Goal: Task Accomplishment & Management: Manage account settings

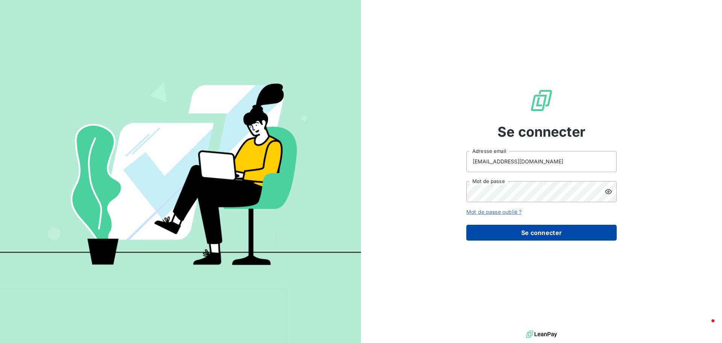
click at [576, 236] on button "Se connecter" at bounding box center [542, 233] width 151 height 16
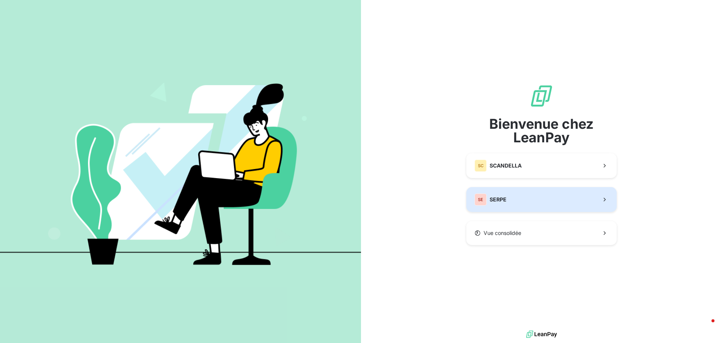
click at [523, 207] on button "SE SERPE" at bounding box center [542, 199] width 151 height 25
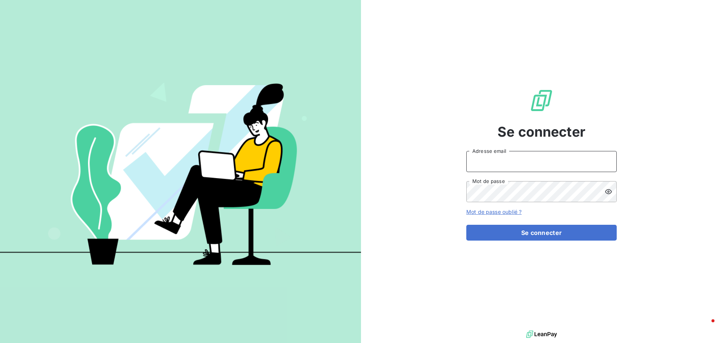
type input "[EMAIL_ADDRESS][DOMAIN_NAME]"
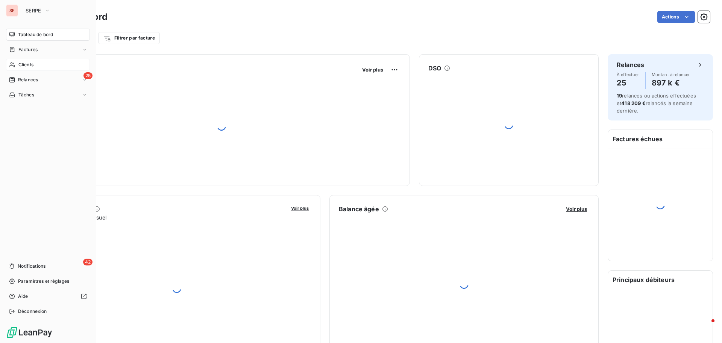
click at [23, 62] on span "Clients" at bounding box center [25, 64] width 15 height 7
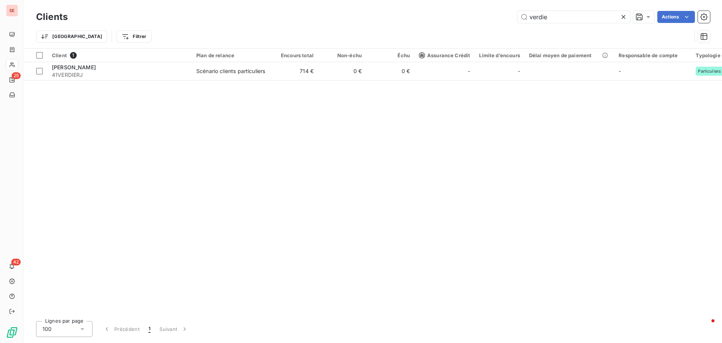
type input "verdie"
click at [263, 81] on div "Client 1 Plan de relance Encours total Non-échu Échu Assurance Crédit Limite d’…" at bounding box center [373, 182] width 698 height 266
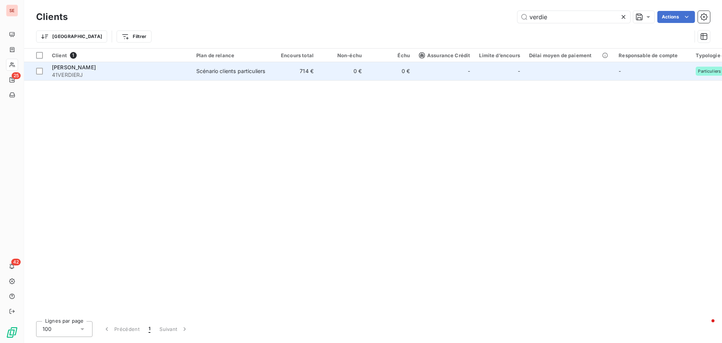
click at [265, 75] on div "Scénario clients particuliers" at bounding box center [230, 71] width 69 height 8
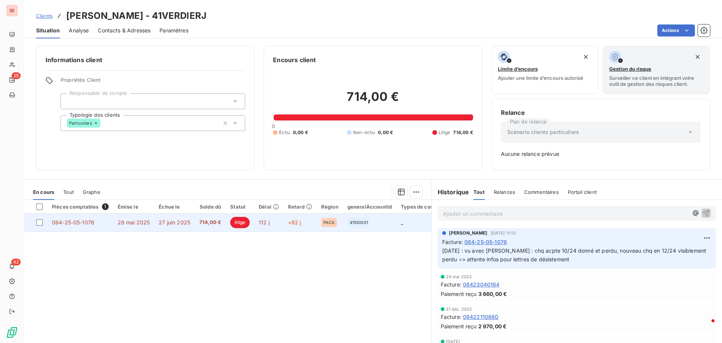
click at [189, 226] on td "27 juin 2025" at bounding box center [174, 222] width 41 height 18
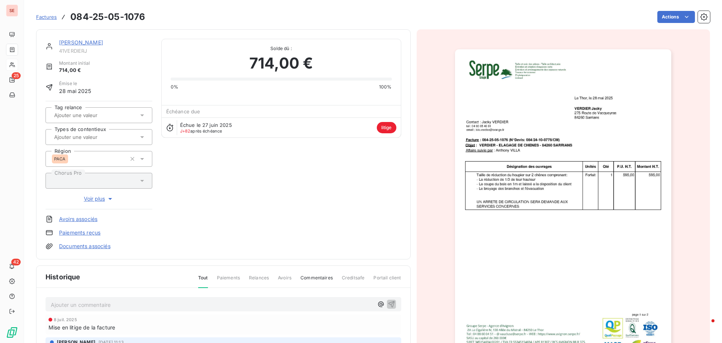
click at [189, 226] on div "[PERSON_NAME] 41VERDIERJ Montant initial 714,00 € Émise le [DATE] Tag relance T…" at bounding box center [224, 144] width 356 height 211
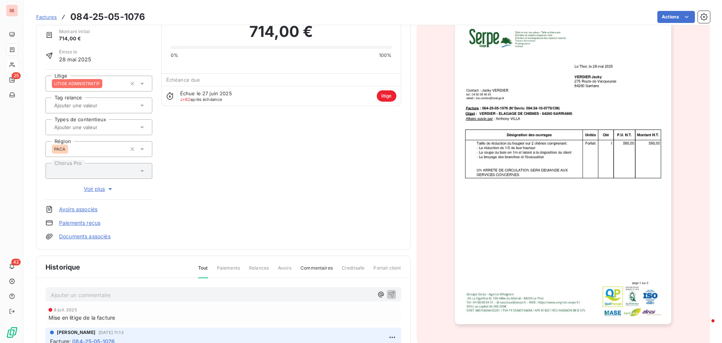
scroll to position [76, 0]
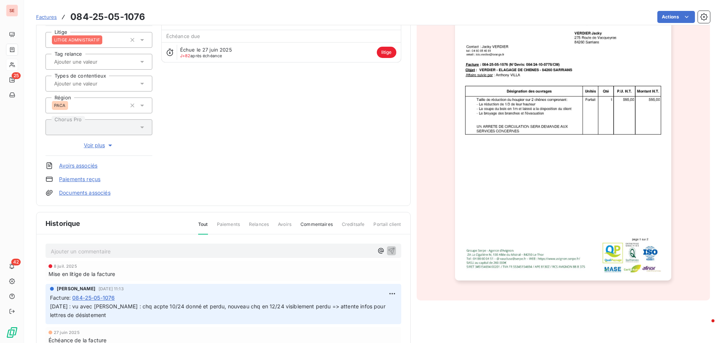
click at [97, 192] on link "Documents associés" at bounding box center [85, 193] width 52 height 8
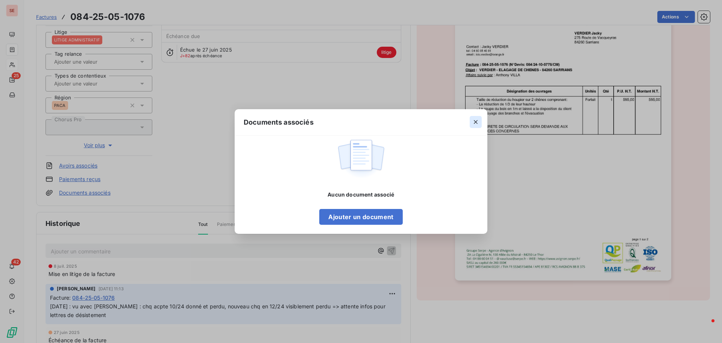
click at [479, 119] on icon "button" at bounding box center [476, 122] width 8 height 8
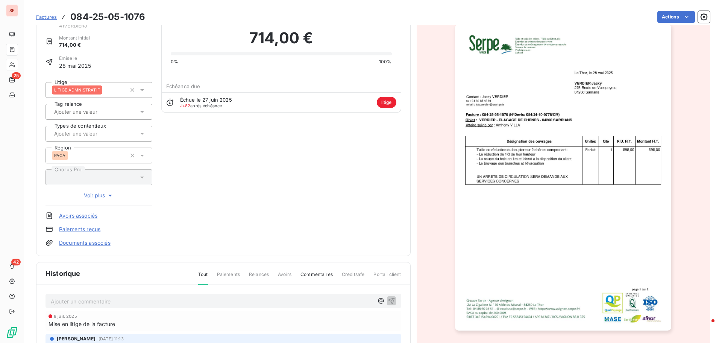
scroll to position [19, 0]
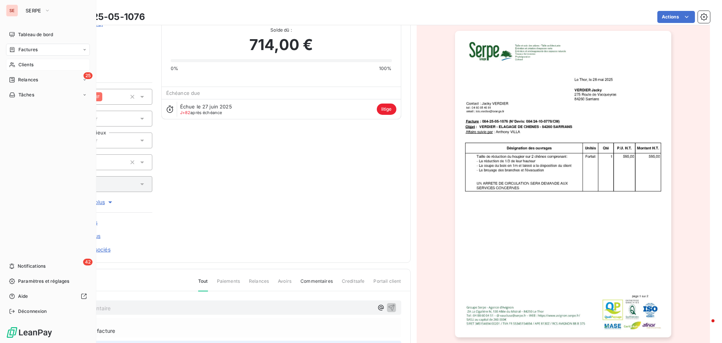
click at [38, 64] on div "Clients" at bounding box center [48, 65] width 84 height 12
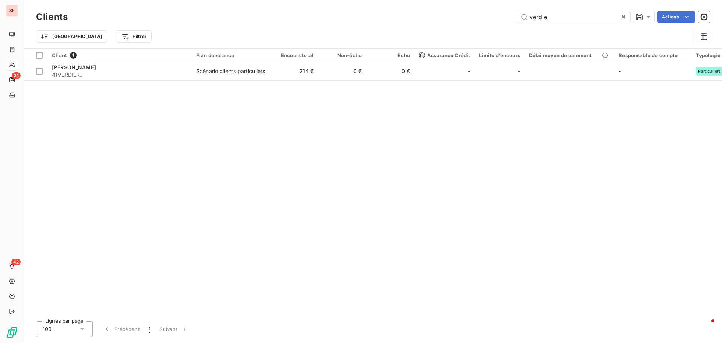
drag, startPoint x: 591, startPoint y: 20, endPoint x: 468, endPoint y: 22, distance: 123.5
click at [468, 23] on div "verdie Actions" at bounding box center [394, 17] width 634 height 12
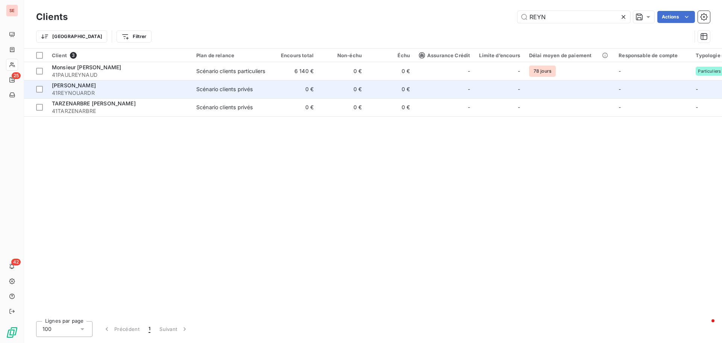
type input "REYN"
click at [123, 88] on div "[PERSON_NAME]" at bounding box center [119, 86] width 135 height 8
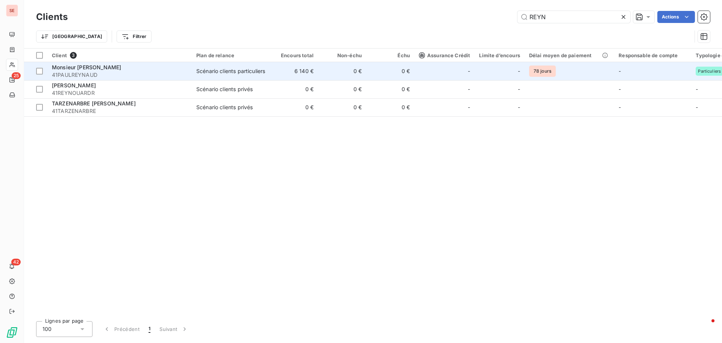
click at [100, 70] on span "Monsieur [PERSON_NAME]" at bounding box center [86, 67] width 69 height 6
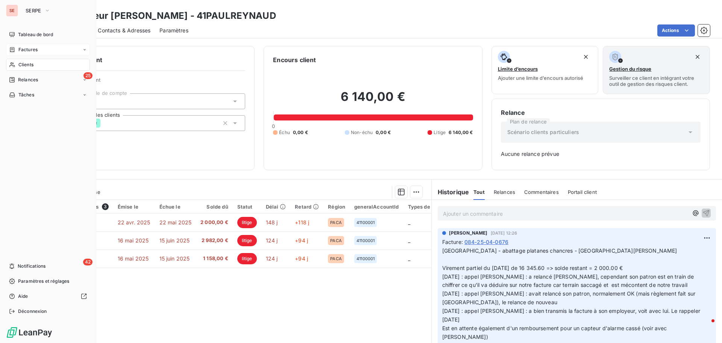
click at [22, 50] on span "Factures" at bounding box center [27, 49] width 19 height 7
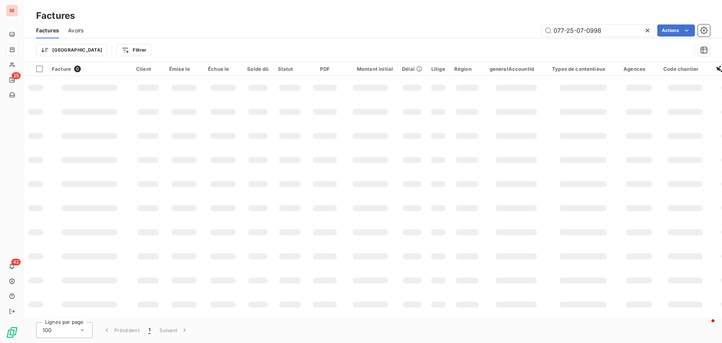
drag, startPoint x: 621, startPoint y: 28, endPoint x: 518, endPoint y: 32, distance: 102.4
click at [518, 32] on div "077-25-07-0998 Actions" at bounding box center [402, 30] width 618 height 12
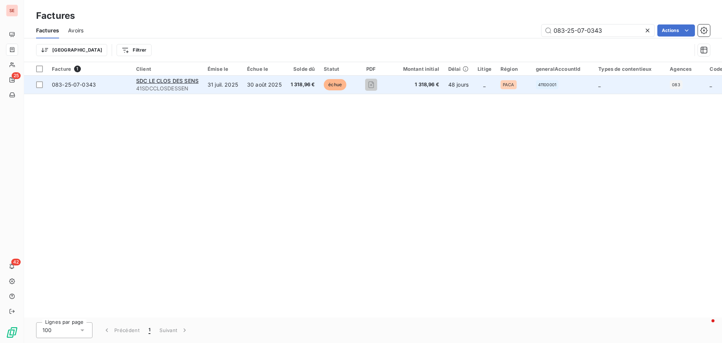
type input "083-25-07-0343"
click at [68, 88] on div "083-25-07-0343" at bounding box center [74, 85] width 44 height 8
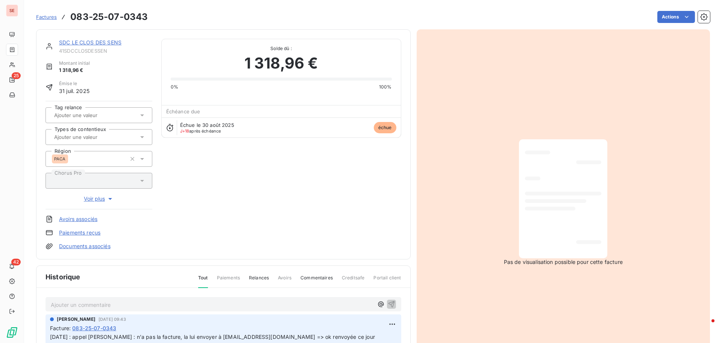
click at [658, 23] on div "Factures 083-25-07-0343 Actions" at bounding box center [373, 17] width 674 height 16
click at [660, 19] on html "SE 25 42 Factures 083-25-07-0343 Actions SDC LE CLOS DES SENS 41SDCCLOSDESSEN M…" at bounding box center [361, 171] width 722 height 343
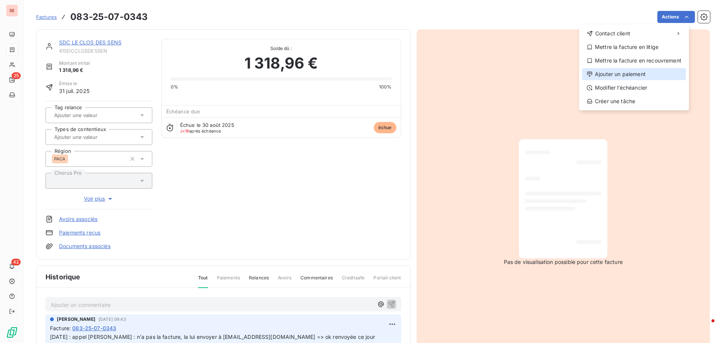
click at [636, 70] on div "Ajouter un paiement" at bounding box center [634, 74] width 104 height 12
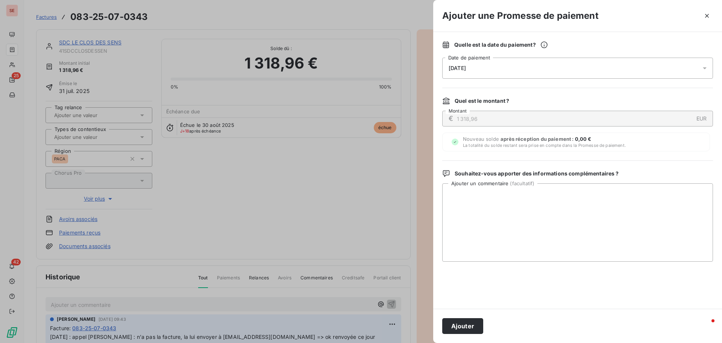
click at [493, 70] on div "[DATE]" at bounding box center [578, 68] width 271 height 21
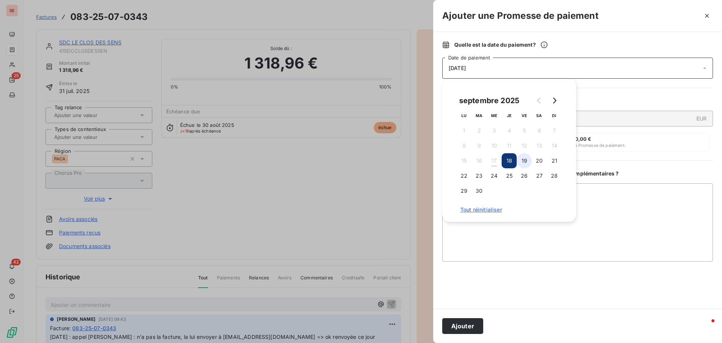
click at [525, 161] on button "19" at bounding box center [524, 160] width 15 height 15
click at [602, 189] on textarea "Ajouter un commentaire ( facultatif )" at bounding box center [578, 222] width 271 height 78
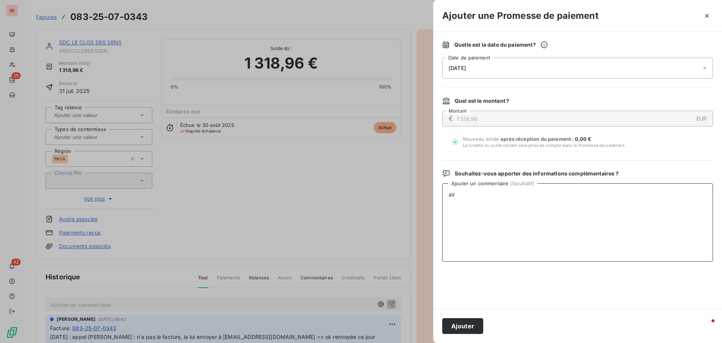
type textarea "a"
type textarea "Avis de virement du [DATE]"
click at [448, 328] on button "Ajouter" at bounding box center [463, 326] width 41 height 16
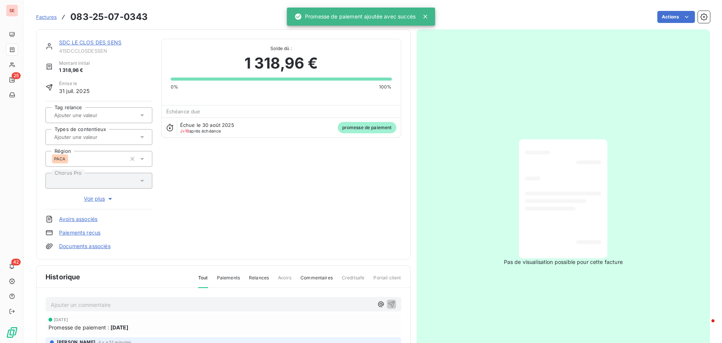
click at [675, 72] on div "Pas de visualisation possible pour cette facture" at bounding box center [564, 202] width 294 height 346
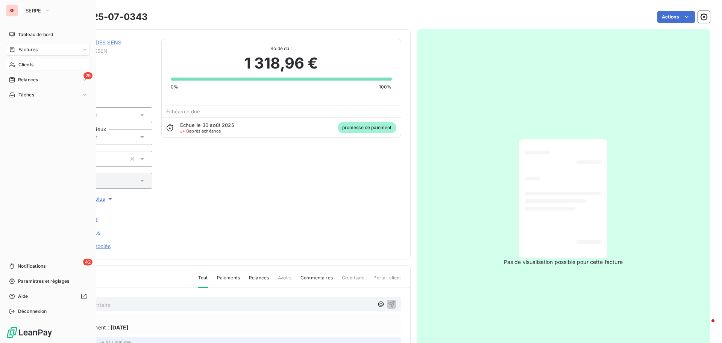
click at [28, 64] on span "Clients" at bounding box center [25, 64] width 15 height 7
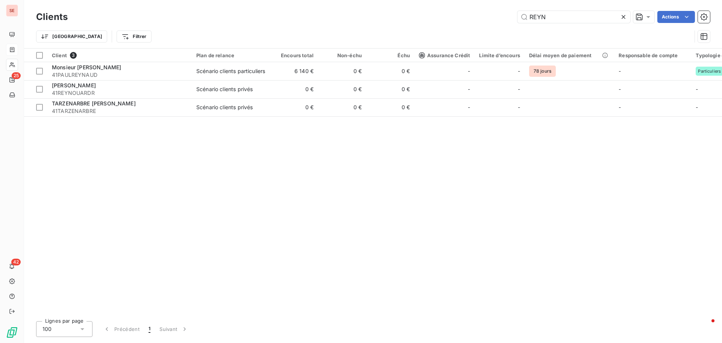
drag, startPoint x: 560, startPoint y: 19, endPoint x: 480, endPoint y: 15, distance: 80.3
click at [480, 15] on div "REYN Actions" at bounding box center [394, 17] width 634 height 12
click at [590, 14] on input "REYN" at bounding box center [574, 17] width 113 height 12
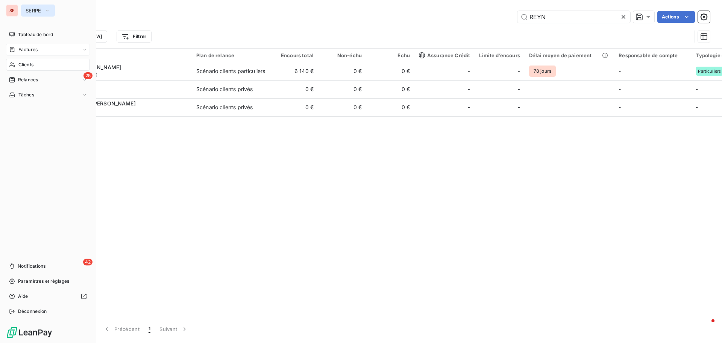
click at [32, 12] on span "SERPE" at bounding box center [34, 11] width 16 height 6
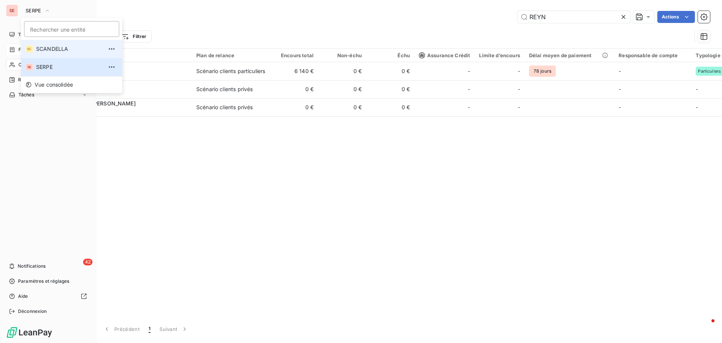
click at [47, 50] on span "SCANDELLA" at bounding box center [69, 49] width 67 height 8
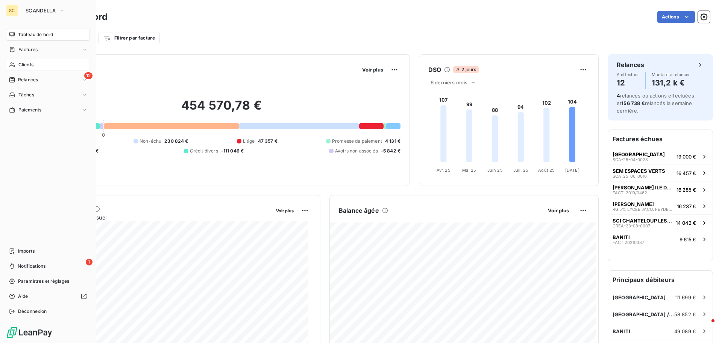
click at [37, 62] on div "Clients" at bounding box center [48, 65] width 84 height 12
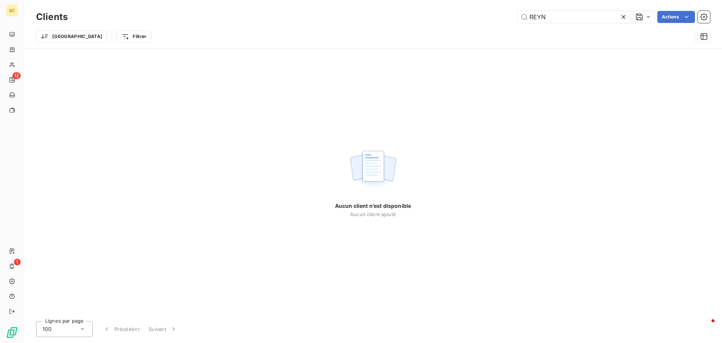
drag, startPoint x: 555, startPoint y: 21, endPoint x: 509, endPoint y: 14, distance: 46.5
click at [508, 16] on div "REYN Actions" at bounding box center [394, 17] width 634 height 12
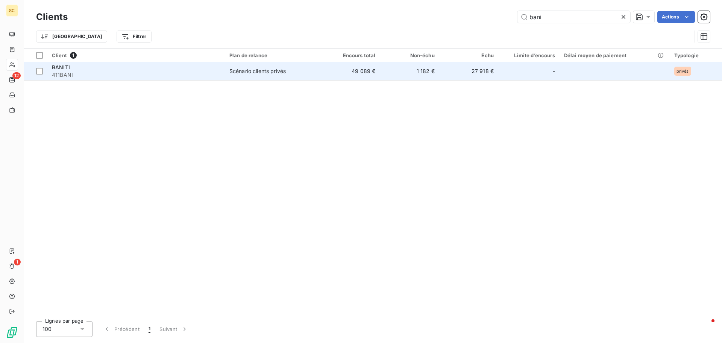
type input "bani"
click at [260, 71] on div "Scénario clients privés" at bounding box center [258, 71] width 56 height 8
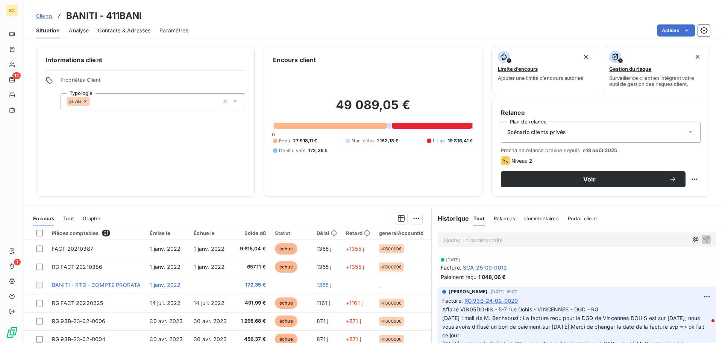
click at [149, 30] on span "Contacts & Adresses" at bounding box center [124, 31] width 53 height 8
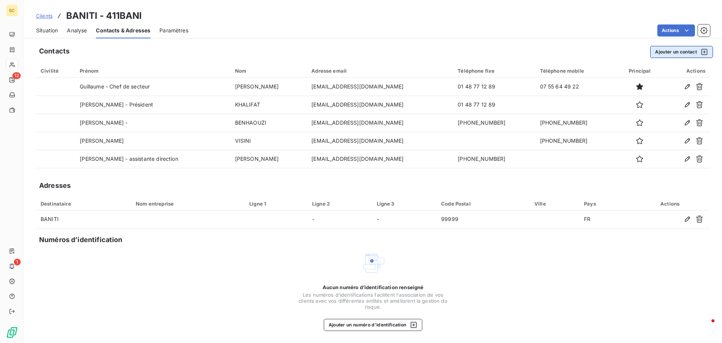
click at [672, 53] on button "Ajouter un contact" at bounding box center [682, 52] width 63 height 12
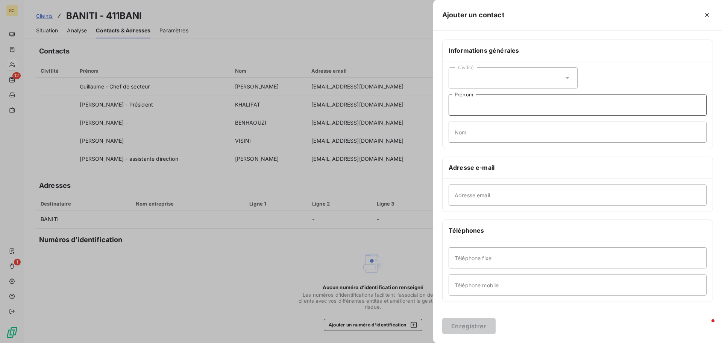
click at [506, 110] on input "Prénom" at bounding box center [578, 104] width 258 height 21
type input "Comptabilité BANITI"
type input "C"
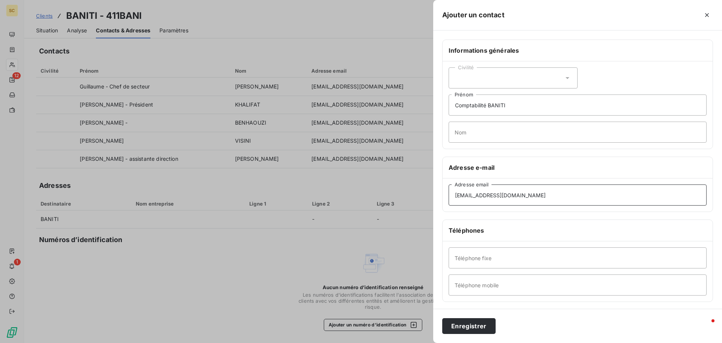
type input "[EMAIL_ADDRESS][DOMAIN_NAME]"
type input "[PHONE_NUMBER] - standart"
drag, startPoint x: 478, startPoint y: 329, endPoint x: 453, endPoint y: 325, distance: 25.2
click at [453, 325] on button "Enregistrer" at bounding box center [469, 326] width 53 height 16
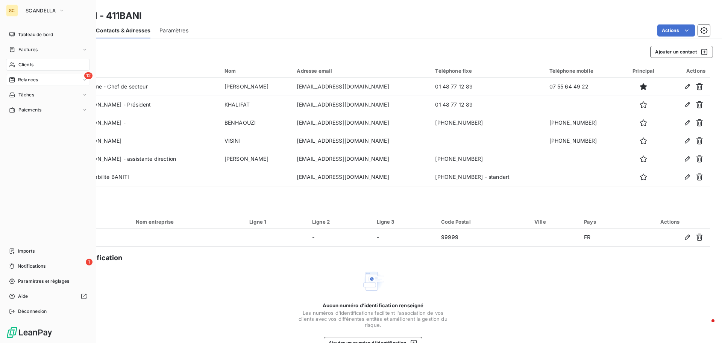
click at [28, 81] on span "Relances" at bounding box center [28, 79] width 20 height 7
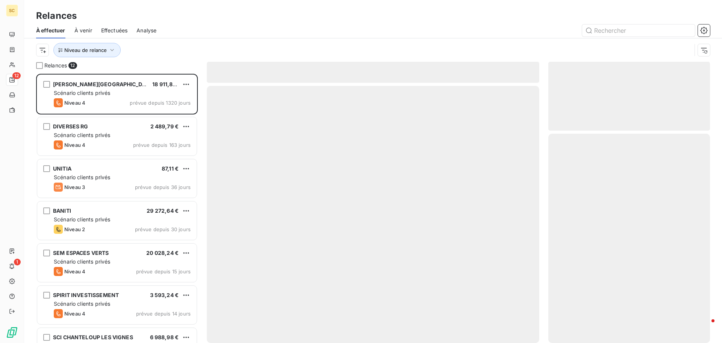
scroll to position [263, 156]
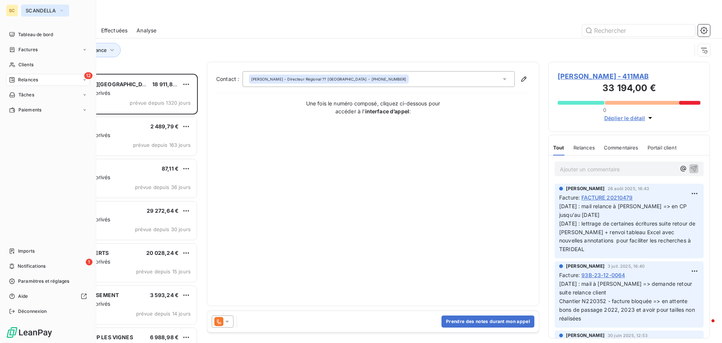
click at [41, 9] on span "SCANDELLA" at bounding box center [41, 11] width 30 height 6
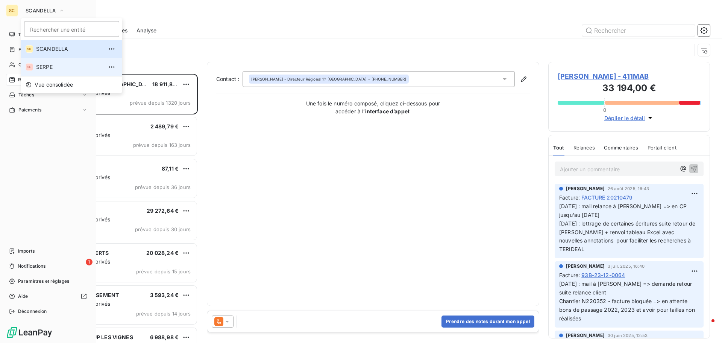
click at [49, 68] on span "SERPE" at bounding box center [69, 67] width 67 height 8
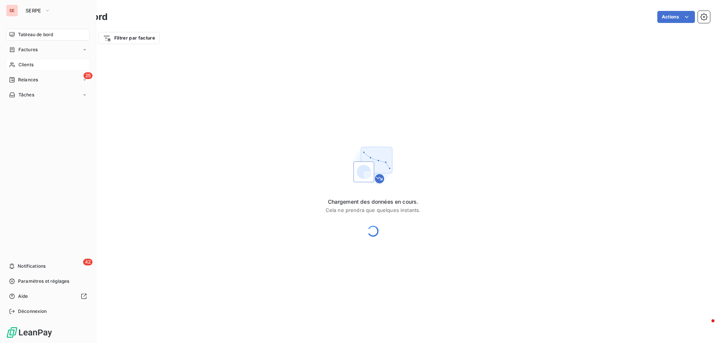
click at [28, 63] on span "Clients" at bounding box center [25, 64] width 15 height 7
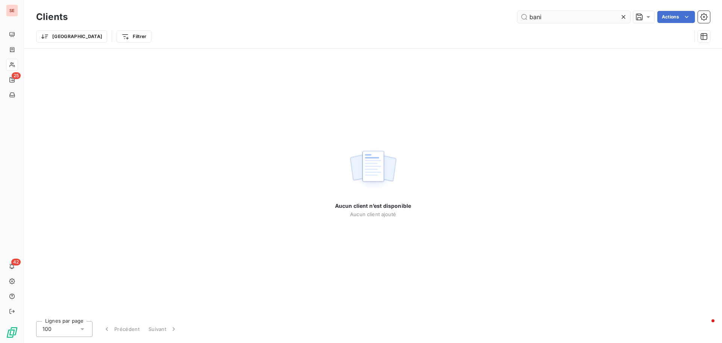
drag, startPoint x: 546, startPoint y: 19, endPoint x: 518, endPoint y: 18, distance: 28.6
click at [518, 18] on input "bani" at bounding box center [574, 17] width 113 height 12
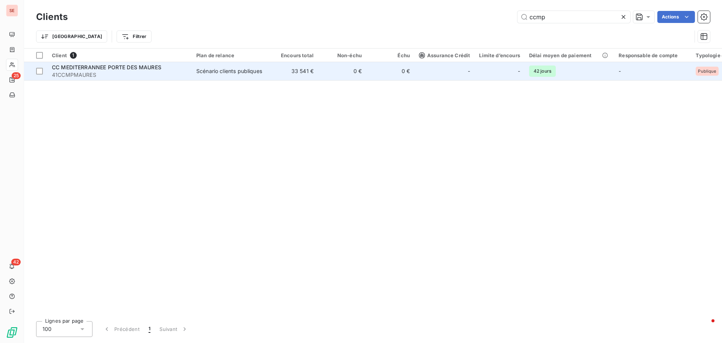
type input "ccmp"
click at [181, 70] on div "CC MEDITERRANNEE PORTE DES MAURES" at bounding box center [119, 68] width 135 height 8
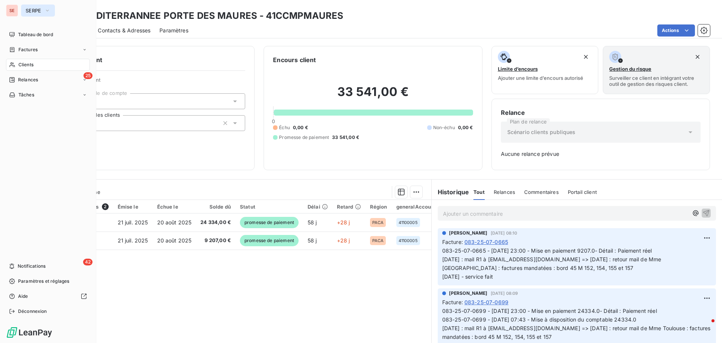
click at [41, 9] on span "SERPE" at bounding box center [34, 11] width 16 height 6
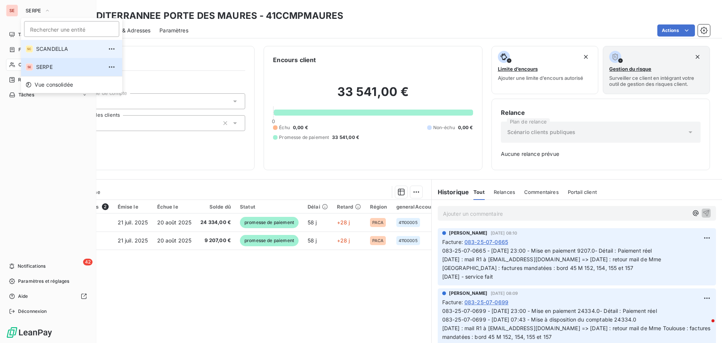
click at [53, 50] on span "SCANDELLA" at bounding box center [69, 49] width 67 height 8
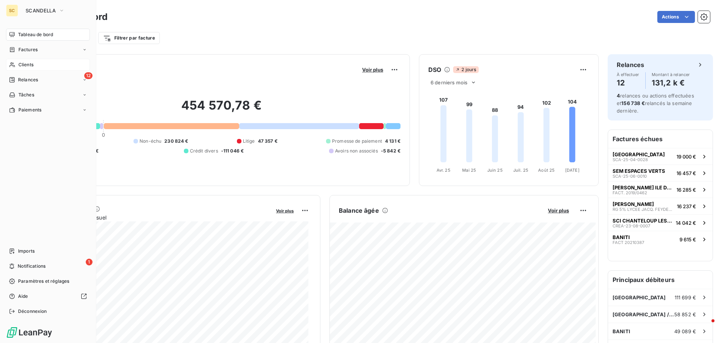
click at [21, 64] on span "Clients" at bounding box center [25, 64] width 15 height 7
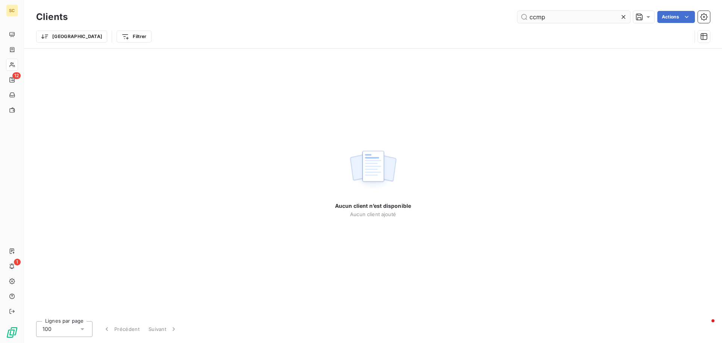
drag, startPoint x: 558, startPoint y: 20, endPoint x: 517, endPoint y: 18, distance: 41.4
click at [518, 18] on input "ccmp" at bounding box center [574, 17] width 113 height 12
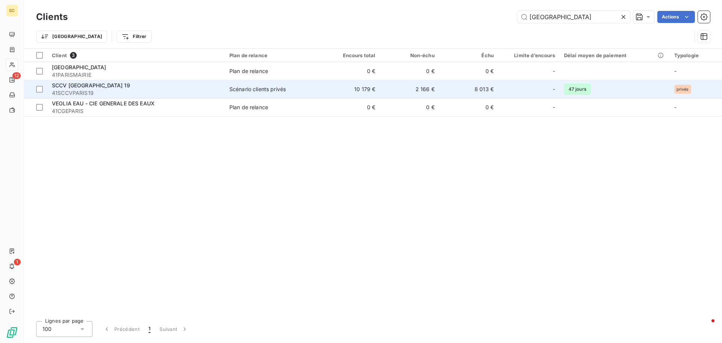
type input "[GEOGRAPHIC_DATA]"
click at [264, 91] on div "Scénario clients privés" at bounding box center [258, 89] width 56 height 8
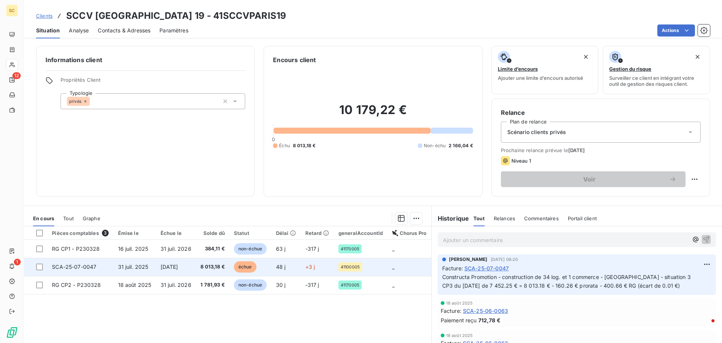
click at [178, 266] on span "[DATE]" at bounding box center [170, 266] width 18 height 6
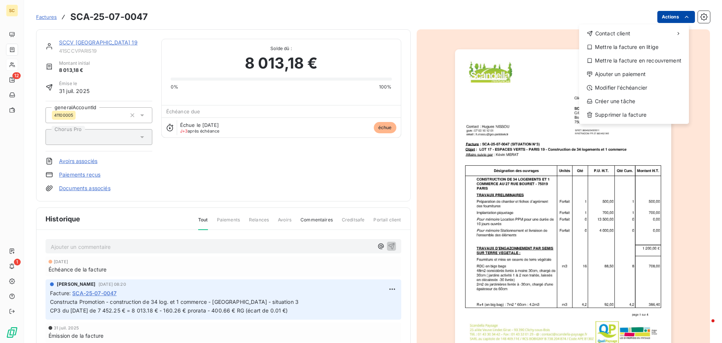
click at [661, 21] on html "SC 12 1 Factures SCA-25-07-0047 Actions Contact client Mettre la facture en lit…" at bounding box center [361, 171] width 722 height 343
click at [639, 75] on div "Ajouter un paiement" at bounding box center [634, 74] width 104 height 12
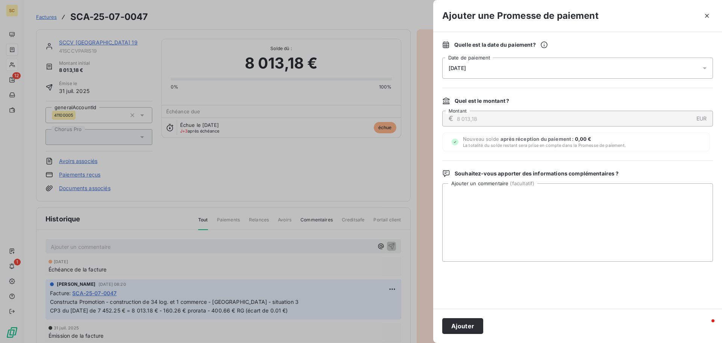
click at [466, 67] on span "[DATE]" at bounding box center [457, 68] width 17 height 6
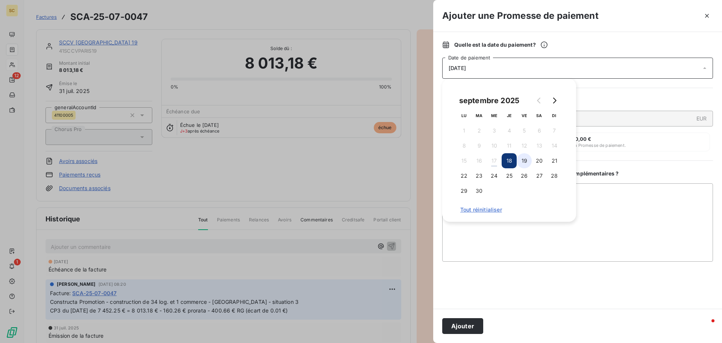
click at [526, 161] on button "19" at bounding box center [524, 160] width 15 height 15
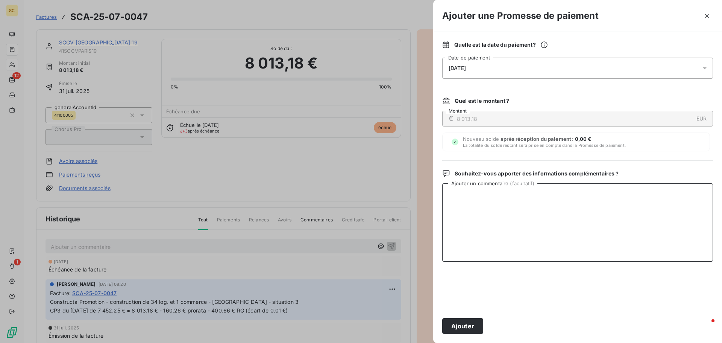
click at [635, 205] on textarea "Ajouter un commentaire ( facultatif )" at bounding box center [578, 222] width 271 height 78
type textarea "Virement du [DATE] de 7 452.27 €"
click at [453, 325] on button "Ajouter" at bounding box center [463, 326] width 41 height 16
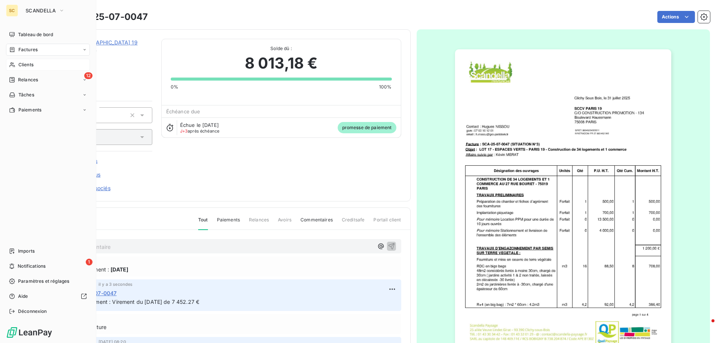
click at [30, 47] on span "Factures" at bounding box center [27, 49] width 19 height 7
click at [47, 51] on div "Factures" at bounding box center [48, 50] width 84 height 12
click at [36, 66] on span "Factures" at bounding box center [27, 64] width 19 height 7
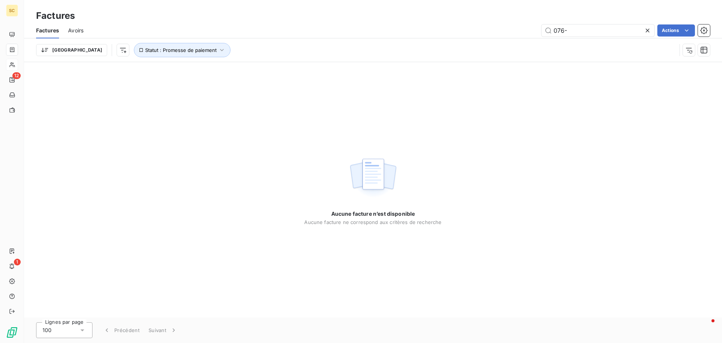
drag, startPoint x: 540, startPoint y: 28, endPoint x: 530, endPoint y: 28, distance: 9.8
click at [533, 28] on div "076- Actions" at bounding box center [402, 30] width 618 height 12
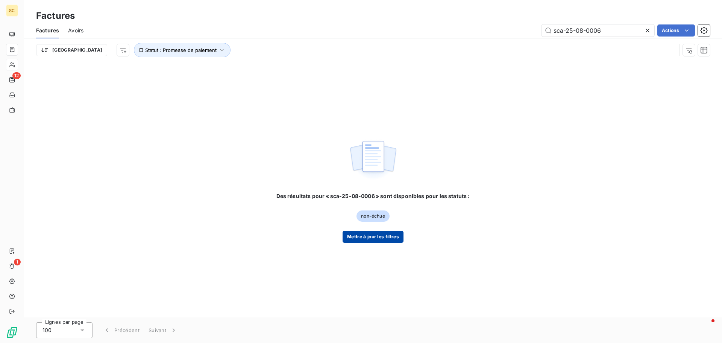
type input "sca-25-08-0006"
click at [363, 234] on button "Mettre à jour les filtres" at bounding box center [373, 237] width 61 height 12
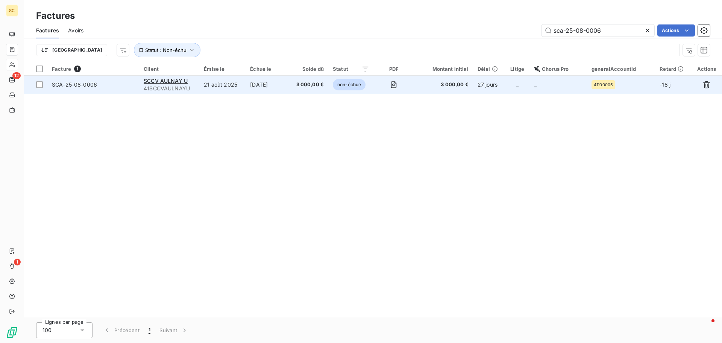
click at [62, 87] on span "SCA-25-08-0006" at bounding box center [74, 84] width 45 height 6
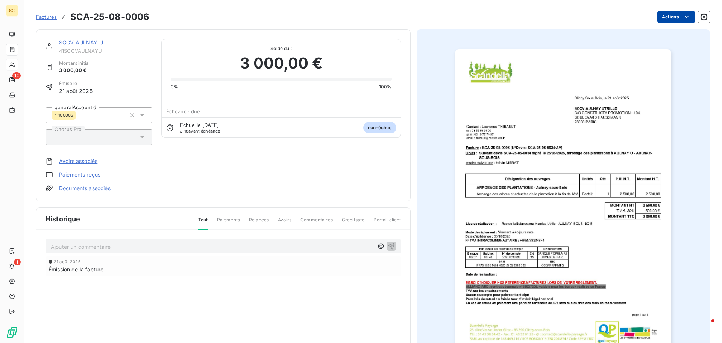
click at [660, 16] on html "SC 12 1 Factures SCA-25-08-0006 Actions SCCV AULNAY U 41SCCVAULNAYU Montant ini…" at bounding box center [361, 171] width 722 height 343
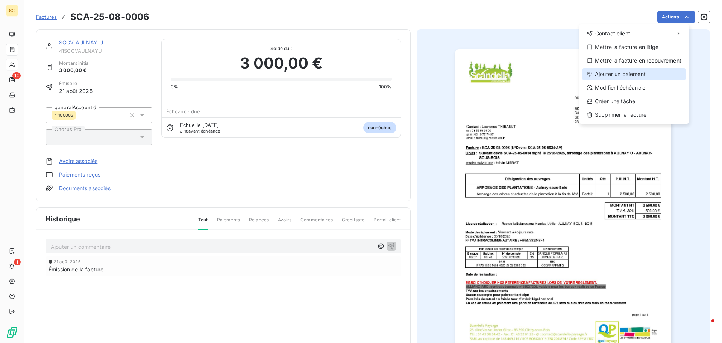
click at [633, 72] on div "Ajouter un paiement" at bounding box center [634, 74] width 104 height 12
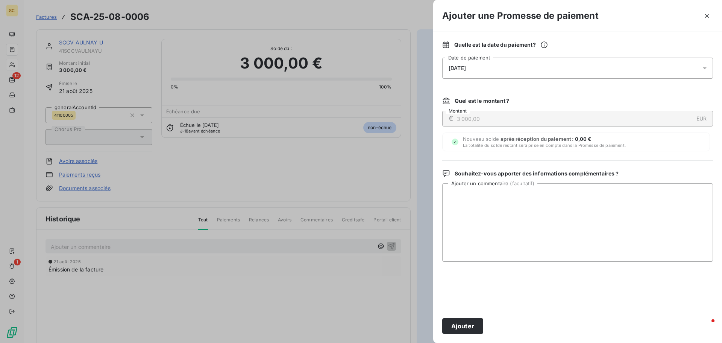
click at [457, 67] on span "[DATE]" at bounding box center [457, 68] width 17 height 6
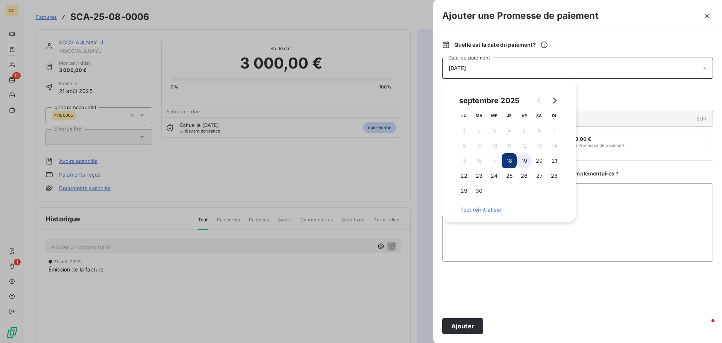
click at [520, 163] on button "19" at bounding box center [524, 160] width 15 height 15
click at [611, 202] on textarea "Ajouter un commentaire ( facultatif )" at bounding box center [578, 222] width 271 height 78
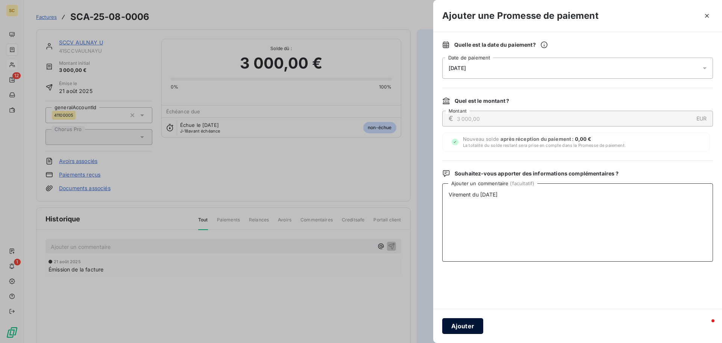
type textarea "Virement du [DATE]"
click at [473, 322] on button "Ajouter" at bounding box center [463, 326] width 41 height 16
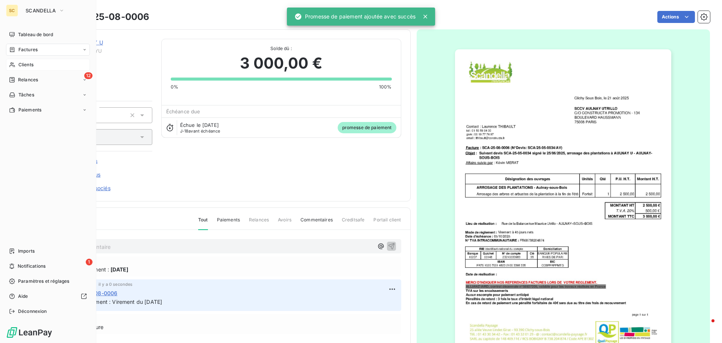
click at [40, 66] on div "Clients" at bounding box center [48, 65] width 84 height 12
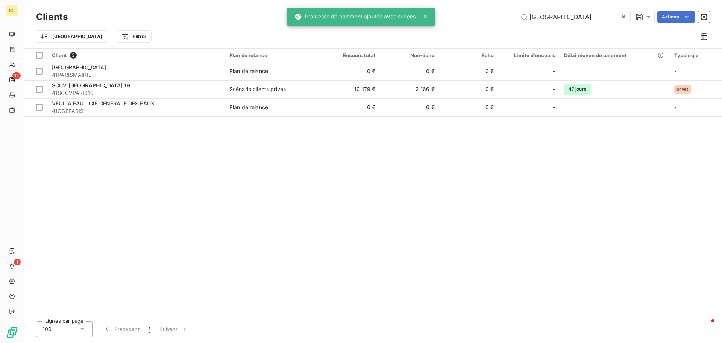
drag, startPoint x: 525, startPoint y: 21, endPoint x: 482, endPoint y: 20, distance: 43.7
click at [482, 20] on div "paris Actions" at bounding box center [394, 17] width 634 height 12
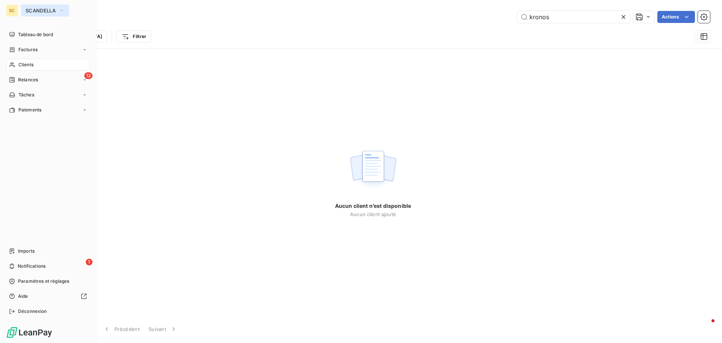
type input "kronos"
click at [40, 7] on button "SCANDELLA" at bounding box center [45, 11] width 48 height 12
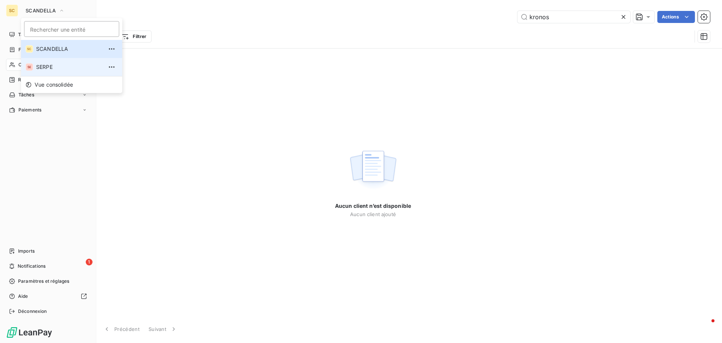
click at [47, 64] on span "SERPE" at bounding box center [69, 67] width 67 height 8
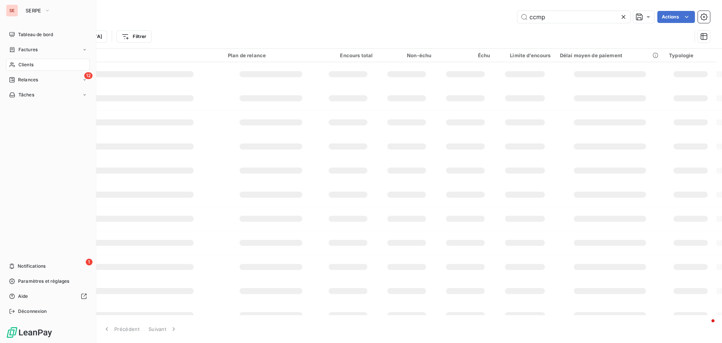
type input "kronos"
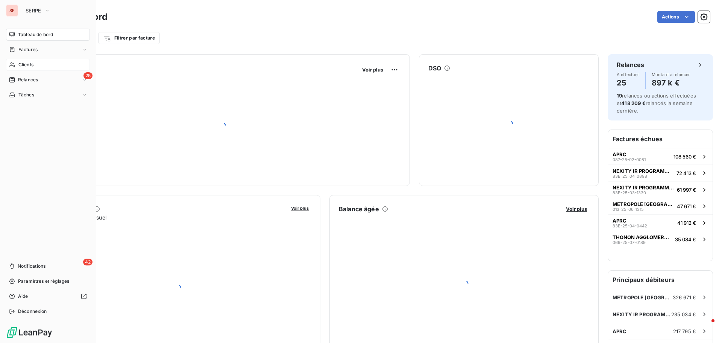
click at [26, 64] on span "Clients" at bounding box center [25, 64] width 15 height 7
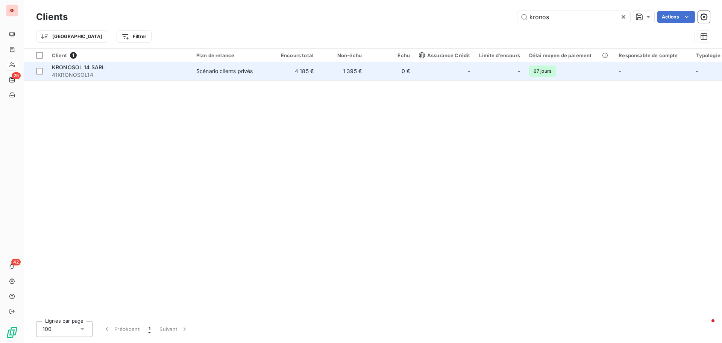
click at [91, 73] on span "41KRONOSOL14" at bounding box center [119, 75] width 135 height 8
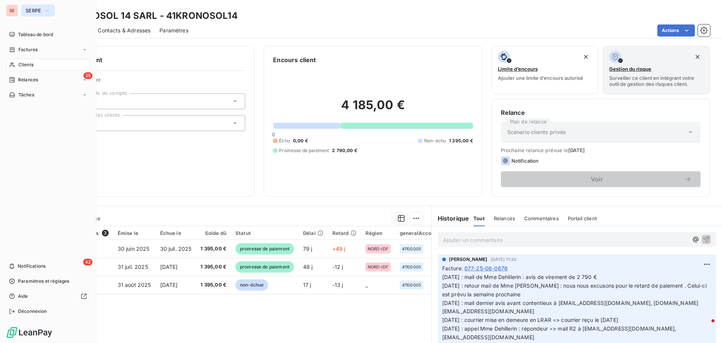
click at [32, 12] on span "SERPE" at bounding box center [34, 11] width 16 height 6
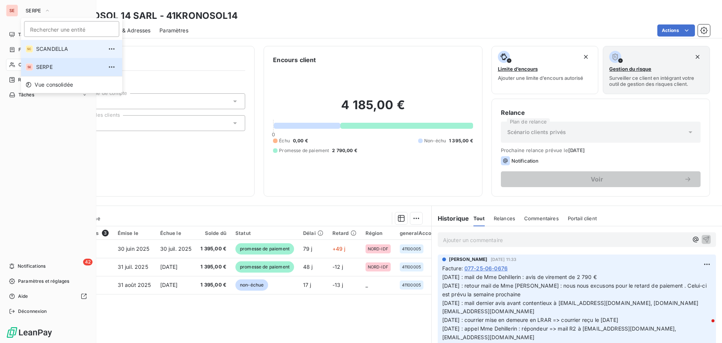
click at [42, 46] on span "SCANDELLA" at bounding box center [69, 49] width 67 height 8
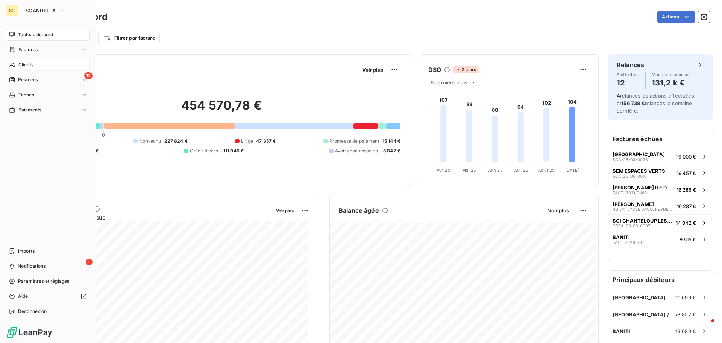
drag, startPoint x: 26, startPoint y: 61, endPoint x: 33, endPoint y: 59, distance: 7.0
click at [27, 61] on span "Clients" at bounding box center [25, 64] width 15 height 7
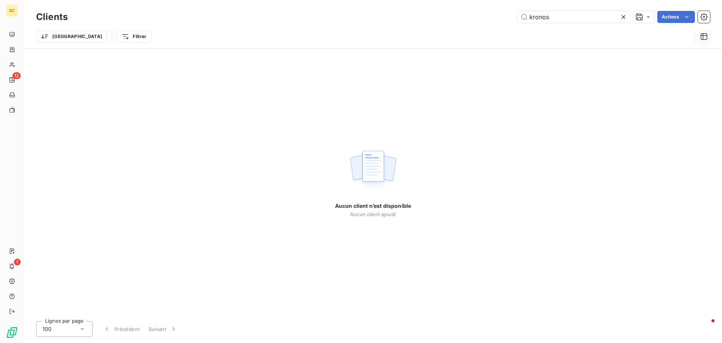
drag, startPoint x: 564, startPoint y: 18, endPoint x: 485, endPoint y: 17, distance: 79.0
click at [485, 17] on div "kronos Actions" at bounding box center [394, 17] width 634 height 12
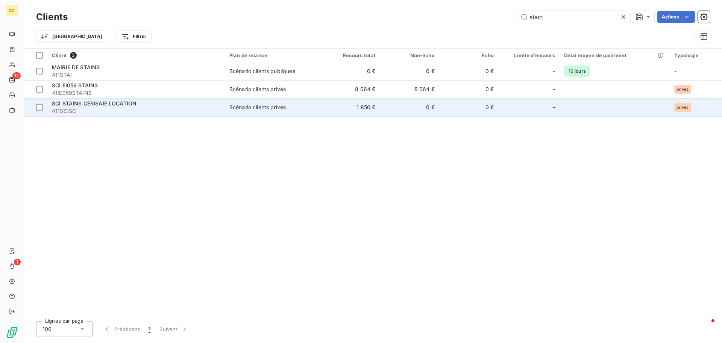
type input "stain"
click at [332, 113] on td "1 850 €" at bounding box center [350, 107] width 59 height 18
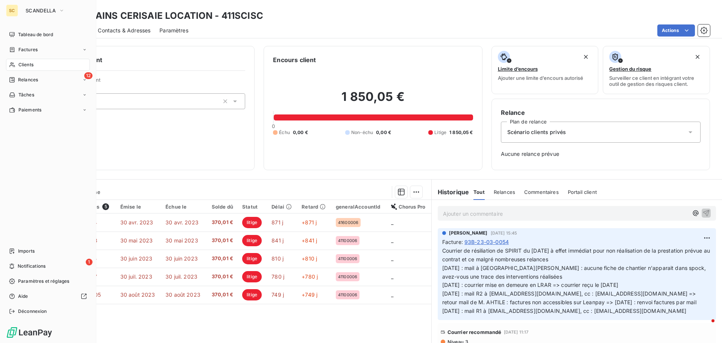
drag, startPoint x: 30, startPoint y: 65, endPoint x: 46, endPoint y: 58, distance: 17.2
click at [30, 65] on span "Clients" at bounding box center [25, 64] width 15 height 7
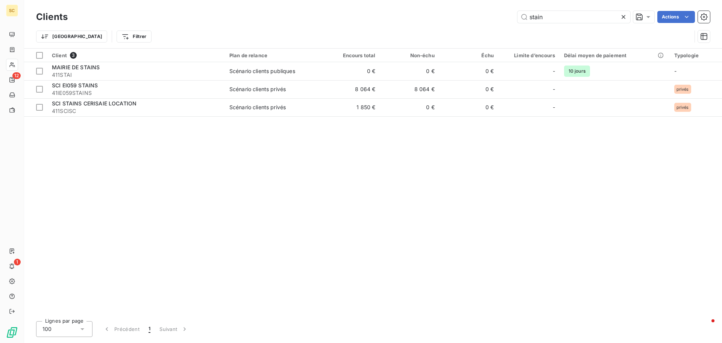
drag, startPoint x: 551, startPoint y: 17, endPoint x: 482, endPoint y: 4, distance: 70.8
click at [482, 4] on div "Clients stain Actions Trier Filtrer" at bounding box center [373, 24] width 698 height 48
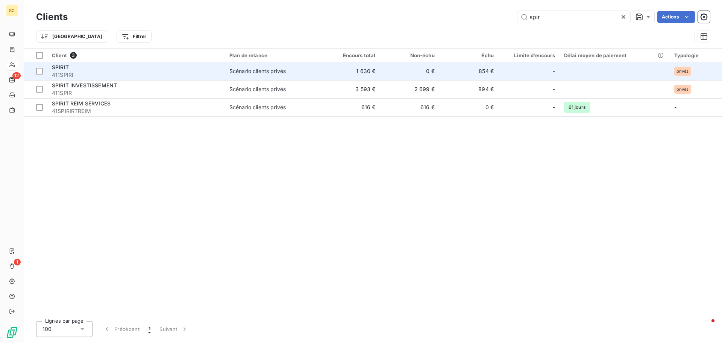
type input "spir"
click at [68, 74] on span "411SPIRI" at bounding box center [136, 75] width 169 height 8
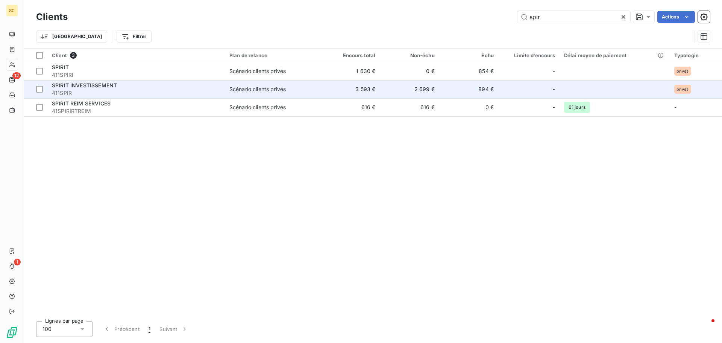
click at [126, 91] on span "411SPIR" at bounding box center [136, 93] width 169 height 8
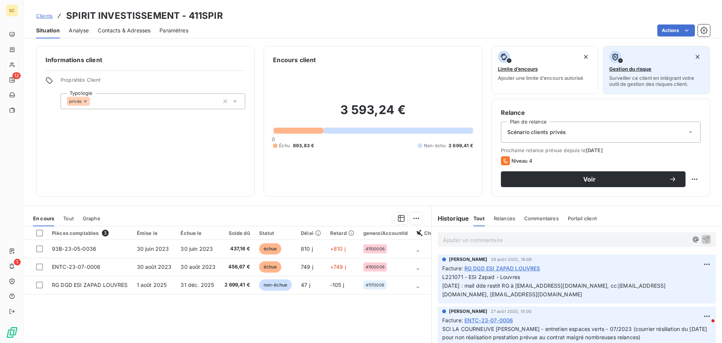
click at [649, 92] on button "Gestion du risque Surveiller ce client en intégrant votre outil de gestion des …" at bounding box center [656, 70] width 107 height 48
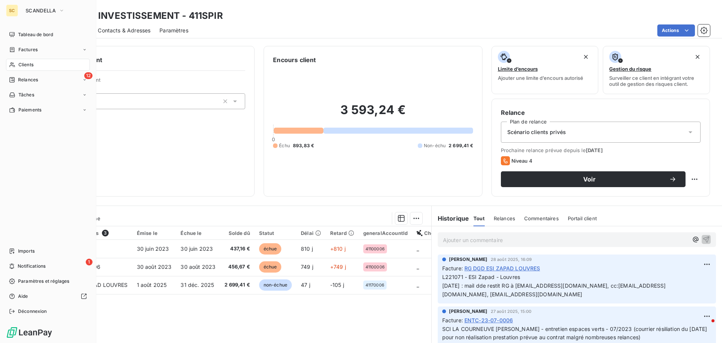
click at [27, 64] on span "Clients" at bounding box center [25, 64] width 15 height 7
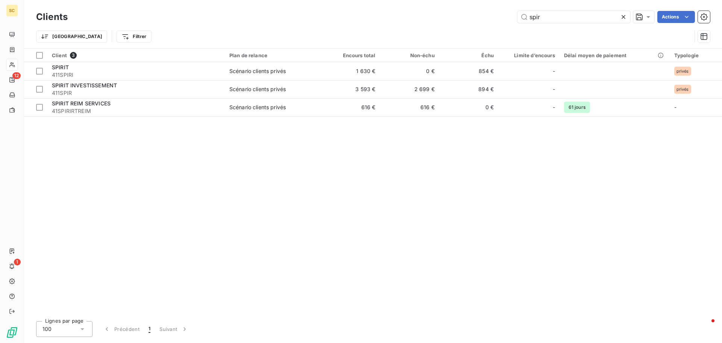
drag, startPoint x: 552, startPoint y: 16, endPoint x: 502, endPoint y: 12, distance: 49.8
click at [502, 12] on div "spir Actions" at bounding box center [394, 17] width 634 height 12
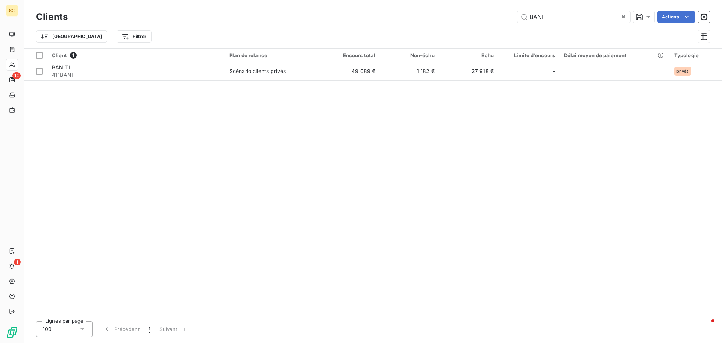
type input "BANI"
click at [127, 80] on table "Client 1 Plan de relance Encours total Non-échu Échu Limite d’encours Délai moy…" at bounding box center [373, 65] width 698 height 32
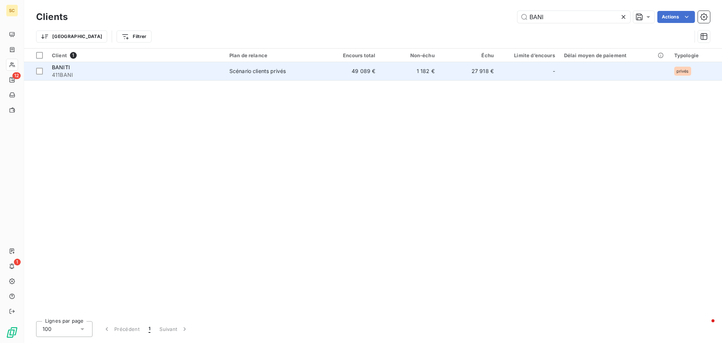
click at [129, 75] on span "411BANI" at bounding box center [136, 75] width 169 height 8
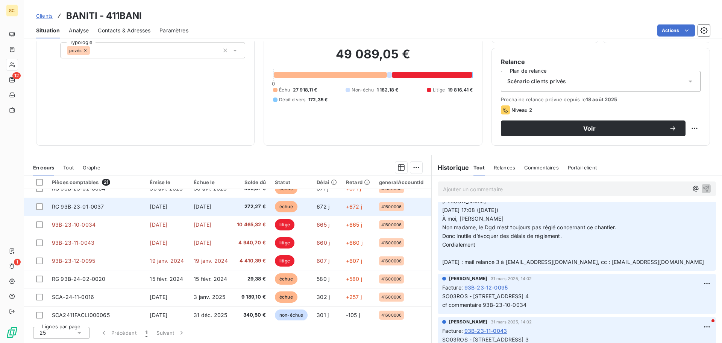
scroll to position [113, 0]
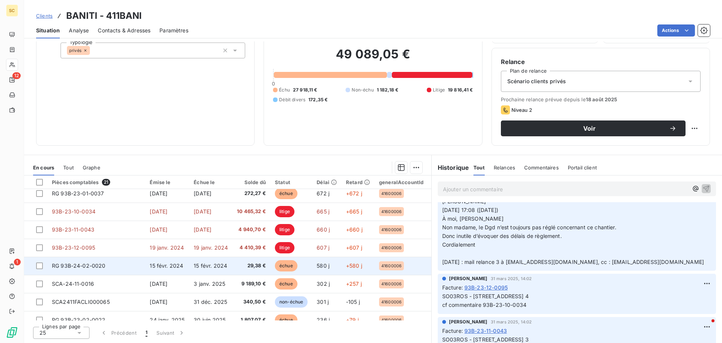
drag, startPoint x: 425, startPoint y: 255, endPoint x: 425, endPoint y: 263, distance: 8.7
click at [425, 263] on tbody "FACT 20210387 [DATE] [DATE] 9 615,04 € échue 1355 j +1355 j 41600006 _ RG FACT …" at bounding box center [248, 265] width 448 height 379
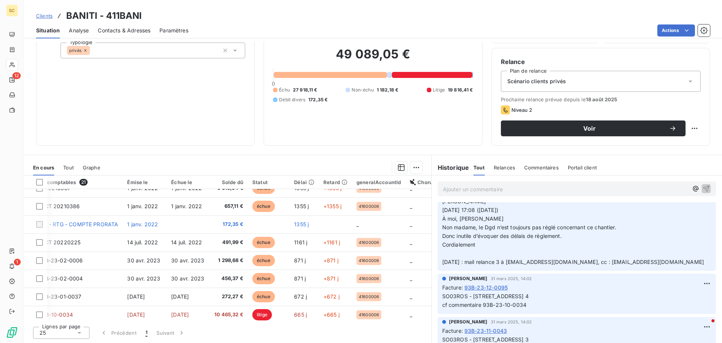
scroll to position [0, 23]
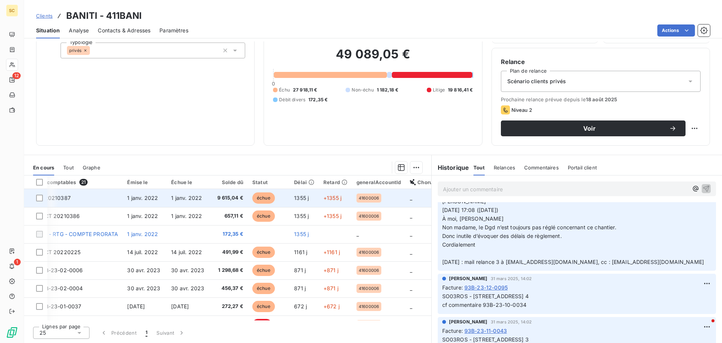
click at [131, 203] on td "1 janv. 2022" at bounding box center [145, 198] width 44 height 18
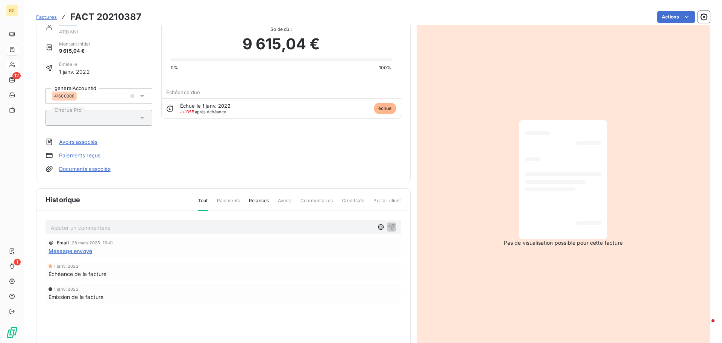
scroll to position [52, 0]
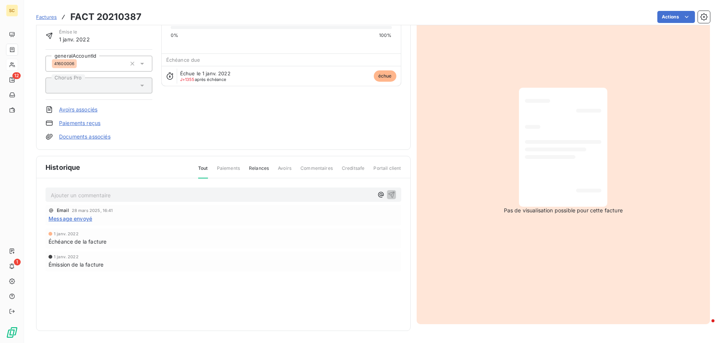
click at [161, 198] on p "Ajouter un commentaire ﻿" at bounding box center [212, 194] width 323 height 9
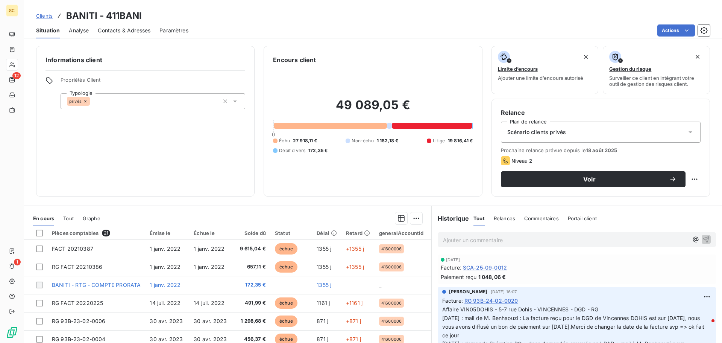
click at [530, 312] on p "Affaire VIN05DOHIS - 5-7 rue Dohis - VINCENNES - DGD - RG [DATE] : mail de M. B…" at bounding box center [577, 348] width 269 height 86
copy span "Affaire VIN05DOHIS - 5-7 rue Dohis - [GEOGRAPHIC_DATA] - DGD - RG"
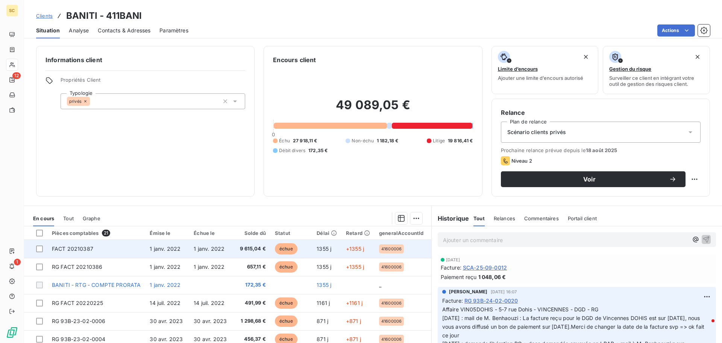
click at [194, 253] on td "1 janv. 2022" at bounding box center [210, 249] width 43 height 18
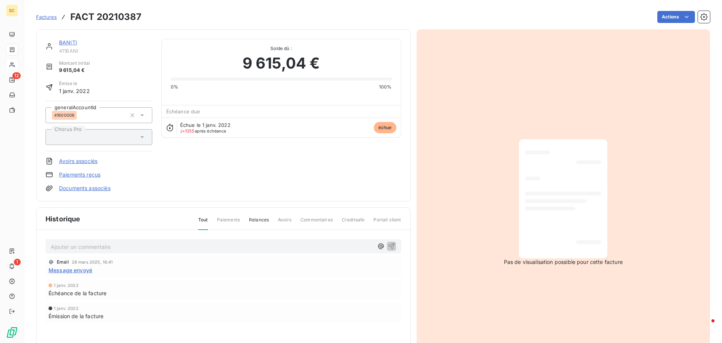
click at [135, 250] on p "Ajouter un commentaire ﻿" at bounding box center [212, 246] width 323 height 9
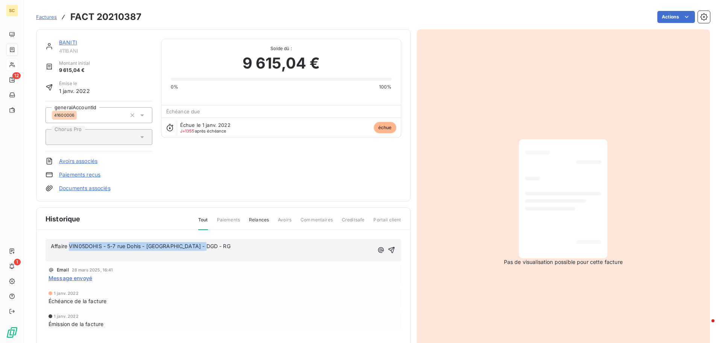
drag, startPoint x: 71, startPoint y: 246, endPoint x: 214, endPoint y: 241, distance: 143.1
click at [214, 241] on div "Affaire VIN05DOHIS - 5-7 rue Dohis - VINCENNES - DGD - RG ﻿" at bounding box center [212, 250] width 323 height 18
click at [94, 245] on span "Affaire VIN05DOHIS - 5-7 rue Dohis - [GEOGRAPHIC_DATA] - DGD - RG" at bounding box center [141, 246] width 180 height 6
drag, startPoint x: 70, startPoint y: 244, endPoint x: 224, endPoint y: 251, distance: 154.0
click at [224, 251] on div "Affaire VIN05DOHIS - 5-7 rue Dohis - VINCENNES - DGD - RG ﻿" at bounding box center [212, 250] width 323 height 17
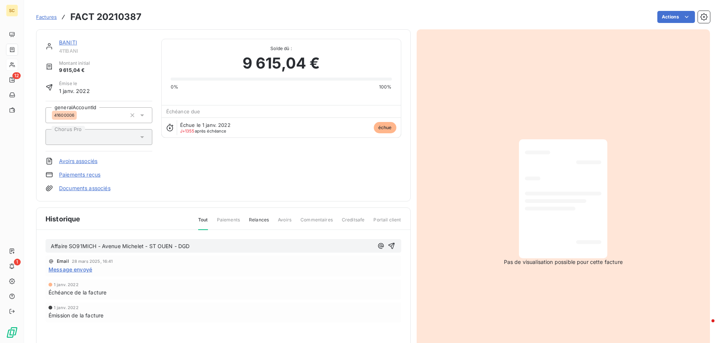
click at [201, 248] on p "Affaire SO91MICH - Avenue Michelet - ST OUEN - DGD" at bounding box center [212, 246] width 323 height 9
click at [199, 248] on p "Affaire SO91MICH - Avenue Michelet - ST OUEN - DGD" at bounding box center [212, 246] width 323 height 9
click at [93, 251] on p "Affaire SO91MICH - Avenue Michelet - ST OUEN - DGD" at bounding box center [212, 246] width 323 height 9
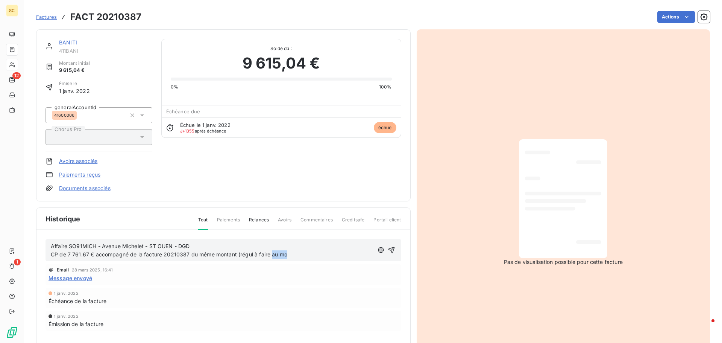
drag, startPoint x: 271, startPoint y: 254, endPoint x: 292, endPoint y: 254, distance: 20.7
click at [292, 254] on p "Affaire SO91MICH - Avenue Michelet - ST OUEN - DGD CP de 7 761.67 € accompagné …" at bounding box center [212, 250] width 323 height 17
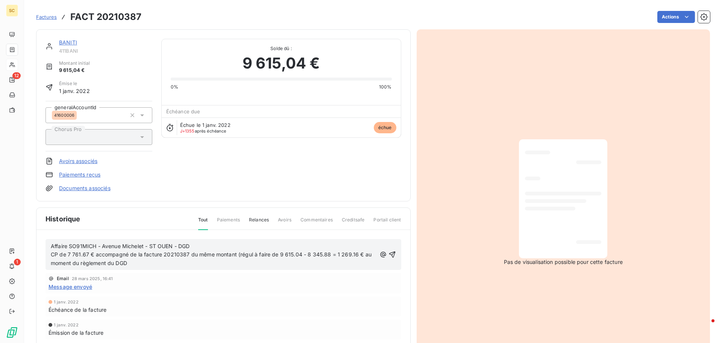
click at [237, 254] on span "Affaire SO91MICH - Avenue Michelet - ST OUEN - DGD CP de 7 761.67 € accompagné …" at bounding box center [212, 255] width 322 height 24
click at [239, 254] on span "Affaire SO91MICH - Avenue Michelet - ST OUEN - DGD CP de 7 761.67 € accompagné …" at bounding box center [212, 255] width 322 height 24
click at [286, 254] on span "Affaire SO91MICH - Avenue Michelet - ST OUEN - DGD CP de 7 761.67 € accompagné …" at bounding box center [211, 255] width 321 height 24
click at [142, 262] on p "Affaire SO91MICH - Avenue Michelet - ST OUEN - DGD CP de 7 761.67 € accompagné …" at bounding box center [214, 255] width 326 height 26
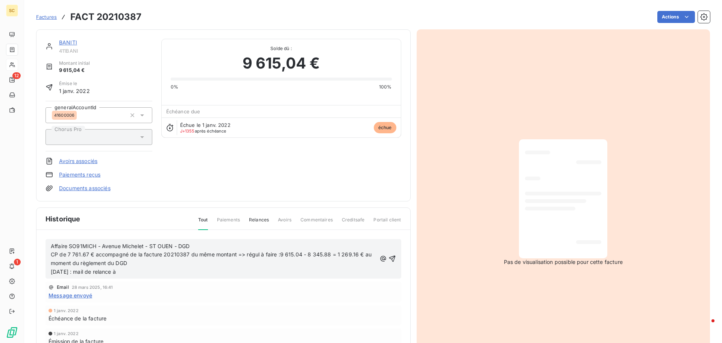
click at [138, 274] on p "Affaire SO91MICH - Avenue Michelet - ST OUEN - DGD CP de 7 761.67 € accompagné …" at bounding box center [214, 259] width 326 height 35
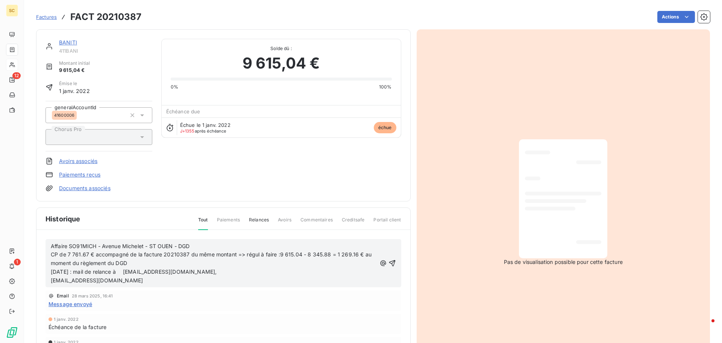
click at [52, 278] on span "[EMAIL_ADDRESS][DOMAIN_NAME]" at bounding box center [97, 280] width 92 height 6
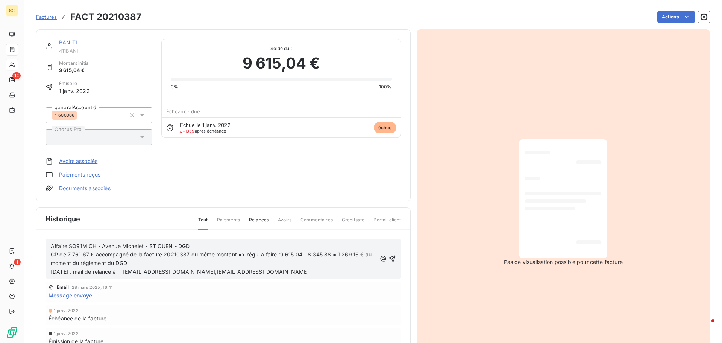
click at [246, 273] on p "Affaire SO91MICH - Avenue Michelet - ST OUEN - DGD CP de 7 761.67 € accompagné …" at bounding box center [214, 259] width 326 height 35
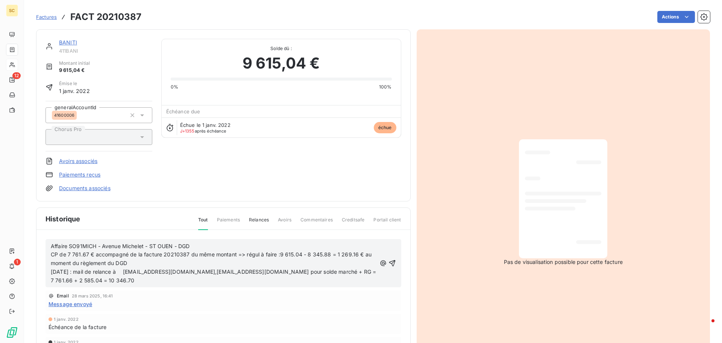
click at [391, 259] on icon "button" at bounding box center [393, 263] width 8 height 8
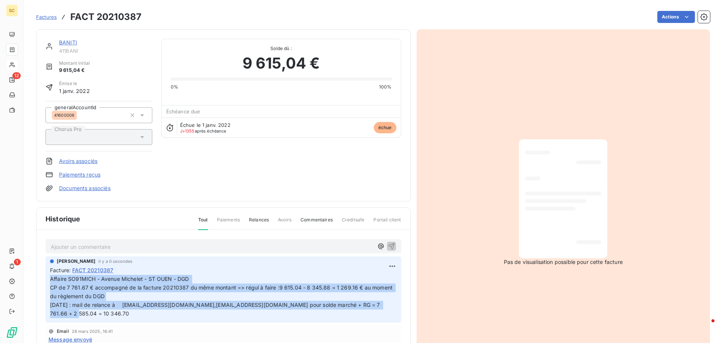
drag, startPoint x: 382, startPoint y: 304, endPoint x: 47, endPoint y: 277, distance: 335.2
click at [47, 277] on div "[PERSON_NAME] il y a 0 secondes Facture : FACT 20210387 Affaire SO91MICH - Aven…" at bounding box center [224, 289] width 356 height 66
copy span "Affaire SO91MICH - Avenue Michelet - ST OUEN - DGD CP de 7 761.67 € accompagné …"
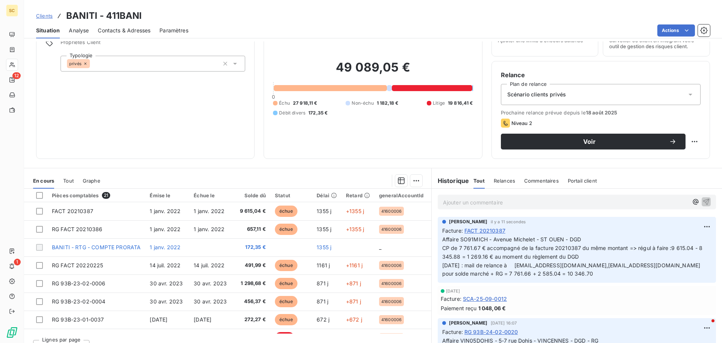
scroll to position [25, 0]
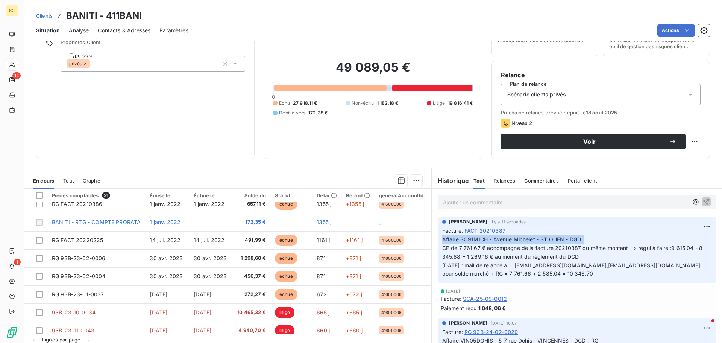
click at [432, 244] on div "[PERSON_NAME] il y a 11 secondes Facture : FACT 20210387 Affaire SO91MICH - Ave…" at bounding box center [577, 249] width 290 height 69
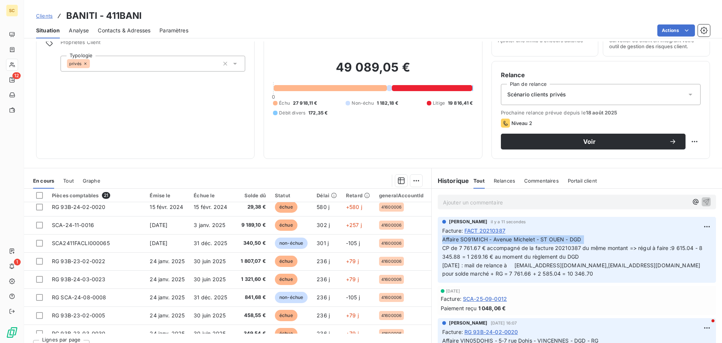
scroll to position [192, 0]
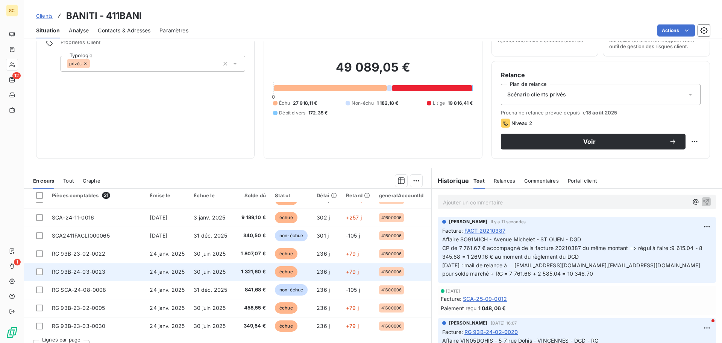
click at [69, 272] on span "RG 93B-24-03-0023" at bounding box center [79, 271] width 54 height 6
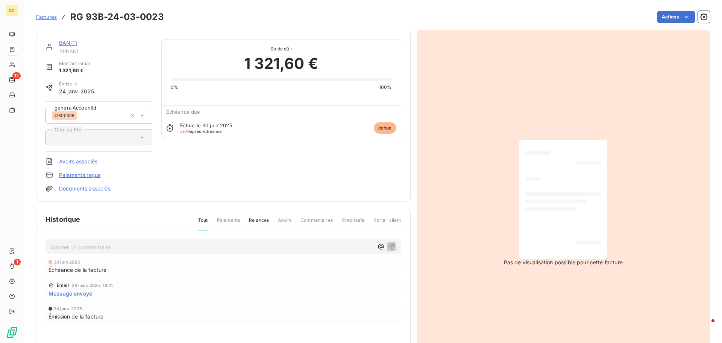
scroll to position [1, 0]
click at [101, 242] on p "Ajouter un commentaire ﻿" at bounding box center [212, 246] width 323 height 9
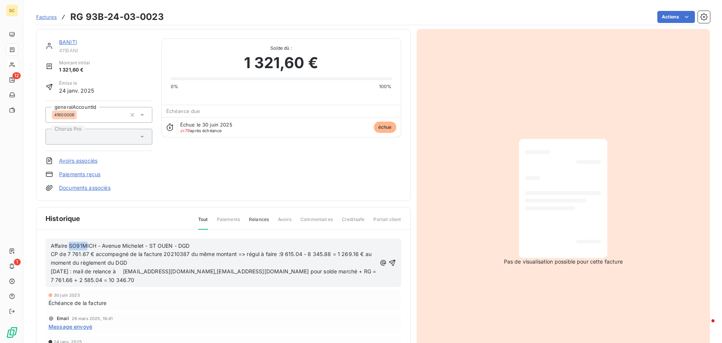
drag, startPoint x: 70, startPoint y: 244, endPoint x: 107, endPoint y: 245, distance: 37.3
click at [89, 245] on span "Affaire SO91MICH - Avenue Michelet - ST OUEN - DGD" at bounding box center [120, 245] width 139 height 6
drag, startPoint x: 107, startPoint y: 245, endPoint x: 116, endPoint y: 245, distance: 8.7
click at [116, 245] on span "Affaire SO91MICH - Avenue Michelet - ST OUEN - DGD" at bounding box center [120, 245] width 139 height 6
drag, startPoint x: 128, startPoint y: 245, endPoint x: 144, endPoint y: 247, distance: 16.3
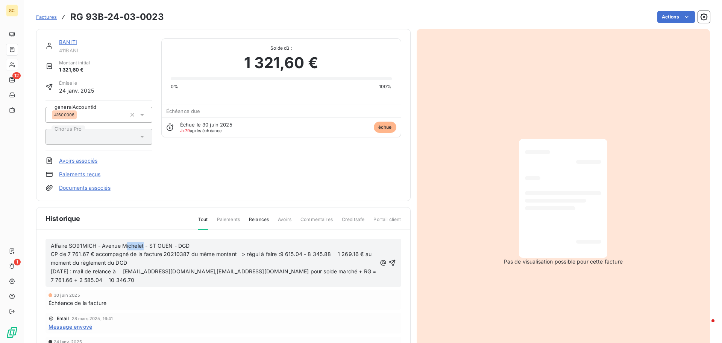
click at [144, 247] on span "Affaire SO91MICH - Avenue Michelet - ST OUEN - DGD" at bounding box center [120, 245] width 139 height 6
click at [109, 246] on span "Affaire SO91MICH - Avenue Michelet - ST OUEN - DGD" at bounding box center [120, 245] width 139 height 6
drag, startPoint x: 70, startPoint y: 245, endPoint x: 213, endPoint y: 245, distance: 143.7
click at [213, 245] on p "Affaire SO91MICH - Avenue Michelet - ST OUEN - DGD" at bounding box center [214, 246] width 326 height 9
click at [68, 246] on span "Affaire SO91MICH - Avenue Michelet - ST OUEN - DGD" at bounding box center [120, 245] width 139 height 6
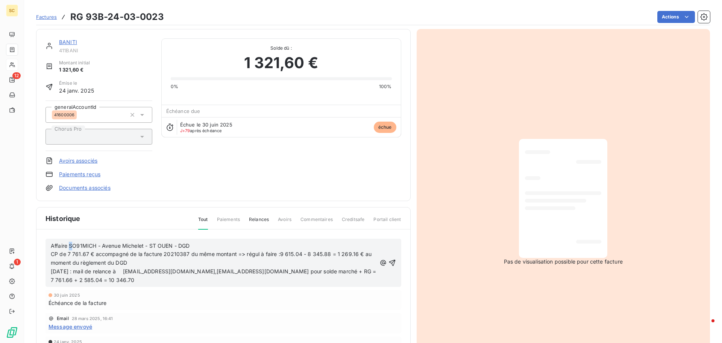
drag, startPoint x: 69, startPoint y: 246, endPoint x: 91, endPoint y: 246, distance: 22.6
click at [76, 246] on span "Affaire SO91MICH - Avenue Michelet - ST OUEN - DGD" at bounding box center [120, 245] width 139 height 6
click at [96, 245] on span "Affaire SO91MICH - Avenue Michelet - ST OUEN - DGD" at bounding box center [120, 245] width 139 height 6
drag, startPoint x: 70, startPoint y: 245, endPoint x: 96, endPoint y: 244, distance: 25.6
click at [96, 244] on span "Affaire SO91MICH - Avenue Michelet - ST OUEN - DGD" at bounding box center [120, 245] width 139 height 6
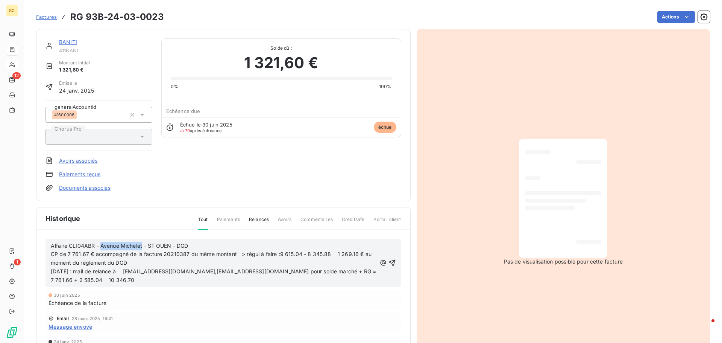
drag, startPoint x: 102, startPoint y: 246, endPoint x: 143, endPoint y: 247, distance: 41.4
click at [143, 247] on span "Affaire CLI04ABR - Avenue Michelet - ST OUEN - DGD" at bounding box center [120, 245] width 138 height 6
drag, startPoint x: 143, startPoint y: 244, endPoint x: 181, endPoint y: 246, distance: 37.3
click at [181, 246] on span "Affaire CLI04ABR - Rue abreuvoir - ST OUEN - DGD" at bounding box center [116, 245] width 131 height 6
click at [176, 242] on p "Affaire CLI04ABR - Rue abreuvoir - ST OUEN - DGD" at bounding box center [214, 246] width 326 height 9
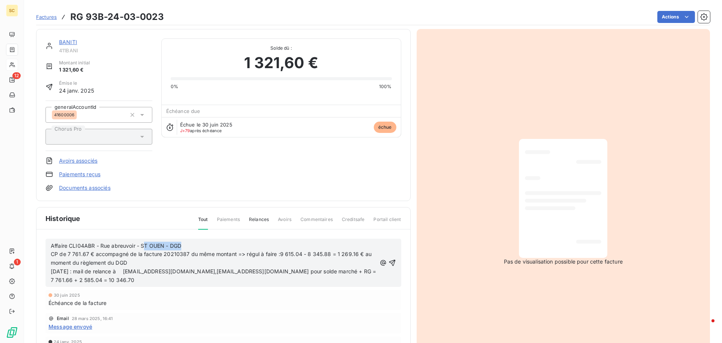
drag, startPoint x: 142, startPoint y: 245, endPoint x: 196, endPoint y: 245, distance: 54.2
click at [196, 245] on p "Affaire CLI04ABR - Rue abreuvoir - ST OUEN - DGD" at bounding box center [214, 246] width 326 height 9
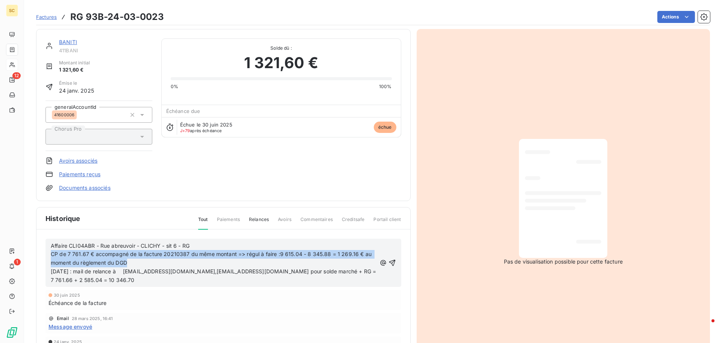
drag, startPoint x: 130, startPoint y: 263, endPoint x: 43, endPoint y: 255, distance: 87.3
click at [43, 255] on div "Affaire CLI04ABR - Rue abreuvoir - CLICHY - sit 6 - RG CP de 7 761.67 € accompa…" at bounding box center [224, 308] width 374 height 157
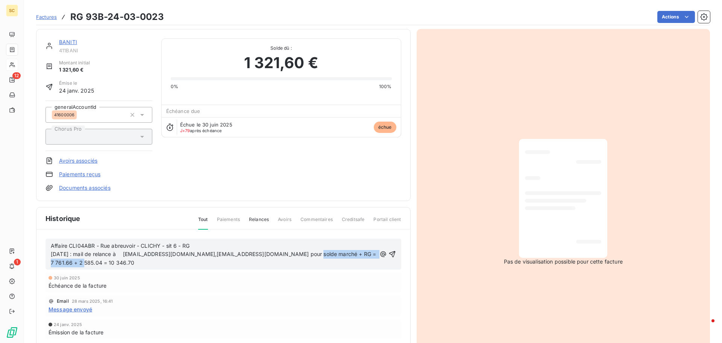
drag, startPoint x: 291, startPoint y: 255, endPoint x: 348, endPoint y: 268, distance: 58.2
click at [348, 268] on div "Affaire CLI04ABR - Rue abreuvoir - CLICHY - sit 6 - RG [DATE] : mail de relance…" at bounding box center [224, 254] width 356 height 31
click at [390, 250] on icon "button" at bounding box center [393, 254] width 8 height 8
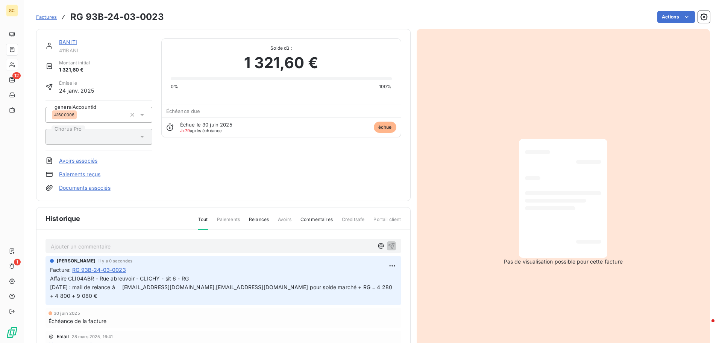
click at [175, 279] on span "Affaire CLI04ABR - Rue abreuvoir - CLICHY - sit 6 - RG" at bounding box center [119, 278] width 139 height 6
copy p "Affaire CLI04ABR - Rue abreuvoir - CLICHY - sit 6 - RG"
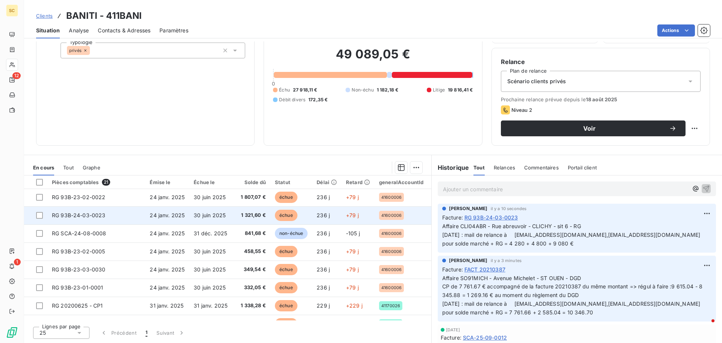
scroll to position [251, 0]
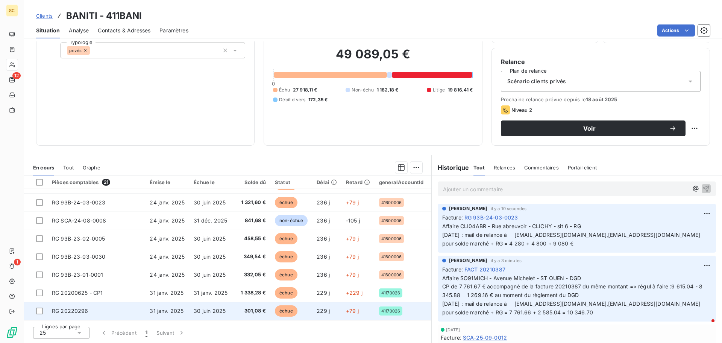
click at [250, 307] on span "301,08 €" at bounding box center [251, 311] width 29 height 8
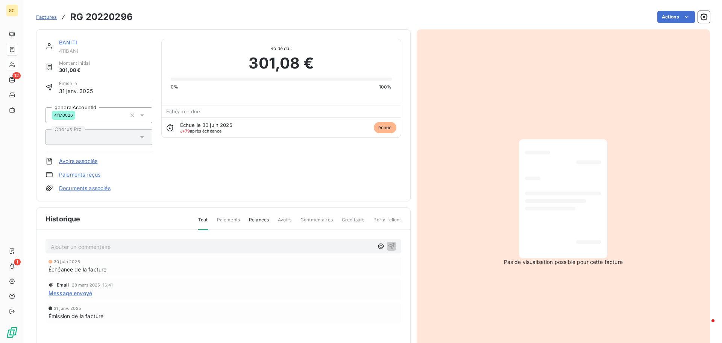
click at [183, 242] on p "Ajouter un commentaire ﻿" at bounding box center [212, 246] width 323 height 9
click at [176, 244] on span "Affaire CLI04ABR - Rue abreuvoir - CLICHY - sit 6 - RG" at bounding box center [120, 246] width 139 height 6
click at [175, 246] on span "Affaire CLI04ABR - Rue abreuvoir - CLICHY - sit 6 - RG" at bounding box center [120, 246] width 139 height 6
click at [390, 245] on icon "button" at bounding box center [392, 246] width 8 height 8
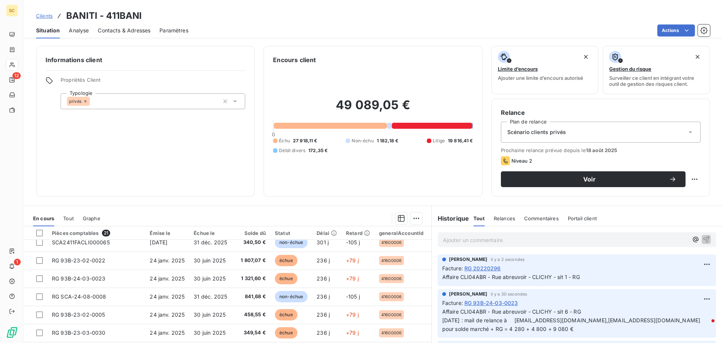
scroll to position [227, 0]
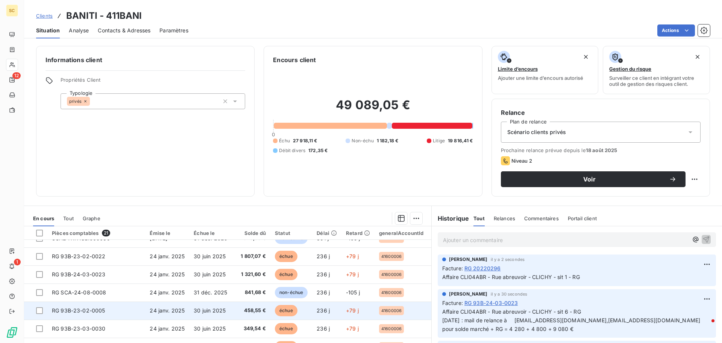
click at [93, 309] on span "RG 93B-23-02-0005" at bounding box center [78, 310] width 53 height 6
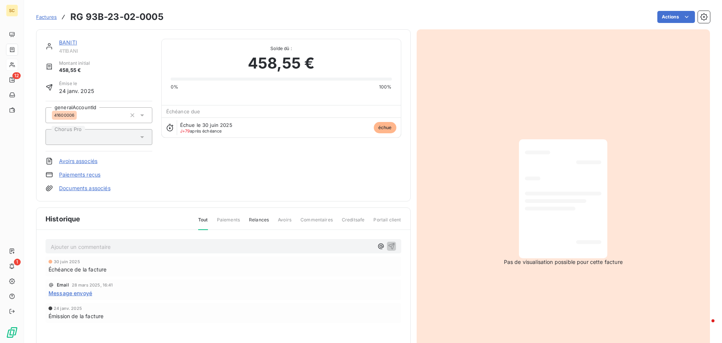
click at [113, 243] on p "Ajouter un commentaire ﻿" at bounding box center [212, 246] width 323 height 9
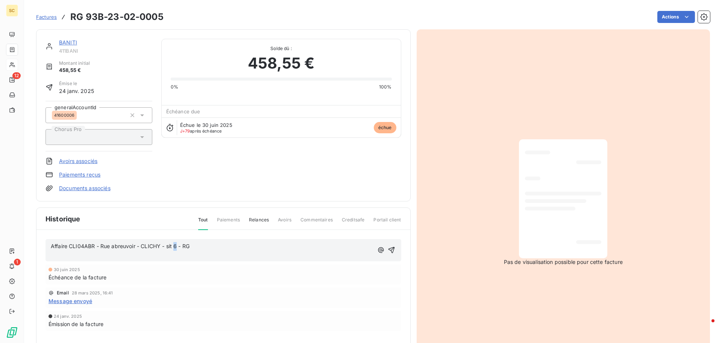
click at [175, 246] on span "Affaire CLI04ABR - Rue abreuvoir - CLICHY - sit 6 - RG" at bounding box center [120, 246] width 139 height 6
click at [119, 254] on p "﻿" at bounding box center [212, 254] width 323 height 9
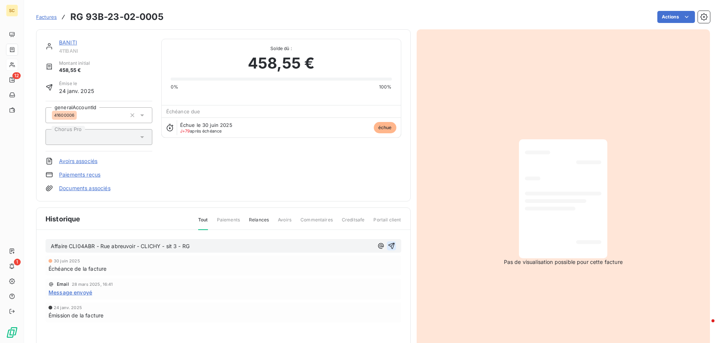
click at [389, 245] on icon "button" at bounding box center [391, 246] width 6 height 6
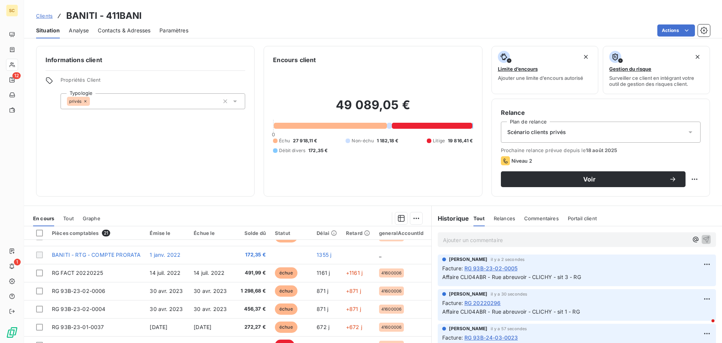
scroll to position [38, 0]
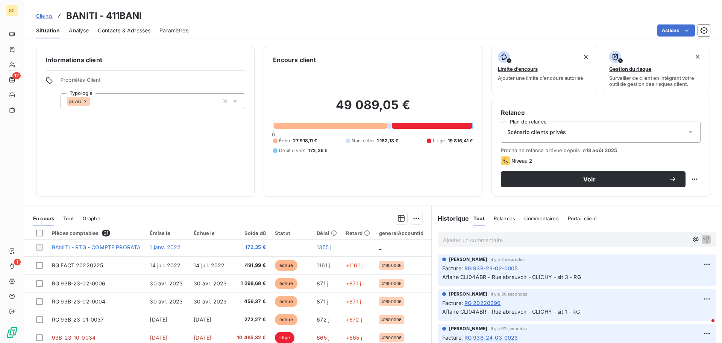
drag, startPoint x: 430, startPoint y: 292, endPoint x: 432, endPoint y: 297, distance: 6.1
click at [432, 297] on div "[PERSON_NAME] il y a 30 secondes Facture : RG 20220296 Affaire CLI04ABR - Rue a…" at bounding box center [577, 304] width 290 height 35
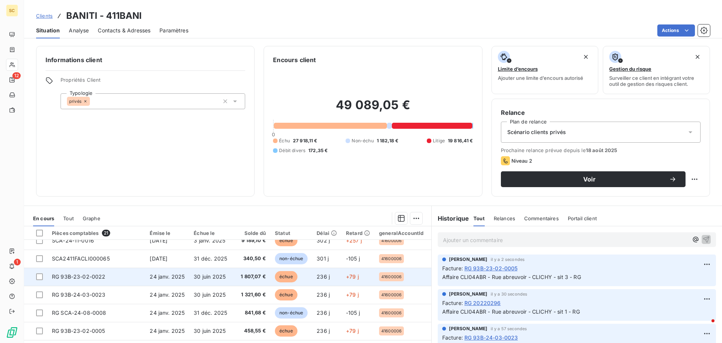
scroll to position [226, 0]
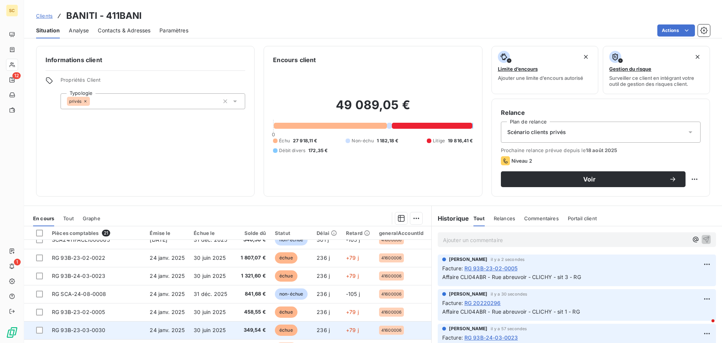
click at [85, 329] on span "RG 93B-23-03-0030" at bounding box center [79, 330] width 54 height 6
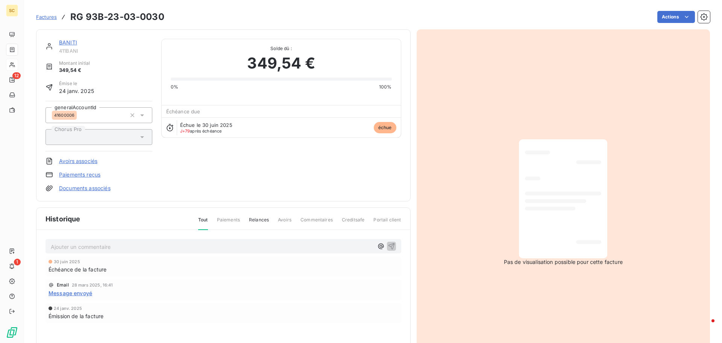
click at [89, 247] on p "Ajouter un commentaire ﻿" at bounding box center [212, 246] width 323 height 9
click at [177, 246] on span "Affaire CLI04ABR - Rue abreuvoir - CLICHY - sit 6 - RG" at bounding box center [120, 246] width 139 height 6
click at [389, 244] on icon "button" at bounding box center [392, 246] width 8 height 8
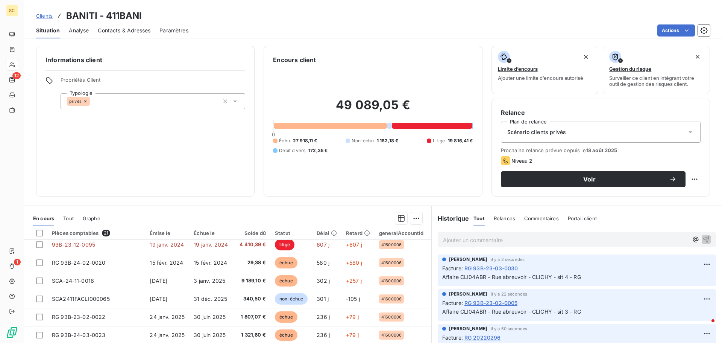
scroll to position [174, 0]
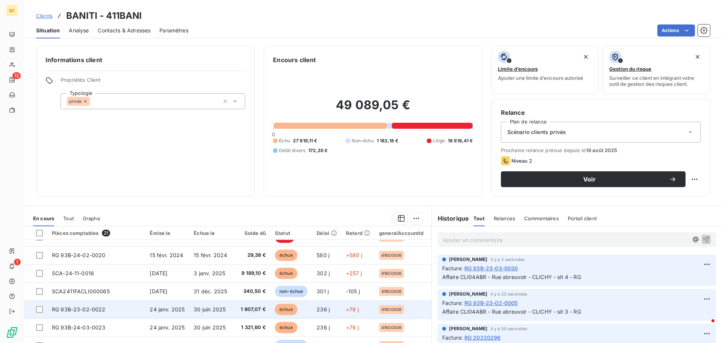
click at [244, 312] on span "1 807,07 €" at bounding box center [251, 310] width 29 height 8
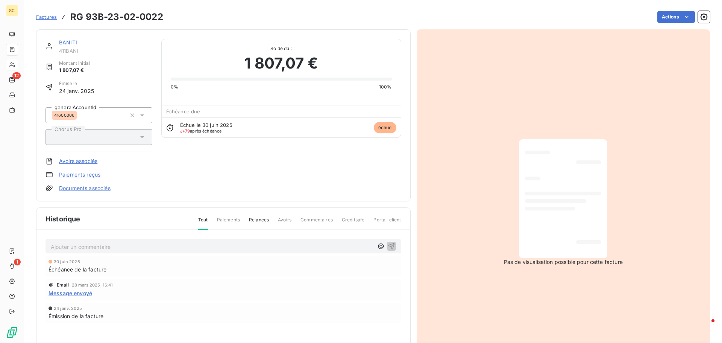
click at [83, 246] on p "Ajouter un commentaire ﻿" at bounding box center [212, 246] width 323 height 9
click at [177, 247] on span "Affaire CLI04ABR - Rue abreuvoir - CLICHY - sit 6 - RG" at bounding box center [120, 246] width 139 height 6
click at [389, 245] on icon "button" at bounding box center [391, 246] width 6 height 6
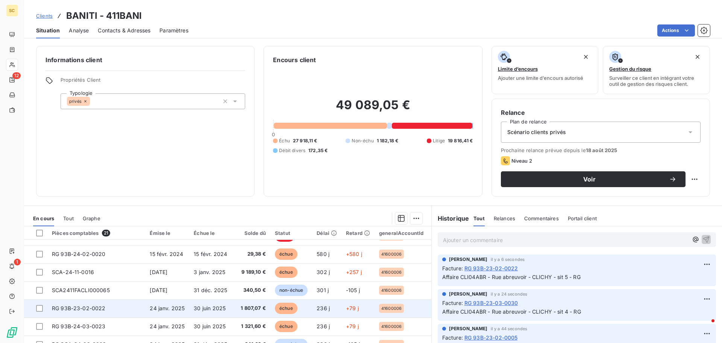
scroll to position [188, 0]
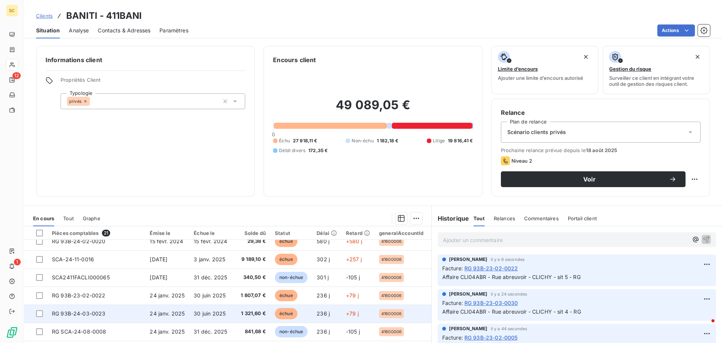
click at [62, 314] on span "RG 93B-24-03-0023" at bounding box center [79, 313] width 54 height 6
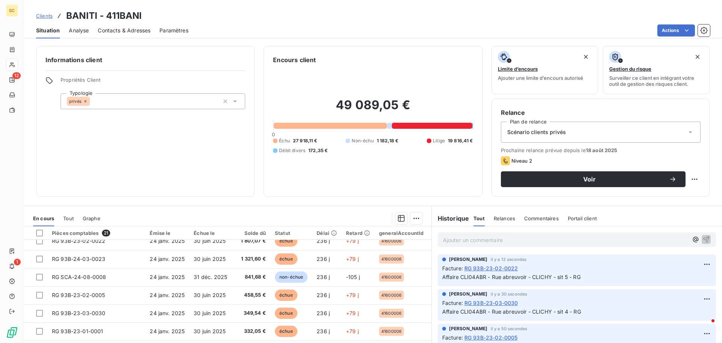
scroll to position [251, 0]
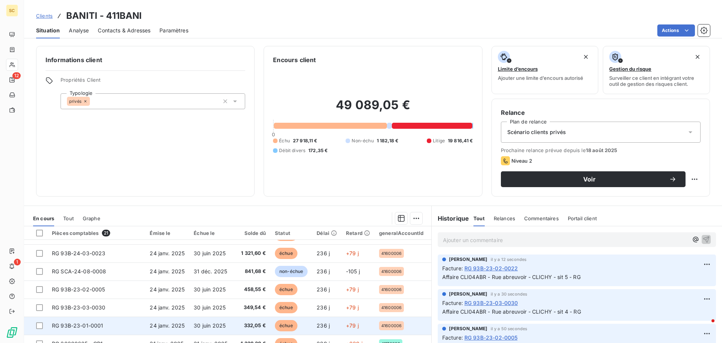
click at [142, 323] on td "RG 93B-23-01-0001" at bounding box center [96, 325] width 98 height 18
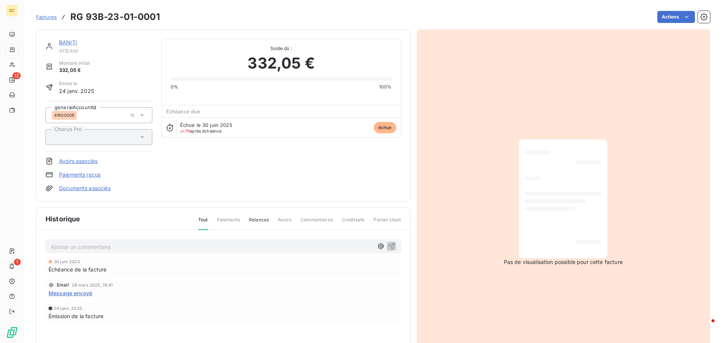
click at [112, 248] on p "Ajouter un commentaire ﻿" at bounding box center [212, 246] width 323 height 9
click at [178, 245] on span "Affaire CLI04ABR - Rue abreuvoir - CLICHY - sit 6 - RG" at bounding box center [120, 246] width 139 height 6
click at [389, 245] on icon "button" at bounding box center [391, 246] width 6 height 6
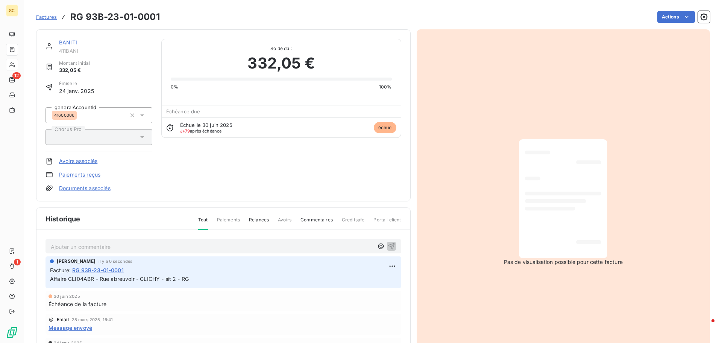
click at [575, 281] on div "Pas de visualisation possible pour cette facture" at bounding box center [564, 202] width 294 height 346
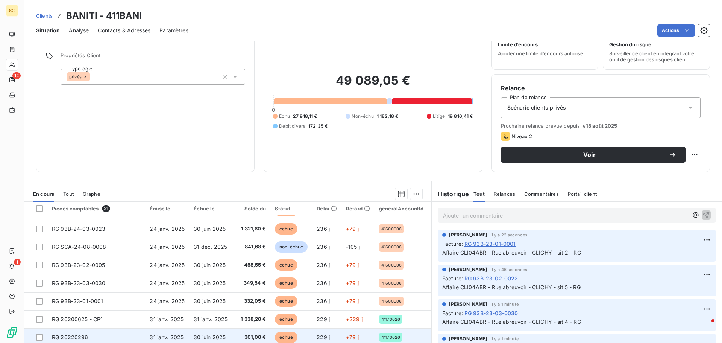
scroll to position [38, 0]
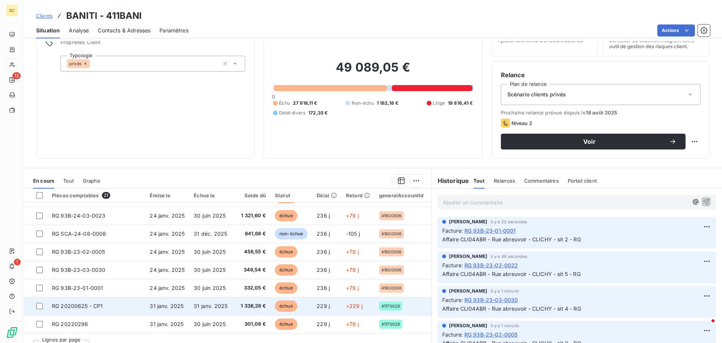
click at [183, 304] on td "31 janv. 2025" at bounding box center [167, 306] width 44 height 18
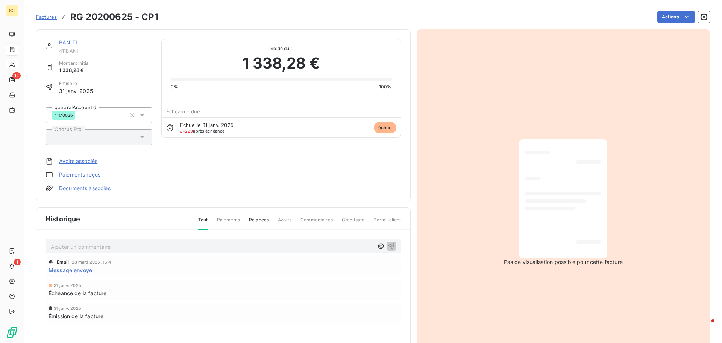
click at [76, 249] on p "Ajouter un commentaire ﻿" at bounding box center [212, 246] width 323 height 9
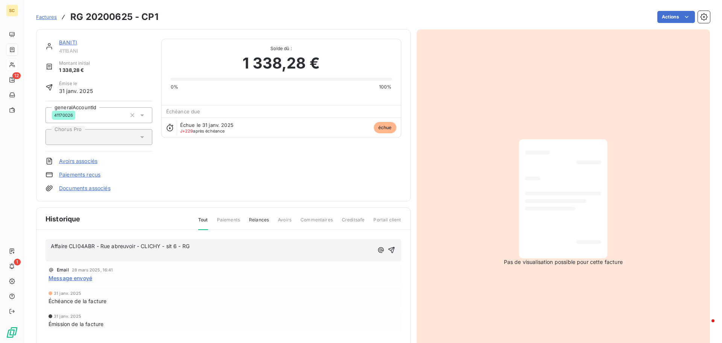
click at [74, 256] on p "﻿" at bounding box center [212, 254] width 323 height 9
drag, startPoint x: 70, startPoint y: 245, endPoint x: 93, endPoint y: 246, distance: 23.4
click at [92, 246] on span "Affaire CLI04ABR - Rue abreuvoir - CLICHY - sit 6 - RG" at bounding box center [120, 246] width 139 height 6
click at [93, 246] on span "Affaire CLI04ABR - Rue abreuvoir - CLICHY - sit 6 - RG" at bounding box center [120, 246] width 139 height 6
drag, startPoint x: 70, startPoint y: 246, endPoint x: 94, endPoint y: 248, distance: 24.5
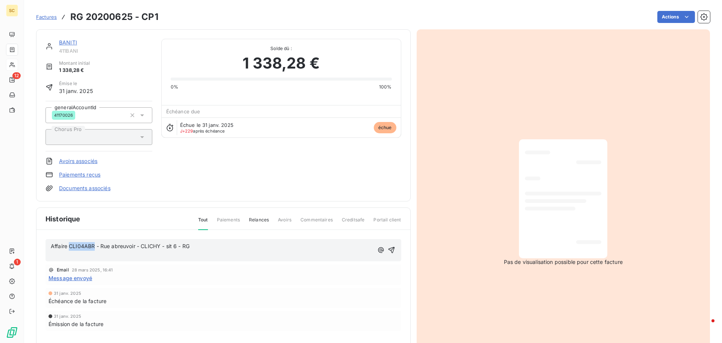
click at [94, 248] on span "Affaire CLI04ABR - Rue abreuvoir - CLICHY - sit 6 - RG" at bounding box center [120, 246] width 139 height 6
drag, startPoint x: 101, startPoint y: 248, endPoint x: 163, endPoint y: 247, distance: 61.7
click at [163, 247] on span "Affaire SO91MICH - Rue abreuvoir - CLICHY - sit 6 - RG" at bounding box center [121, 246] width 140 height 6
drag, startPoint x: 150, startPoint y: 245, endPoint x: 160, endPoint y: 246, distance: 10.2
click at [160, 246] on span "Affaire SO91MICH - Avenue Michelet - sit 6 - RG" at bounding box center [112, 246] width 122 height 6
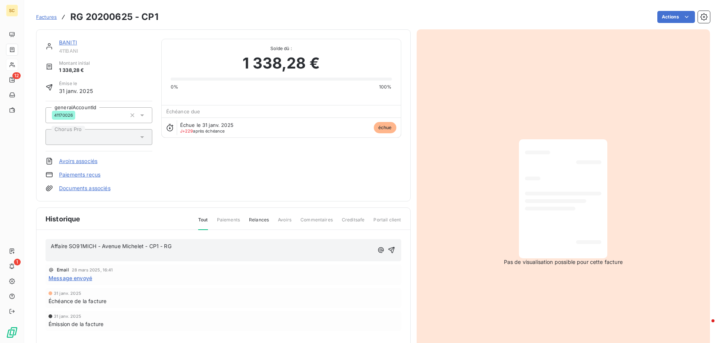
click at [135, 255] on p "﻿" at bounding box center [212, 254] width 323 height 9
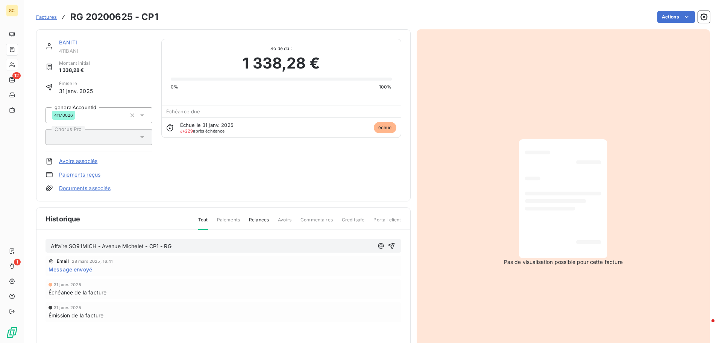
click at [131, 247] on span "Affaire SO91MICH - Avenue Michelet - CP1 - RG" at bounding box center [111, 246] width 121 height 6
copy span "Affaire SO91MICH - Avenue Michelet - CP1 - RG"
click at [391, 245] on icon "button" at bounding box center [392, 246] width 8 height 8
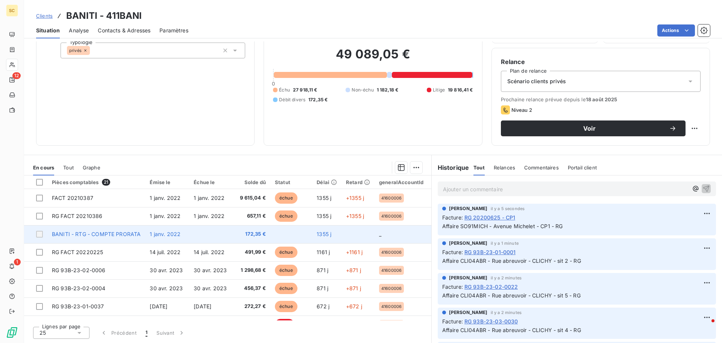
click at [94, 239] on td "BANITI - RTG - COMPTE PRORATA" at bounding box center [96, 234] width 98 height 18
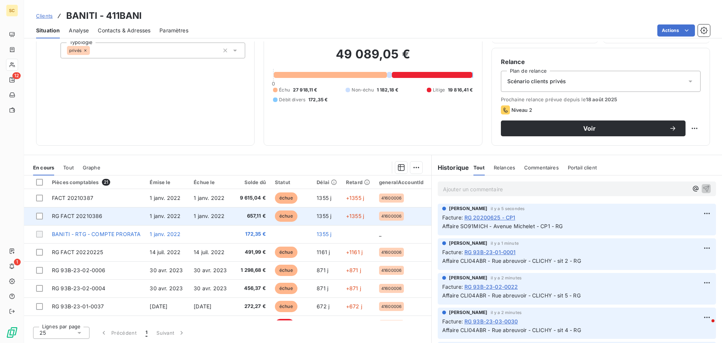
click at [92, 219] on td "RG FACT 20210386" at bounding box center [96, 216] width 98 height 18
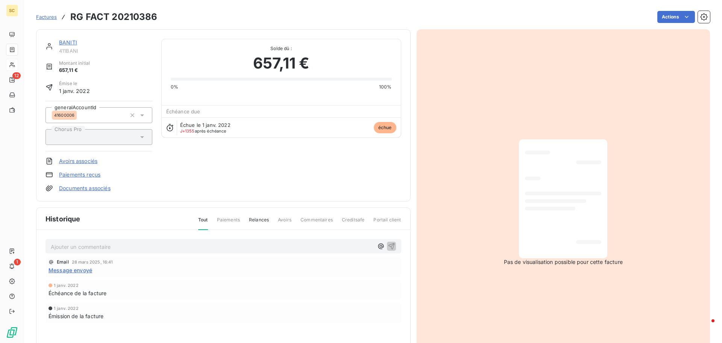
click at [93, 253] on div "Ajouter un commentaire ﻿" at bounding box center [224, 246] width 356 height 15
click at [94, 246] on p "Ajouter un commentaire ﻿" at bounding box center [212, 246] width 323 height 9
click at [160, 246] on span "Affaire SO91MICH - Avenue Michelet - CP1 - RG" at bounding box center [111, 246] width 121 height 6
click at [389, 245] on icon "button" at bounding box center [392, 246] width 8 height 8
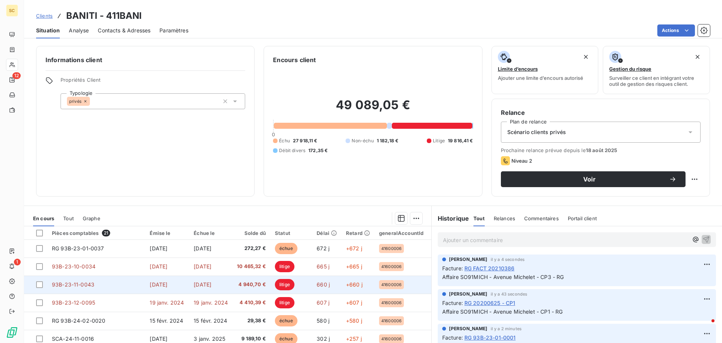
scroll to position [113, 0]
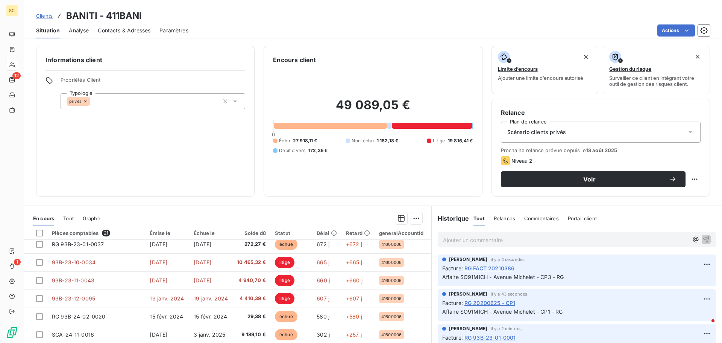
click at [228, 195] on div "Informations client Propriétés Client Typologie privés" at bounding box center [145, 121] width 219 height 151
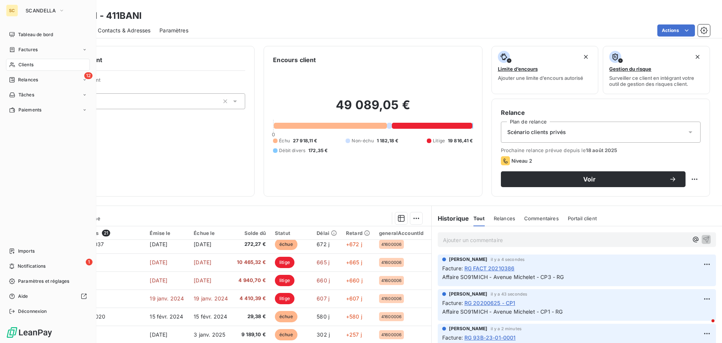
click at [81, 73] on nav "Tableau de bord Factures Clients 12 Relances Tâches Paiements" at bounding box center [48, 72] width 84 height 87
click at [38, 79] on span "Relances" at bounding box center [28, 79] width 20 height 7
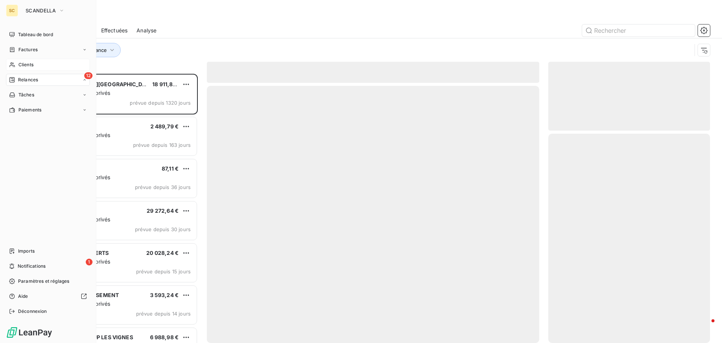
scroll to position [263, 156]
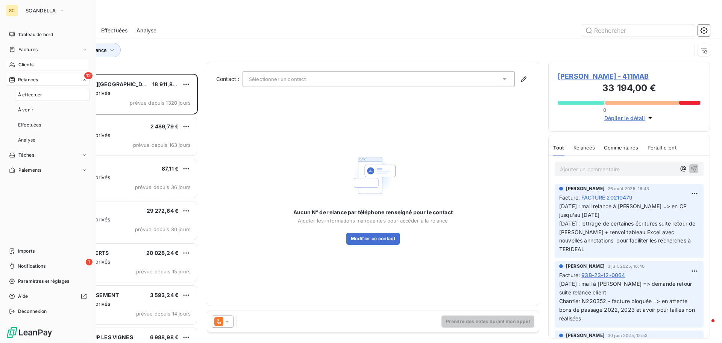
click at [38, 79] on span "Relances" at bounding box center [28, 79] width 20 height 7
click at [37, 81] on span "Relances" at bounding box center [28, 79] width 20 height 7
click at [33, 98] on span "À effectuer" at bounding box center [30, 94] width 24 height 7
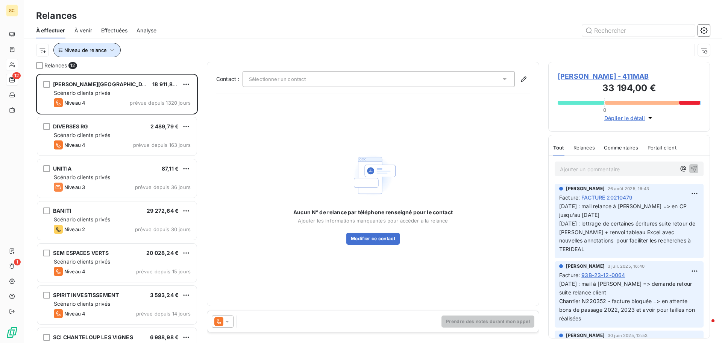
click at [111, 50] on icon "button" at bounding box center [112, 50] width 8 height 8
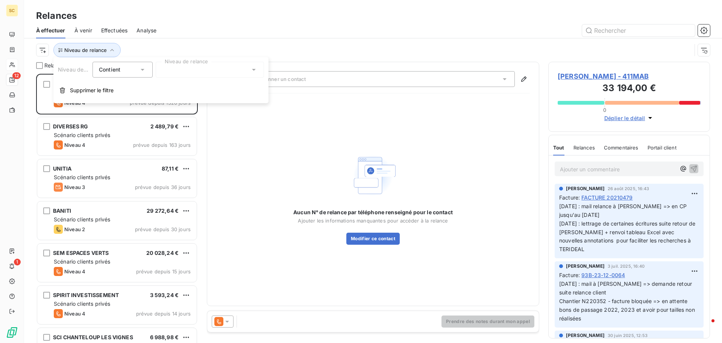
click at [177, 65] on div at bounding box center [210, 70] width 108 height 16
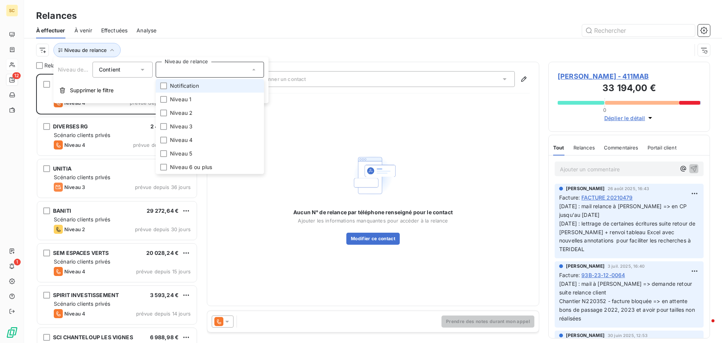
click at [183, 83] on span "Notification" at bounding box center [184, 86] width 29 height 8
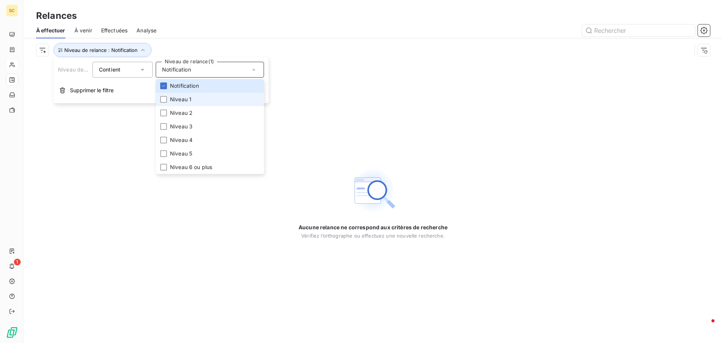
click at [180, 98] on span "Niveau 1" at bounding box center [180, 100] width 21 height 8
click at [181, 114] on span "Niveau 2" at bounding box center [181, 113] width 23 height 8
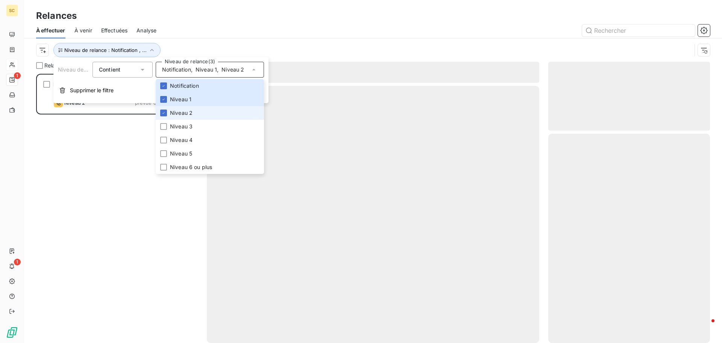
scroll to position [263, 156]
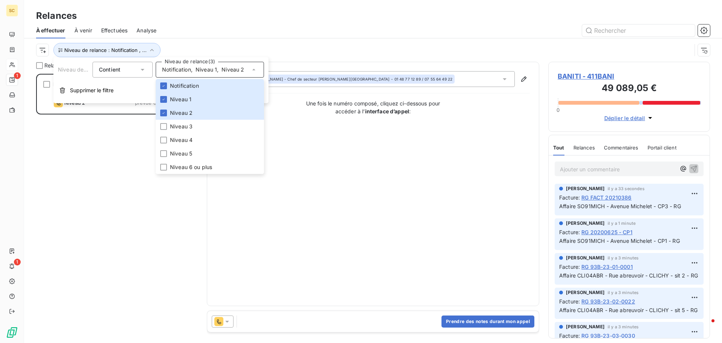
click at [59, 154] on div "BANITI 29 272,64 € Scénario clients privés Niveau 2 prévue depuis 30 jours" at bounding box center [117, 208] width 162 height 269
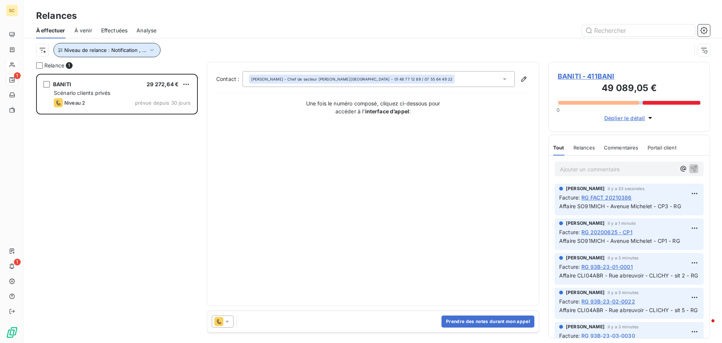
click at [143, 50] on span "Niveau de relance : Notification , ..." at bounding box center [105, 50] width 82 height 6
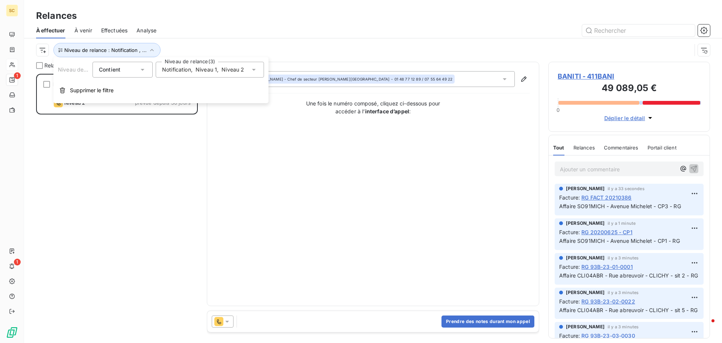
click at [192, 71] on span "," at bounding box center [192, 70] width 2 height 8
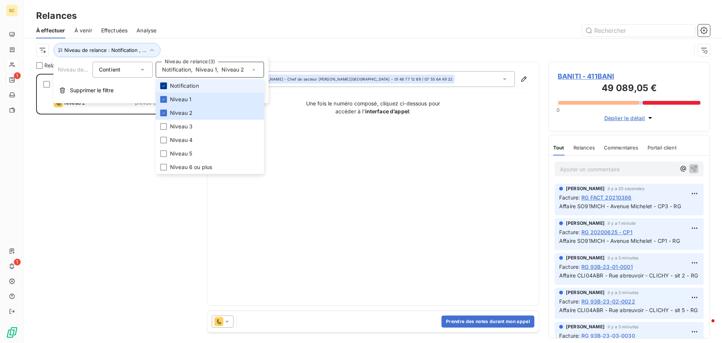
click at [165, 85] on icon at bounding box center [163, 86] width 5 height 5
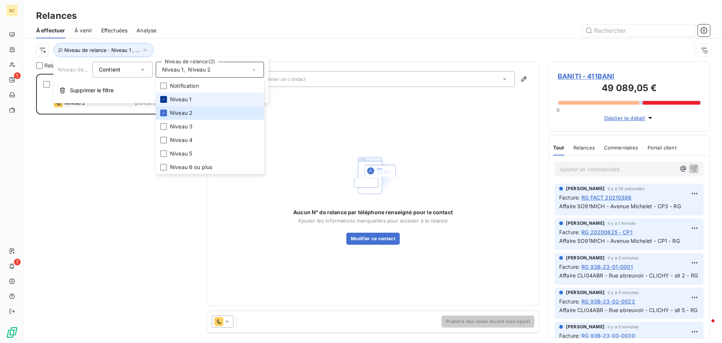
click at [164, 98] on icon at bounding box center [163, 99] width 5 height 5
click at [164, 114] on icon at bounding box center [163, 113] width 5 height 5
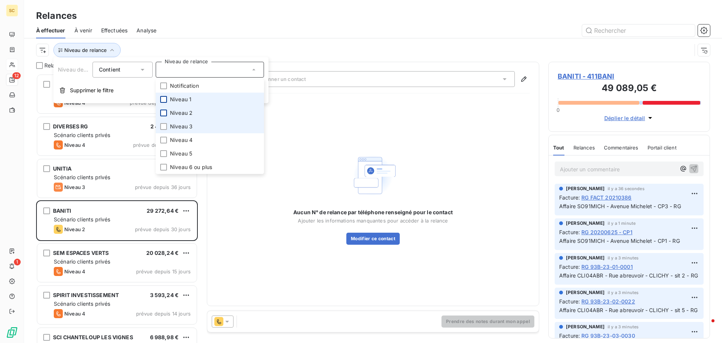
click at [184, 127] on span "Niveau 3" at bounding box center [181, 127] width 23 height 8
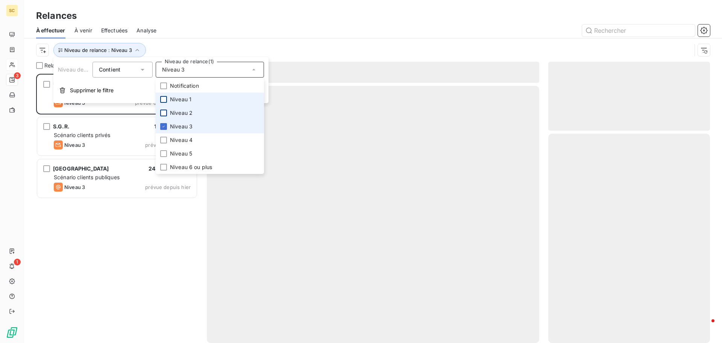
scroll to position [263, 156]
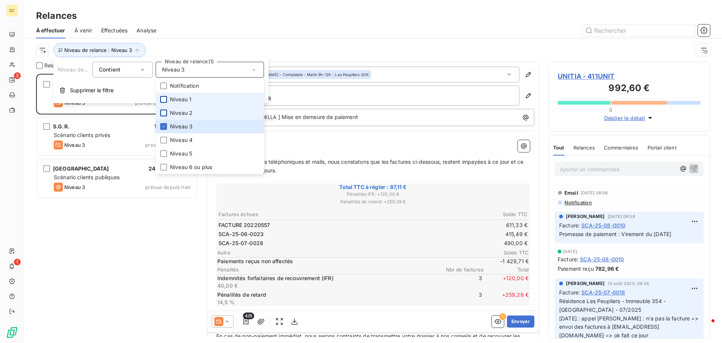
click at [88, 242] on div "UNITIA 87,11 € Scénario clients privés Niveau 3 prévue depuis 36 jours S.G.R. 1…" at bounding box center [117, 208] width 162 height 269
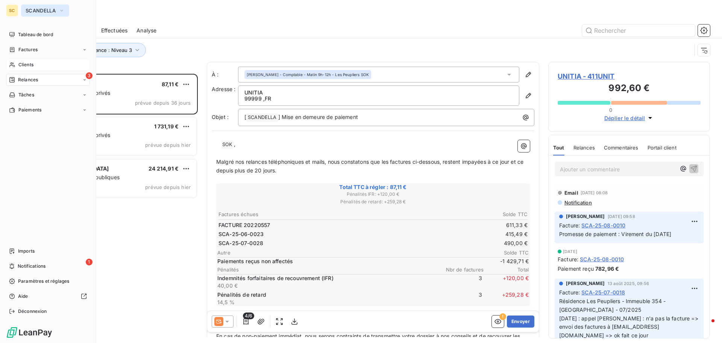
click at [62, 9] on icon "button" at bounding box center [62, 11] width 6 height 8
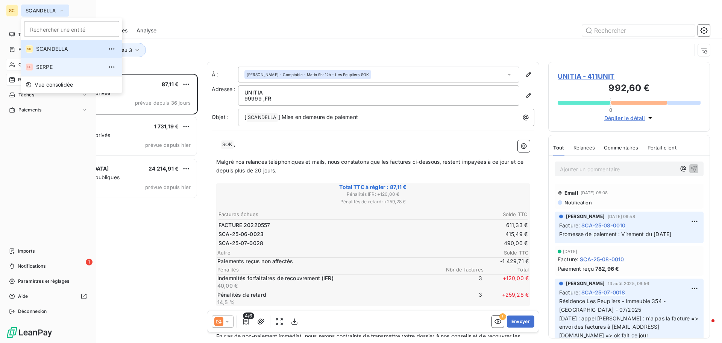
click at [53, 68] on span "SERPE" at bounding box center [69, 67] width 67 height 8
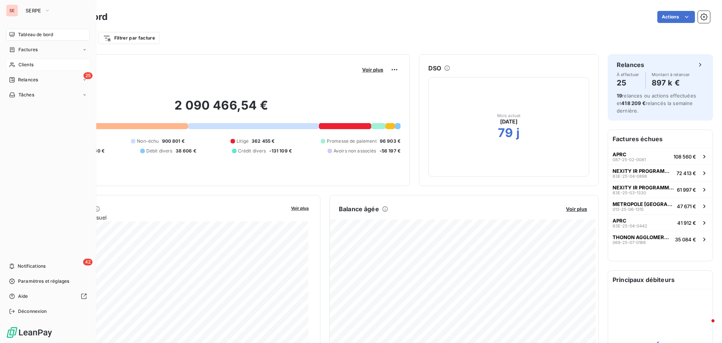
click at [33, 64] on span "Clients" at bounding box center [25, 64] width 15 height 7
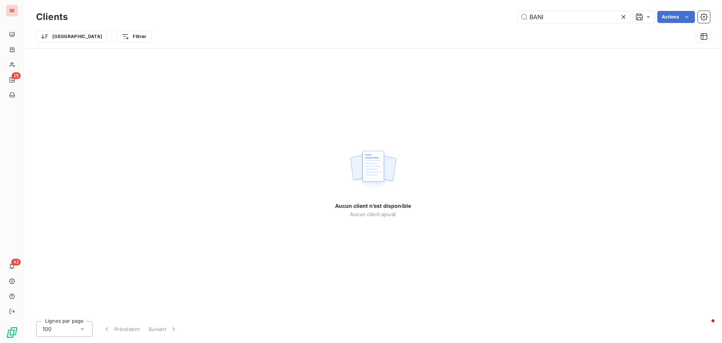
drag, startPoint x: 586, startPoint y: 17, endPoint x: 501, endPoint y: 12, distance: 84.8
click at [501, 12] on div "BANI Actions" at bounding box center [394, 17] width 634 height 12
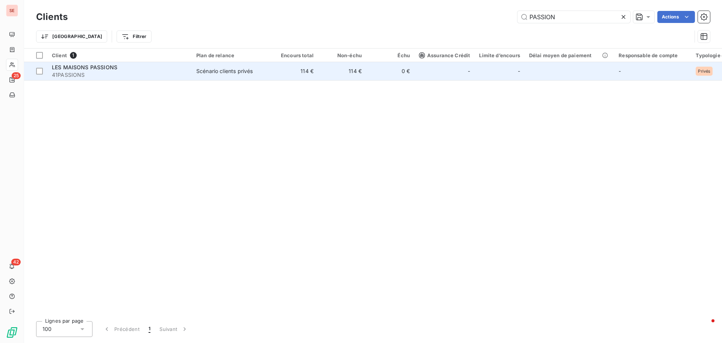
type input "PASSION"
click at [181, 76] on span "41PASSIONS" at bounding box center [119, 75] width 135 height 8
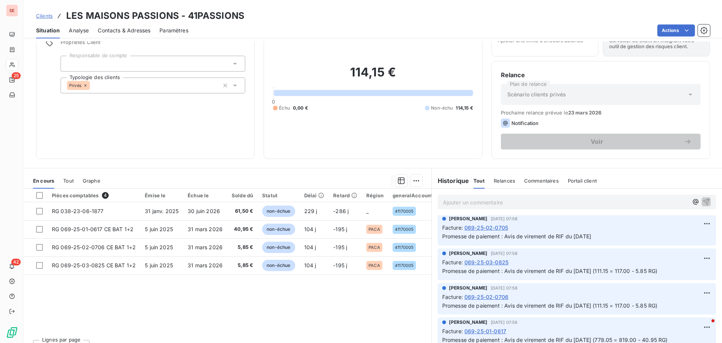
scroll to position [75, 0]
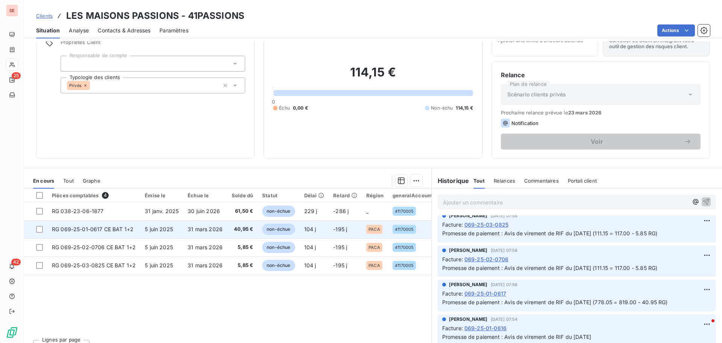
click at [111, 231] on span "RG 069-25-01-0617 CE BAT 1+2" at bounding box center [93, 229] width 82 height 6
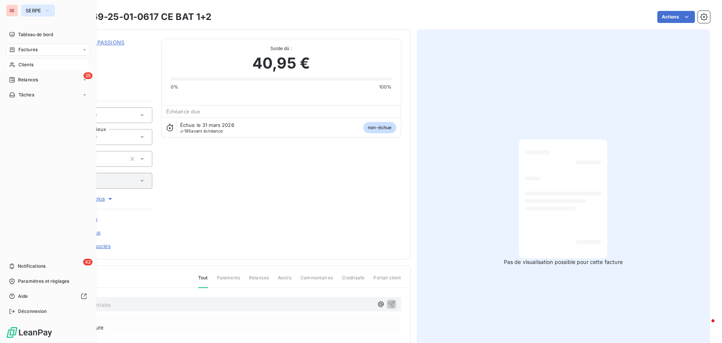
click at [38, 11] on span "SERPE" at bounding box center [34, 11] width 16 height 6
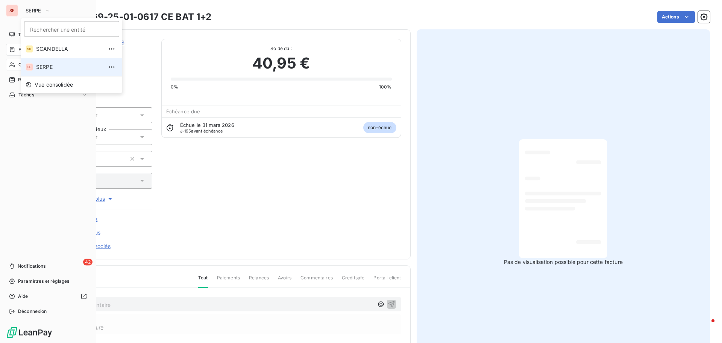
click at [55, 68] on span "SERPE" at bounding box center [69, 67] width 67 height 8
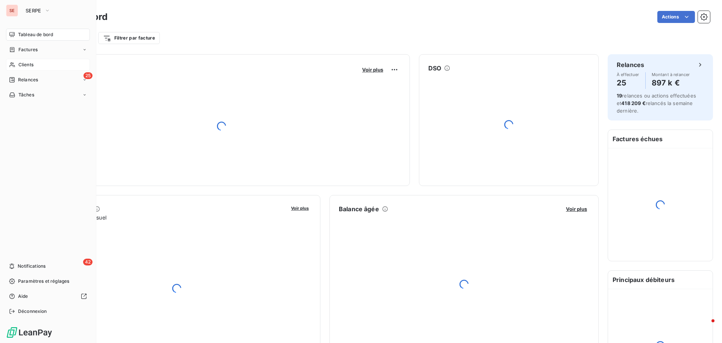
click at [33, 64] on span "Clients" at bounding box center [25, 64] width 15 height 7
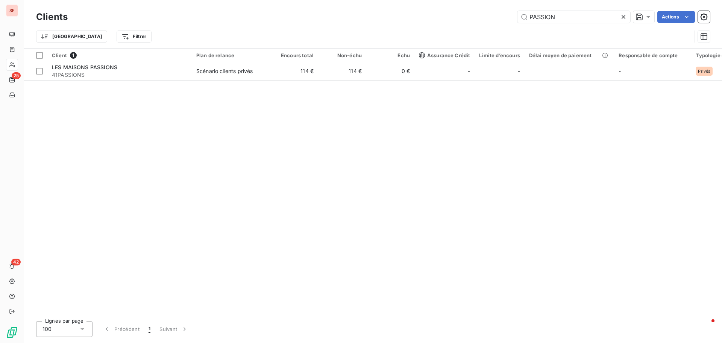
drag, startPoint x: 574, startPoint y: 14, endPoint x: 484, endPoint y: 22, distance: 91.0
click at [484, 22] on div "PASSION Actions" at bounding box center [394, 17] width 634 height 12
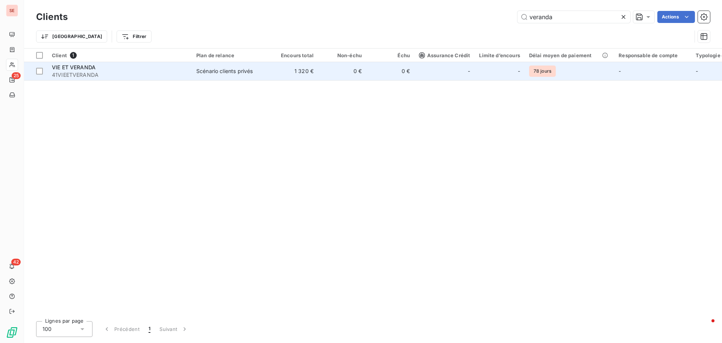
type input "veranda"
click at [210, 79] on td "Scénario clients privés" at bounding box center [231, 71] width 78 height 18
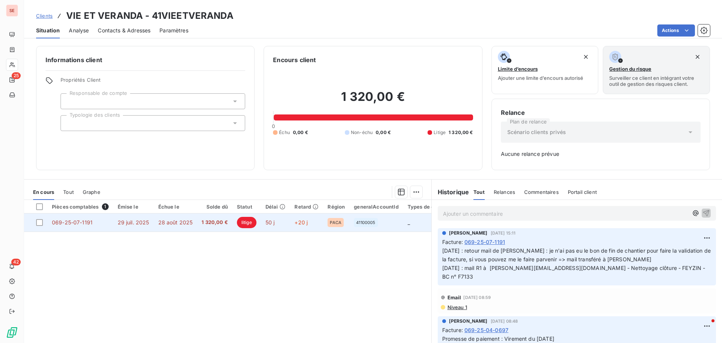
click at [206, 229] on td "1 320,00 €" at bounding box center [214, 222] width 35 height 18
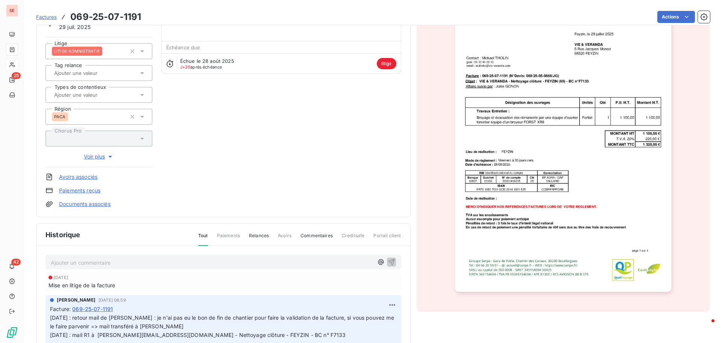
scroll to position [114, 0]
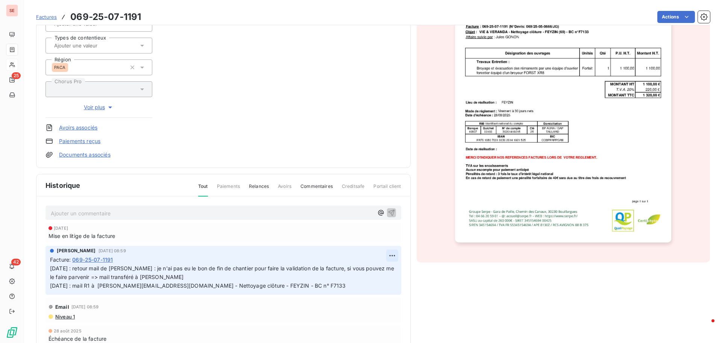
click at [383, 255] on html "SE 25 42 Factures 069-25-07-1191 Actions VIE ET VERANDA 41VIEETVERANDA Montant …" at bounding box center [361, 171] width 722 height 343
click at [373, 270] on div "Editer" at bounding box center [366, 272] width 42 height 12
click at [51, 268] on span "[DATE] : retour mail de [PERSON_NAME] : je n'ai pas eu le bon de fin de chantie…" at bounding box center [218, 277] width 336 height 24
click at [72, 272] on p "[DATE] : retour mail de [PERSON_NAME] : je n'ai pas eu le bon de fin de chantie…" at bounding box center [219, 277] width 338 height 26
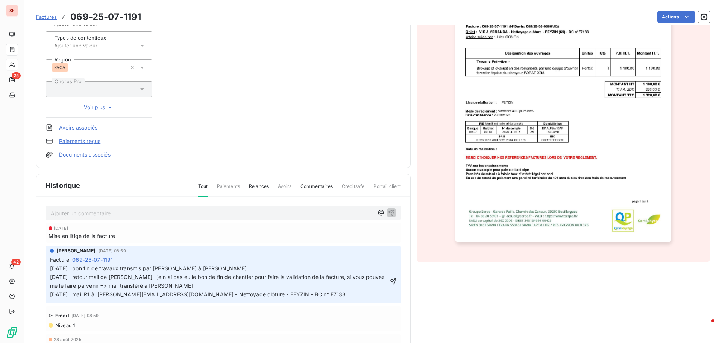
drag, startPoint x: 386, startPoint y: 278, endPoint x: 391, endPoint y: 274, distance: 6.1
click at [390, 278] on icon "button" at bounding box center [393, 281] width 6 height 6
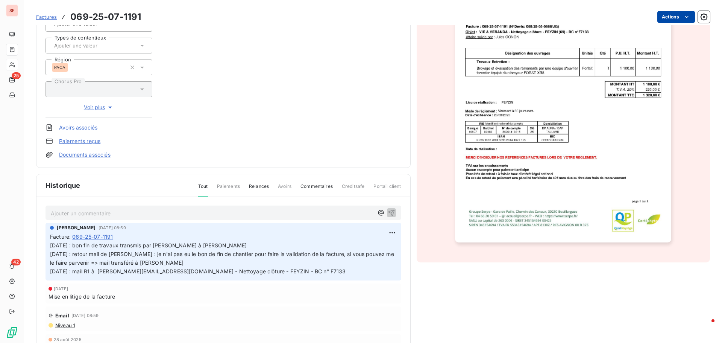
click at [665, 20] on html "SE 25 42 Factures 069-25-07-1191 Actions VIE ET VERANDA 41VIEETVERANDA Montant …" at bounding box center [361, 171] width 722 height 343
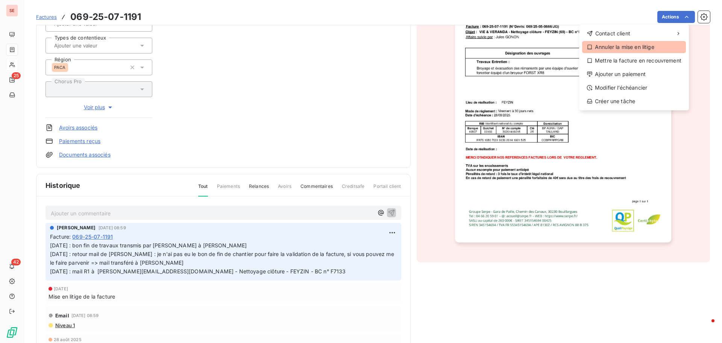
click at [647, 48] on div "Annuler la mise en litige" at bounding box center [634, 47] width 104 height 12
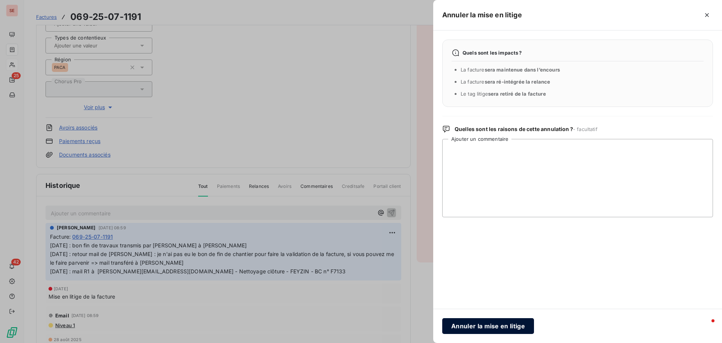
click at [488, 325] on button "Annuler la mise en litige" at bounding box center [489, 326] width 92 height 16
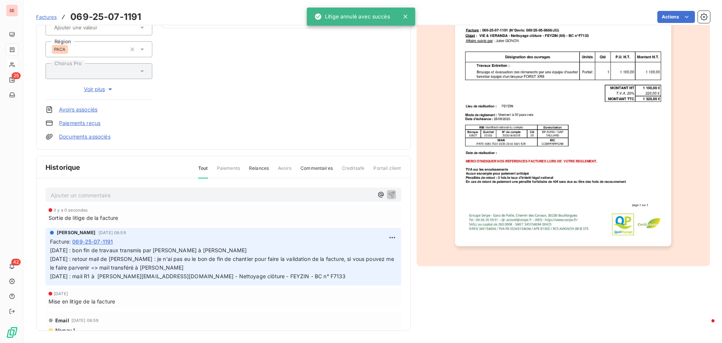
scroll to position [92, 0]
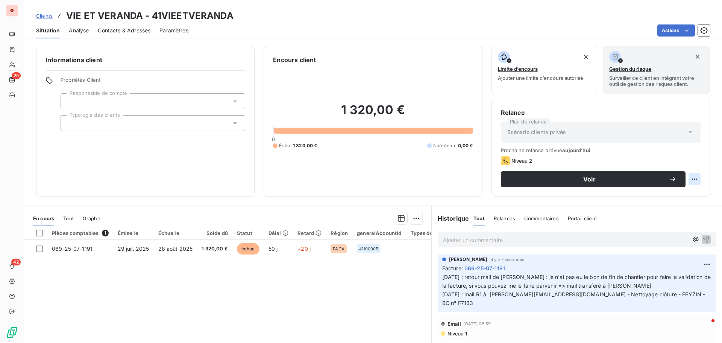
click at [689, 178] on html "SE 25 42 Clients VIE ET VERANDA - 41VIEETVERANDA Situation Analyse Contacts & A…" at bounding box center [361, 171] width 722 height 343
click at [682, 195] on div "Replanifier cette action" at bounding box center [658, 196] width 67 height 12
select select "8"
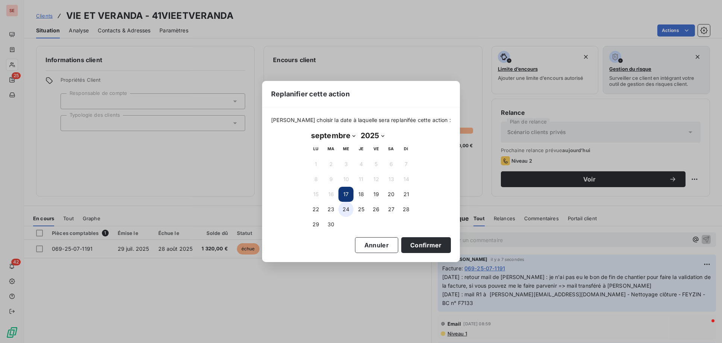
click at [347, 211] on button "24" at bounding box center [346, 209] width 15 height 15
click at [418, 245] on button "Confirmer" at bounding box center [427, 245] width 50 height 16
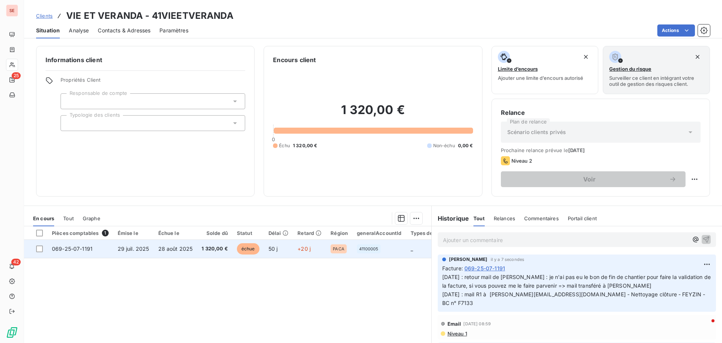
click at [180, 251] on span "28 août 2025" at bounding box center [175, 248] width 35 height 6
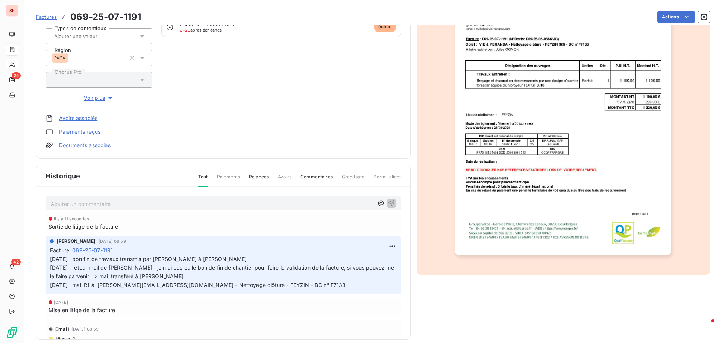
scroll to position [110, 0]
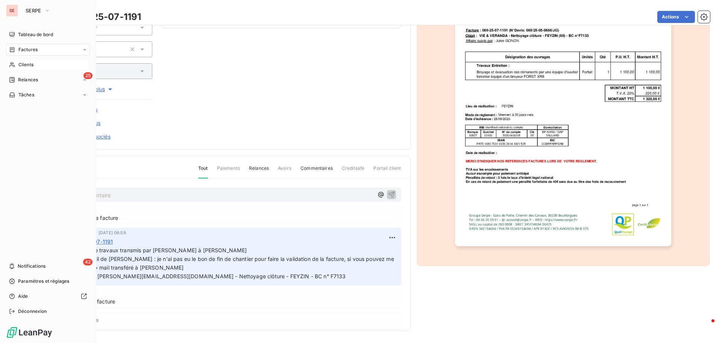
click at [38, 65] on div "Clients" at bounding box center [48, 65] width 84 height 12
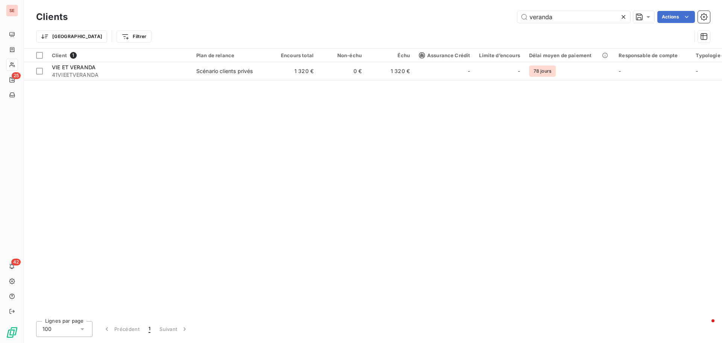
drag, startPoint x: 576, startPoint y: 17, endPoint x: 487, endPoint y: 17, distance: 89.2
click at [488, 17] on div "veranda Actions" at bounding box center [394, 17] width 634 height 12
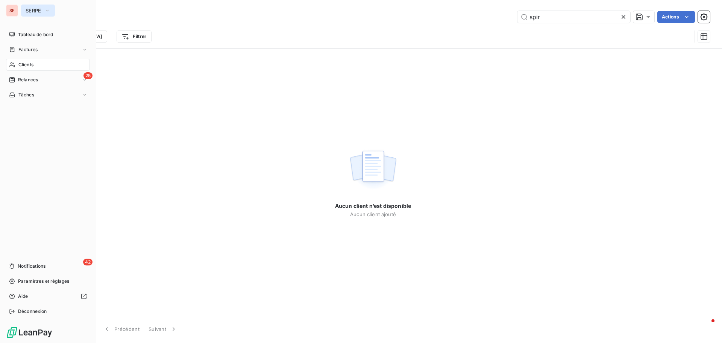
type input "spir"
click at [44, 10] on icon "button" at bounding box center [47, 11] width 6 height 8
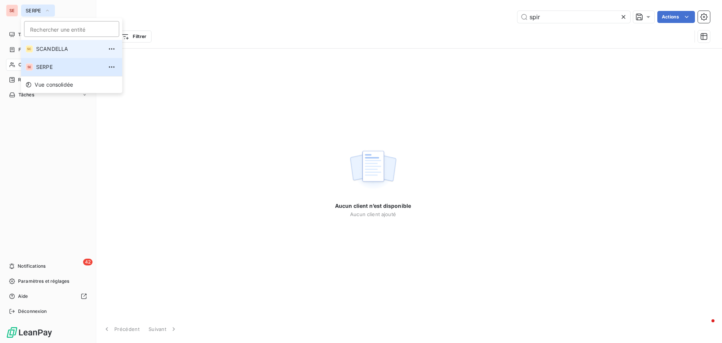
click at [50, 48] on span "SCANDELLA" at bounding box center [69, 49] width 67 height 8
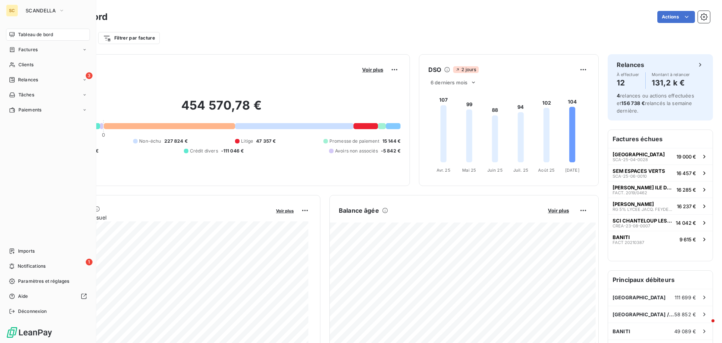
drag, startPoint x: 40, startPoint y: 63, endPoint x: 295, endPoint y: 30, distance: 257.6
click at [40, 63] on div "Clients" at bounding box center [48, 65] width 84 height 12
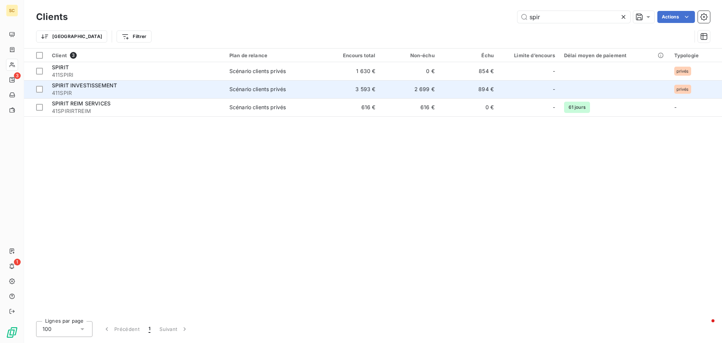
click at [135, 87] on div "SPIRIT INVESTISSEMENT" at bounding box center [136, 86] width 169 height 8
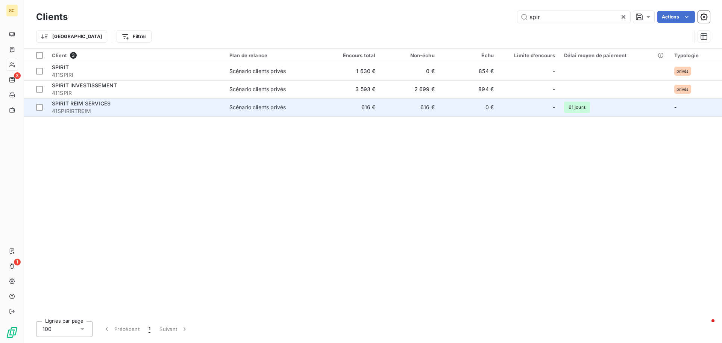
click at [191, 103] on div "SPIRIT REIM SERVICES" at bounding box center [136, 104] width 169 height 8
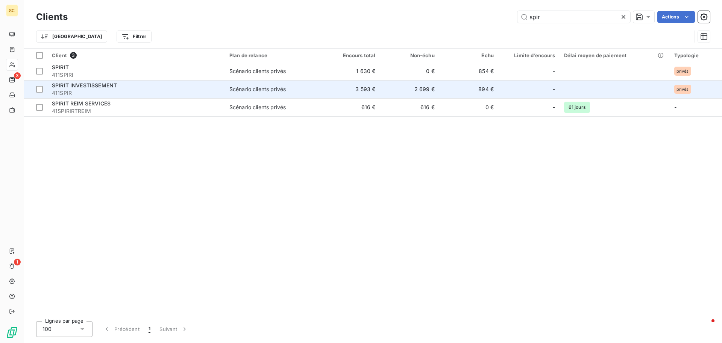
click at [208, 86] on div "SPIRIT INVESTISSEMENT" at bounding box center [136, 86] width 169 height 8
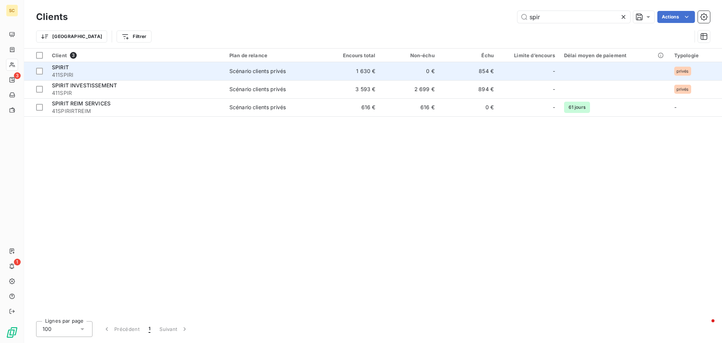
click at [197, 75] on span "411SPIRI" at bounding box center [136, 75] width 169 height 8
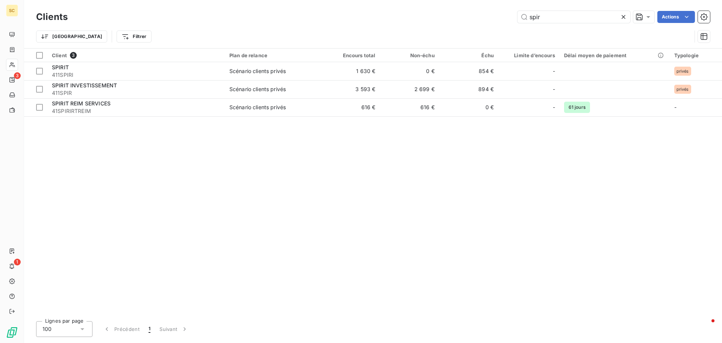
drag, startPoint x: 564, startPoint y: 14, endPoint x: 408, endPoint y: -20, distance: 159.8
click at [408, 0] on html "SC 3 1 Clients spir Actions Trier Filtrer Client 3 Plan de relance Encours tota…" at bounding box center [361, 171] width 722 height 343
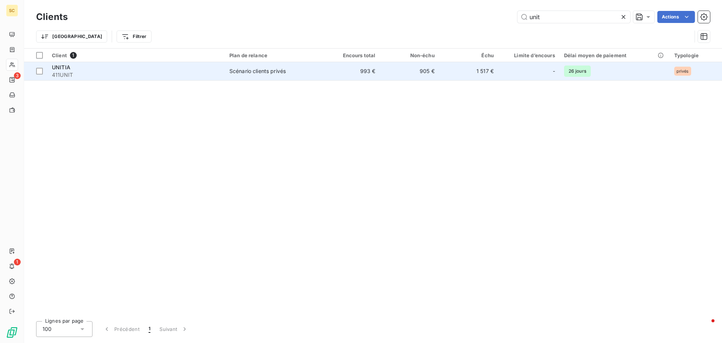
type input "unit"
click at [123, 77] on span "411UNIT" at bounding box center [136, 75] width 169 height 8
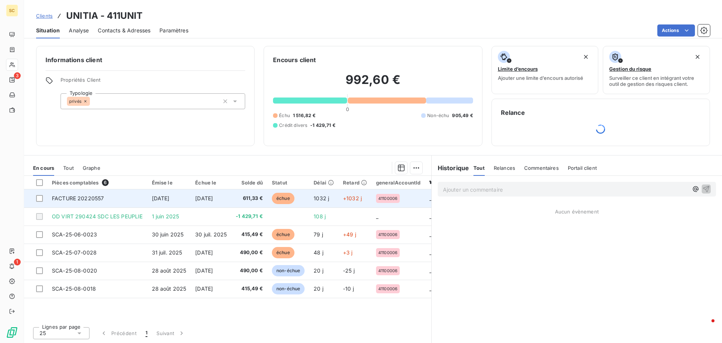
click at [144, 199] on td "FACTURE 20220557" at bounding box center [97, 198] width 100 height 18
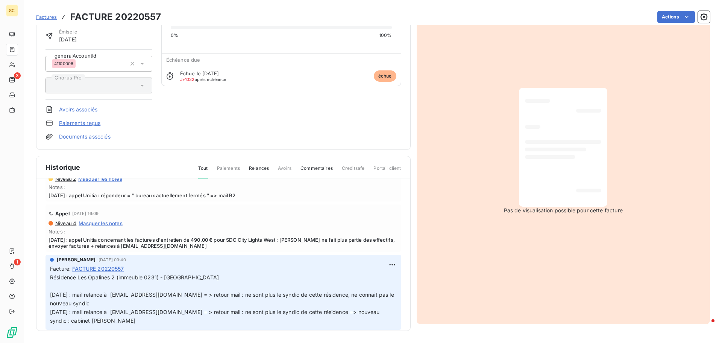
scroll to position [151, 0]
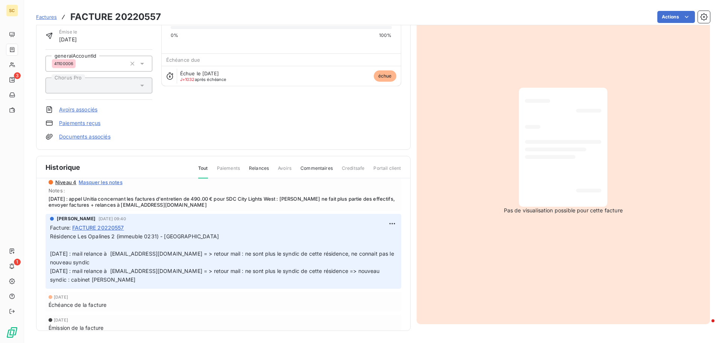
click at [197, 240] on p "Résidence Les Opalines 2 (immeuble 0231) - [GEOGRAPHIC_DATA] [DATE] : mail rela…" at bounding box center [223, 258] width 347 height 52
click at [382, 222] on html "SC 3 1 Factures FACTURE 20220557 Actions UNITIA 411UNIT Montant initial 611,33 …" at bounding box center [361, 171] width 722 height 343
click at [376, 237] on div "Editer" at bounding box center [366, 240] width 42 height 12
click at [228, 240] on p "Résidence Les Opalines 2 (immeuble 0231) - [GEOGRAPHIC_DATA] [DATE] : mail rela…" at bounding box center [219, 258] width 338 height 52
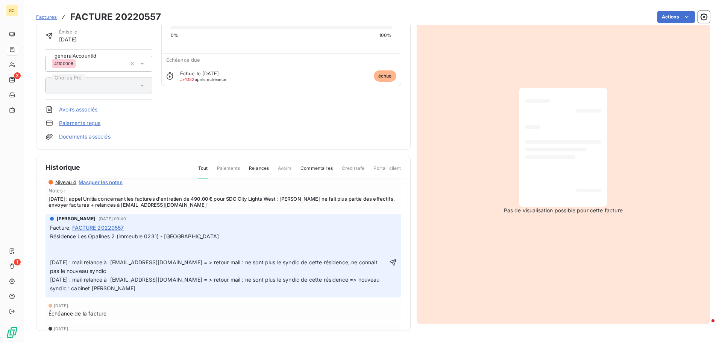
click at [82, 257] on p "Résidence Les Opalines 2 (immeuble 0231) - [GEOGRAPHIC_DATA] [DATE] : mail rela…" at bounding box center [219, 262] width 338 height 60
click at [127, 251] on p "Résidence Les Opalines 2 (immeuble 0231) - [GEOGRAPHIC_DATA] [DATE] : [DATE] : …" at bounding box center [219, 262] width 338 height 60
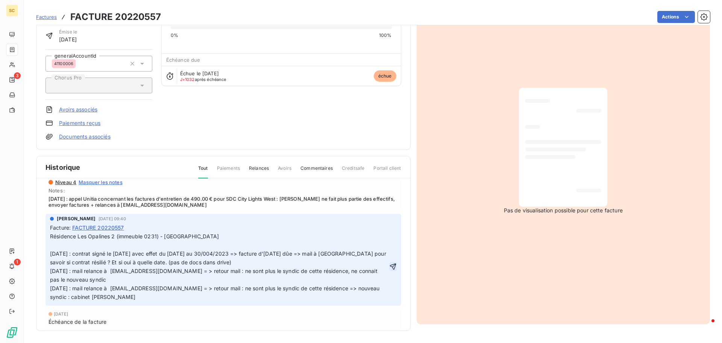
click at [390, 264] on icon "button" at bounding box center [393, 266] width 6 height 6
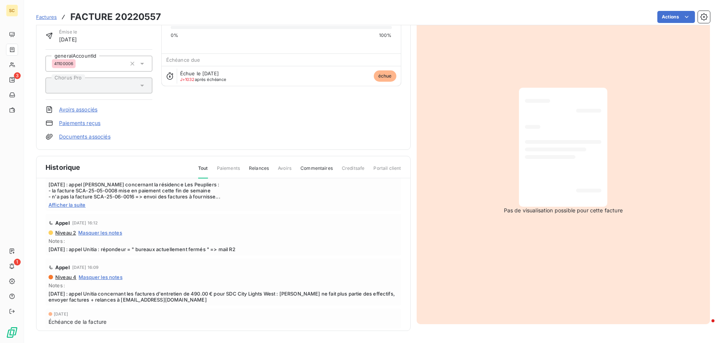
scroll to position [0, 0]
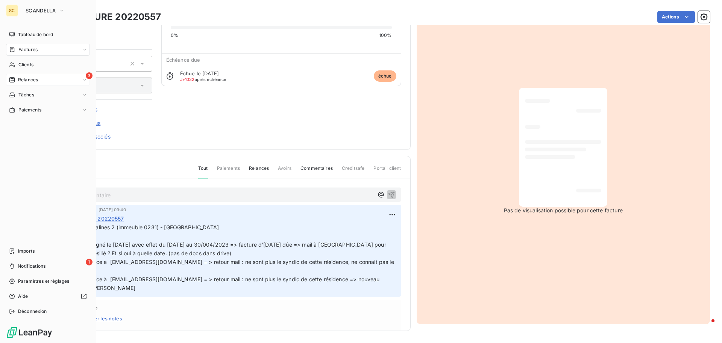
click at [30, 81] on span "Relances" at bounding box center [28, 79] width 20 height 7
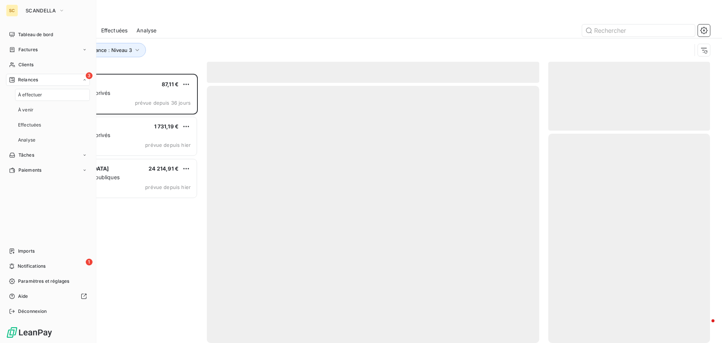
scroll to position [263, 156]
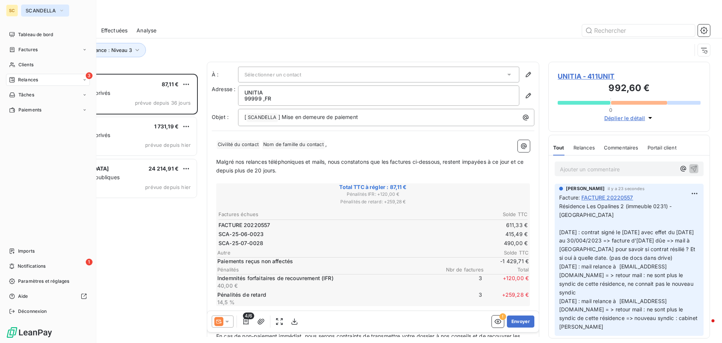
click at [46, 11] on span "SCANDELLA" at bounding box center [41, 11] width 30 height 6
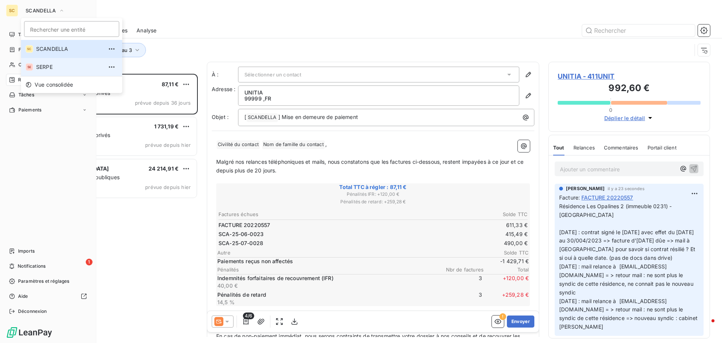
click at [53, 70] on span "SERPE" at bounding box center [69, 67] width 67 height 8
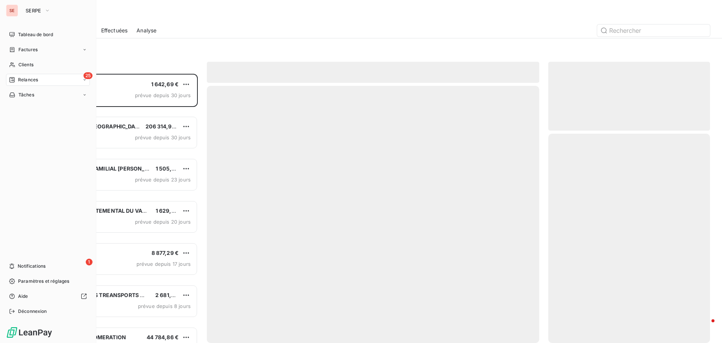
scroll to position [263, 156]
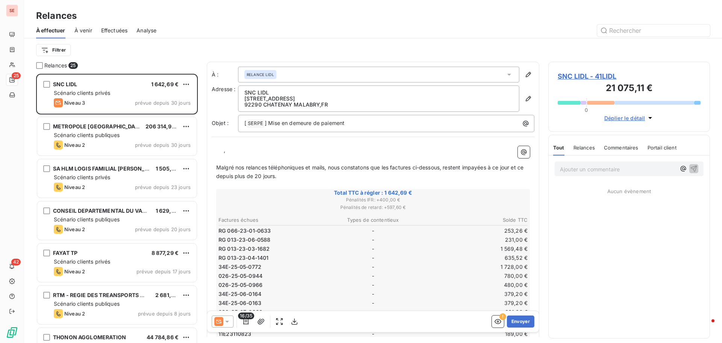
click at [237, 31] on div at bounding box center [438, 30] width 545 height 12
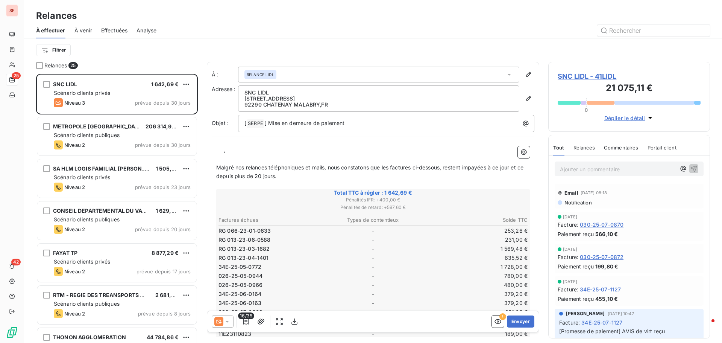
click at [227, 29] on div at bounding box center [438, 30] width 545 height 12
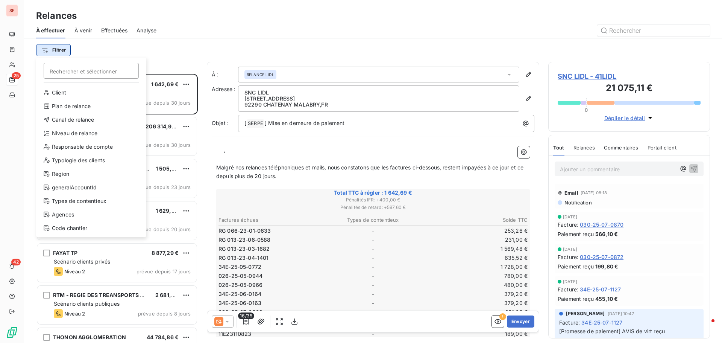
click at [52, 49] on html "SE 25 42 Relances À effectuer À venir Effectuées Analyse Filtrer Rechercher et …" at bounding box center [361, 171] width 722 height 343
click at [60, 135] on div "Niveau de relance" at bounding box center [91, 133] width 104 height 12
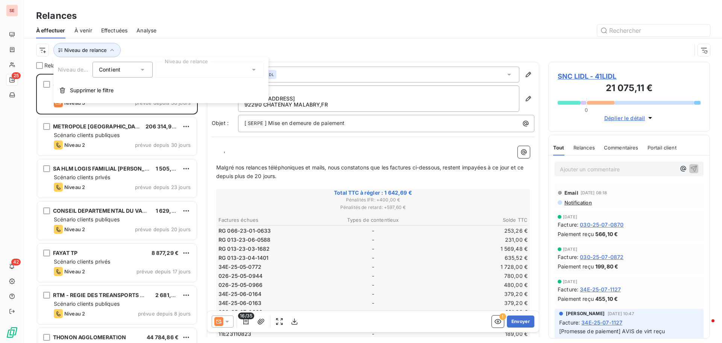
click at [224, 71] on div at bounding box center [210, 70] width 108 height 16
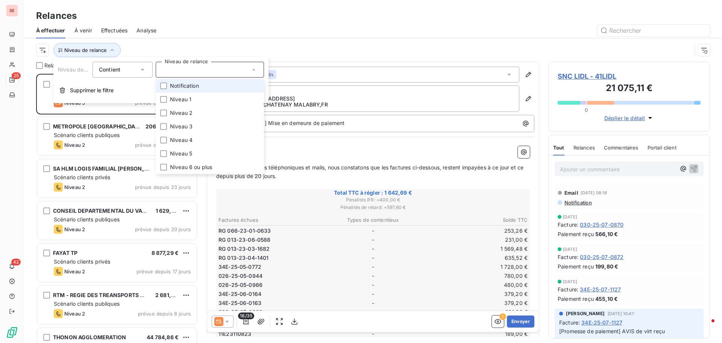
click at [212, 88] on li "Notification" at bounding box center [210, 86] width 108 height 14
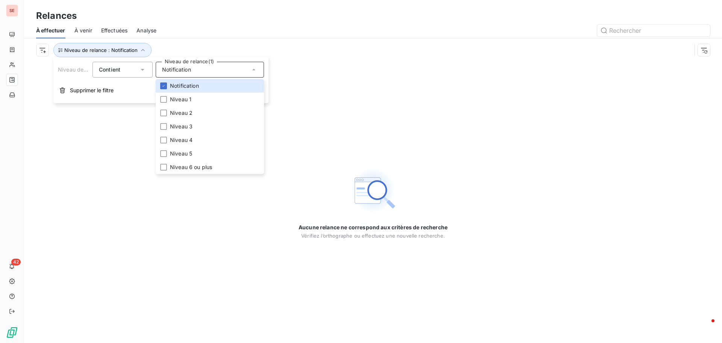
click at [354, 4] on div "Relances À effectuer À venir Effectuées Analyse Niveau de relance : Notification" at bounding box center [373, 31] width 698 height 62
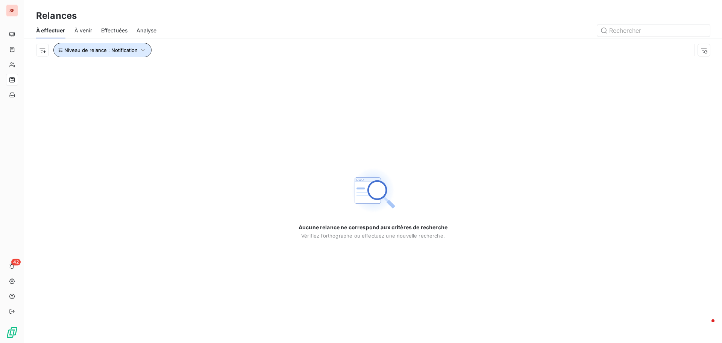
click at [143, 48] on icon "button" at bounding box center [143, 50] width 8 height 8
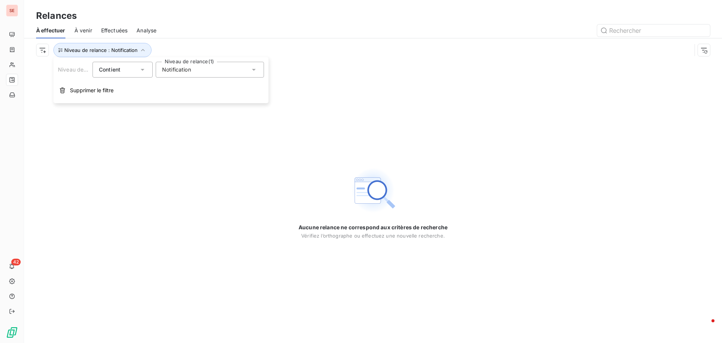
click at [184, 71] on span "Notification" at bounding box center [176, 70] width 29 height 8
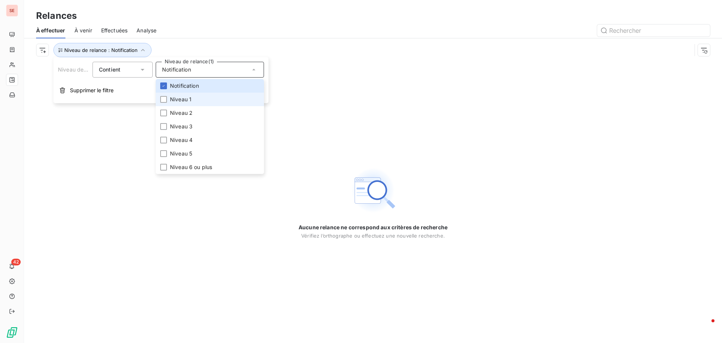
click at [186, 97] on span "Niveau 1" at bounding box center [180, 100] width 21 height 8
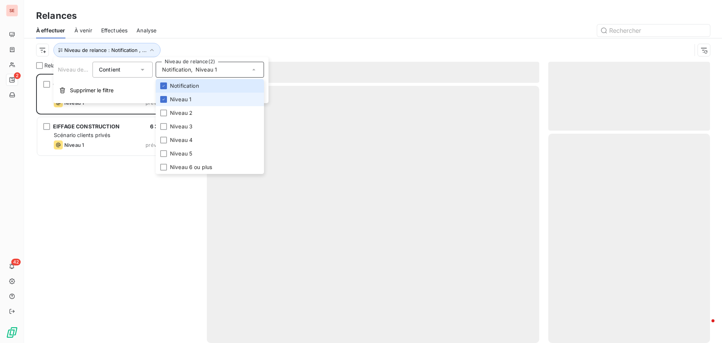
scroll to position [263, 156]
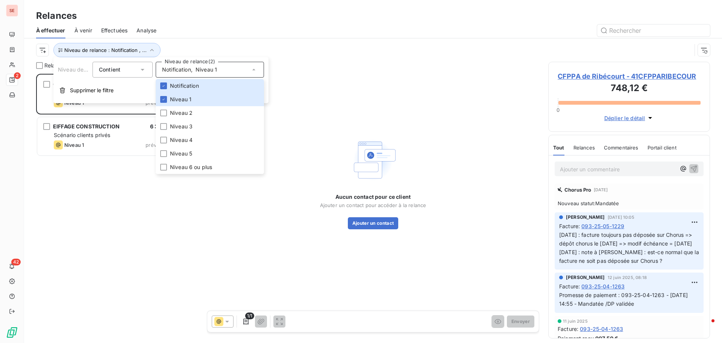
click at [222, 30] on div at bounding box center [438, 30] width 545 height 12
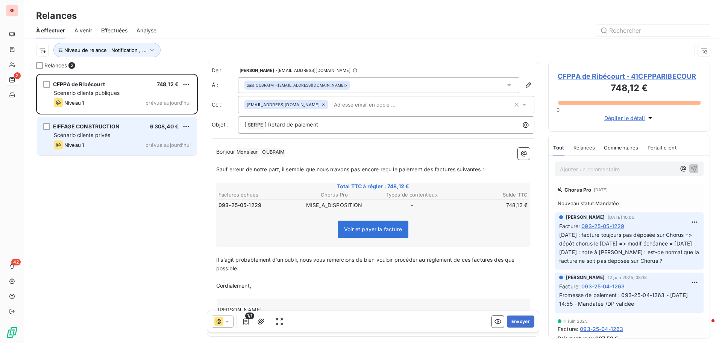
click at [106, 135] on span "Scénario clients privés" at bounding box center [82, 135] width 56 height 6
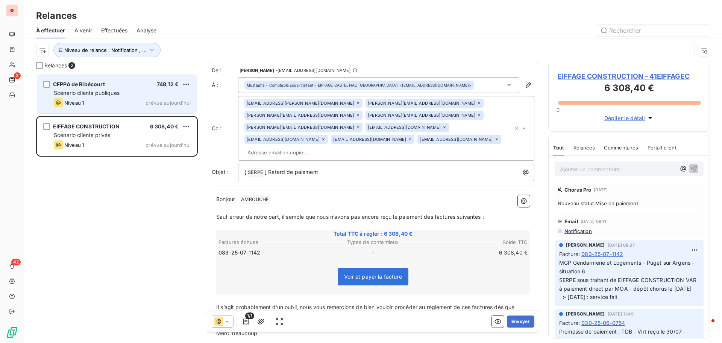
click at [97, 93] on span "Scénario clients publiques" at bounding box center [87, 93] width 66 height 6
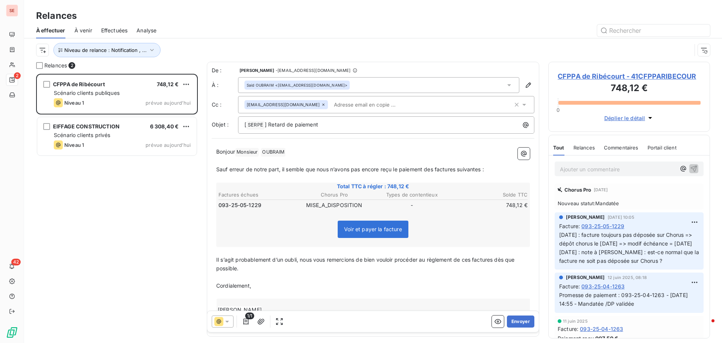
click at [622, 82] on h3 "748,12 €" at bounding box center [629, 88] width 143 height 15
click at [605, 77] on span "CFPPA de Ribécourt - 41CFPPARIBECOUR" at bounding box center [629, 76] width 143 height 10
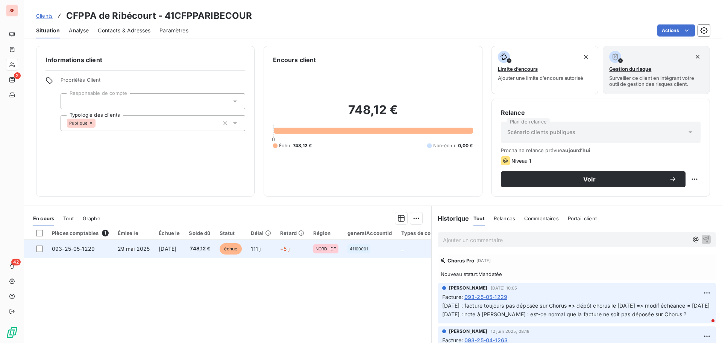
click at [99, 253] on td "093-25-05-1229" at bounding box center [80, 249] width 66 height 18
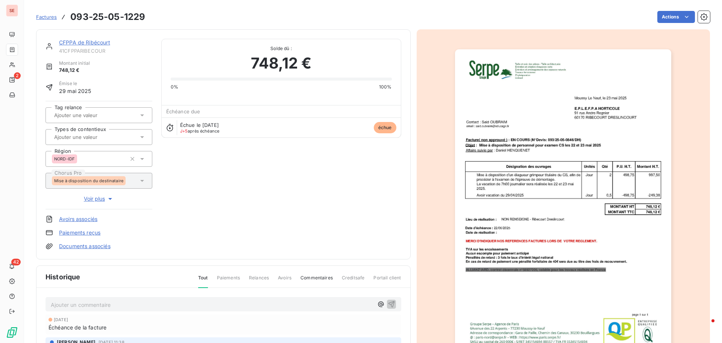
click at [94, 246] on link "Documents associés" at bounding box center [85, 246] width 52 height 8
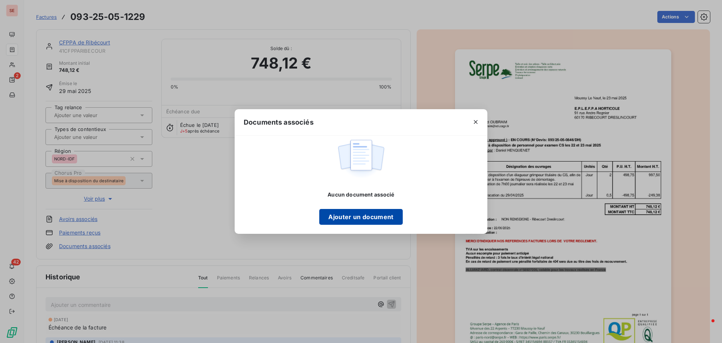
click at [344, 222] on button "Ajouter un document" at bounding box center [360, 217] width 83 height 16
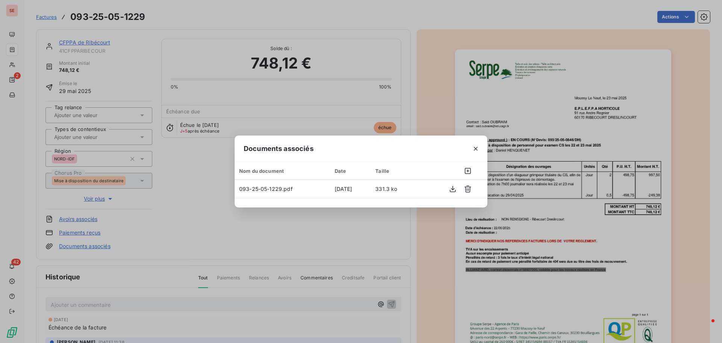
click at [697, 172] on div "Documents associés Nom du document Date Taille 093-25-05-1229.pdf [DATE] 331.3 …" at bounding box center [361, 171] width 722 height 343
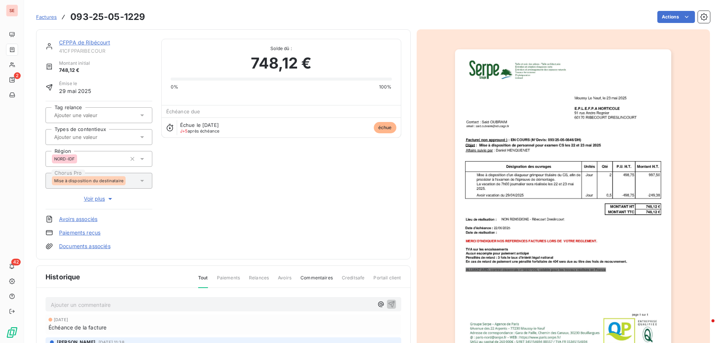
click at [102, 40] on link "CFPPA de Ribécourt" at bounding box center [84, 42] width 51 height 6
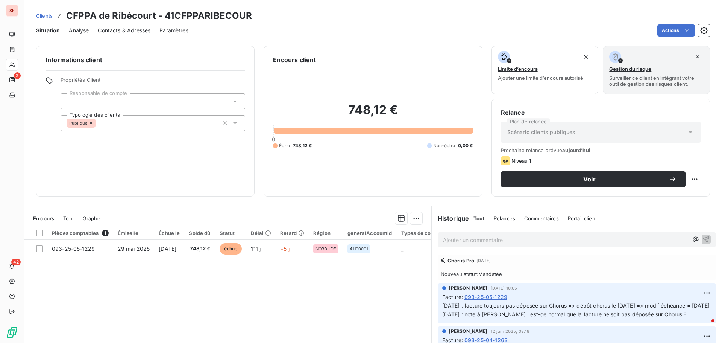
click at [138, 27] on span "Contacts & Adresses" at bounding box center [124, 31] width 53 height 8
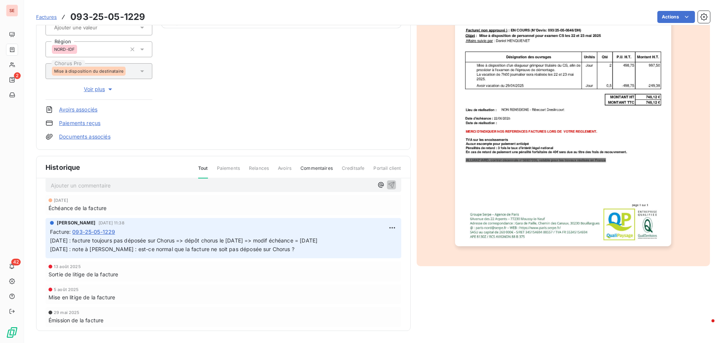
scroll to position [14, 0]
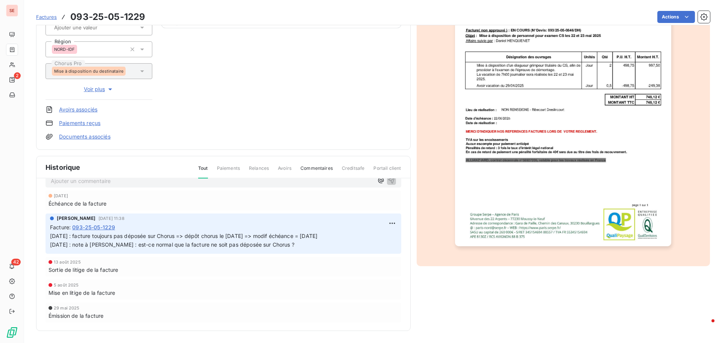
drag, startPoint x: 131, startPoint y: 16, endPoint x: 204, endPoint y: 30, distance: 74.7
click at [216, 38] on div "CFPPA de Ribécourt 41CFPPARIBECOUR Montant initial 748,12 € Émise le [DATE] Tag…" at bounding box center [224, 34] width 356 height 211
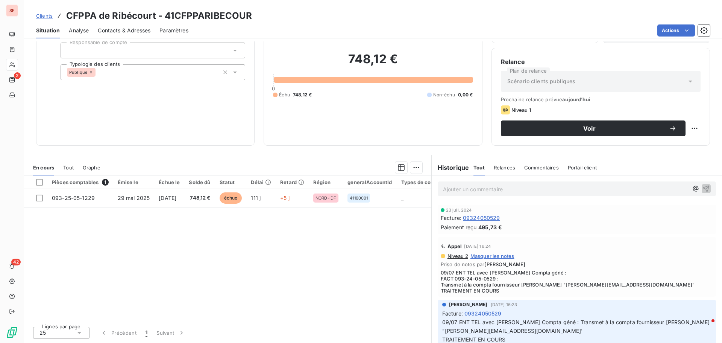
scroll to position [263, 0]
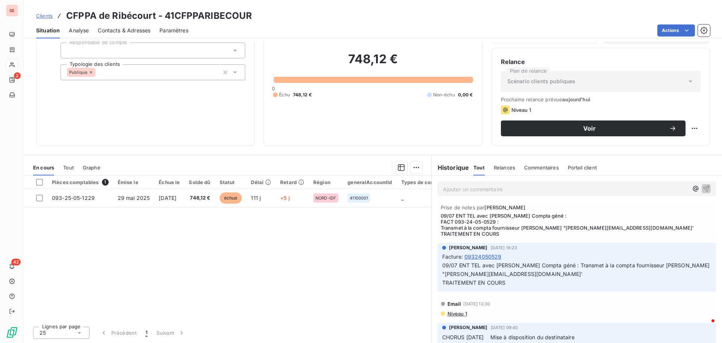
click at [134, 28] on span "Contacts & Adresses" at bounding box center [124, 31] width 53 height 8
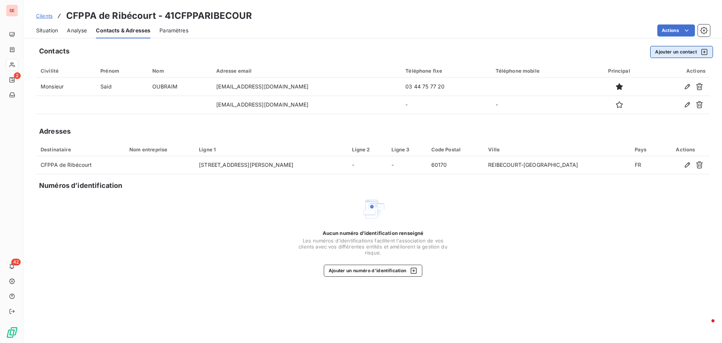
click at [671, 50] on button "Ajouter un contact" at bounding box center [682, 52] width 63 height 12
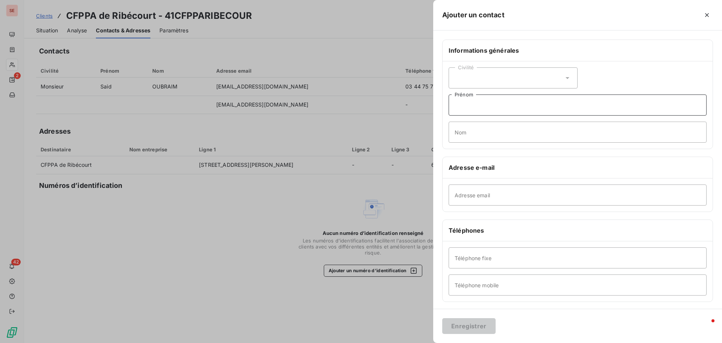
click at [506, 105] on input "Prénom" at bounding box center [578, 104] width 258 height 21
click at [457, 106] on input "Compta générale" at bounding box center [578, 104] width 258 height 21
type input "[PERSON_NAME] - Compta générale"
type input "LEMAIRE"
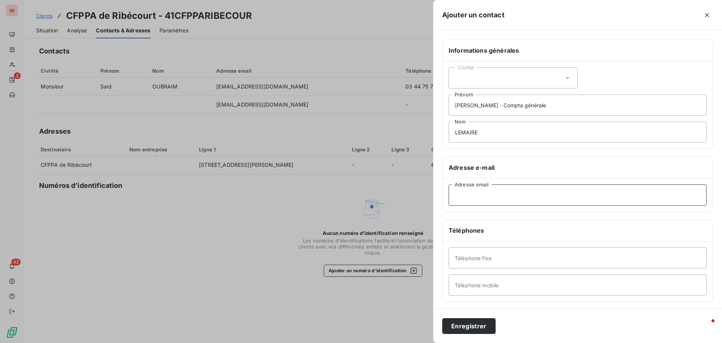
click at [469, 198] on input "Adresse email" at bounding box center [578, 194] width 258 height 21
paste input "[PERSON_NAME][EMAIL_ADDRESS][DOMAIN_NAME]"
type input "[PERSON_NAME][EMAIL_ADDRESS][DOMAIN_NAME]"
click at [491, 327] on button "Enregistrer" at bounding box center [469, 326] width 53 height 16
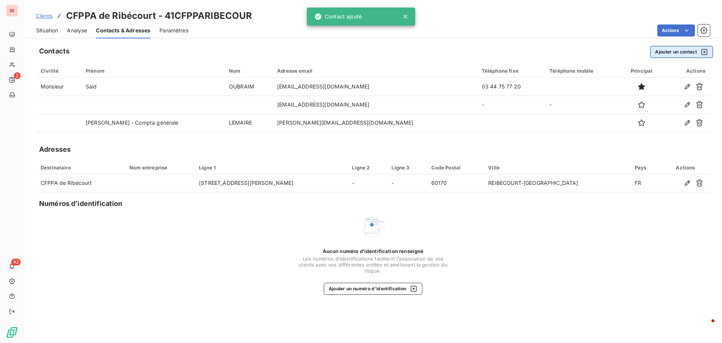
click at [666, 53] on button "Ajouter un contact" at bounding box center [682, 52] width 63 height 12
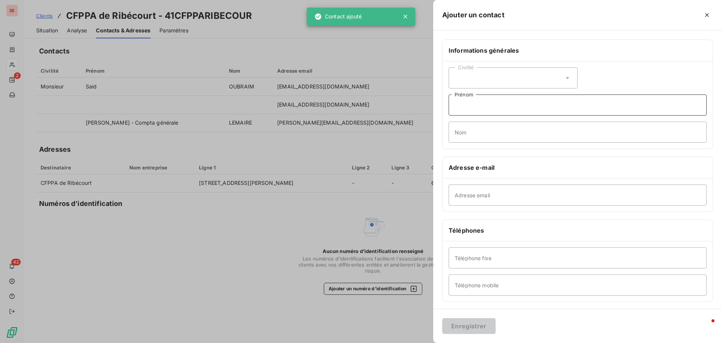
click at [515, 106] on input "Prénom" at bounding box center [578, 104] width 258 height 21
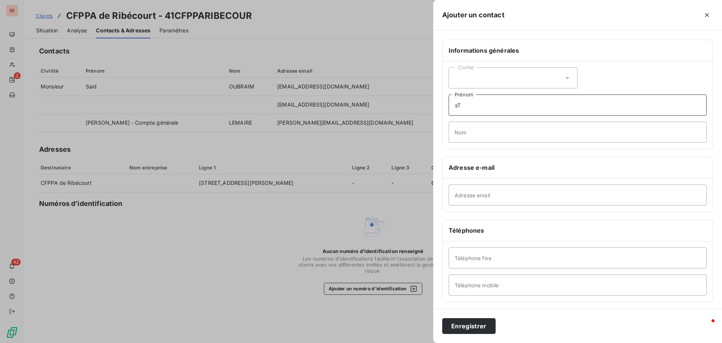
type input "s"
type input "[PERSON_NAME] - comptabilité fournisseurs"
type input "RIMBERT"
click at [490, 197] on input "Adresse email" at bounding box center [578, 194] width 258 height 21
paste input "([PERSON_NAME][EMAIL_ADDRESS][DOMAIN_NAME])"
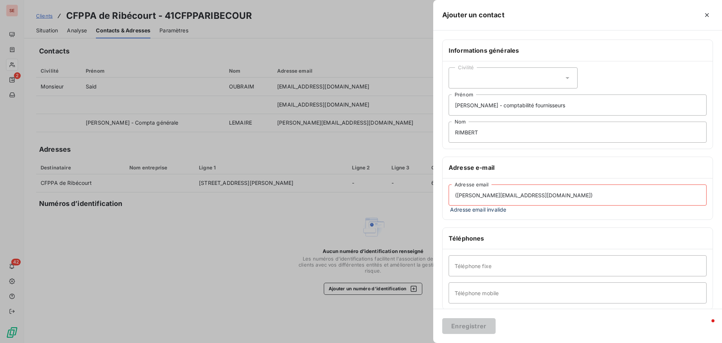
click at [457, 196] on input "([PERSON_NAME][EMAIL_ADDRESS][DOMAIN_NAME])" at bounding box center [578, 194] width 258 height 21
click at [546, 199] on input "[PERSON_NAME][EMAIL_ADDRESS][DOMAIN_NAME])" at bounding box center [578, 194] width 258 height 21
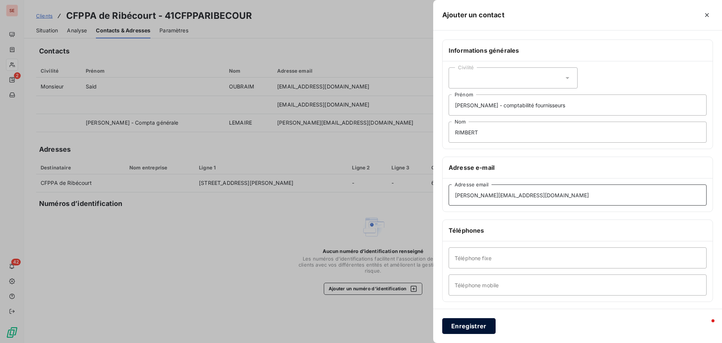
type input "[PERSON_NAME][EMAIL_ADDRESS][DOMAIN_NAME]"
click at [464, 324] on button "Enregistrer" at bounding box center [469, 326] width 53 height 16
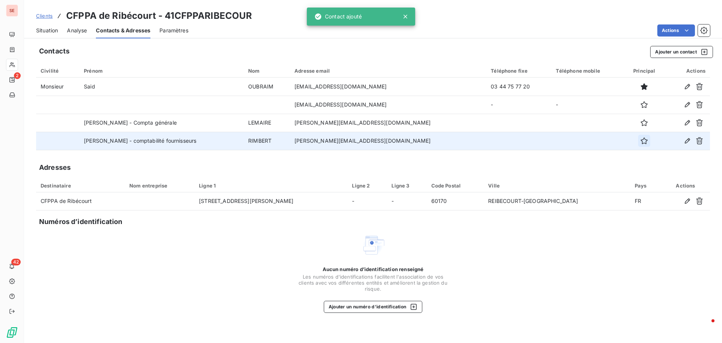
click at [641, 141] on icon "button" at bounding box center [645, 141] width 8 height 8
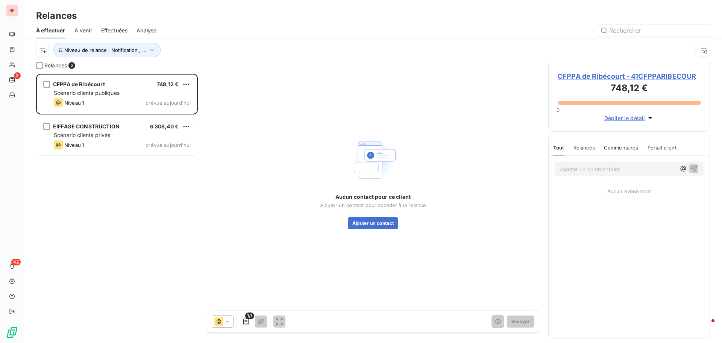
scroll to position [263, 156]
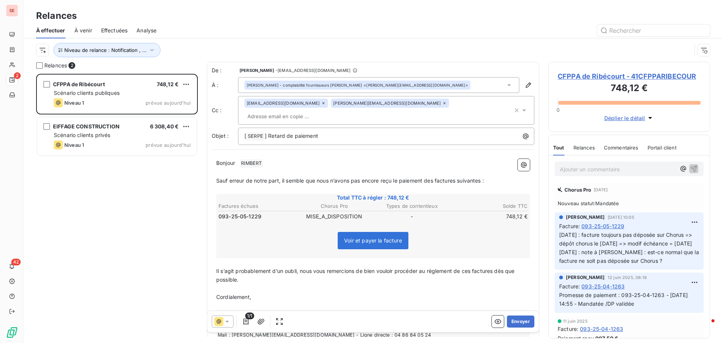
click at [590, 76] on span "CFPPA de Ribécourt - 41CFPPARIBECOUR" at bounding box center [629, 76] width 143 height 10
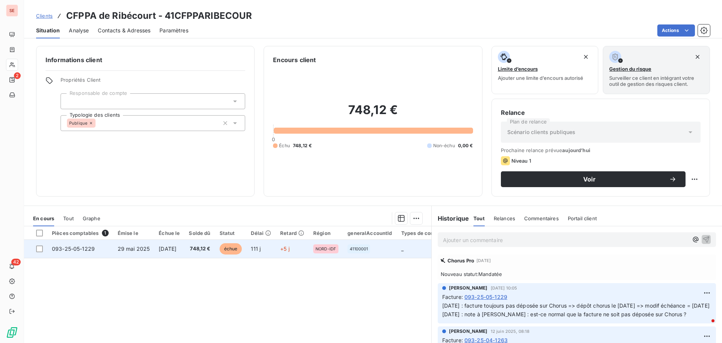
click at [133, 249] on span "29 mai 2025" at bounding box center [134, 248] width 32 height 6
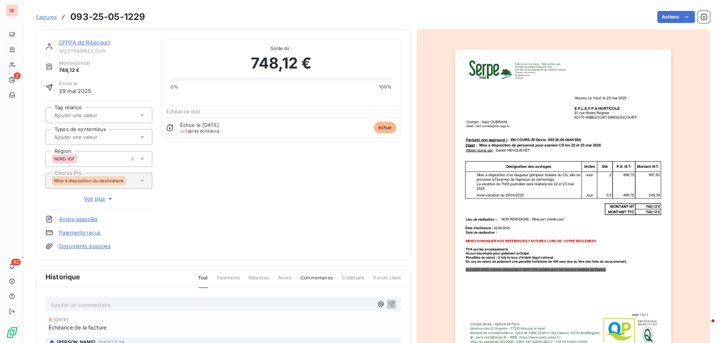
click at [88, 246] on link "Documents associés" at bounding box center [85, 246] width 52 height 8
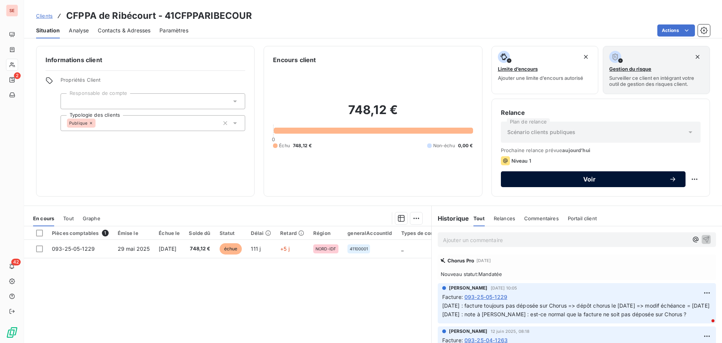
click at [584, 182] on span "Voir" at bounding box center [589, 179] width 159 height 6
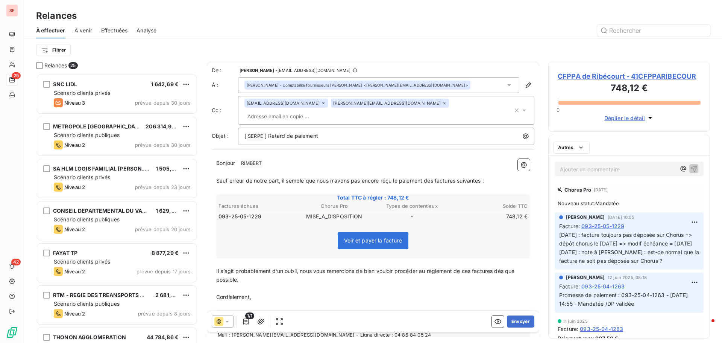
scroll to position [263, 156]
click at [322, 104] on icon at bounding box center [323, 103] width 2 height 2
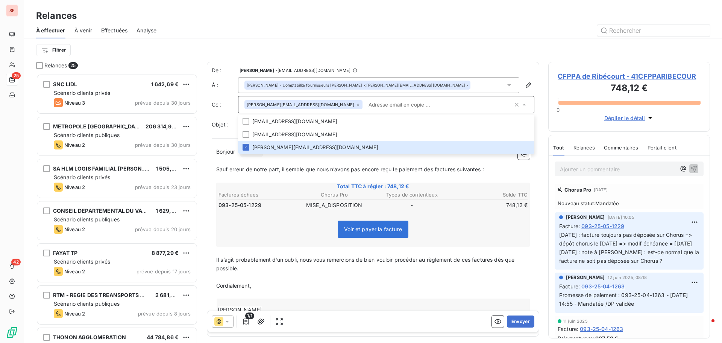
click at [458, 36] on div at bounding box center [438, 30] width 545 height 12
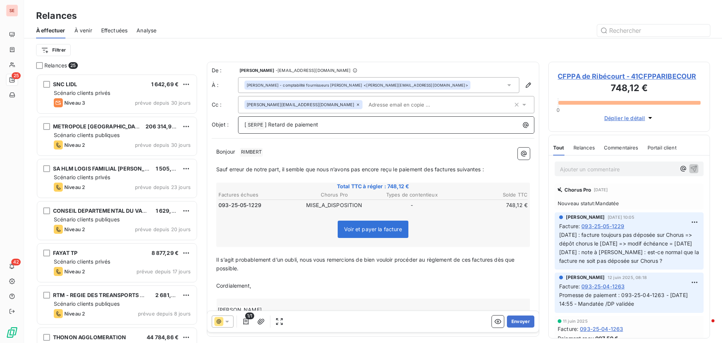
click at [362, 126] on p "[ SERPE ﻿ ] Retard de paiement" at bounding box center [388, 124] width 287 height 9
click at [294, 152] on p "Bonjour ﻿ [PERSON_NAME] ﻿ ﻿" at bounding box center [373, 152] width 314 height 9
drag, startPoint x: 427, startPoint y: 168, endPoint x: 498, endPoint y: 166, distance: 71.1
click at [498, 166] on p "Sauf erreur de notre part, il semble que nous n’avons pas encore reçu le paieme…" at bounding box center [373, 169] width 314 height 9
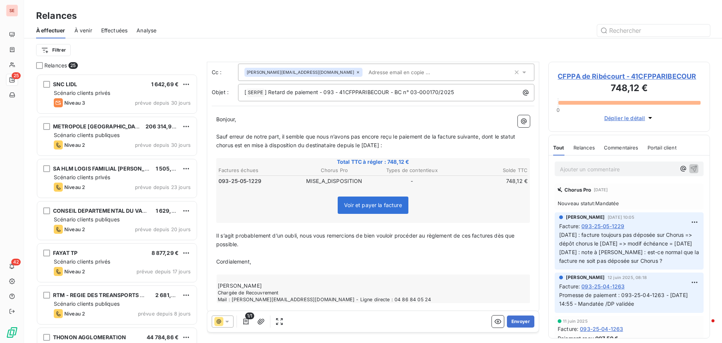
scroll to position [39, 0]
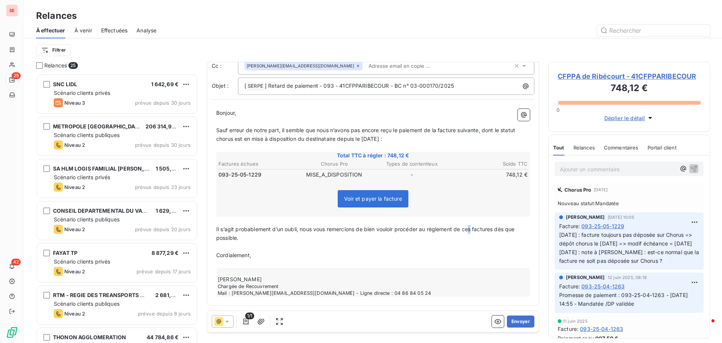
click at [474, 229] on span "Il s’agit probablement d’un oubli, nous vous remercions de bien vouloir procéde…" at bounding box center [366, 233] width 300 height 15
click at [500, 231] on span "Il s’agit probablement d’un oubli, nous vous remercions de bien vouloir procéde…" at bounding box center [368, 233] width 304 height 15
click at [266, 321] on button "button" at bounding box center [261, 321] width 12 height 12
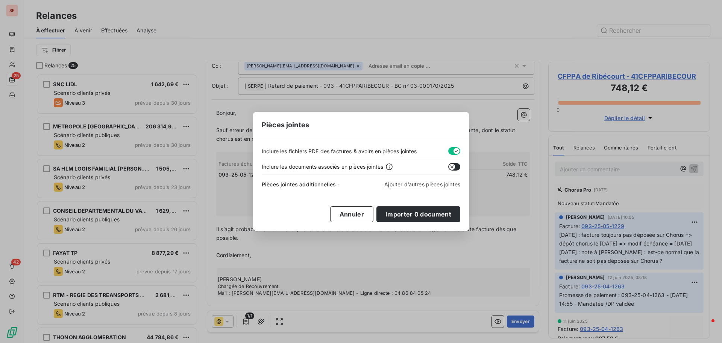
click at [450, 151] on button "button" at bounding box center [455, 151] width 12 height 8
click at [422, 184] on span "Ajouter d’autres pièces jointes" at bounding box center [423, 184] width 76 height 6
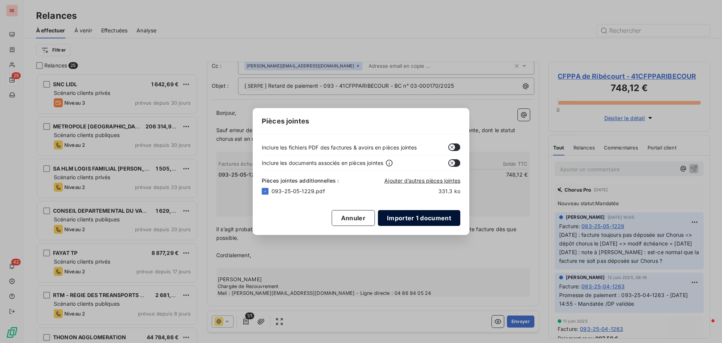
click at [423, 219] on button "Importer 1 document" at bounding box center [419, 218] width 82 height 16
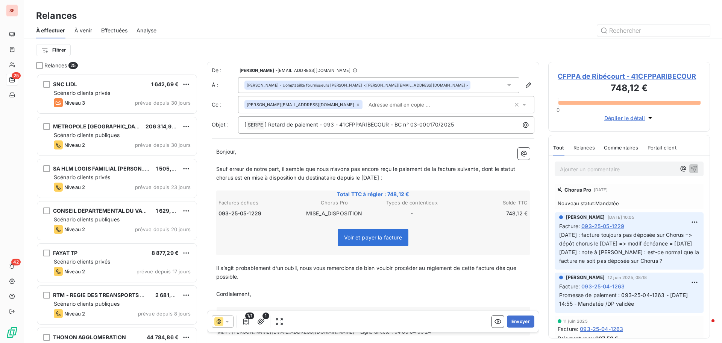
scroll to position [0, 0]
click at [509, 322] on button "Envoyer" at bounding box center [520, 321] width 27 height 12
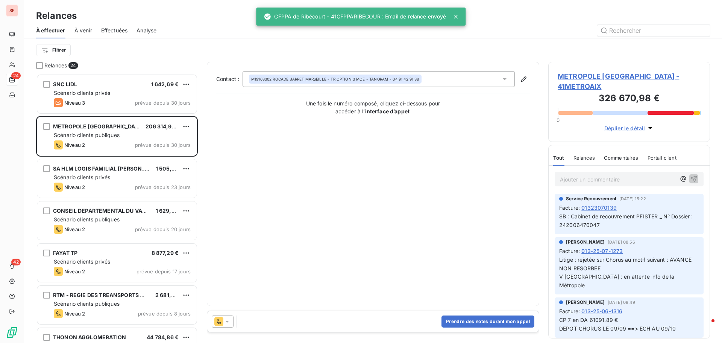
click at [106, 32] on span "Effectuées" at bounding box center [114, 31] width 27 height 8
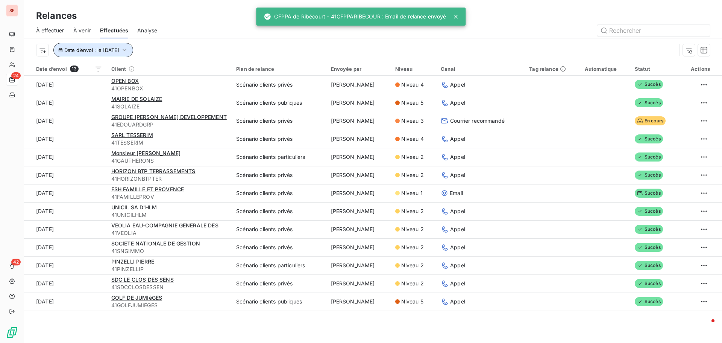
click at [131, 53] on button "Date d’envoi : le [DATE]" at bounding box center [93, 50] width 80 height 14
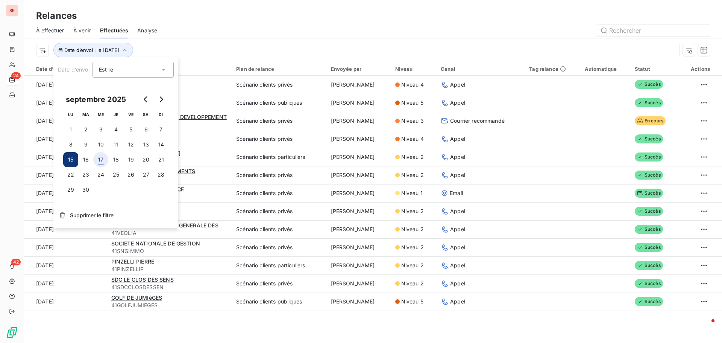
click at [103, 157] on button "17" at bounding box center [100, 159] width 15 height 15
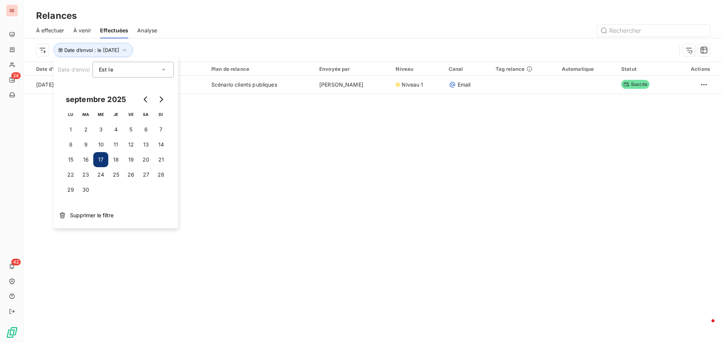
click at [276, 29] on div at bounding box center [438, 30] width 544 height 12
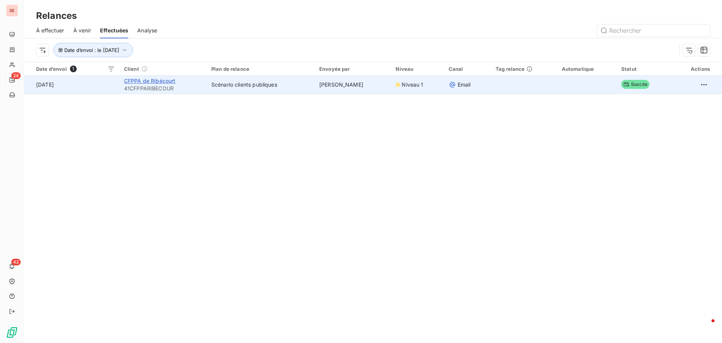
click at [149, 80] on span "CFPPA de Ribécourt" at bounding box center [150, 81] width 52 height 6
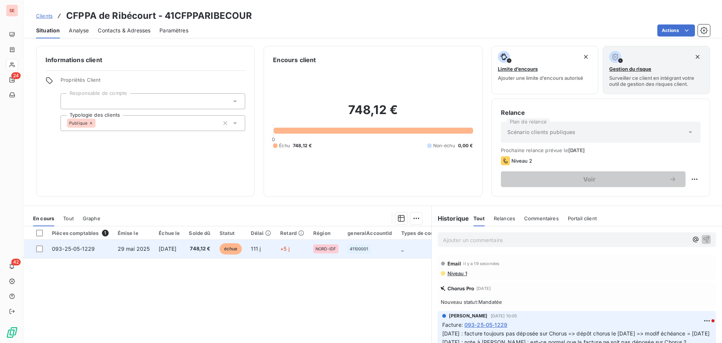
click at [160, 250] on span "[DATE]" at bounding box center [168, 248] width 18 height 6
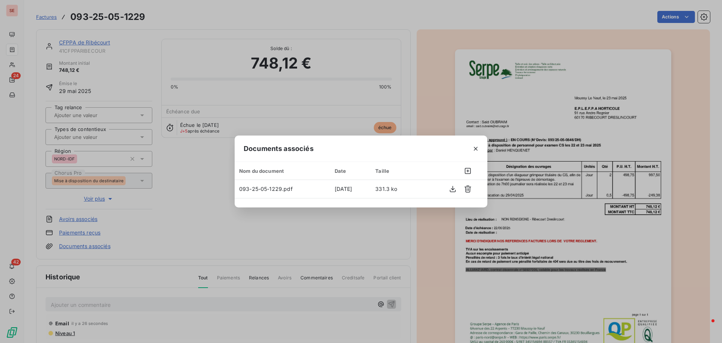
click at [107, 251] on div "Documents associés Nom du document Date Taille 093-25-05-1229.pdf [DATE] 331.3 …" at bounding box center [361, 171] width 722 height 343
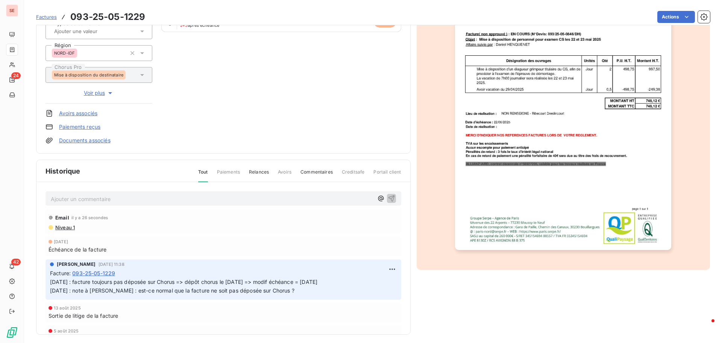
scroll to position [110, 0]
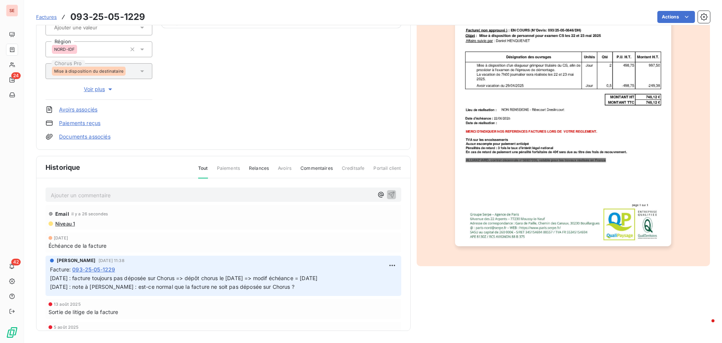
drag, startPoint x: 294, startPoint y: 288, endPoint x: 40, endPoint y: 276, distance: 255.0
click at [41, 277] on div "Ajouter un commentaire ﻿ Email il y a 26 secondes Niveau 1 [DATE] Échéance de l…" at bounding box center [224, 265] width 374 height 174
copy span "[DATE] : facture toujours pas déposée sur Chorus => dépôt chorus le [DATE] => m…"
click at [137, 196] on p "Ajouter un commentaire ﻿" at bounding box center [212, 194] width 323 height 9
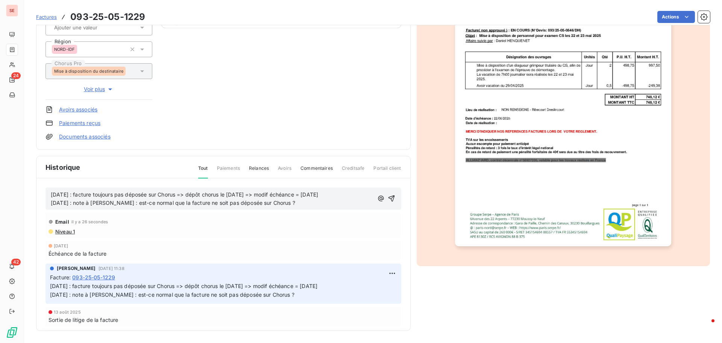
click at [66, 233] on span "Niveau 1" at bounding box center [65, 231] width 20 height 6
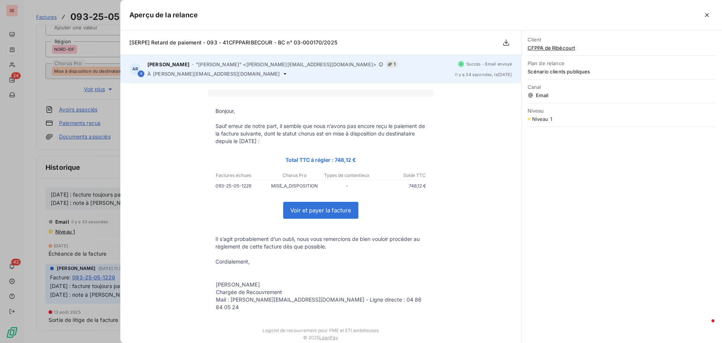
click at [282, 74] on icon at bounding box center [285, 74] width 6 height 6
click at [184, 75] on span "[PERSON_NAME][EMAIL_ADDRESS][DOMAIN_NAME]" at bounding box center [216, 74] width 127 height 6
click at [185, 75] on span "[PERSON_NAME][EMAIL_ADDRESS][DOMAIN_NAME]" at bounding box center [216, 74] width 127 height 6
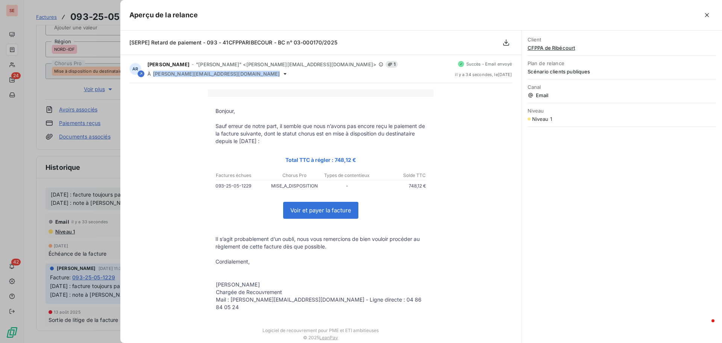
copy div "[PERSON_NAME][EMAIL_ADDRESS][DOMAIN_NAME]"
click at [66, 191] on div at bounding box center [361, 171] width 722 height 343
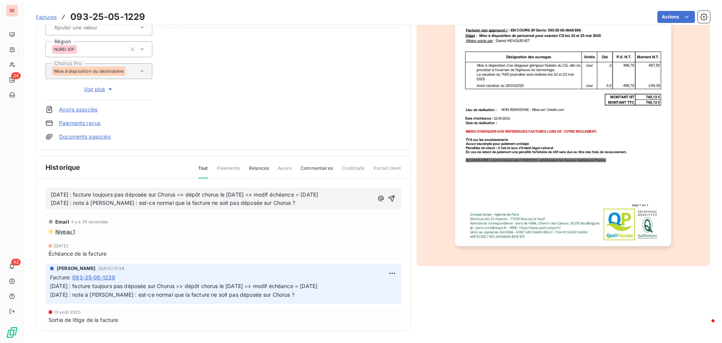
click at [50, 193] on div "[DATE] : facture toujours pas déposée sur Chorus => dépôt chorus le [DATE] => m…" at bounding box center [224, 198] width 356 height 23
click at [52, 194] on span "[DATE] : facture toujours pas déposée sur Chorus => dépôt chorus le [DATE] => m…" at bounding box center [185, 194] width 268 height 6
click at [52, 194] on p "[DATE] : facture toujours pas déposée sur Chorus => dépôt chorus le [DATE] => m…" at bounding box center [212, 194] width 323 height 9
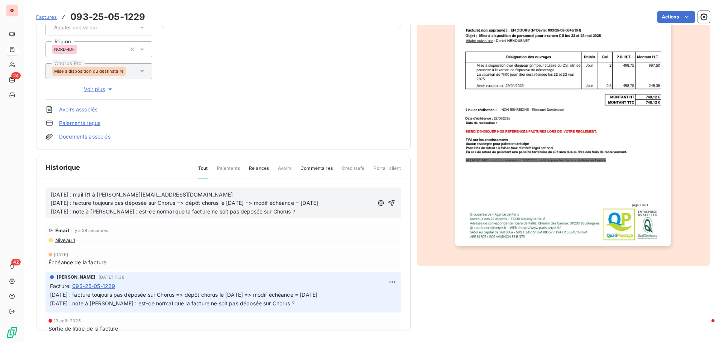
click at [246, 204] on p "[DATE] : facture toujours pas déposée sur Chorus => dépôt chorus le [DATE] => m…" at bounding box center [212, 203] width 323 height 9
click at [228, 201] on p "[DATE] : facture toujours pas déposée sur Chorus => dépôt chorus le [DATE] => m…" at bounding box center [212, 203] width 323 height 9
click at [211, 191] on p "[DATE] : mail R1 à [PERSON_NAME][EMAIL_ADDRESS][DOMAIN_NAME]" at bounding box center [212, 194] width 323 height 9
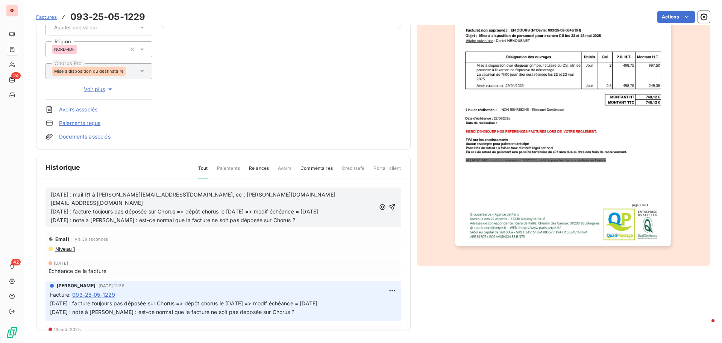
click at [134, 207] on p "[DATE] : facture toujours pas déposée sur Chorus => dépôt chorus le [DATE] => m…" at bounding box center [213, 211] width 325 height 9
click at [389, 203] on icon "button" at bounding box center [393, 207] width 8 height 8
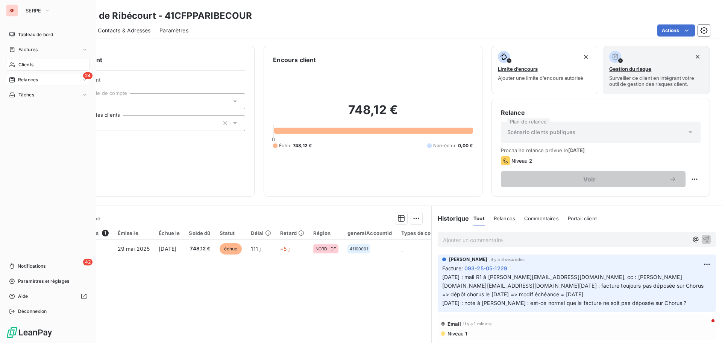
click at [31, 79] on span "Relances" at bounding box center [28, 79] width 20 height 7
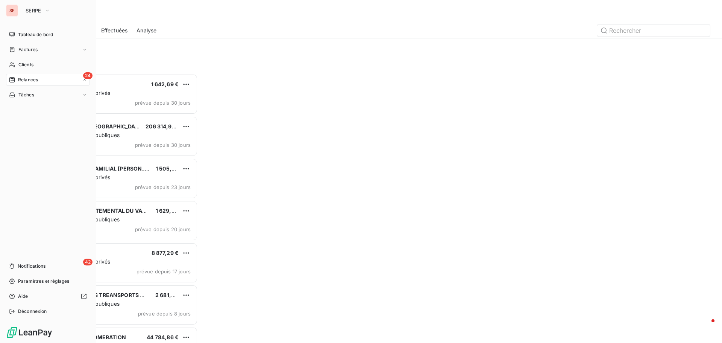
scroll to position [263, 156]
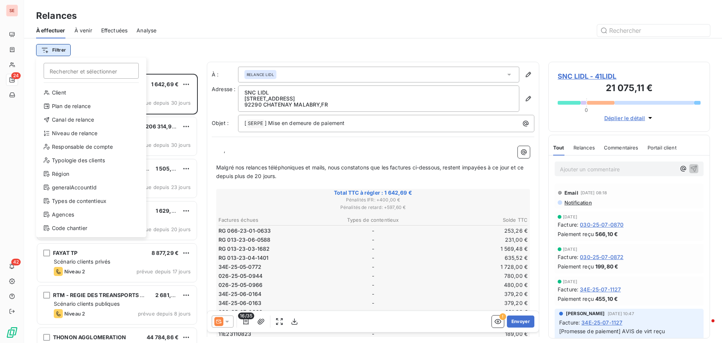
click at [59, 48] on html "SE 24 42 Relances À effectuer À venir Effectuées Analyse Filtrer Rechercher et …" at bounding box center [361, 171] width 722 height 343
click at [65, 132] on div "Niveau de relance" at bounding box center [91, 133] width 104 height 12
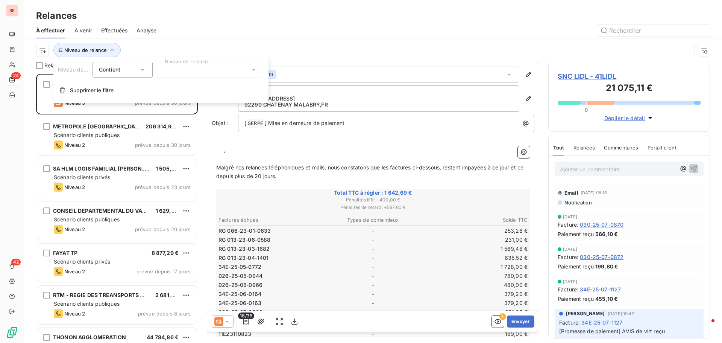
click at [198, 60] on div "Niveau de relance Contient is Niveau de relance Supprimer le filtre" at bounding box center [160, 80] width 215 height 46
click at [196, 73] on div at bounding box center [210, 70] width 108 height 16
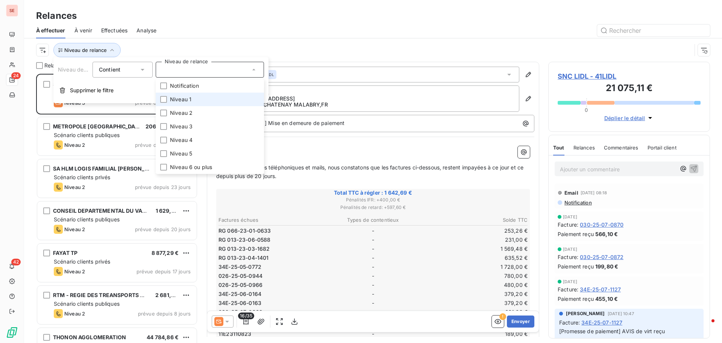
click at [186, 99] on span "Niveau 1" at bounding box center [180, 100] width 21 height 8
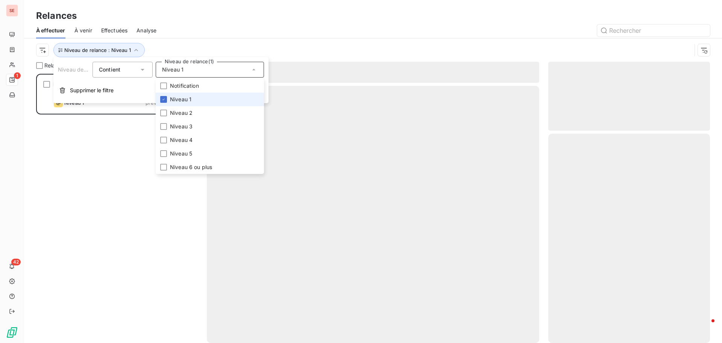
scroll to position [263, 156]
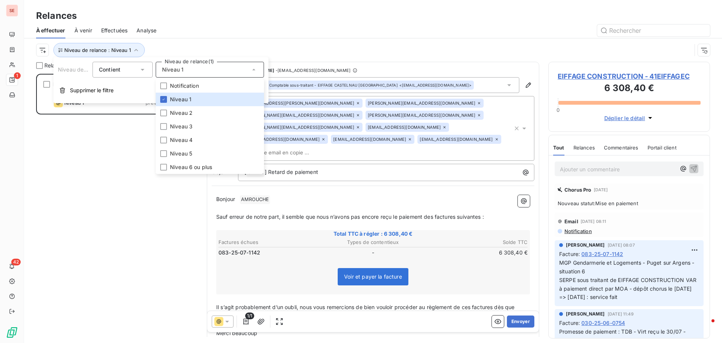
click at [88, 164] on div "EIFFAGE CONSTRUCTION 6 308,40 € Scénario clients privés Niveau 1 prévue [DATE]" at bounding box center [117, 208] width 162 height 269
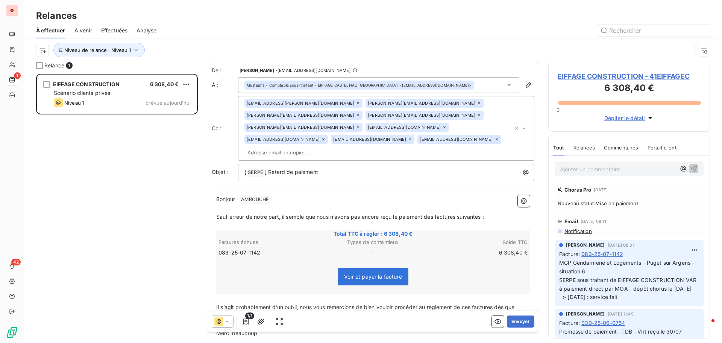
click at [665, 75] on span "EIFFAGE CONSTRUCTION - 41EIFFAGEC" at bounding box center [629, 76] width 143 height 10
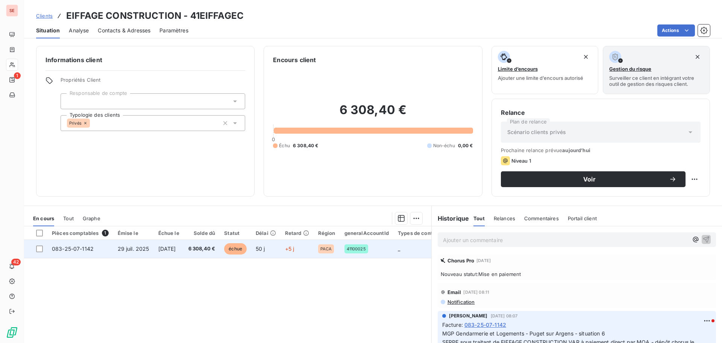
click at [184, 246] on td "[DATE]" at bounding box center [169, 249] width 30 height 18
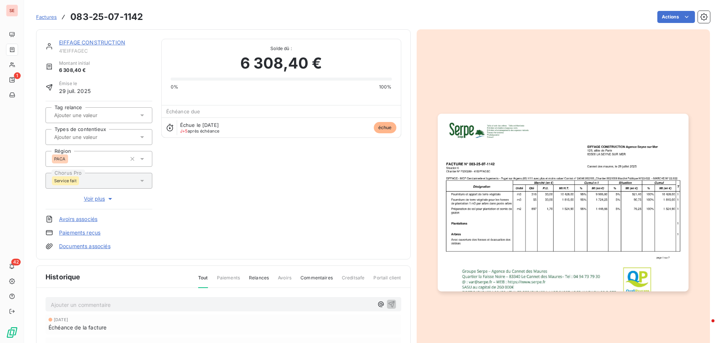
click at [108, 245] on link "Documents associés" at bounding box center [85, 246] width 52 height 8
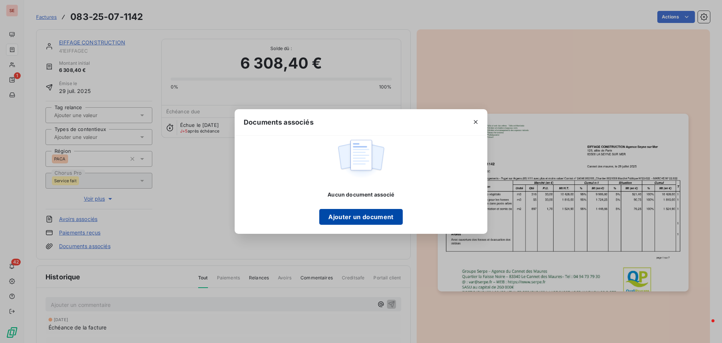
click at [348, 214] on button "Ajouter un document" at bounding box center [360, 217] width 83 height 16
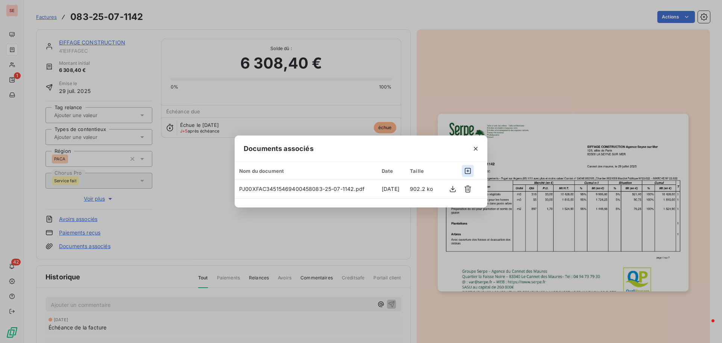
click at [467, 172] on icon "button" at bounding box center [468, 171] width 8 height 8
click at [468, 169] on icon "button" at bounding box center [468, 171] width 8 height 8
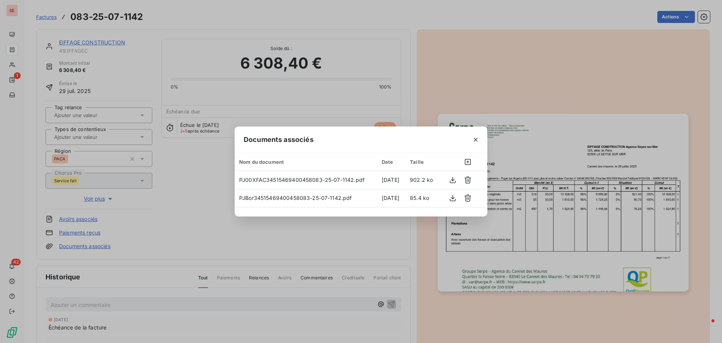
click at [504, 94] on div "Documents associés Nom du document Date Taille PJ00XFAC34515469400458083-25-07-…" at bounding box center [361, 171] width 722 height 343
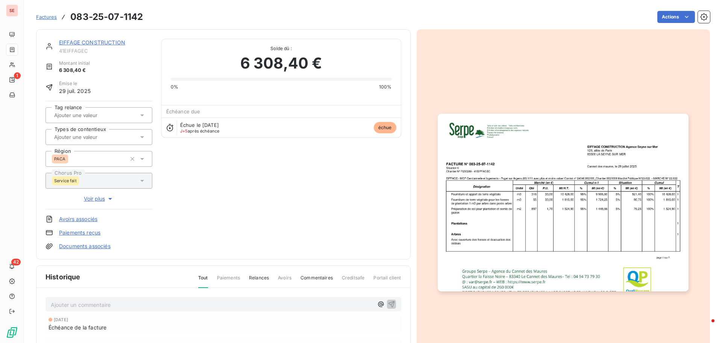
click at [109, 42] on link "EIFFAGE CONSTRUCTION" at bounding box center [92, 42] width 66 height 6
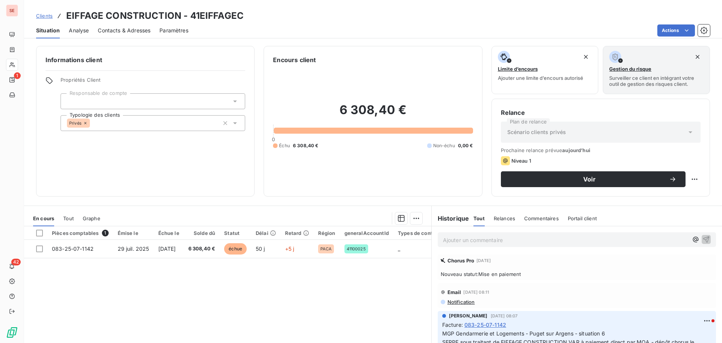
click at [119, 27] on span "Contacts & Adresses" at bounding box center [124, 31] width 53 height 8
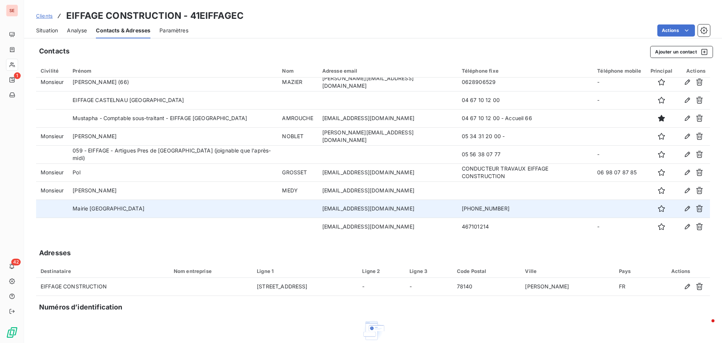
scroll to position [77, 0]
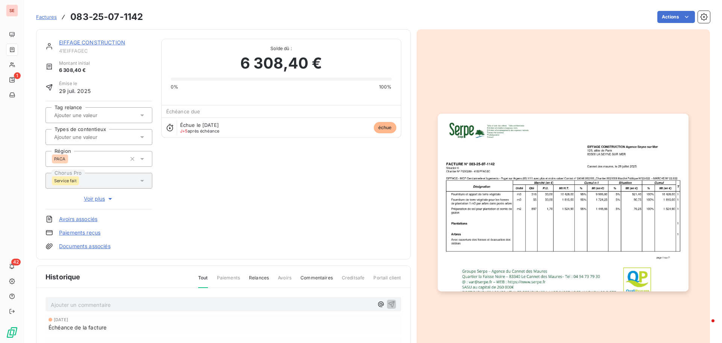
scroll to position [1, 0]
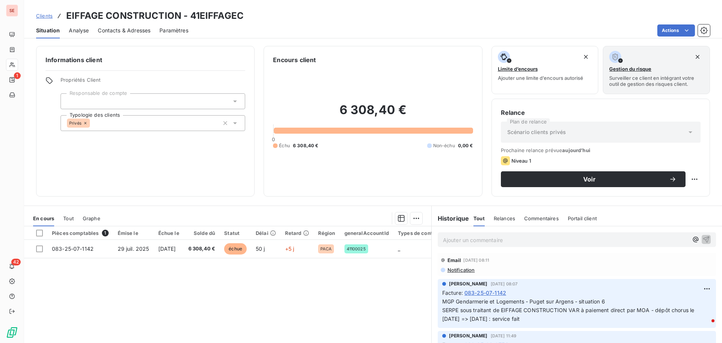
scroll to position [75, 0]
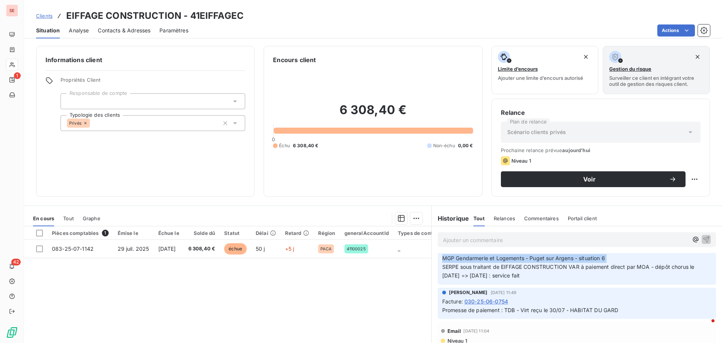
drag, startPoint x: 607, startPoint y: 259, endPoint x: 441, endPoint y: 258, distance: 166.7
click at [443, 258] on p "MGP Gendarmerie et Logements - Puget sur Argens - situation 6 SERPE sous traita…" at bounding box center [577, 267] width 269 height 26
copy span "MGP Gendarmerie et Logements - Puget sur Argens - situation 6"
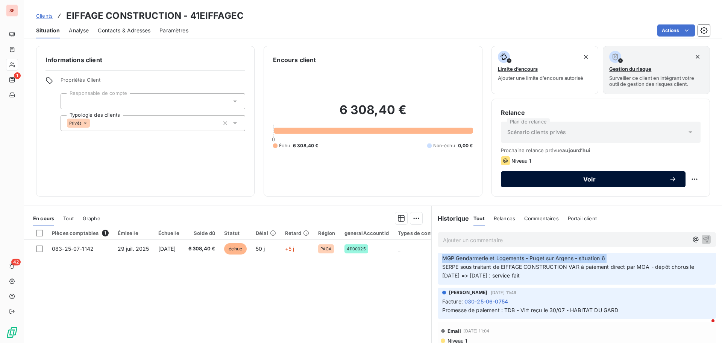
click at [579, 179] on span "Voir" at bounding box center [589, 179] width 159 height 6
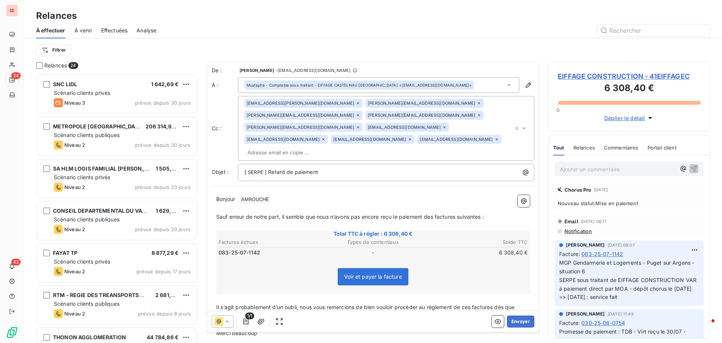
scroll to position [263, 156]
click at [506, 84] on icon at bounding box center [510, 85] width 8 height 8
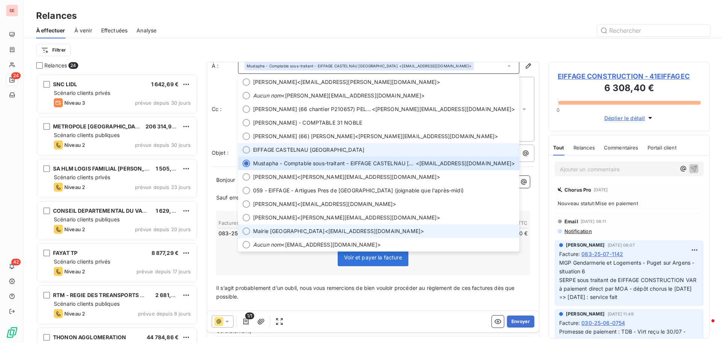
scroll to position [63, 0]
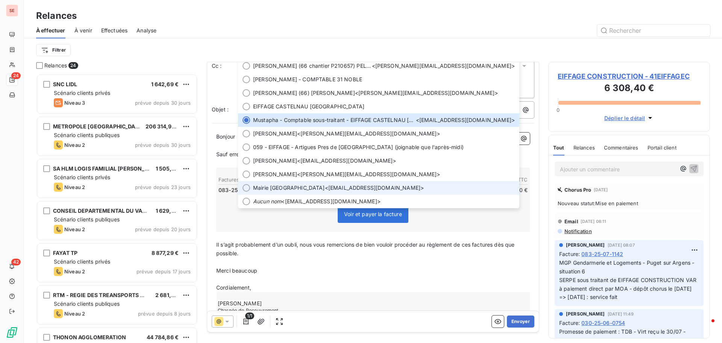
click at [361, 187] on span "Mairie [GEOGRAPHIC_DATA] <[EMAIL_ADDRESS][DOMAIN_NAME]>" at bounding box center [384, 188] width 262 height 8
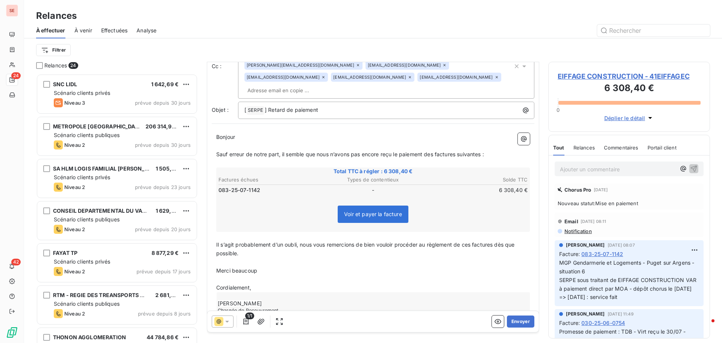
scroll to position [0, 0]
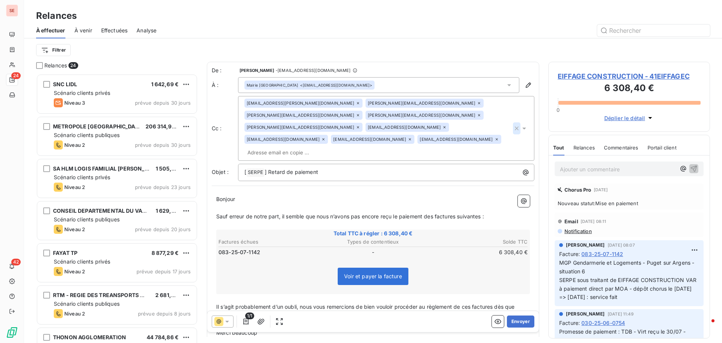
click at [513, 125] on icon "button" at bounding box center [517, 129] width 8 height 8
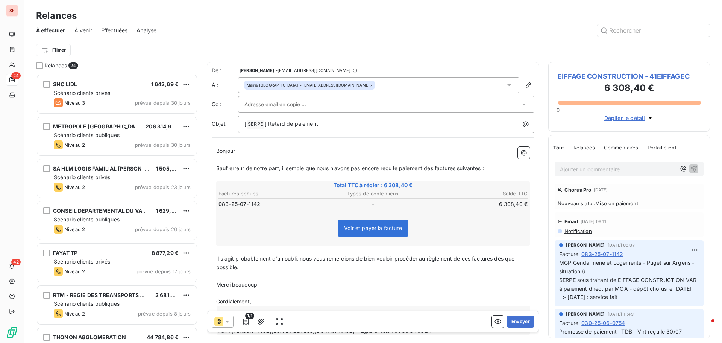
click at [503, 18] on div "Relances" at bounding box center [373, 16] width 698 height 14
click at [342, 125] on p "[ SERPE ﻿ ] Retard de paiement" at bounding box center [388, 124] width 287 height 9
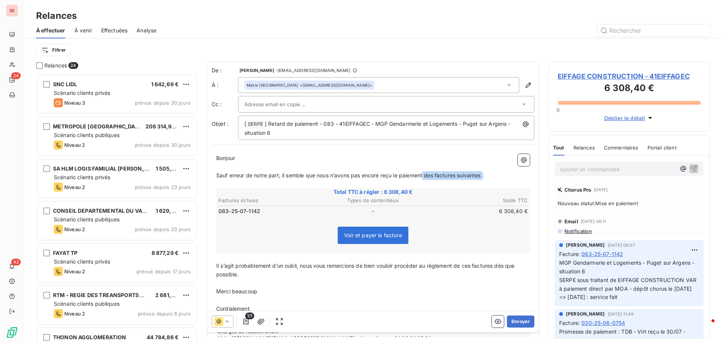
drag, startPoint x: 426, startPoint y: 175, endPoint x: 486, endPoint y: 175, distance: 60.6
click at [484, 175] on span "Sauf erreur de notre part, il semble que nous n’avons pas encore reçu le paieme…" at bounding box center [350, 175] width 268 height 6
click at [493, 173] on p "Sauf erreur de notre part, il semble que nous n’avons pas encore reçu le paieme…" at bounding box center [373, 175] width 314 height 9
drag, startPoint x: 432, startPoint y: 174, endPoint x: 523, endPoint y: 175, distance: 91.1
click at [523, 175] on p "Sauf erreur de notre part, il semble que nous n’avons pas encore reçu le paieme…" at bounding box center [373, 175] width 314 height 9
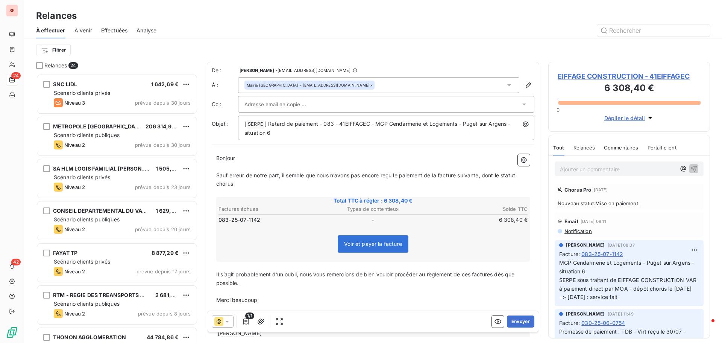
click at [287, 186] on p "Sauf erreur de notre part, il semble que nous n’avons pas encore reçu le paieme…" at bounding box center [373, 179] width 314 height 17
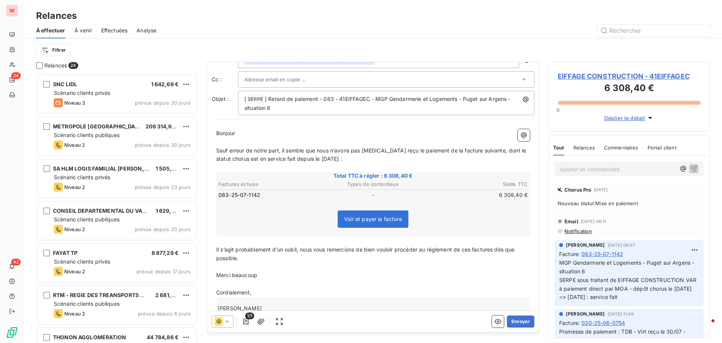
scroll to position [38, 0]
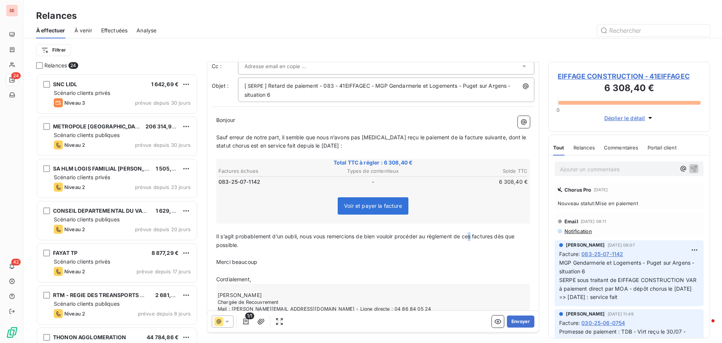
click at [473, 236] on span "Il s’agit probablement d’un oubli, nous vous remercions de bien vouloir procéde…" at bounding box center [366, 240] width 300 height 15
click at [499, 236] on span "Il s’agit probablement d’un oubli, nous vous remercions de bien vouloir procéde…" at bounding box center [368, 240] width 304 height 15
drag, startPoint x: 217, startPoint y: 262, endPoint x: 275, endPoint y: 264, distance: 58.0
click at [275, 264] on p "Merci beaucoup" at bounding box center [373, 262] width 314 height 9
click at [261, 321] on icon "button" at bounding box center [261, 322] width 8 height 8
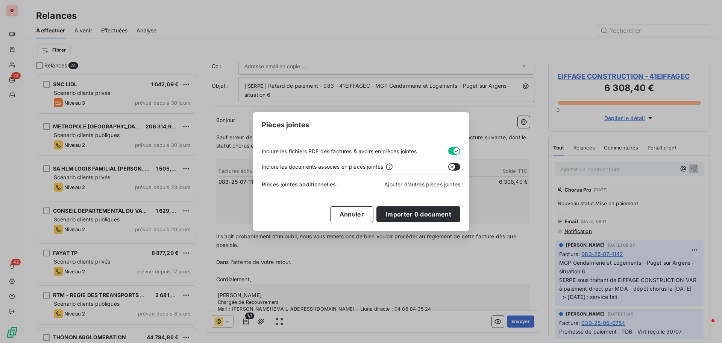
click at [451, 148] on button "button" at bounding box center [455, 151] width 12 height 8
click at [423, 184] on span "Ajouter d’autres pièces jointes" at bounding box center [423, 184] width 76 height 6
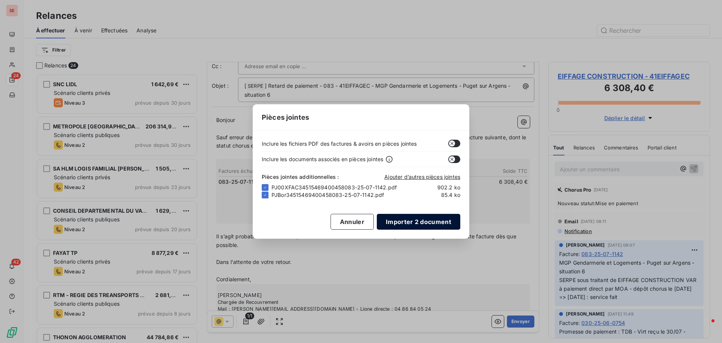
click at [447, 222] on button "Importer 2 document" at bounding box center [419, 222] width 84 height 16
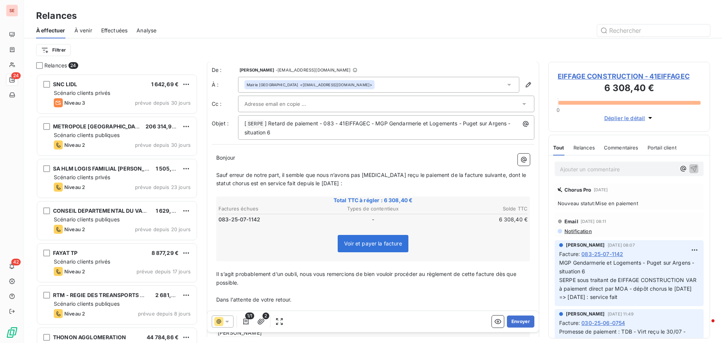
scroll to position [0, 0]
click at [515, 321] on button "Envoyer" at bounding box center [520, 321] width 27 height 12
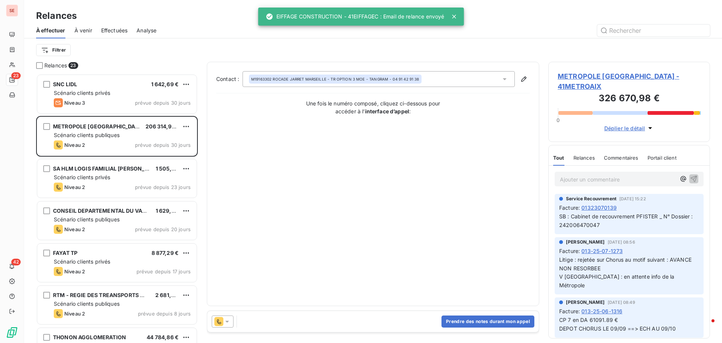
click at [116, 35] on div "Effectuées" at bounding box center [114, 31] width 27 height 16
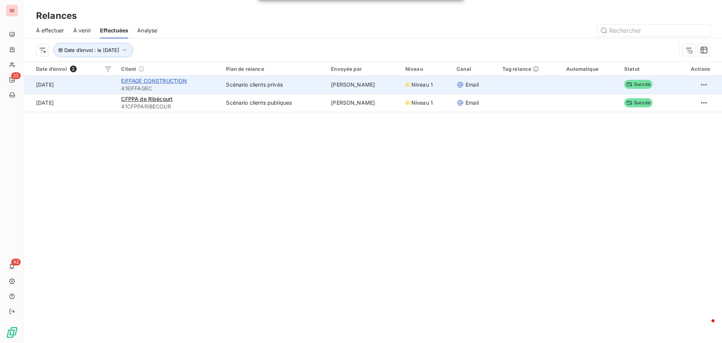
click at [163, 79] on span "EIFFAGE CONSTRUCTION" at bounding box center [154, 81] width 66 height 6
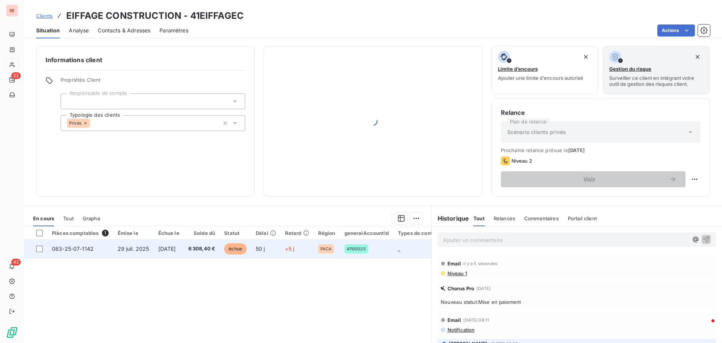
click at [184, 245] on td "[DATE]" at bounding box center [169, 249] width 30 height 18
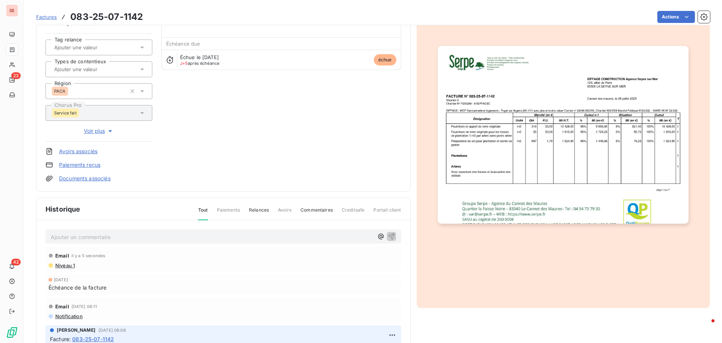
scroll to position [110, 0]
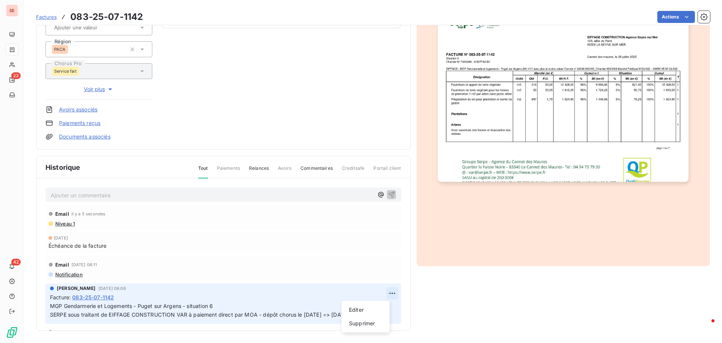
click at [383, 295] on html "SE 23 42 Factures 083-25-07-1142 Actions EIFFAGE CONSTRUCTION 41EIFFAGEC Montan…" at bounding box center [361, 171] width 722 height 343
click at [359, 307] on div "Editer" at bounding box center [366, 310] width 42 height 12
click at [262, 305] on p "MGP Gendarmerie et Logements - Puget sur Argens - situation 6 SERPE sous traita…" at bounding box center [218, 310] width 336 height 17
click at [82, 319] on p "MGP Gendarmerie et Logements - Puget sur Argens - situation 6 SERPE sous traita…" at bounding box center [218, 310] width 336 height 17
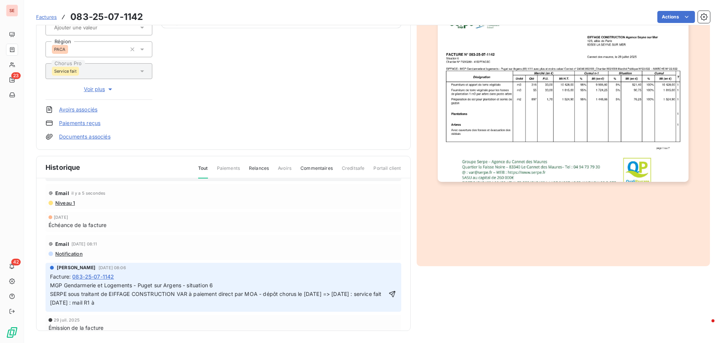
scroll to position [4, 0]
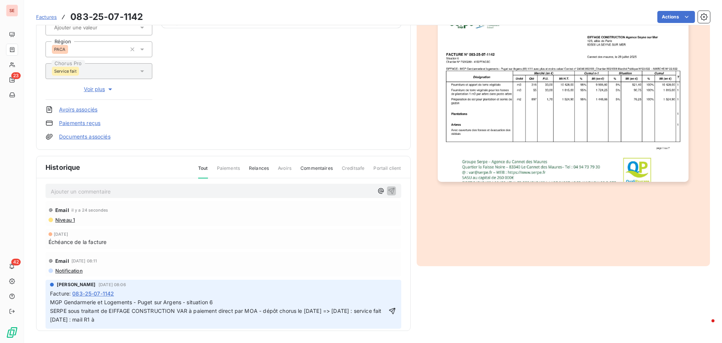
click at [71, 219] on span "Niveau 1" at bounding box center [65, 220] width 20 height 6
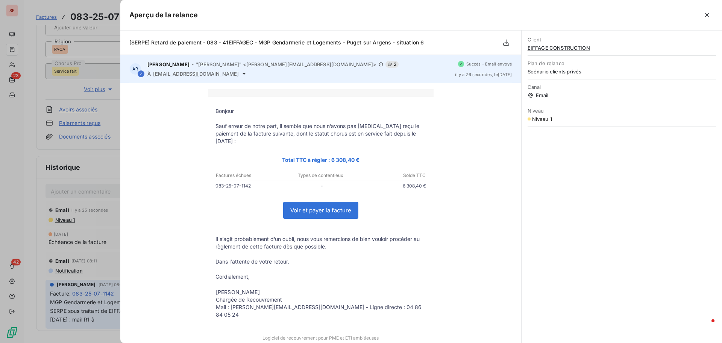
click at [239, 74] on span "[EMAIL_ADDRESS][DOMAIN_NAME]" at bounding box center [196, 74] width 86 height 6
copy div "[EMAIL_ADDRESS][DOMAIN_NAME]"
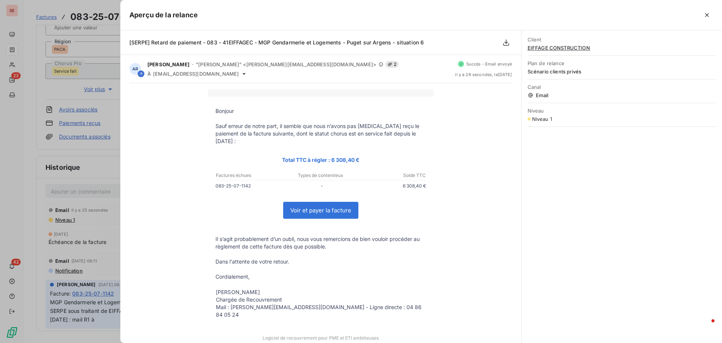
click at [17, 210] on div at bounding box center [361, 171] width 722 height 343
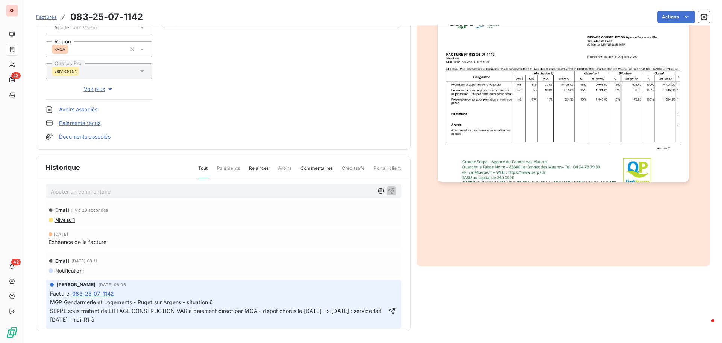
click at [116, 324] on p "MGP Gendarmerie et Logements - Puget sur Argens - situation 6 SERPE sous traita…" at bounding box center [218, 311] width 336 height 26
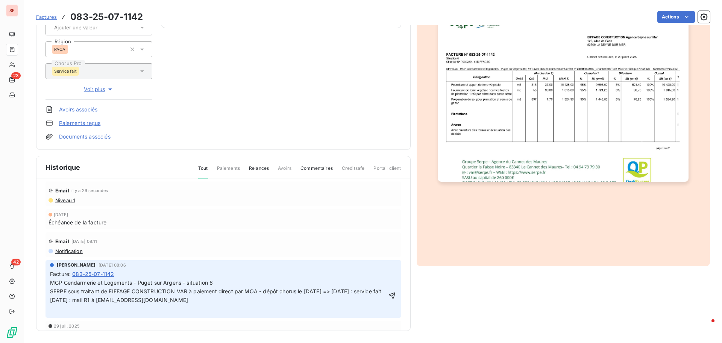
scroll to position [41, 0]
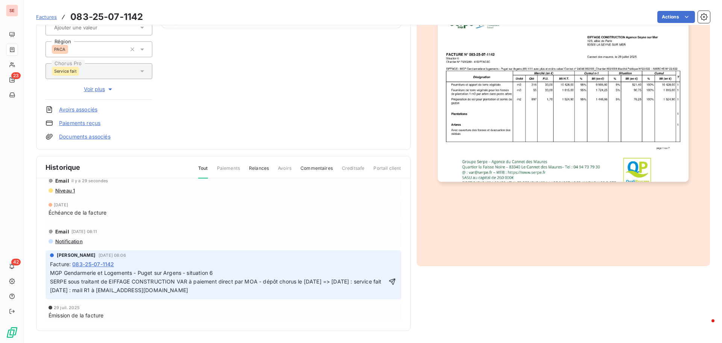
click at [388, 281] on div "MGP Gendarmerie et Logements - Puget sur Argens - situation 6 SERPE sous traita…" at bounding box center [223, 281] width 347 height 27
click at [389, 278] on icon "button" at bounding box center [393, 282] width 8 height 8
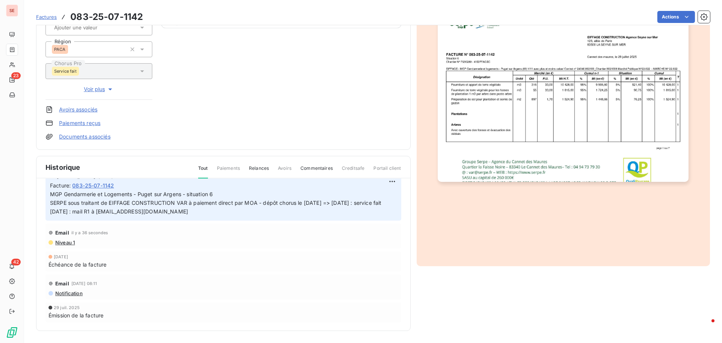
scroll to position [0, 0]
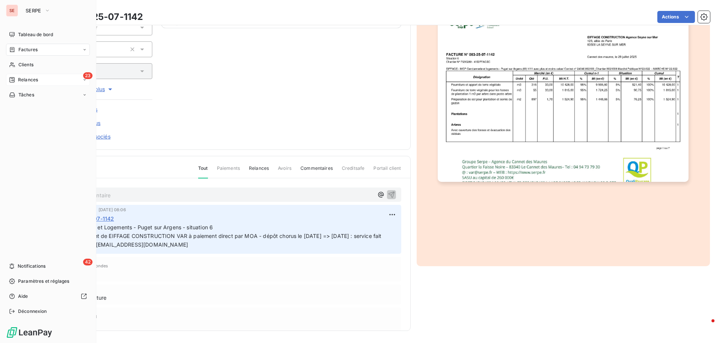
click at [28, 81] on span "Relances" at bounding box center [28, 79] width 20 height 7
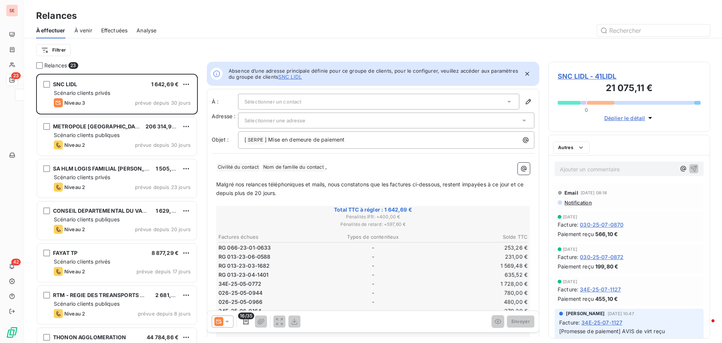
scroll to position [263, 156]
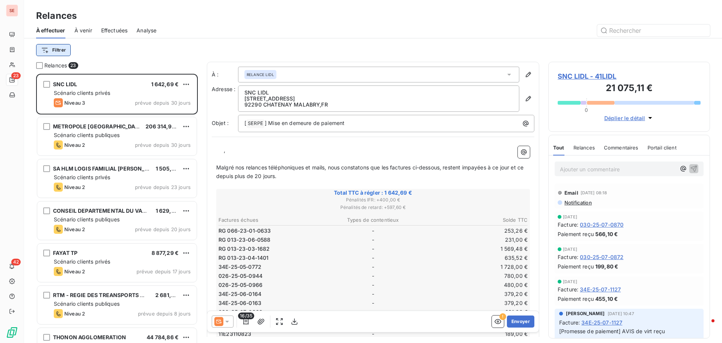
click at [60, 52] on html "SE 23 42 Relances À effectuer À venir Effectuées Analyse Filtrer Relances 23 SN…" at bounding box center [361, 171] width 722 height 343
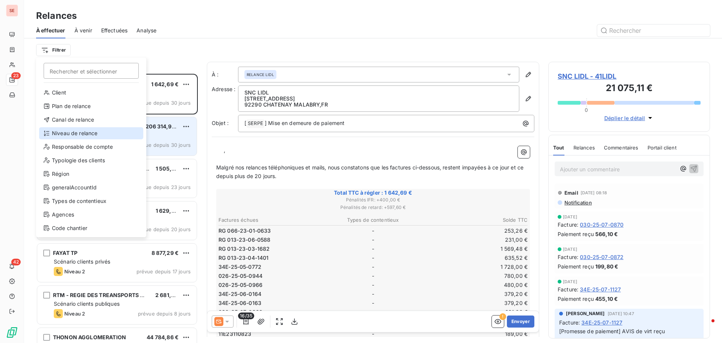
drag, startPoint x: 66, startPoint y: 131, endPoint x: 116, endPoint y: 122, distance: 50.6
click at [67, 131] on div "Niveau de relance" at bounding box center [91, 133] width 104 height 12
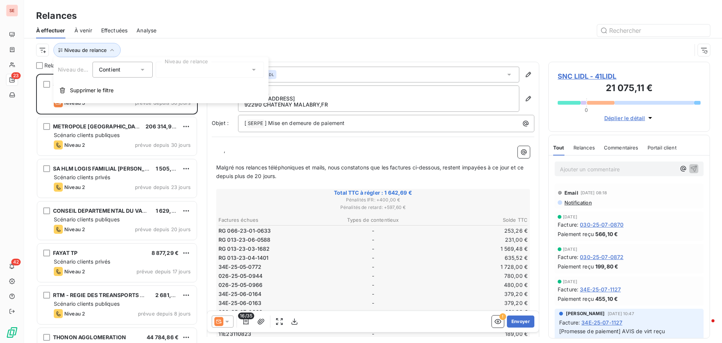
click at [182, 71] on div at bounding box center [210, 70] width 108 height 16
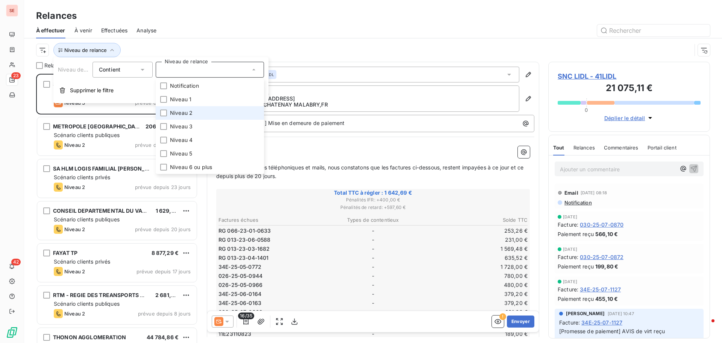
click at [184, 114] on span "Niveau 2" at bounding box center [181, 113] width 23 height 8
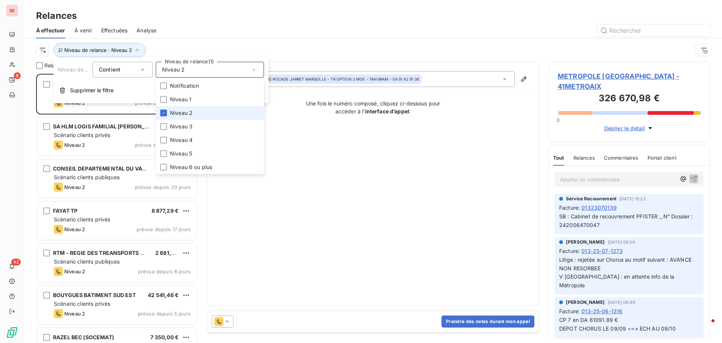
scroll to position [263, 156]
click at [187, 83] on span "Notification" at bounding box center [184, 86] width 29 height 8
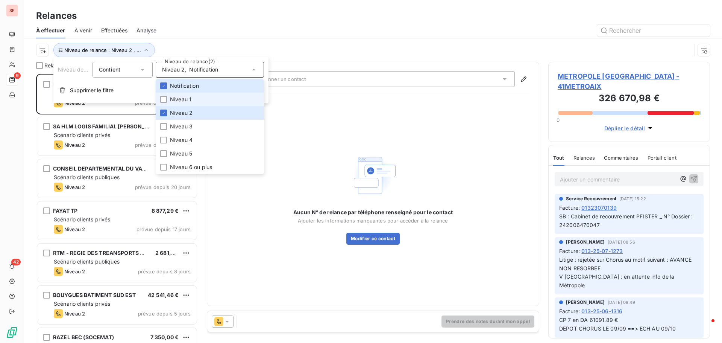
click at [179, 102] on span "Niveau 1" at bounding box center [180, 100] width 21 height 8
click at [163, 113] on icon at bounding box center [163, 113] width 5 height 5
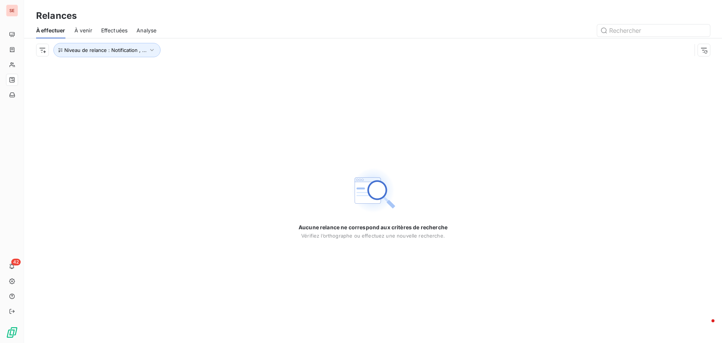
click at [251, 37] on div "À effectuer À venir Effectuées Analyse" at bounding box center [373, 31] width 698 height 16
click at [137, 51] on span "Niveau de relance : Notification , ..." at bounding box center [105, 50] width 82 height 6
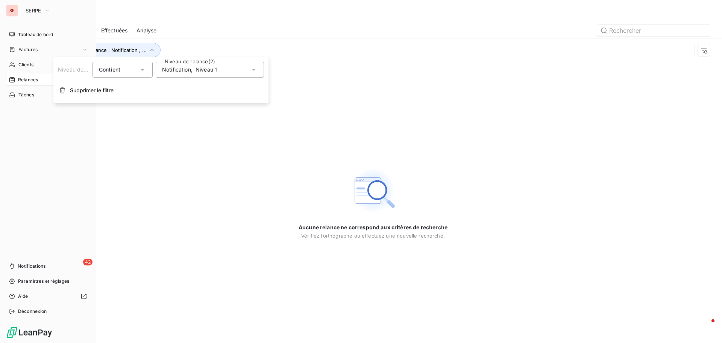
click at [32, 78] on span "Relances" at bounding box center [28, 79] width 20 height 7
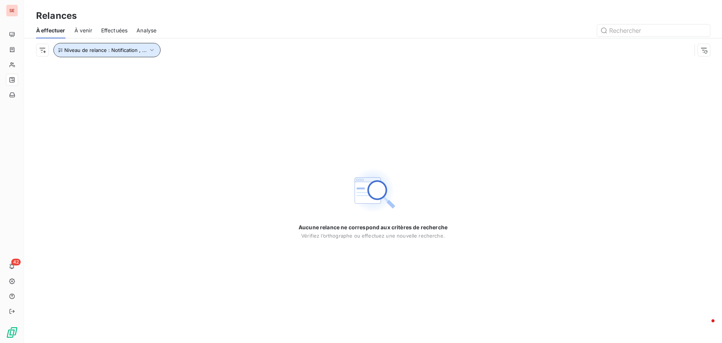
click at [150, 45] on button "Niveau de relance : Notification , ..." at bounding box center [106, 50] width 107 height 14
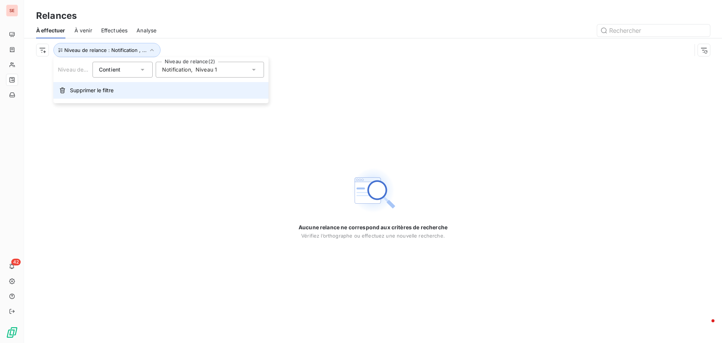
click at [107, 85] on button "Supprimer le filtre" at bounding box center [160, 90] width 215 height 17
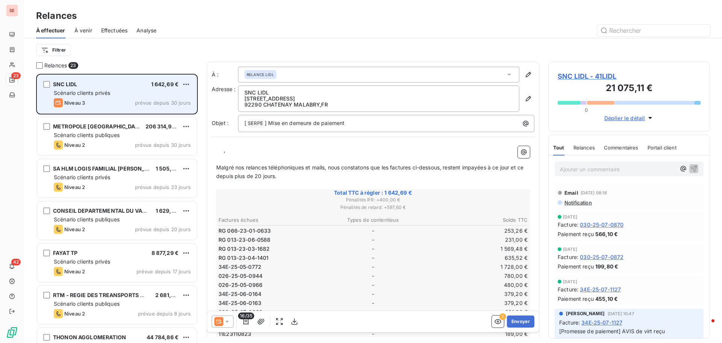
scroll to position [263, 156]
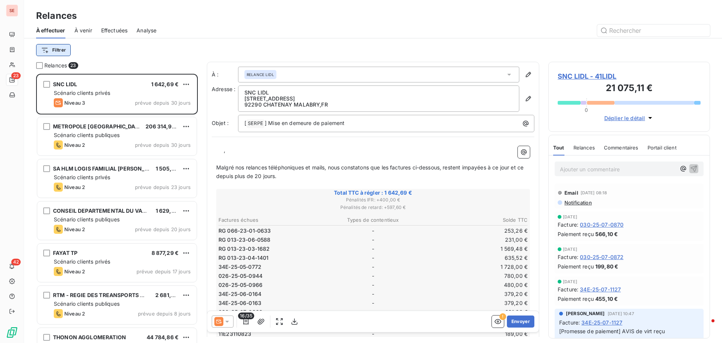
click at [62, 51] on html "SE 23 42 Relances À effectuer À venir Effectuées Analyse Filtrer Relances 23 SN…" at bounding box center [361, 171] width 722 height 343
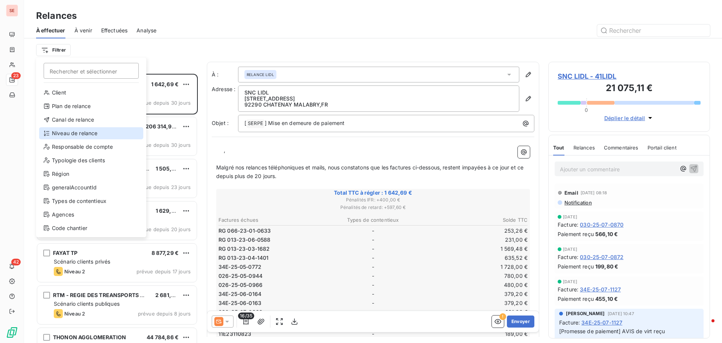
click at [64, 137] on div "Niveau de relance" at bounding box center [91, 133] width 104 height 12
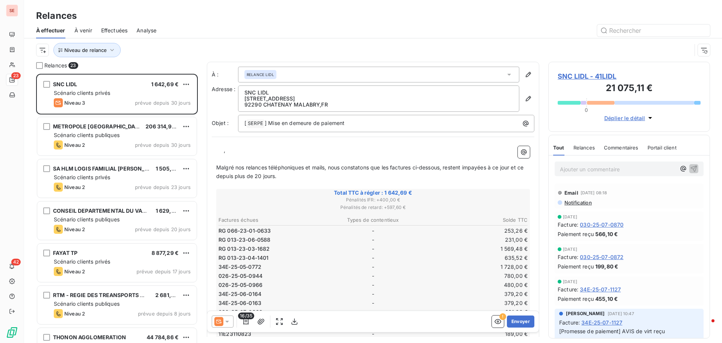
click at [199, 35] on div at bounding box center [438, 30] width 545 height 12
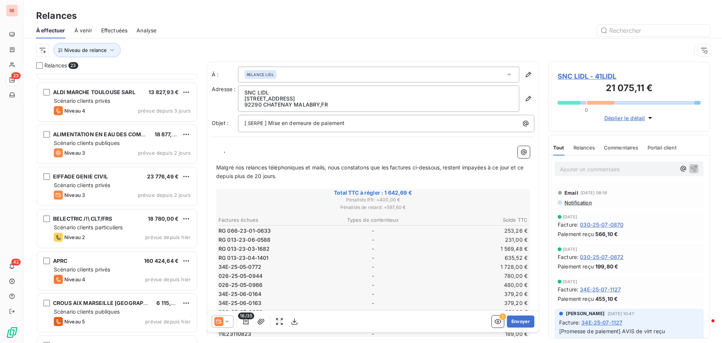
scroll to position [527, 0]
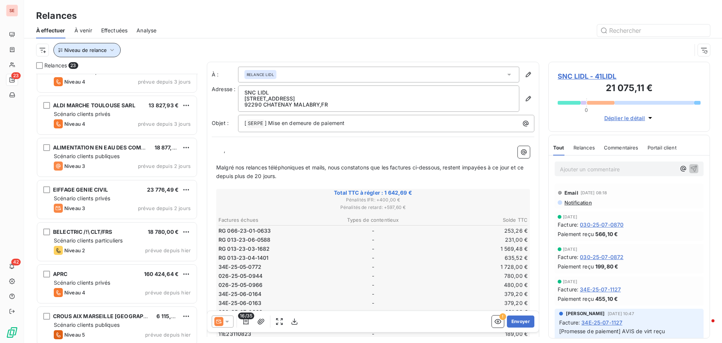
click at [92, 52] on span "Niveau de relance" at bounding box center [85, 50] width 43 height 6
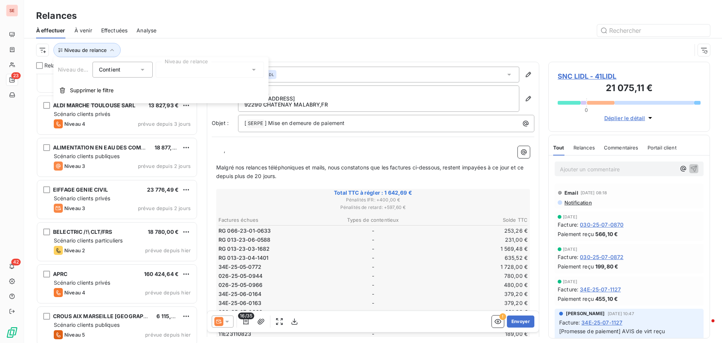
click at [181, 78] on div "Niveau de relance Contient is Niveau de relance Supprimer le filtre" at bounding box center [160, 80] width 215 height 46
click at [183, 71] on div at bounding box center [210, 70] width 108 height 16
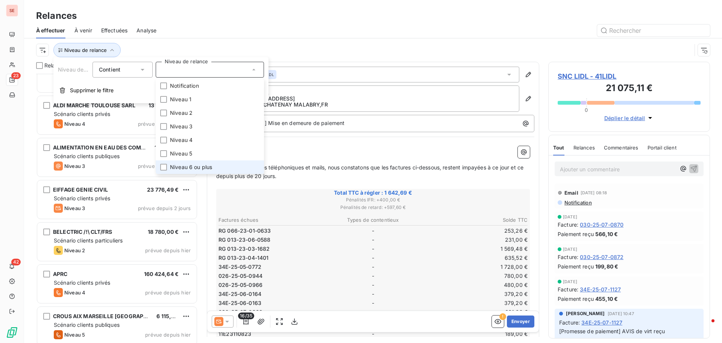
click at [187, 170] on span "Niveau 6 ou plus" at bounding box center [191, 167] width 42 height 8
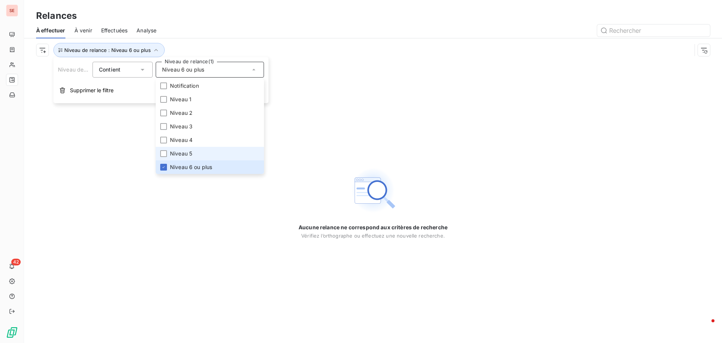
click at [185, 154] on span "Niveau 5" at bounding box center [181, 154] width 22 height 8
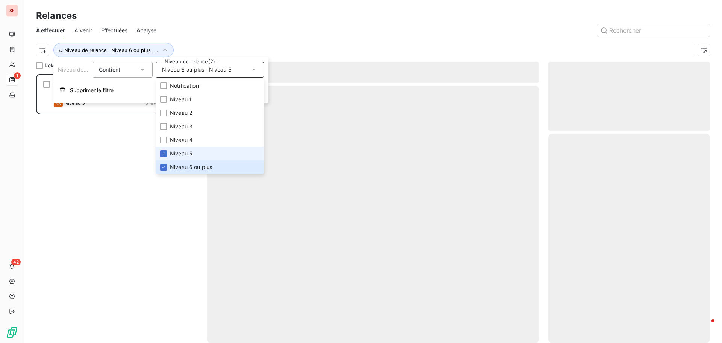
scroll to position [263, 156]
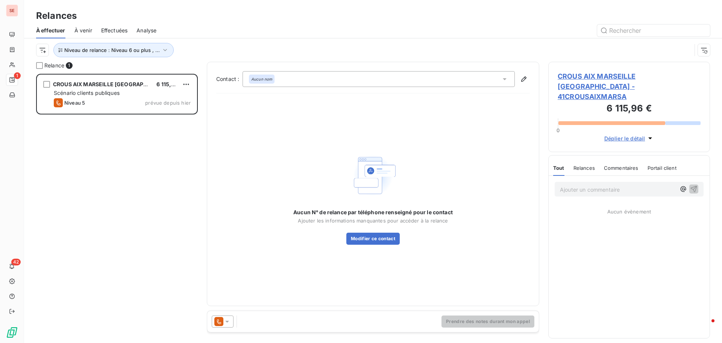
click at [134, 240] on div "CROUS AIX MARSEILLE AVIGNON 6 115,96 € Scénario clients publiques Niveau 5 prév…" at bounding box center [117, 208] width 162 height 269
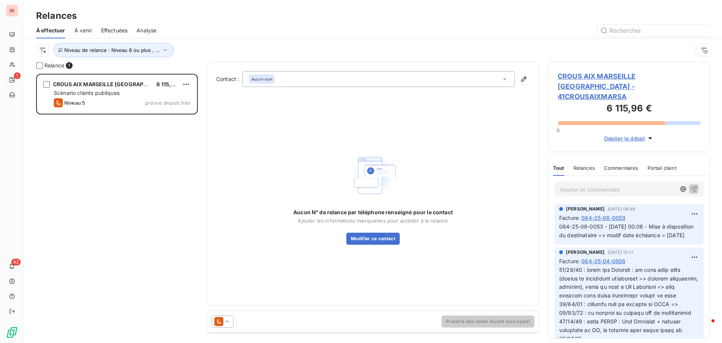
click at [618, 76] on span "CROUS AIX MARSEILLE [GEOGRAPHIC_DATA] - 41CROUSAIXMARSA" at bounding box center [629, 86] width 143 height 30
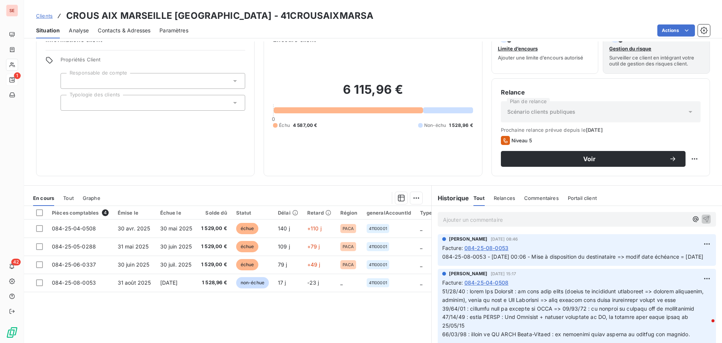
scroll to position [38, 0]
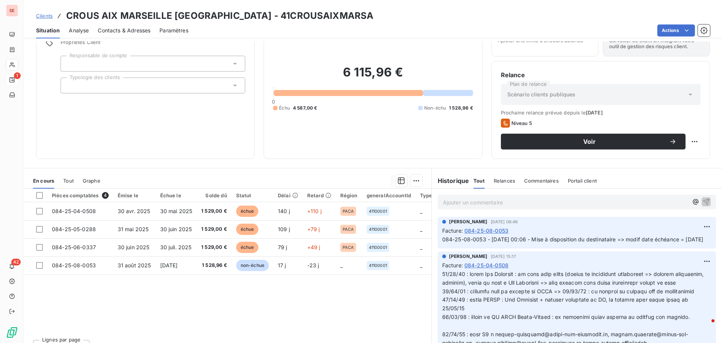
click at [124, 30] on span "Contacts & Adresses" at bounding box center [124, 31] width 53 height 8
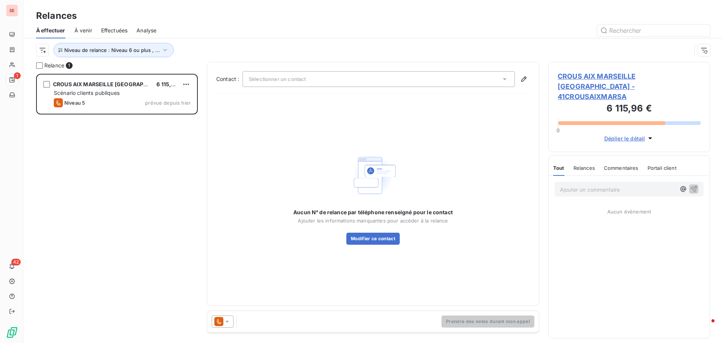
scroll to position [263, 156]
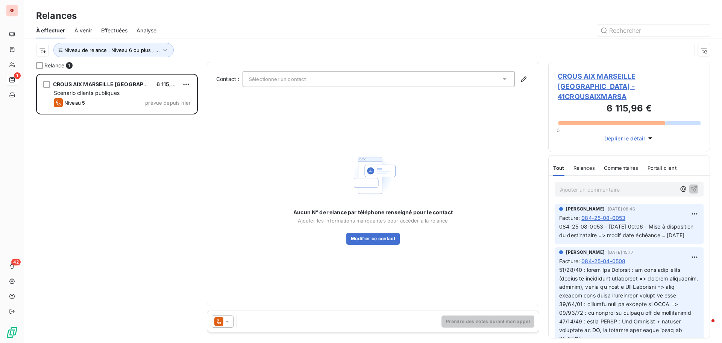
click at [627, 75] on span "CROUS AIX MARSEILLE [GEOGRAPHIC_DATA] - 41CROUSAIXMARSA" at bounding box center [629, 86] width 143 height 30
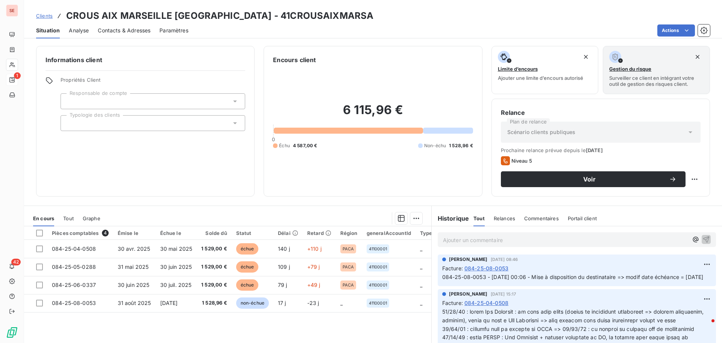
click at [146, 31] on span "Contacts & Adresses" at bounding box center [124, 31] width 53 height 8
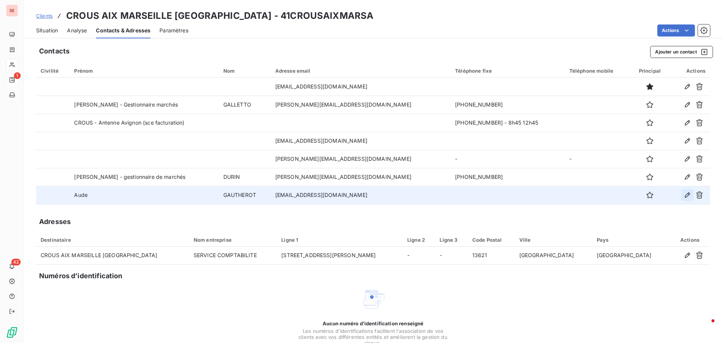
click at [684, 196] on icon "button" at bounding box center [688, 195] width 8 height 8
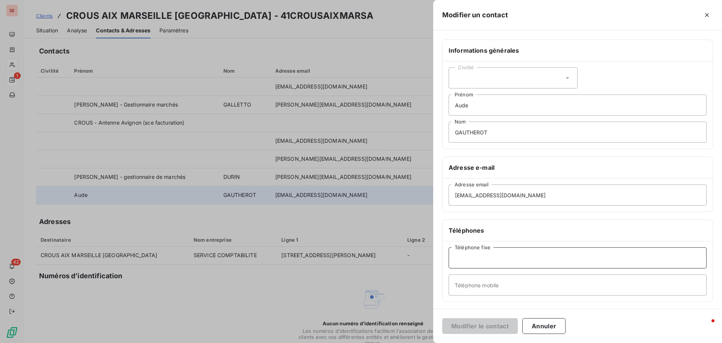
click at [506, 261] on input "Téléphone fixe" at bounding box center [578, 257] width 258 height 21
type input "[PHONE_NUMBER]"
click at [488, 330] on button "Modifier le contact" at bounding box center [481, 326] width 76 height 16
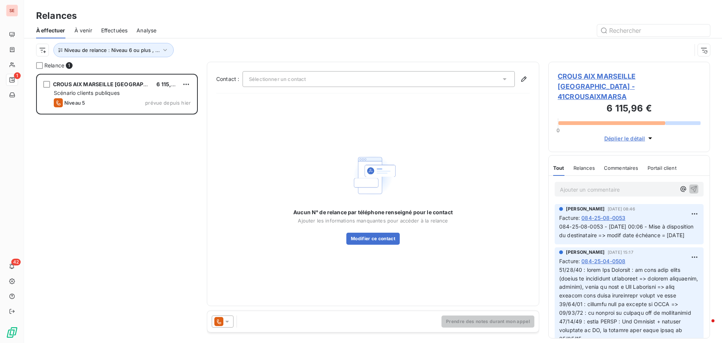
scroll to position [263, 156]
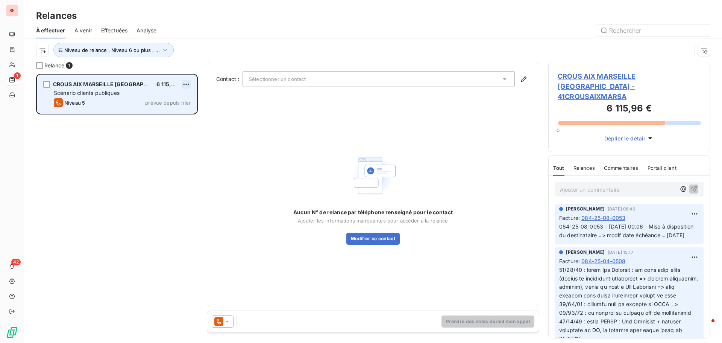
click at [187, 83] on html "SE 1 42 Relances À effectuer À venir Effectuées Analyse Niveau de relance : Niv…" at bounding box center [361, 171] width 722 height 343
click at [167, 100] on div "Replanifier cette action" at bounding box center [153, 99] width 67 height 12
select select "8"
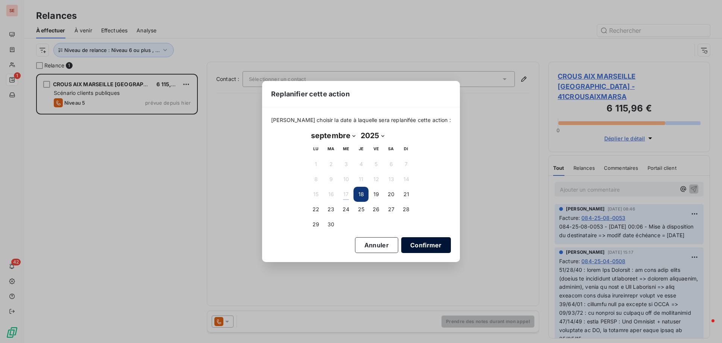
click at [415, 245] on button "Confirmer" at bounding box center [427, 245] width 50 height 16
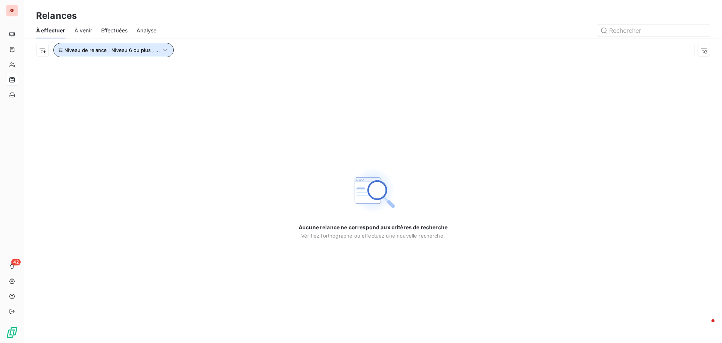
click at [164, 50] on icon "button" at bounding box center [165, 50] width 4 height 2
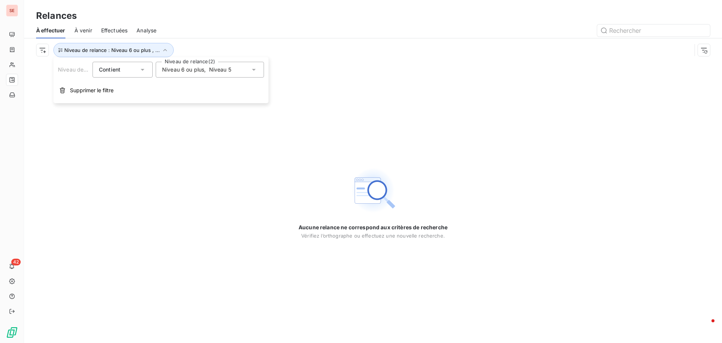
click at [195, 70] on span "Niveau 6 ou plus" at bounding box center [183, 70] width 42 height 8
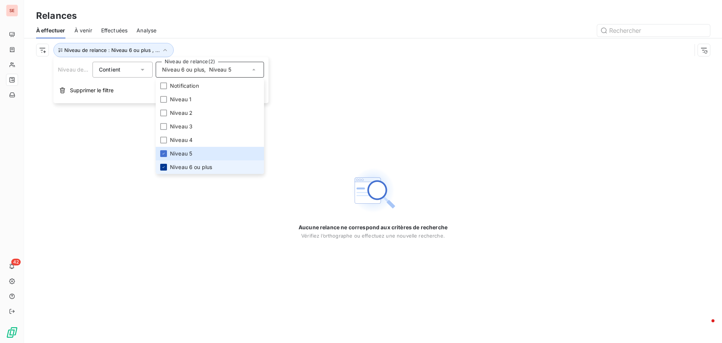
click at [164, 167] on icon at bounding box center [164, 167] width 2 height 2
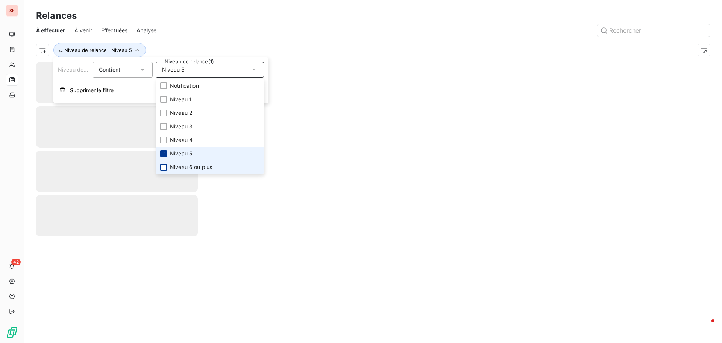
click at [162, 154] on icon at bounding box center [163, 153] width 5 height 5
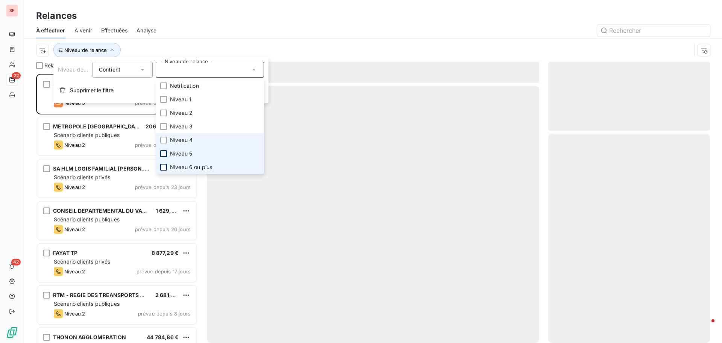
scroll to position [263, 156]
click at [180, 142] on span "Niveau 4" at bounding box center [181, 140] width 23 height 8
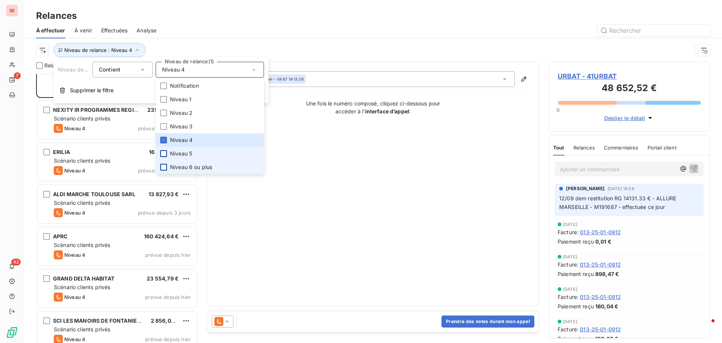
scroll to position [26, 0]
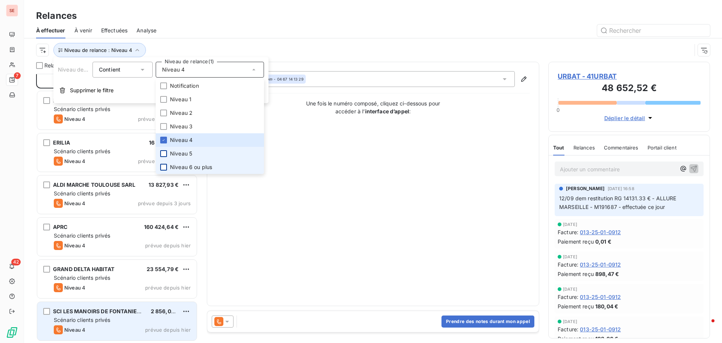
click at [114, 323] on div "Scénario clients privés" at bounding box center [122, 320] width 137 height 8
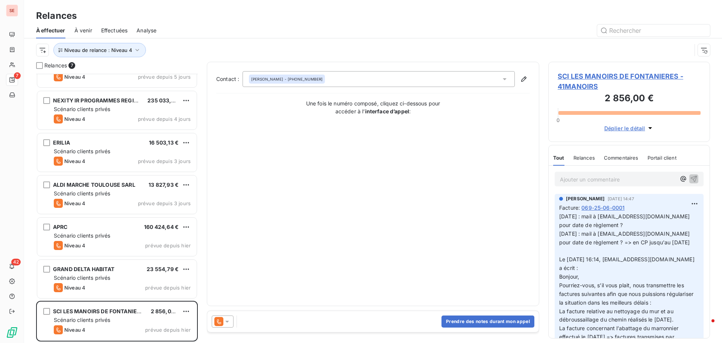
click at [597, 78] on span "SCI LES MANOIRS DE FONTANIERES - 41MANOIRS" at bounding box center [629, 81] width 143 height 20
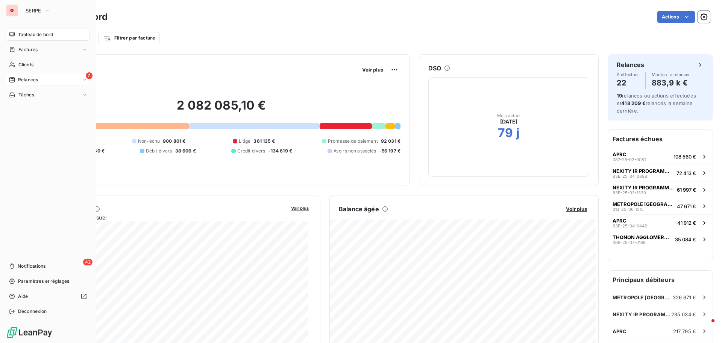
click at [35, 81] on span "Relances" at bounding box center [28, 79] width 20 height 7
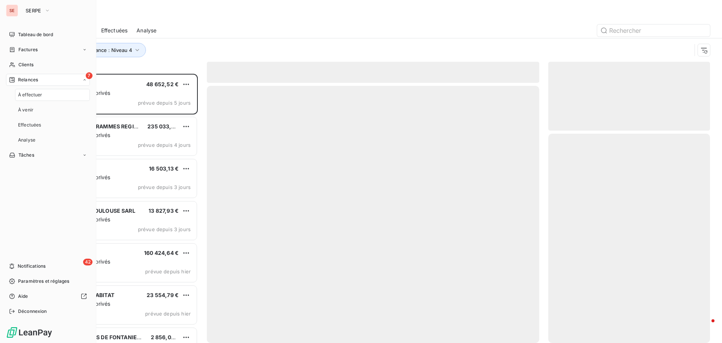
scroll to position [263, 156]
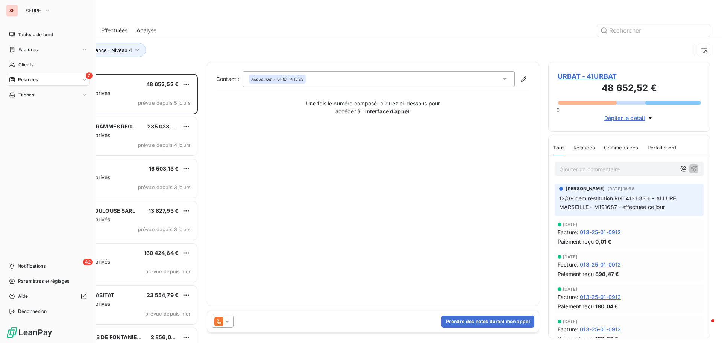
click at [30, 78] on span "Relances" at bounding box center [28, 79] width 20 height 7
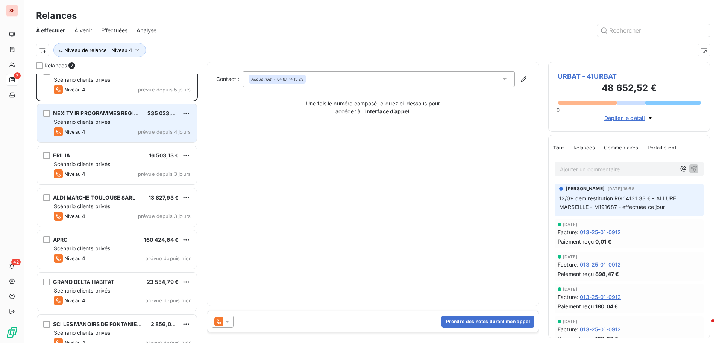
scroll to position [26, 0]
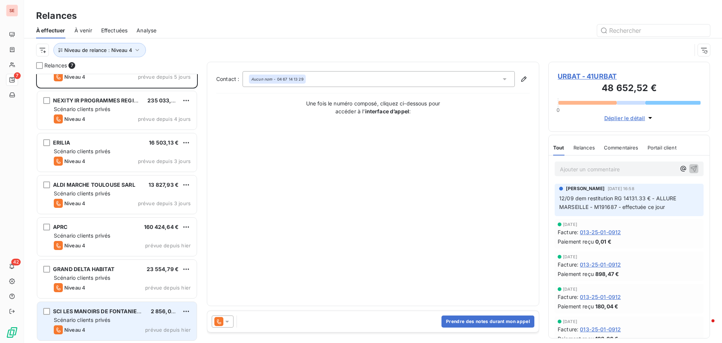
click at [103, 318] on span "Scénario clients privés" at bounding box center [82, 319] width 56 height 6
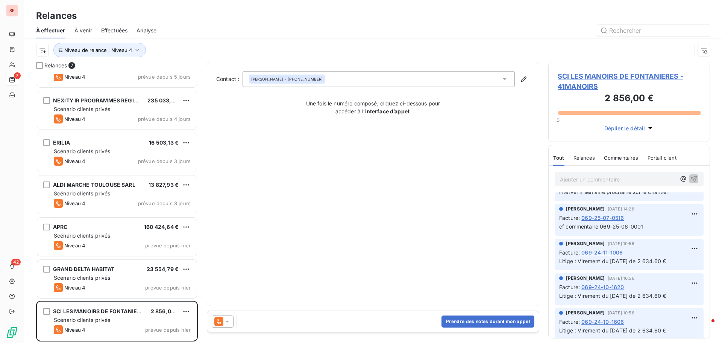
scroll to position [263, 0]
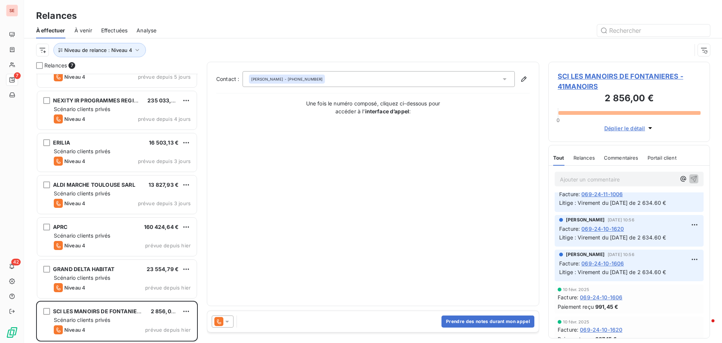
click at [613, 76] on span "SCI LES MANOIRS DE FONTANIERES - 41MANOIRS" at bounding box center [629, 81] width 143 height 20
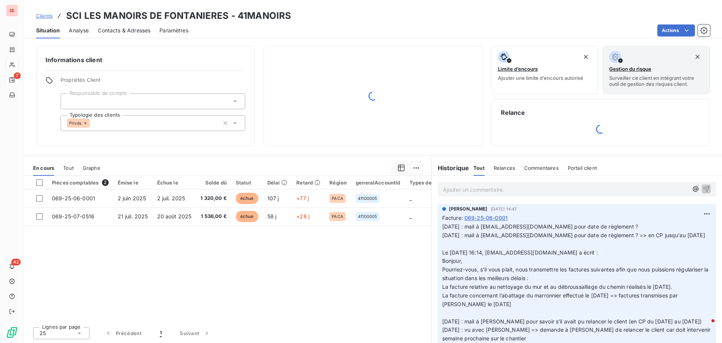
click at [126, 29] on span "Contacts & Adresses" at bounding box center [124, 31] width 53 height 8
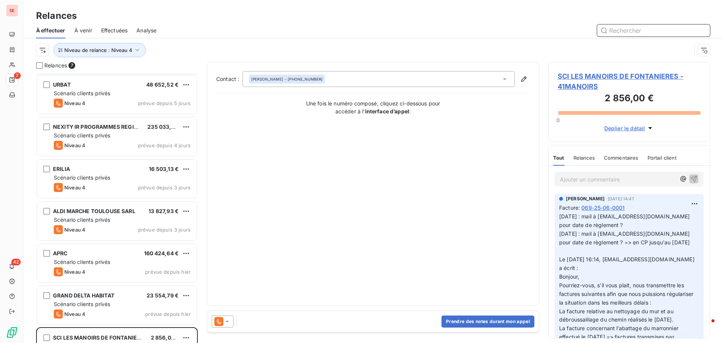
scroll to position [26, 0]
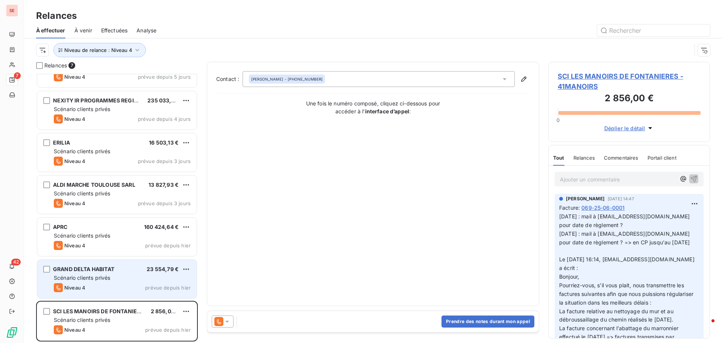
click at [100, 286] on div "Niveau 4 prévue depuis hier" at bounding box center [122, 287] width 137 height 9
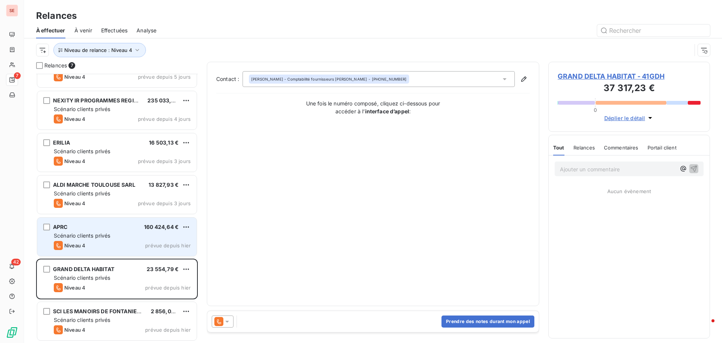
click at [105, 238] on div "Scénario clients privés" at bounding box center [122, 236] width 137 height 8
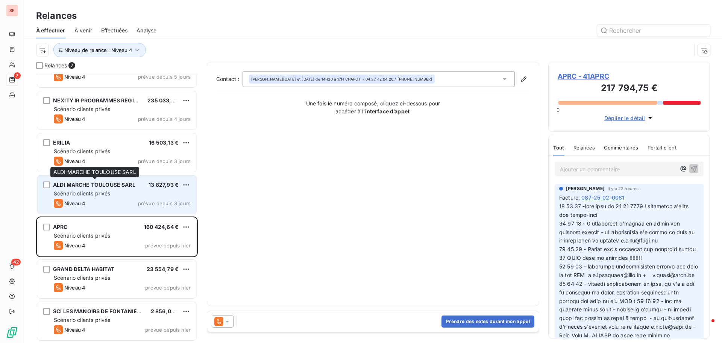
click at [135, 187] on span "ALDI MARCHE TOULOUSE SARL" at bounding box center [94, 184] width 82 height 6
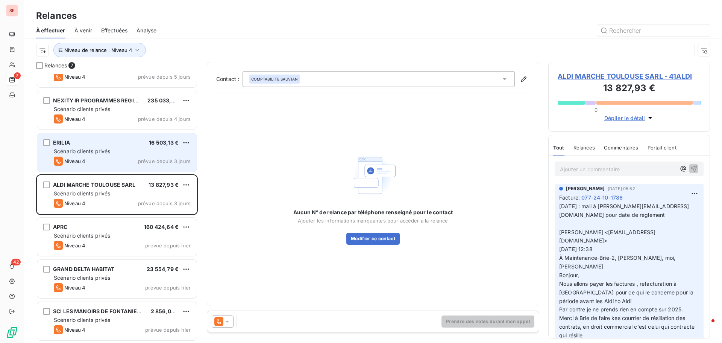
click at [97, 157] on div "Niveau 4 prévue depuis 3 jours" at bounding box center [122, 161] width 137 height 9
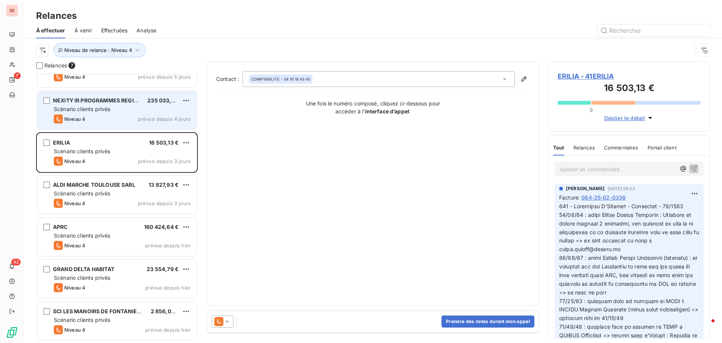
click at [97, 122] on div "Niveau 4 prévue depuis 4 jours" at bounding box center [122, 118] width 137 height 9
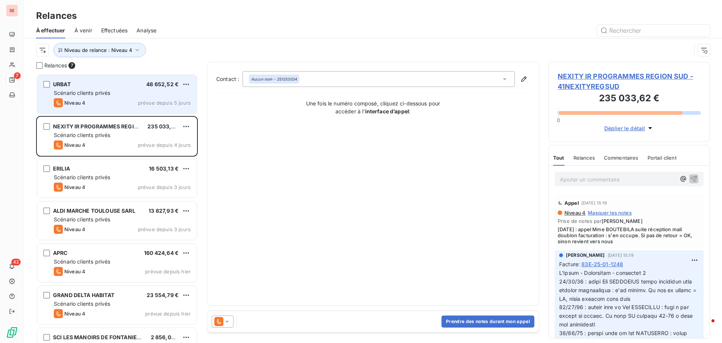
click at [135, 101] on div "Niveau 4 prévue depuis 5 jours" at bounding box center [122, 102] width 137 height 9
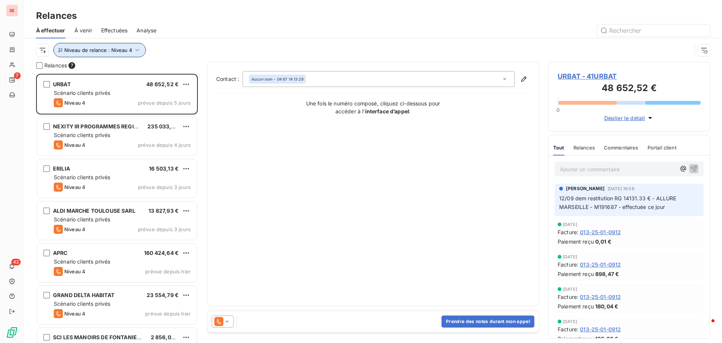
drag, startPoint x: 136, startPoint y: 46, endPoint x: 135, endPoint y: 50, distance: 4.2
click at [135, 46] on button "Niveau de relance : Niveau 4" at bounding box center [99, 50] width 93 height 14
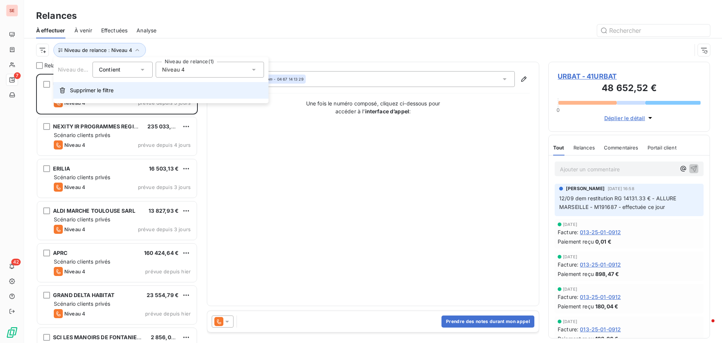
click at [103, 91] on span "Supprimer le filtre" at bounding box center [92, 91] width 44 height 8
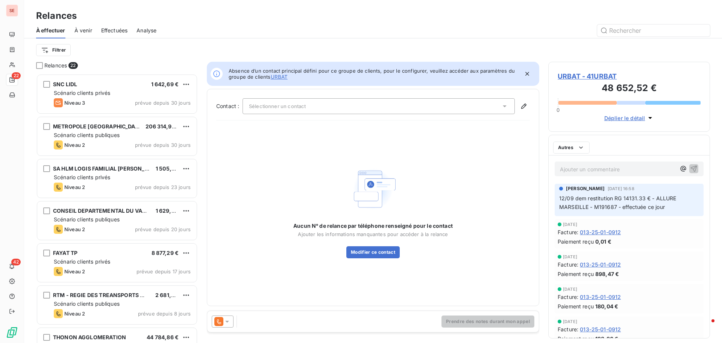
scroll to position [263, 156]
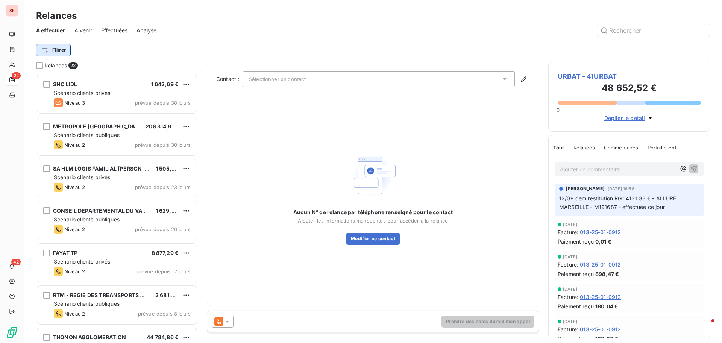
click at [55, 51] on html "SE 22 42 Relances À effectuer À venir Effectuées Analyse Filtrer Relances 22 SN…" at bounding box center [361, 171] width 722 height 343
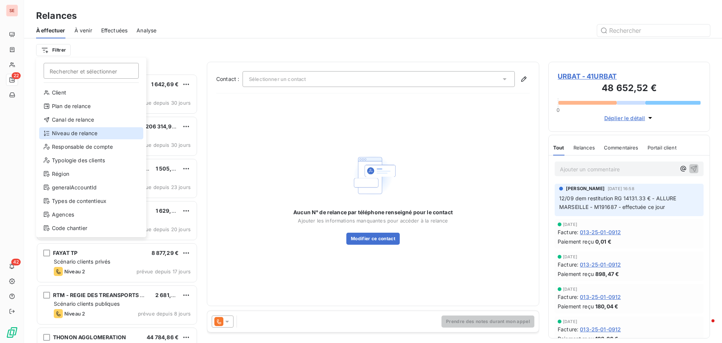
click at [76, 134] on div "Niveau de relance" at bounding box center [91, 133] width 104 height 12
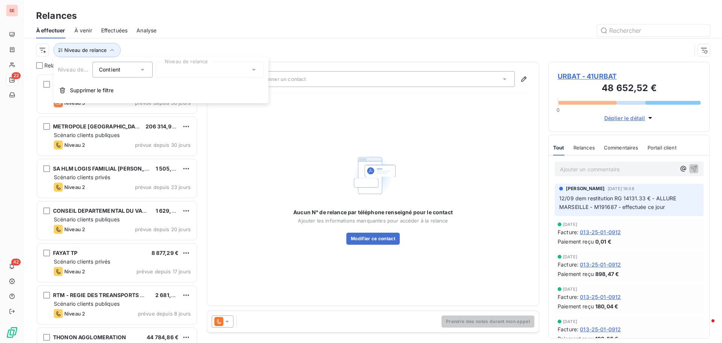
click at [182, 74] on div at bounding box center [210, 70] width 108 height 16
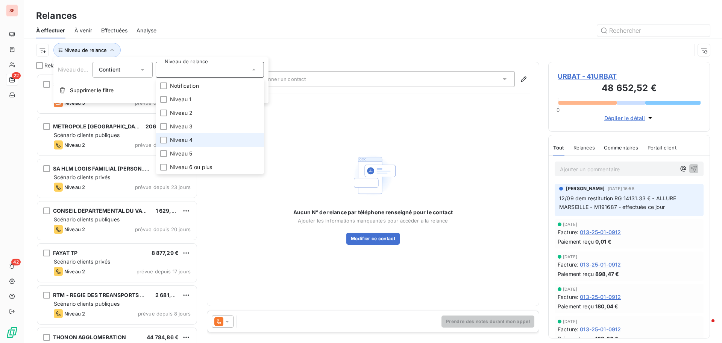
click at [183, 137] on span "Niveau 4" at bounding box center [181, 140] width 23 height 8
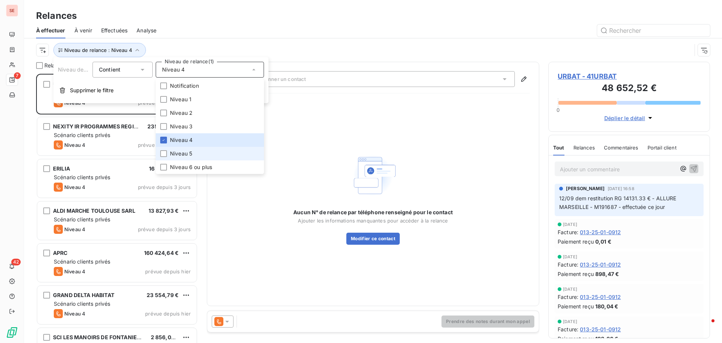
click at [185, 155] on span "Niveau 5" at bounding box center [181, 154] width 22 height 8
click at [161, 141] on div at bounding box center [163, 140] width 7 height 7
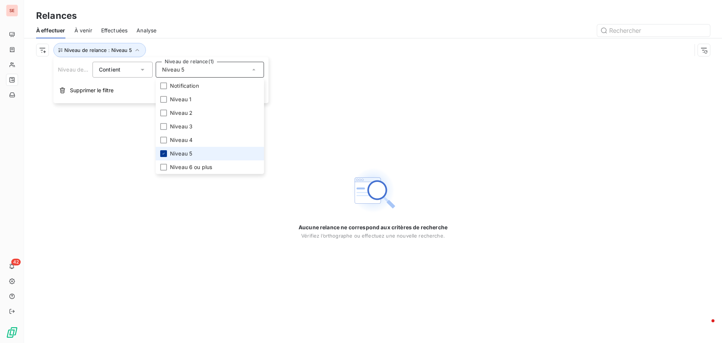
click at [163, 155] on icon at bounding box center [163, 153] width 5 height 5
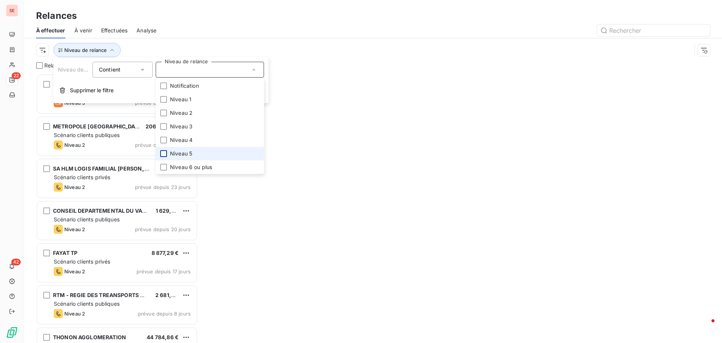
scroll to position [263, 156]
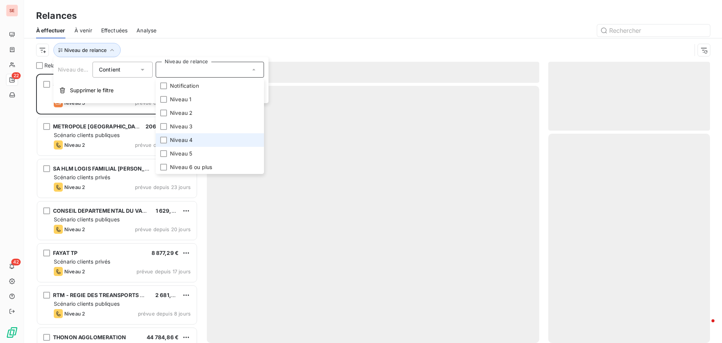
click at [182, 140] on span "Niveau 4" at bounding box center [181, 140] width 23 height 8
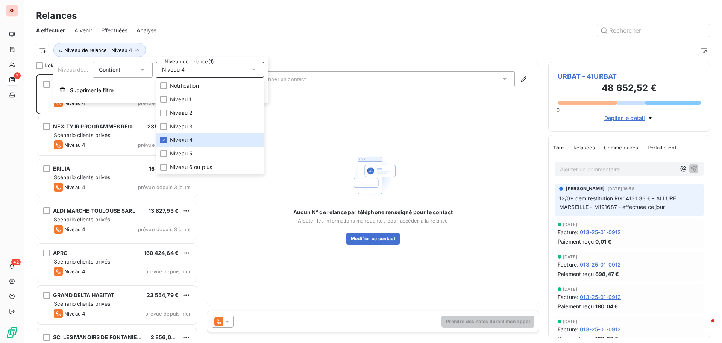
click at [276, 41] on div "Niveau de relance : Niveau 4" at bounding box center [373, 49] width 674 height 23
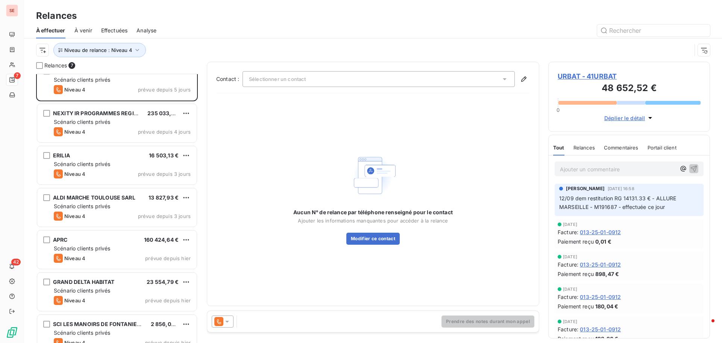
scroll to position [26, 0]
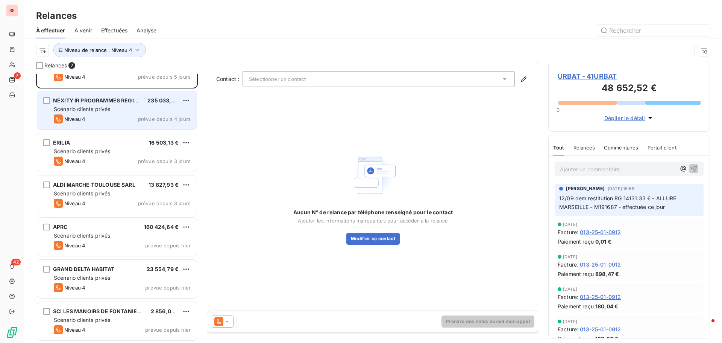
click at [69, 113] on div "NEXITY IR PROGRAMMES REGION SUD 235 033,62 € Scénario clients privés Niveau 4 p…" at bounding box center [117, 110] width 160 height 38
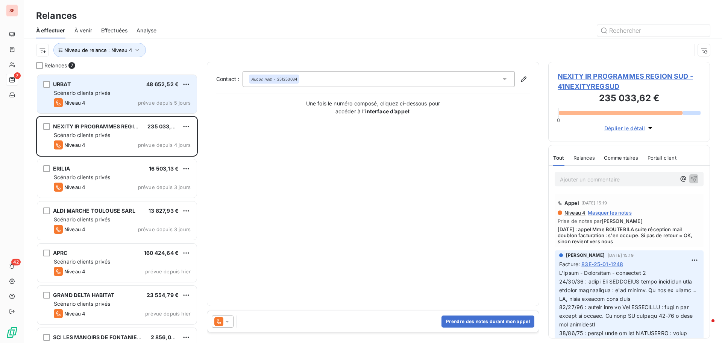
click at [99, 99] on div "Niveau 4 prévue depuis 5 jours" at bounding box center [122, 102] width 137 height 9
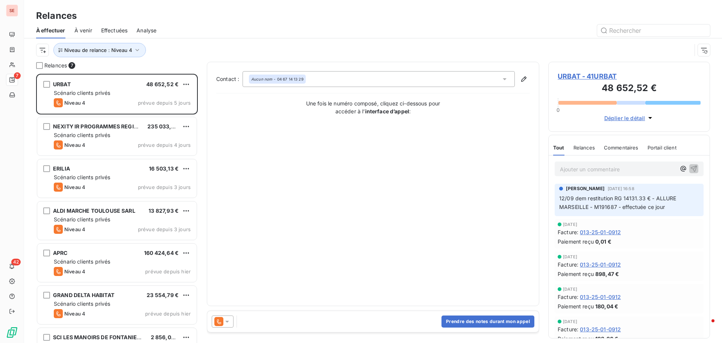
click at [586, 75] on span "URBAT - 41URBAT" at bounding box center [629, 76] width 143 height 10
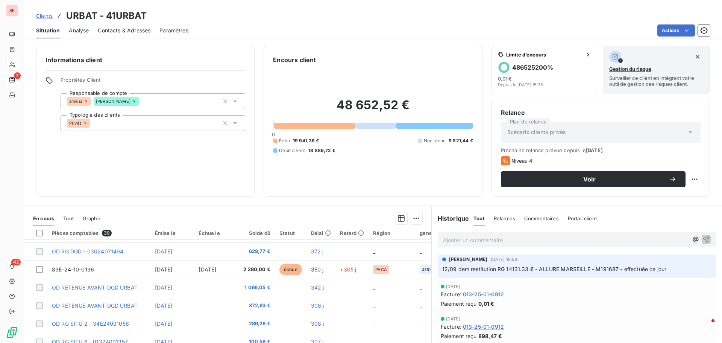
scroll to position [226, 0]
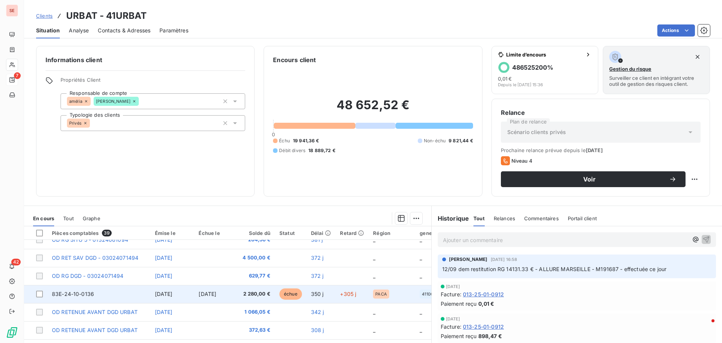
click at [124, 288] on td "83E-24-10-0136" at bounding box center [98, 294] width 103 height 18
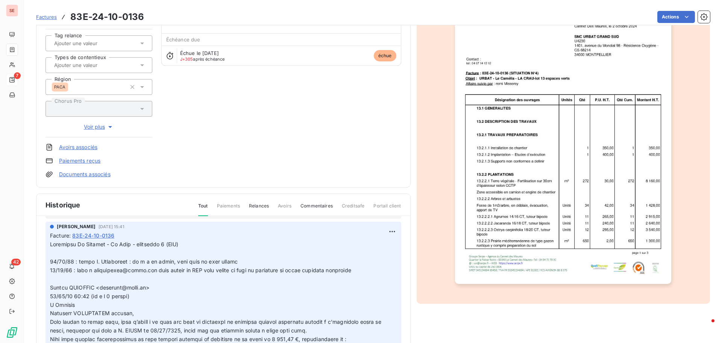
scroll to position [16, 0]
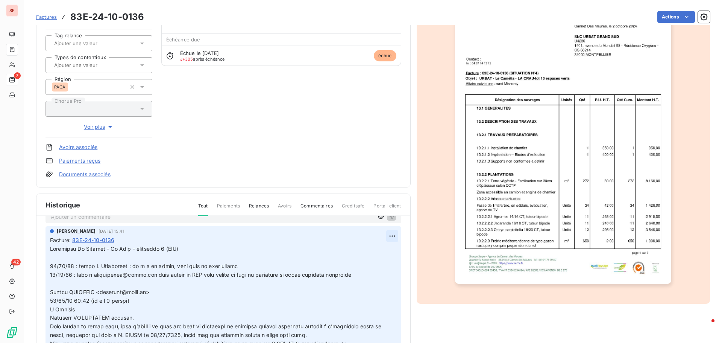
click at [386, 236] on html "SE 7 42 Factures 83E-24-10-0136 Actions URBAT 41URBAT Montant initial 2 280,00 …" at bounding box center [361, 171] width 722 height 343
click at [372, 254] on div "Editer" at bounding box center [366, 252] width 42 height 12
click at [110, 256] on p at bounding box center [219, 335] width 338 height 181
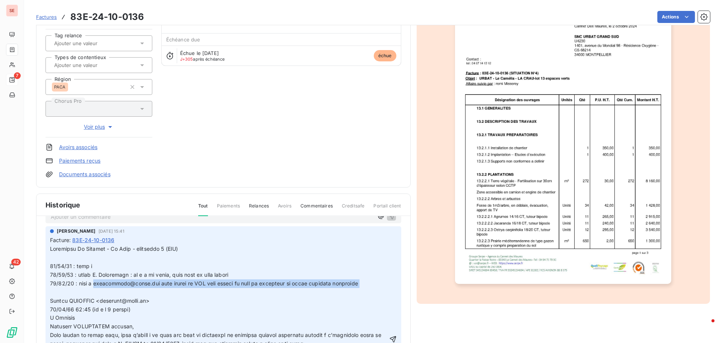
drag, startPoint x: 95, startPoint y: 286, endPoint x: 160, endPoint y: 288, distance: 64.4
click at [160, 288] on p at bounding box center [219, 339] width 338 height 189
click at [158, 287] on p at bounding box center [219, 339] width 338 height 189
click at [128, 283] on span at bounding box center [216, 338] width 333 height 187
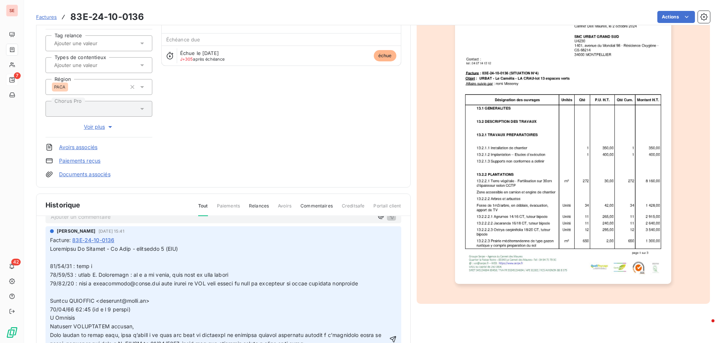
click at [99, 267] on p at bounding box center [219, 339] width 338 height 189
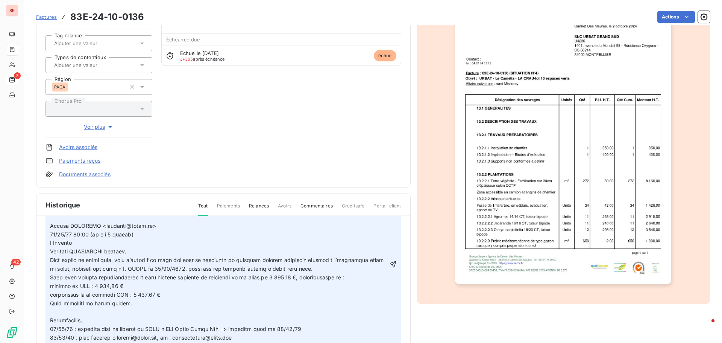
scroll to position [91, 0]
click at [390, 263] on icon "button" at bounding box center [393, 264] width 6 height 6
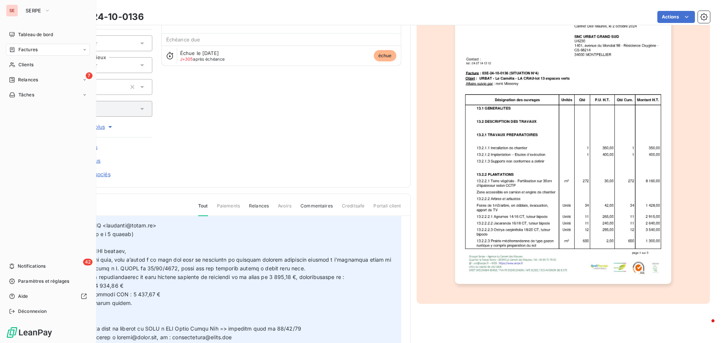
drag, startPoint x: 32, startPoint y: 80, endPoint x: 85, endPoint y: 88, distance: 53.3
click at [32, 80] on span "Relances" at bounding box center [28, 79] width 20 height 7
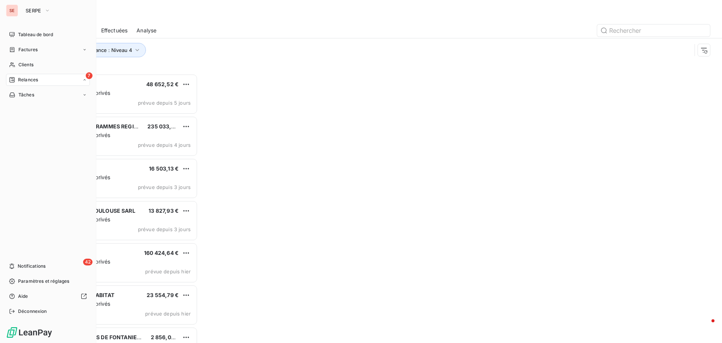
scroll to position [263, 156]
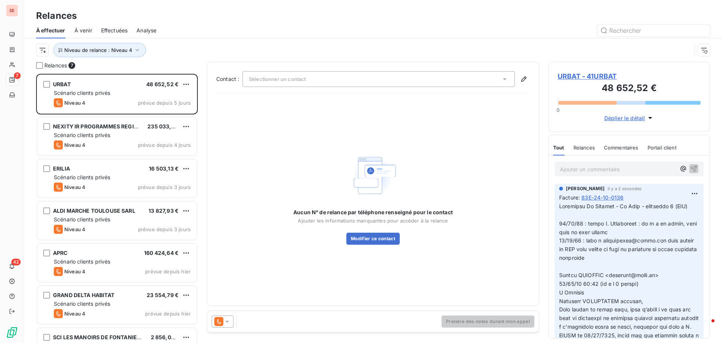
click at [604, 76] on span "URBAT - 41URBAT" at bounding box center [629, 76] width 143 height 10
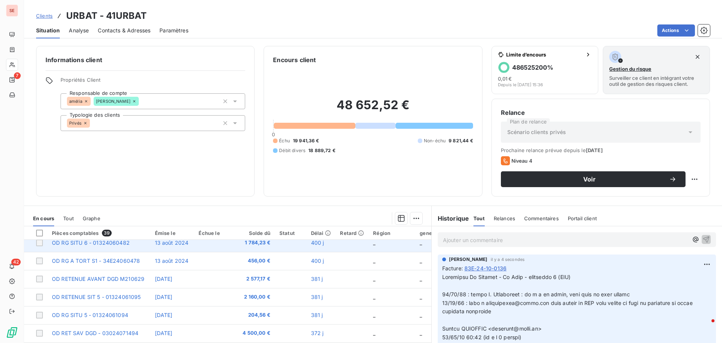
scroll to position [75, 0]
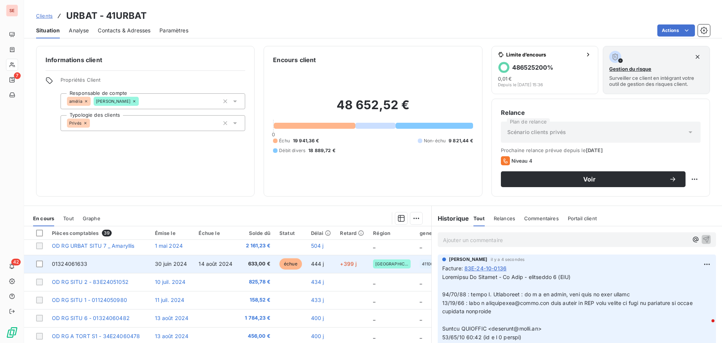
click at [182, 264] on span "30 juin 2024" at bounding box center [171, 263] width 32 height 6
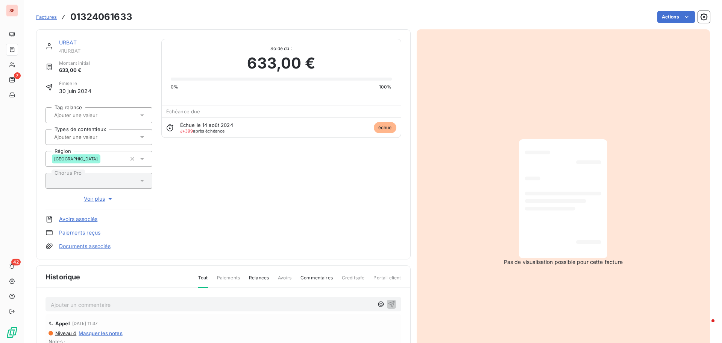
scroll to position [1, 0]
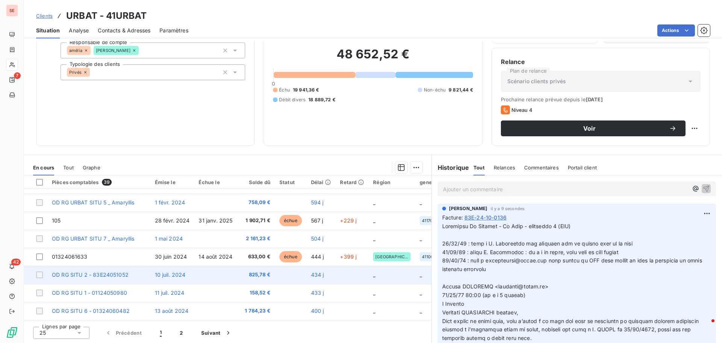
scroll to position [75, 0]
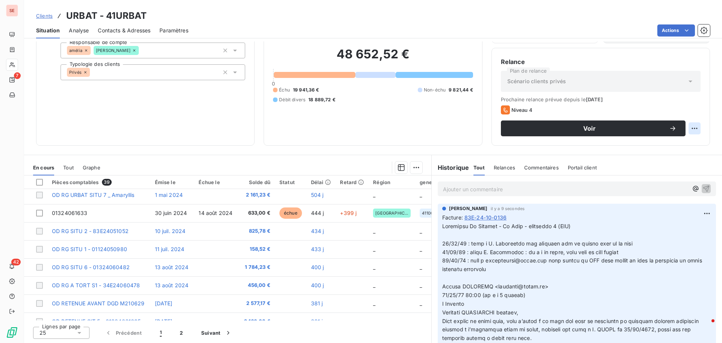
click at [692, 128] on html "SE 7 42 Clients URBAT - 41URBAT Situation Analyse Contacts & Adresses Paramètre…" at bounding box center [361, 171] width 722 height 343
click at [694, 146] on div "Replanifier cette action" at bounding box center [658, 145] width 73 height 18
click at [689, 145] on div "Replanifier cette action" at bounding box center [658, 145] width 67 height 12
select select "8"
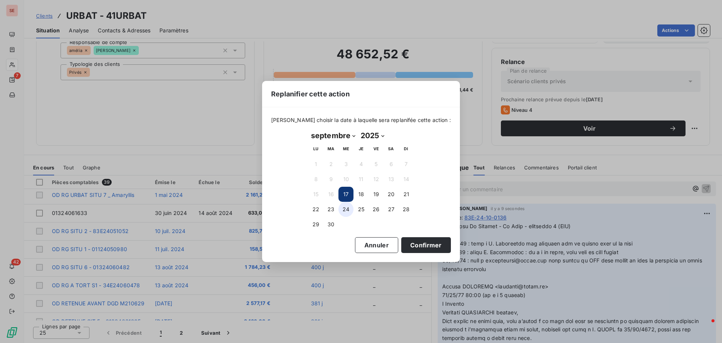
click at [347, 207] on button "24" at bounding box center [346, 209] width 15 height 15
click at [417, 242] on button "Confirmer" at bounding box center [427, 245] width 50 height 16
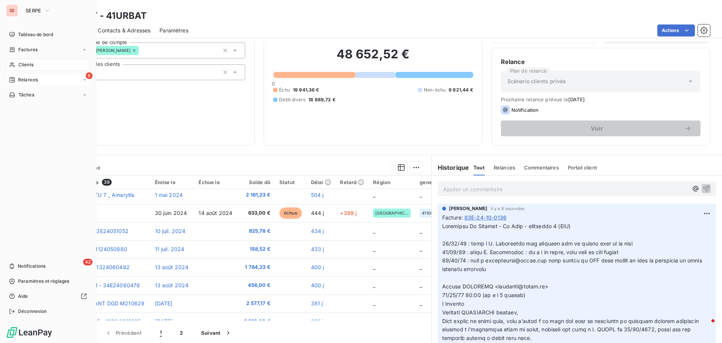
click at [30, 81] on span "Relances" at bounding box center [28, 79] width 20 height 7
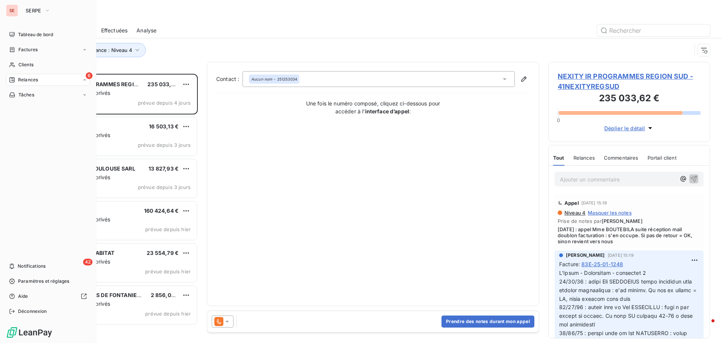
scroll to position [263, 156]
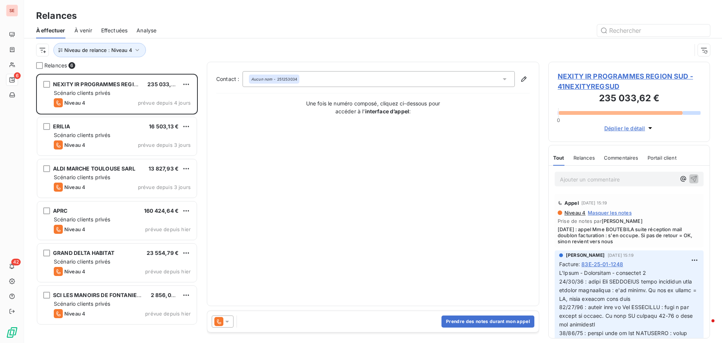
click at [210, 41] on div "Niveau de relance : Niveau 4" at bounding box center [373, 49] width 674 height 23
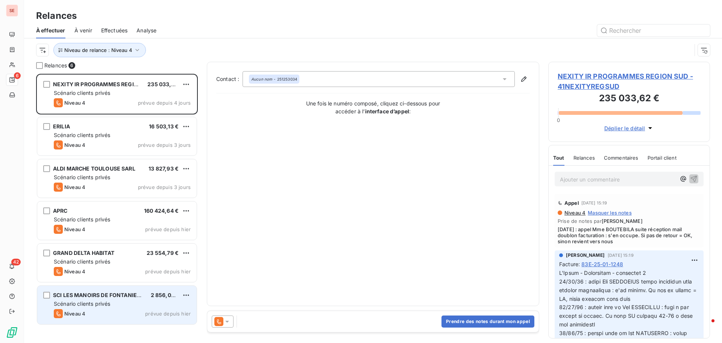
drag, startPoint x: 83, startPoint y: 298, endPoint x: 87, endPoint y: 297, distance: 4.6
click at [84, 298] on div "SCI LES MANOIRS DE FONTANIERES" at bounding box center [99, 295] width 92 height 8
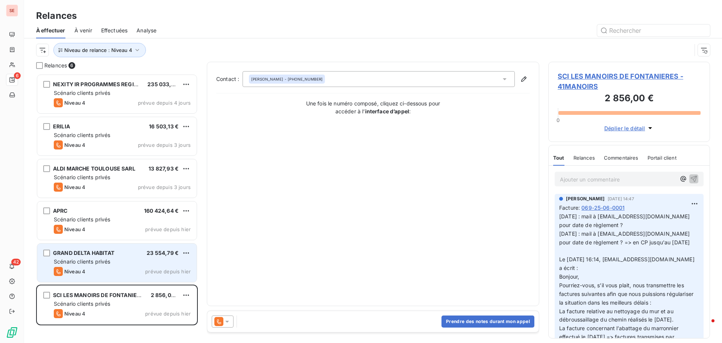
click at [100, 270] on div "Niveau 4 prévue depuis hier" at bounding box center [122, 271] width 137 height 9
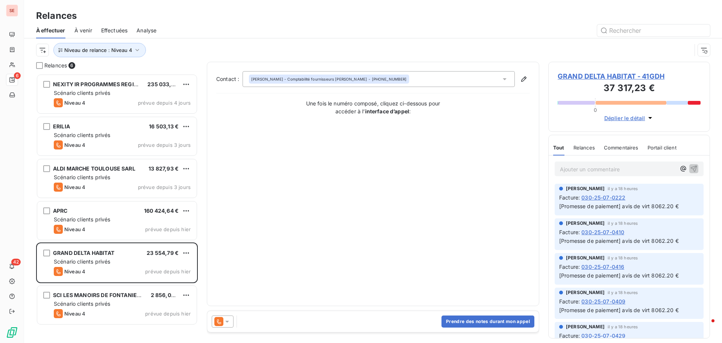
click at [620, 75] on span "GRAND DELTA HABITAT - 41GDH" at bounding box center [629, 76] width 143 height 10
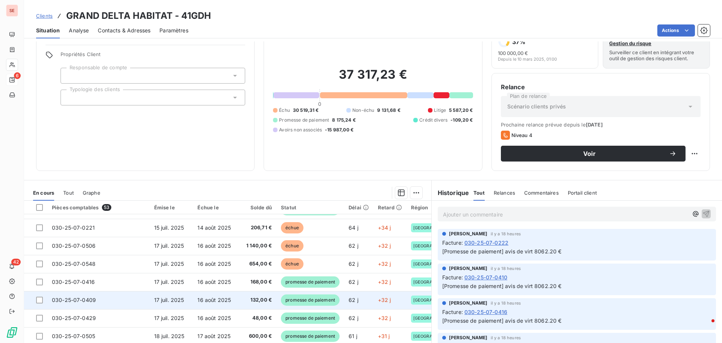
scroll to position [51, 0]
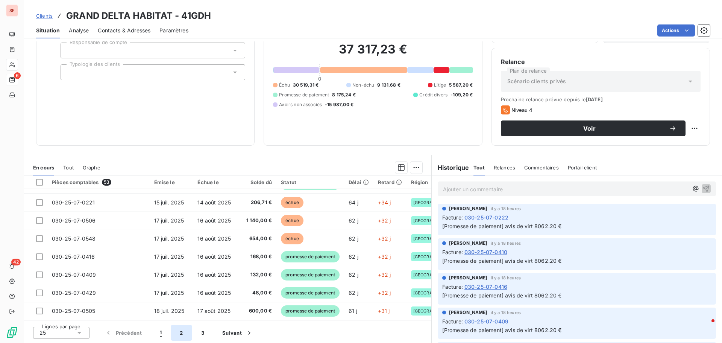
click at [183, 334] on button "2" at bounding box center [181, 333] width 21 height 16
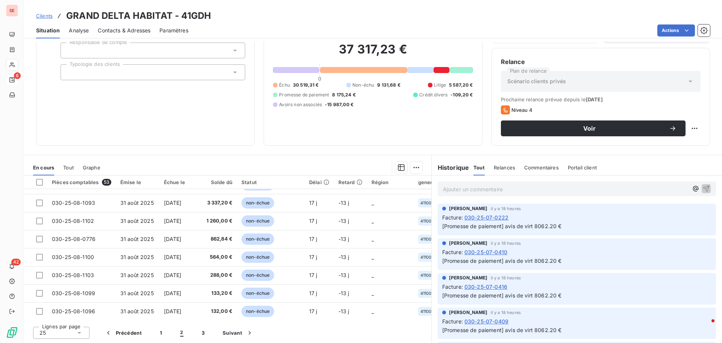
scroll to position [324, 0]
click at [199, 332] on button "3" at bounding box center [203, 333] width 21 height 16
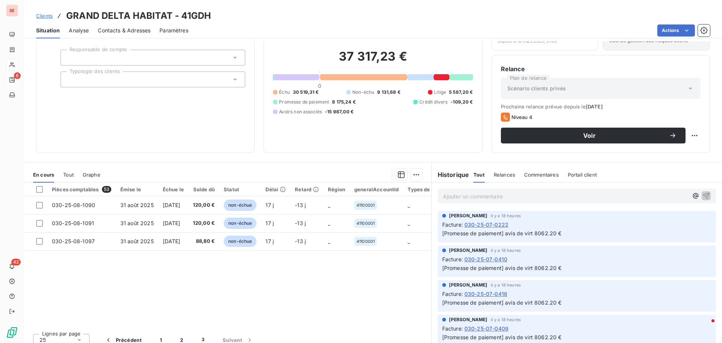
scroll to position [51, 0]
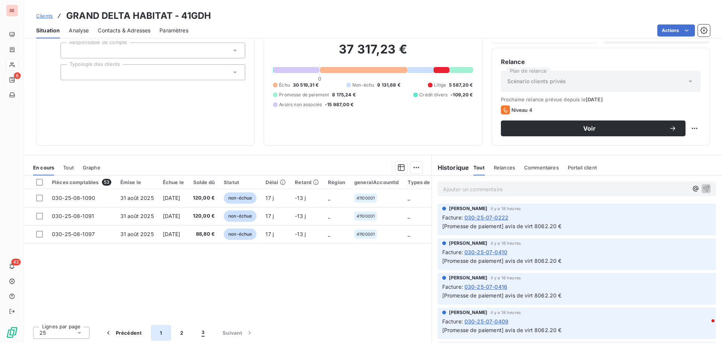
click at [162, 330] on button "1" at bounding box center [161, 333] width 20 height 16
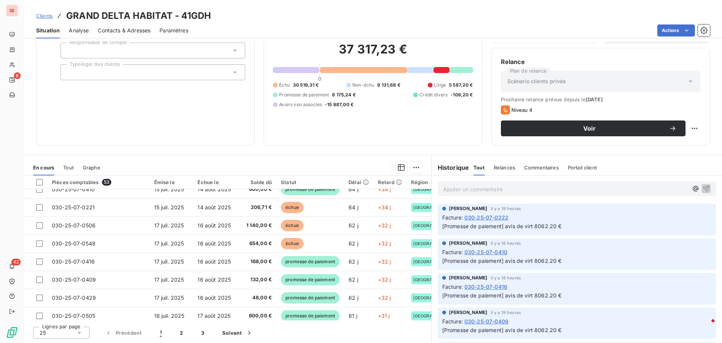
scroll to position [324, 0]
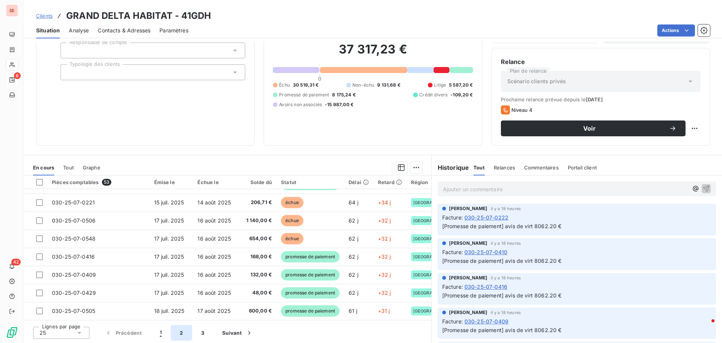
click at [181, 333] on button "2" at bounding box center [181, 333] width 21 height 16
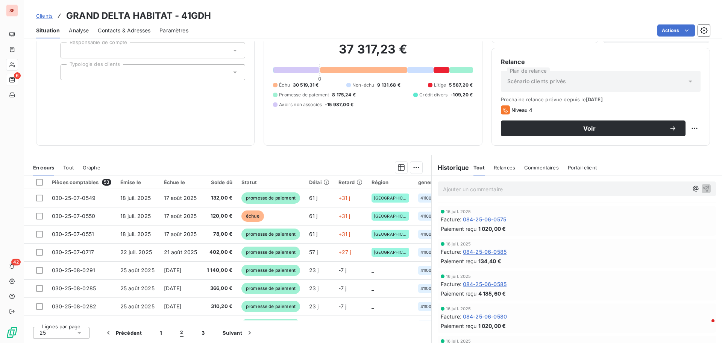
scroll to position [1580, 0]
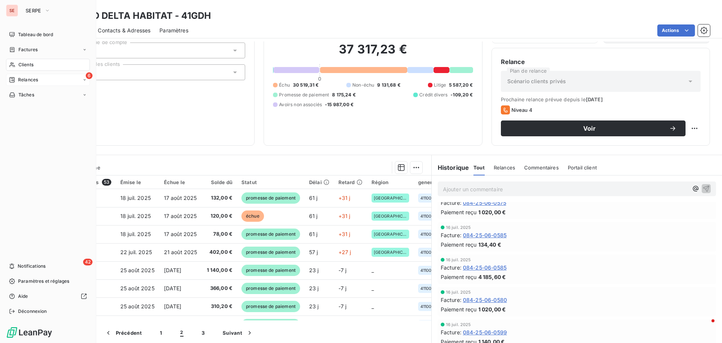
click at [37, 82] on span "Relances" at bounding box center [28, 79] width 20 height 7
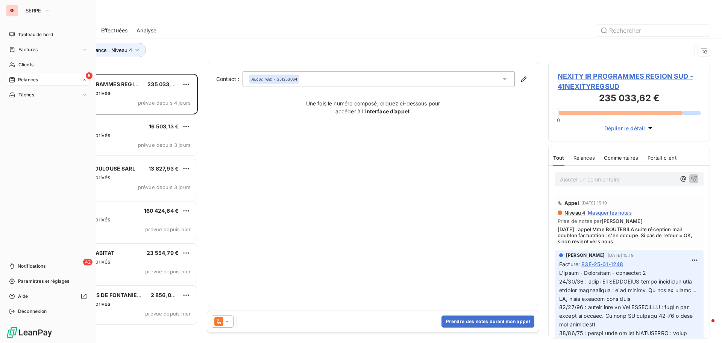
scroll to position [263, 156]
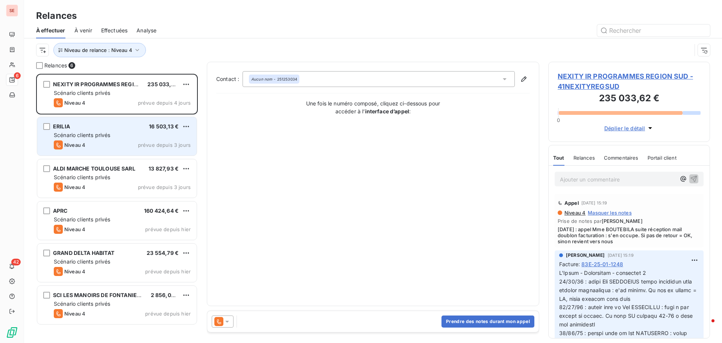
click at [96, 145] on div "Niveau 4 prévue depuis 3 jours" at bounding box center [122, 144] width 137 height 9
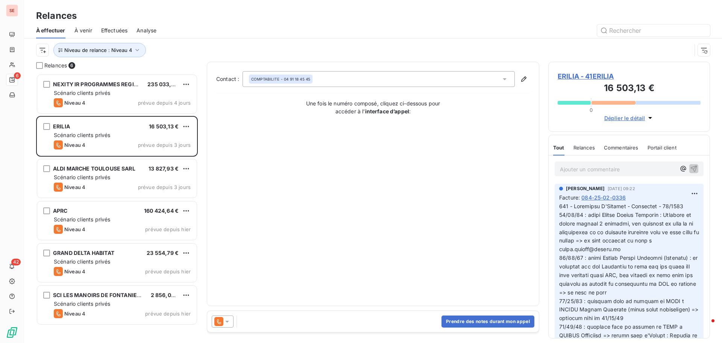
click at [593, 77] on span "ERILIA - 41ERILIA" at bounding box center [629, 76] width 143 height 10
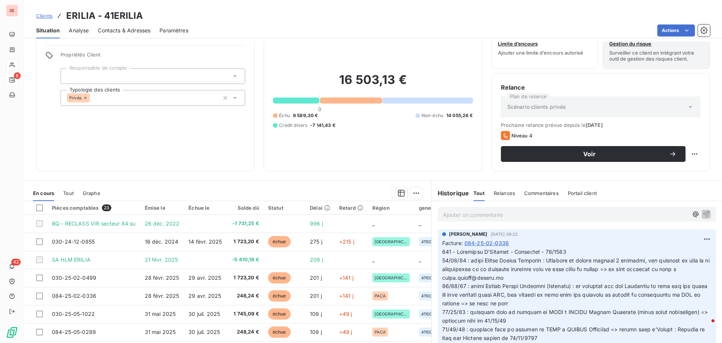
scroll to position [51, 0]
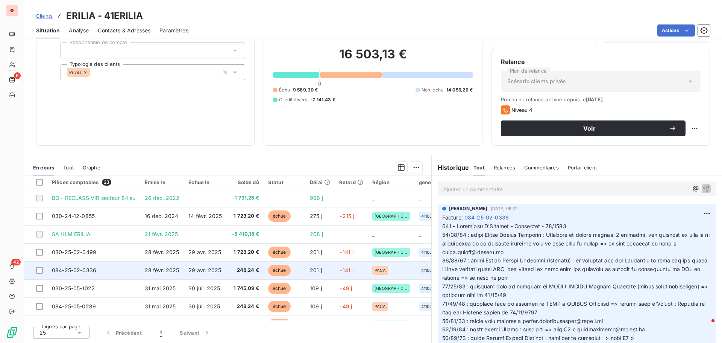
click at [92, 268] on span "084-25-02-0336" at bounding box center [74, 270] width 44 height 6
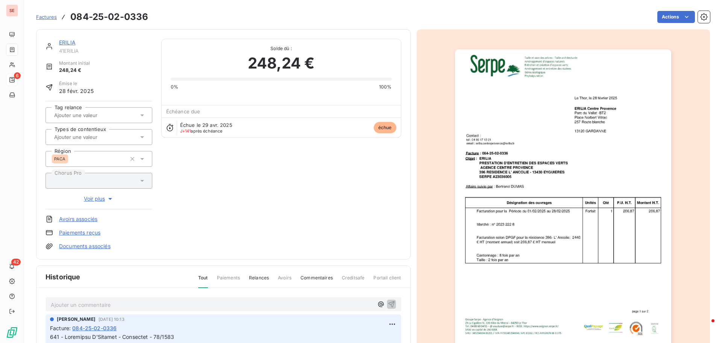
click at [65, 42] on link "ERILIA" at bounding box center [67, 42] width 17 height 6
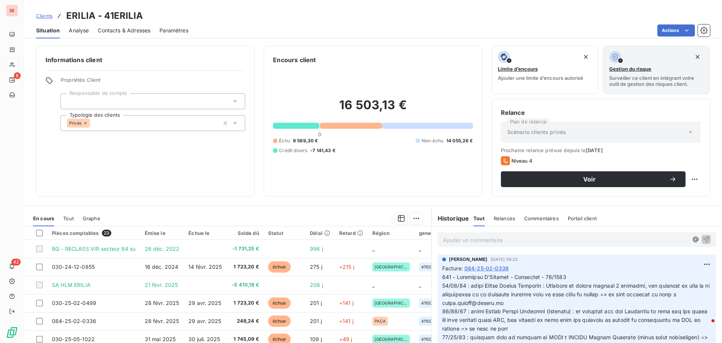
click at [132, 32] on span "Contacts & Adresses" at bounding box center [124, 31] width 53 height 8
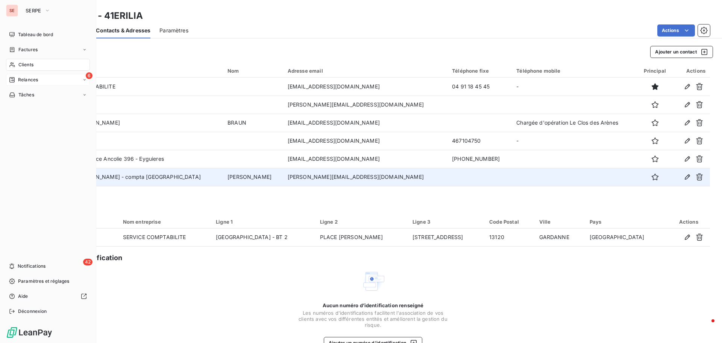
click at [35, 82] on span "Relances" at bounding box center [28, 79] width 20 height 7
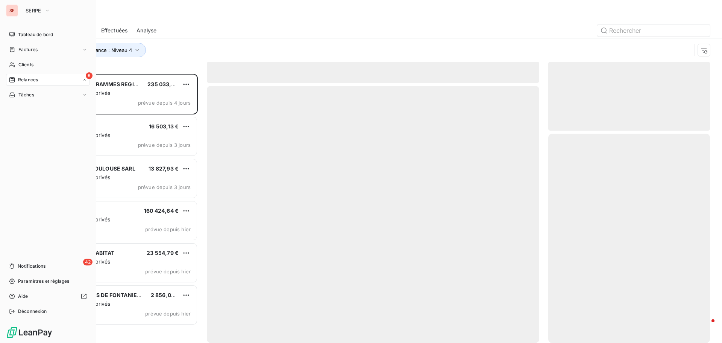
scroll to position [263, 156]
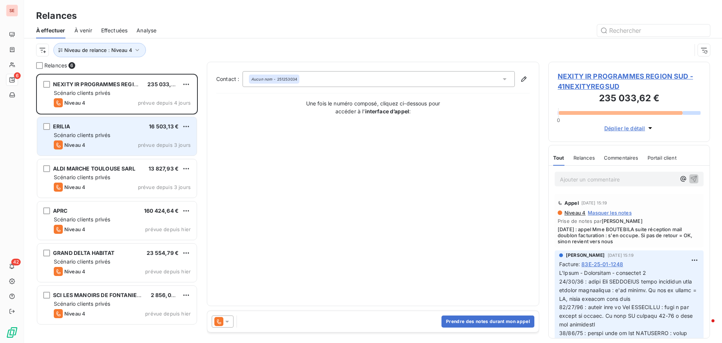
click at [101, 140] on div "ERILIA 16 503,13 € Scénario clients privés Niveau 4 prévue depuis 3 jours" at bounding box center [117, 136] width 160 height 38
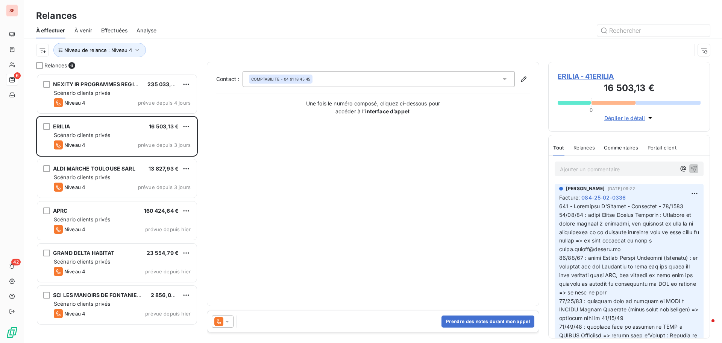
click at [576, 79] on span "ERILIA - 41ERILIA" at bounding box center [629, 76] width 143 height 10
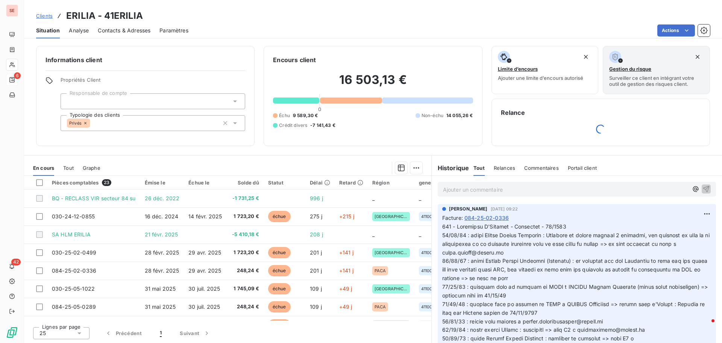
click at [129, 32] on span "Contacts & Adresses" at bounding box center [124, 31] width 53 height 8
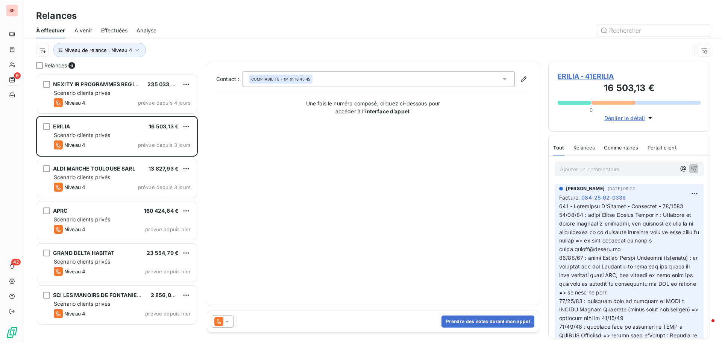
scroll to position [263, 156]
click at [598, 198] on span "084-25-02-0336" at bounding box center [604, 197] width 44 height 8
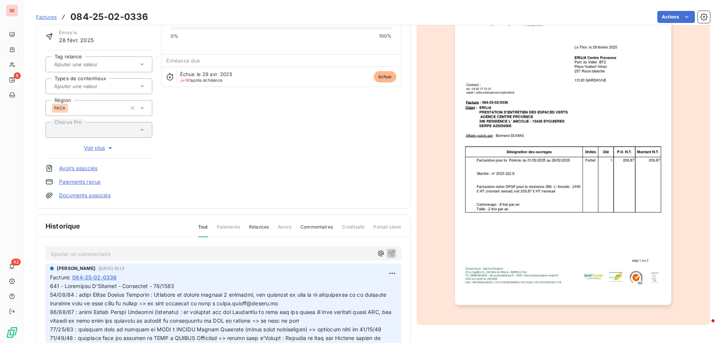
scroll to position [110, 0]
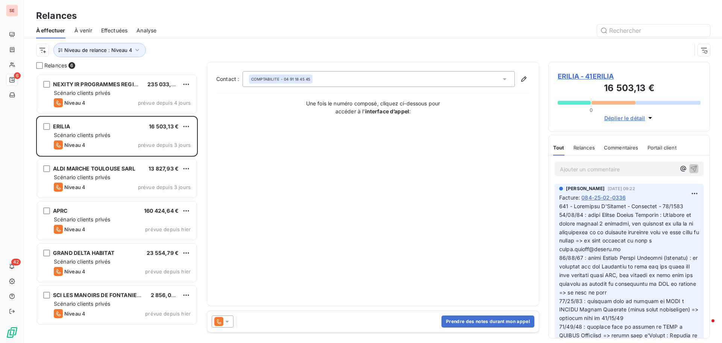
scroll to position [263, 156]
click at [334, 82] on div "COMPTABILITE - 04 91 18 45 45" at bounding box center [379, 79] width 272 height 16
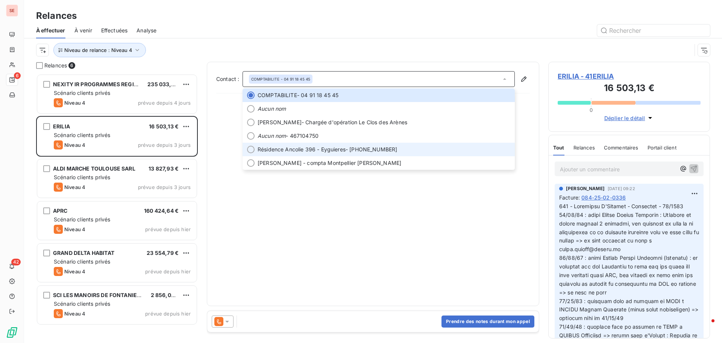
click at [332, 151] on span "Résidence Ancolie 396 - Eyguieres" at bounding box center [302, 150] width 88 height 8
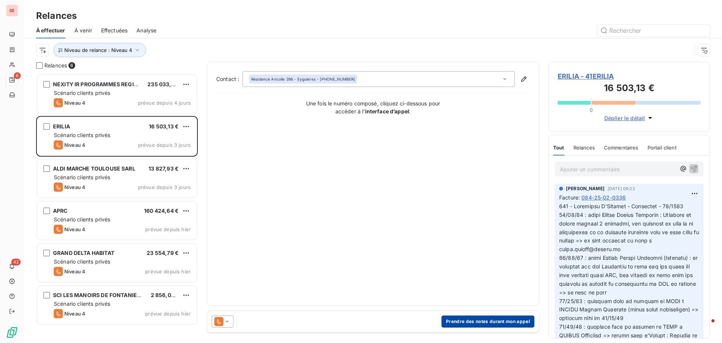
click at [470, 320] on button "Prendre des notes durant mon appel" at bounding box center [488, 321] width 93 height 12
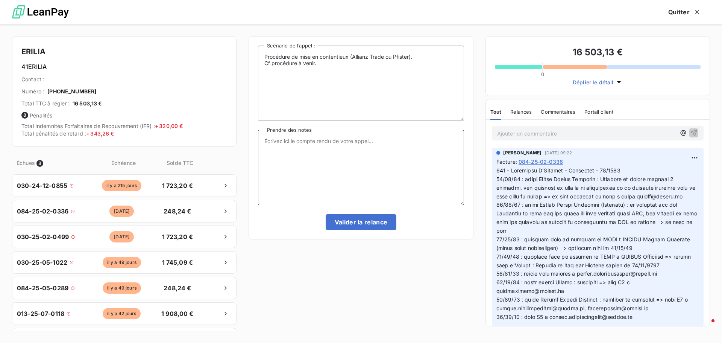
click at [315, 142] on textarea "Prendre des notes" at bounding box center [361, 167] width 206 height 75
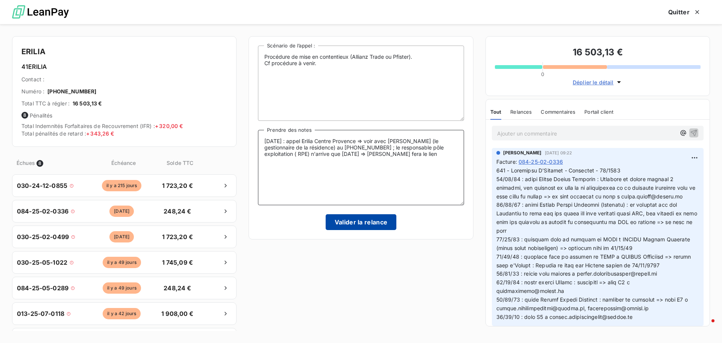
type textarea "17/09/25 : appel Erilia Centre Provence => voir avec M. Romero (le gestionnaire…"
click at [381, 220] on button "Valider la relance" at bounding box center [361, 222] width 71 height 16
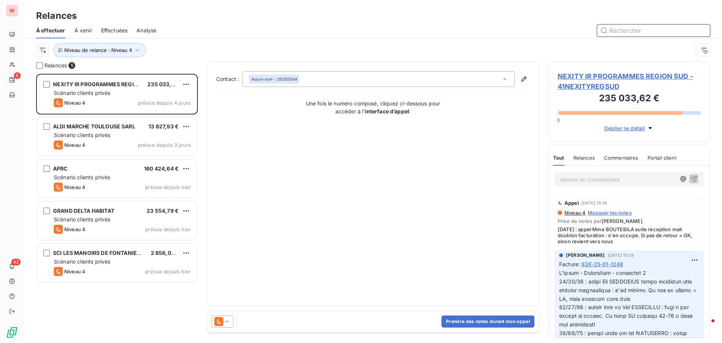
click at [118, 30] on span "Effectuées" at bounding box center [114, 31] width 27 height 8
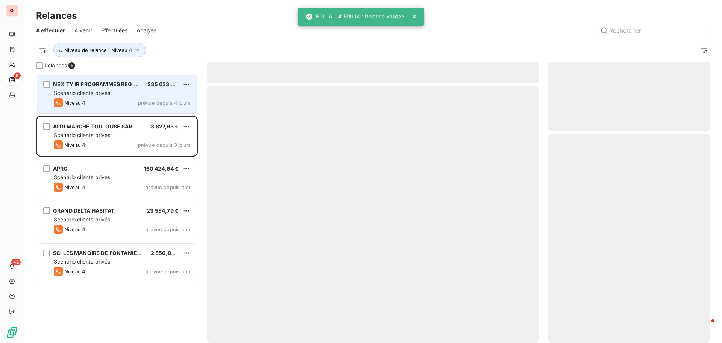
scroll to position [263, 156]
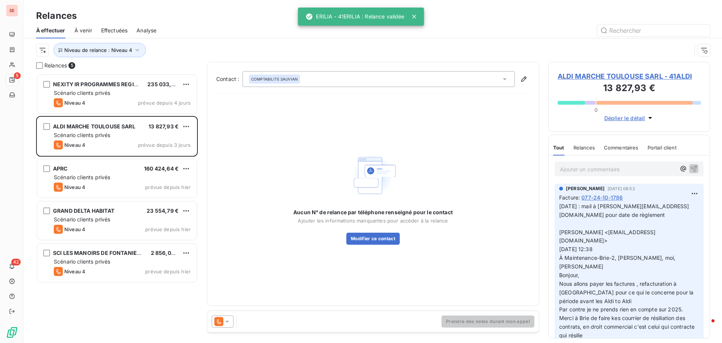
click at [107, 30] on span "Effectuées" at bounding box center [114, 31] width 27 height 8
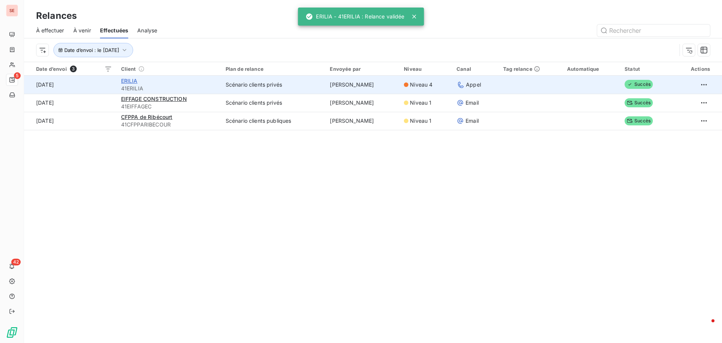
click at [125, 82] on span "ERILIA" at bounding box center [129, 81] width 17 height 6
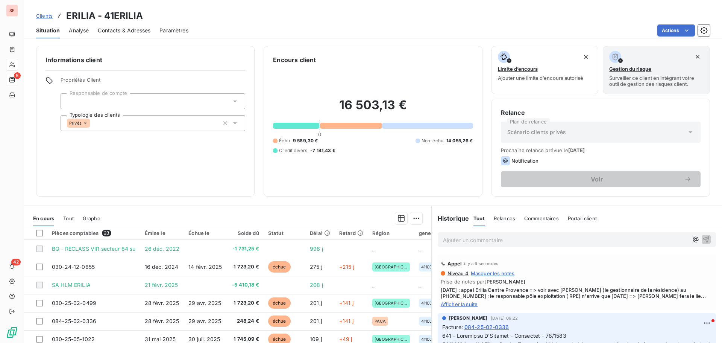
drag, startPoint x: 129, startPoint y: 30, endPoint x: 135, endPoint y: 30, distance: 5.6
click at [129, 30] on span "Contacts & Adresses" at bounding box center [124, 31] width 53 height 8
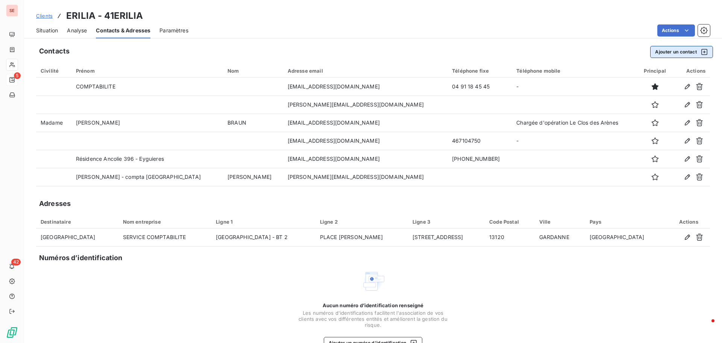
click at [672, 53] on button "Ajouter un contact" at bounding box center [682, 52] width 63 height 12
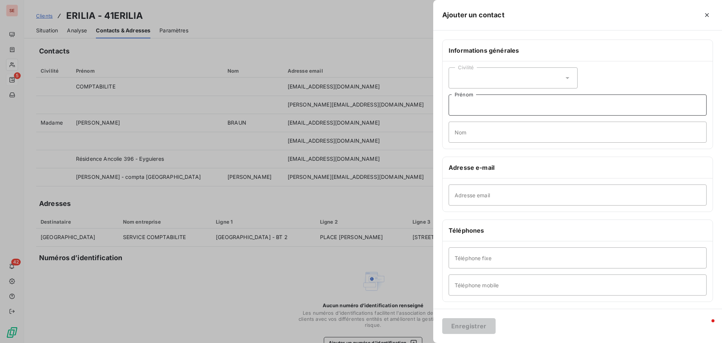
click at [537, 108] on input "Prénom" at bounding box center [578, 104] width 258 height 21
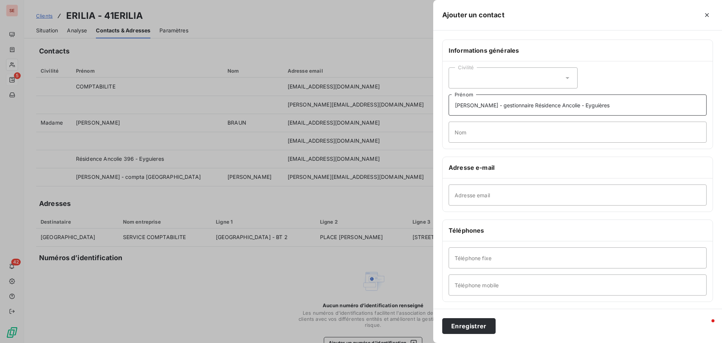
type input "Guillaume - gestionnaire Résidence Ancolie - Eyguières"
type input "ROMERO"
type input "guillaume.romero@erilia.fr"
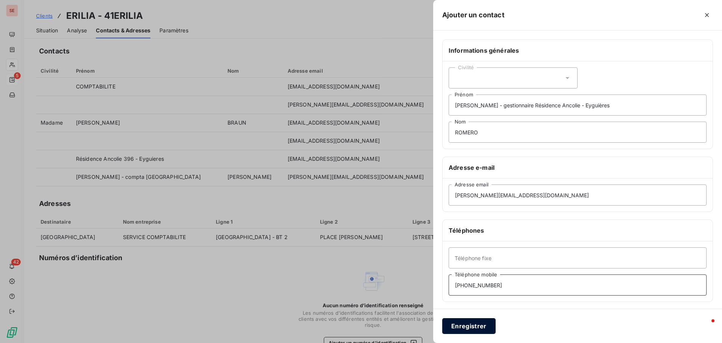
type input "06.23.25.37.88"
click at [473, 327] on button "Enregistrer" at bounding box center [469, 326] width 53 height 16
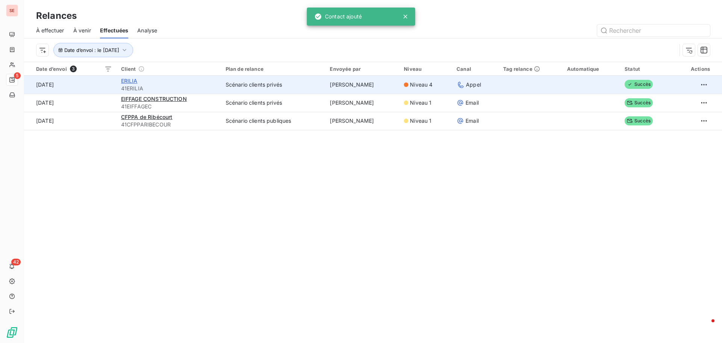
click at [125, 81] on span "ERILIA" at bounding box center [129, 81] width 17 height 6
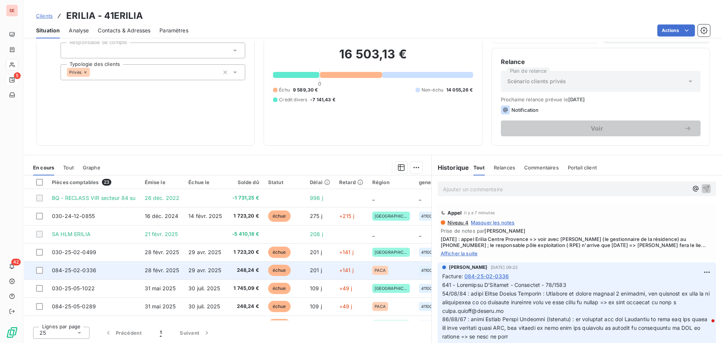
click at [192, 272] on span "29 avr. 2025" at bounding box center [205, 270] width 33 height 6
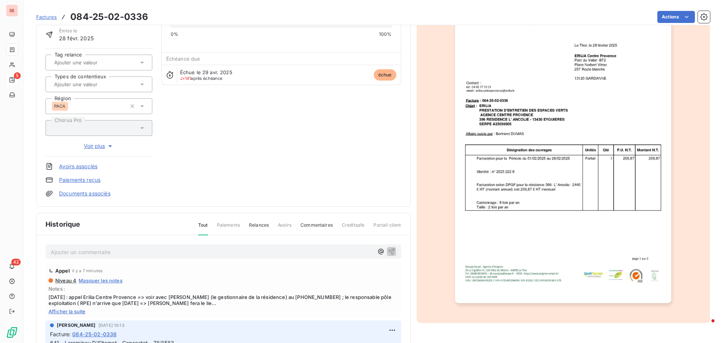
scroll to position [110, 0]
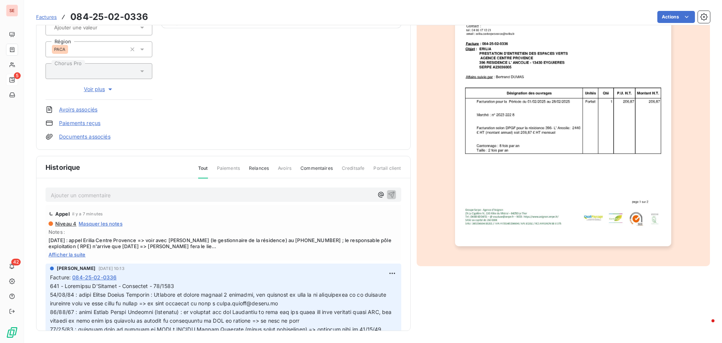
click at [187, 248] on span "17/09/25 : appel Erilia Centre Provence => voir avec M. Romero (le gestionnaire…" at bounding box center [224, 243] width 350 height 12
click at [62, 255] on span "Afficher la suite" at bounding box center [224, 254] width 350 height 6
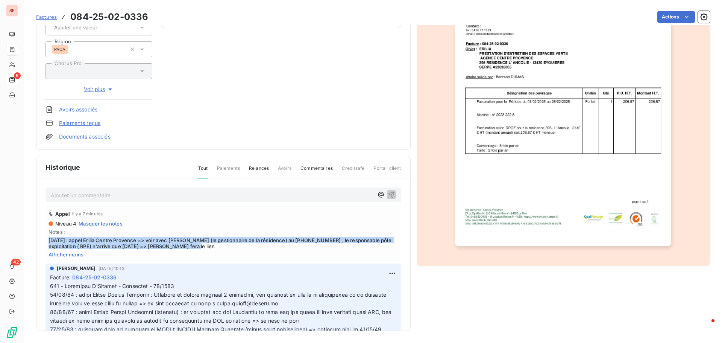
drag, startPoint x: 204, startPoint y: 248, endPoint x: 41, endPoint y: 241, distance: 163.1
click at [41, 241] on div "Ajouter un commentaire ﻿ Appel il y a 7 minutes Niveau 4 Masquer les notes Note…" at bounding box center [224, 265] width 374 height 174
copy span "17/09/25 : appel Erilia Centre Provence => voir avec M. Romero (le gestionnaire…"
click at [383, 274] on html "SE 5 42 Factures 084-25-02-0336 Actions ERILIA 41ERILIA Montant initial 248,24 …" at bounding box center [361, 171] width 722 height 343
click at [376, 286] on div "Editer" at bounding box center [366, 290] width 42 height 12
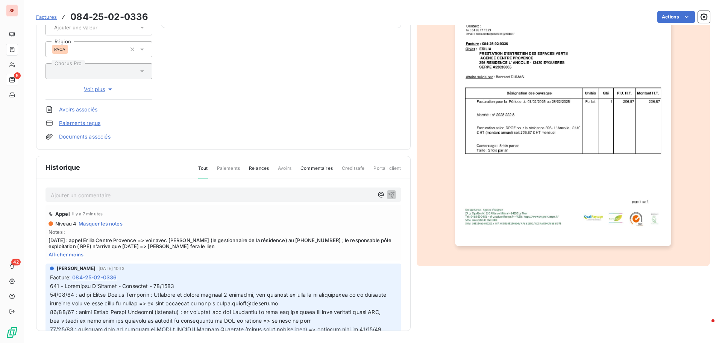
click at [180, 284] on p at bounding box center [219, 338] width 338 height 112
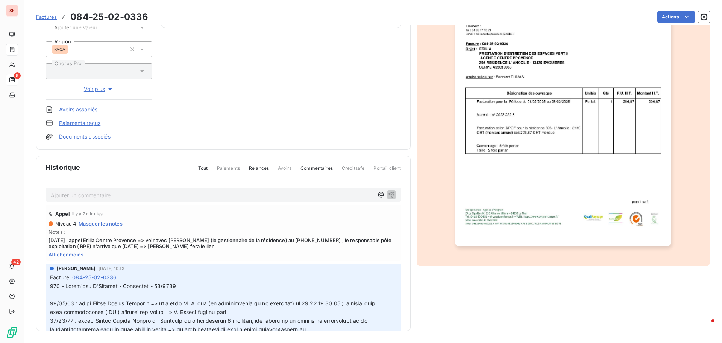
click at [78, 294] on p at bounding box center [219, 346] width 338 height 129
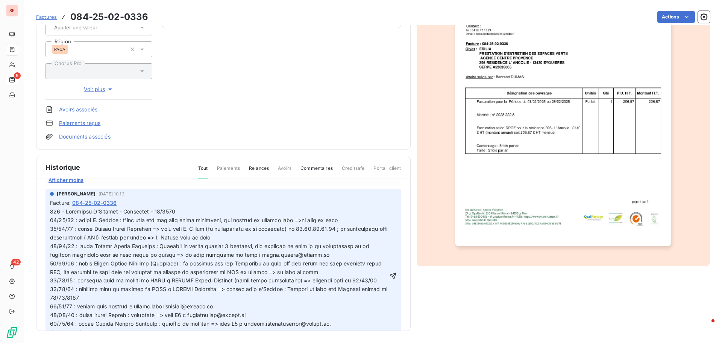
scroll to position [75, 0]
click at [389, 274] on icon "button" at bounding box center [393, 275] width 8 height 8
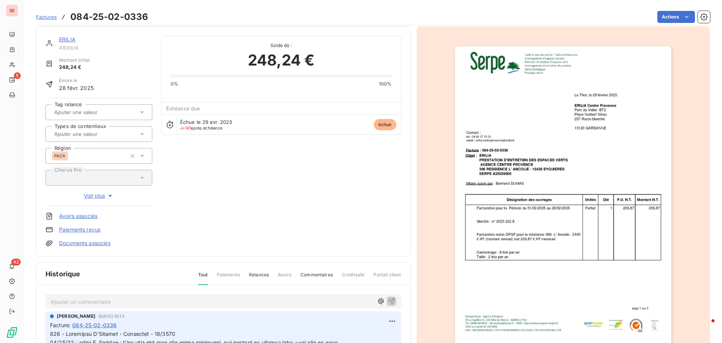
scroll to position [0, 0]
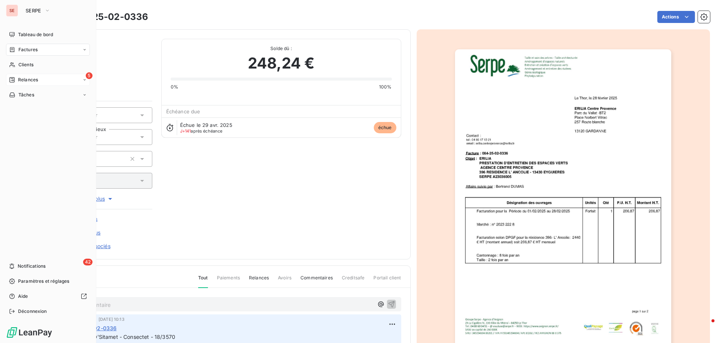
click at [41, 78] on div "5 Relances" at bounding box center [48, 80] width 84 height 12
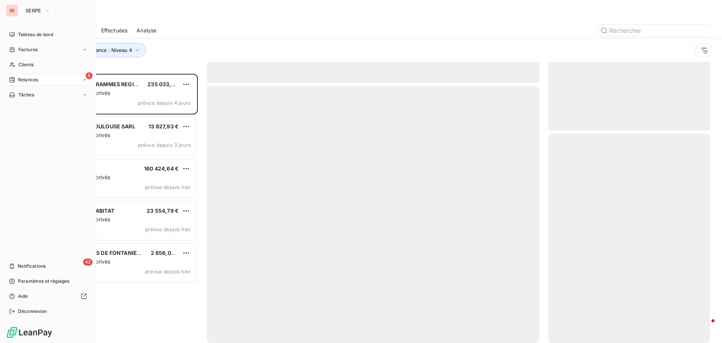
scroll to position [263, 156]
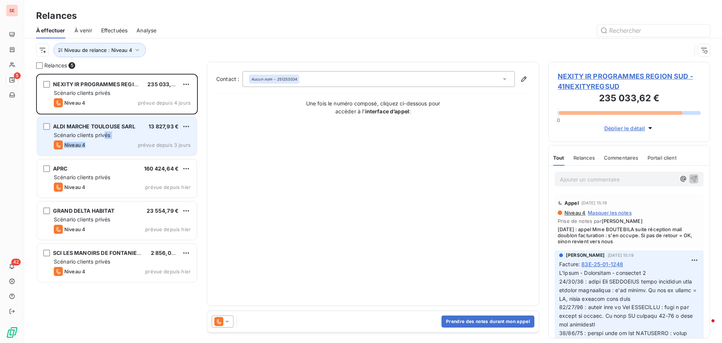
click at [106, 139] on div "ALDI MARCHE TOULOUSE SARL 13 827,93 € Scénario clients privés Niveau 4 prévue d…" at bounding box center [117, 136] width 160 height 38
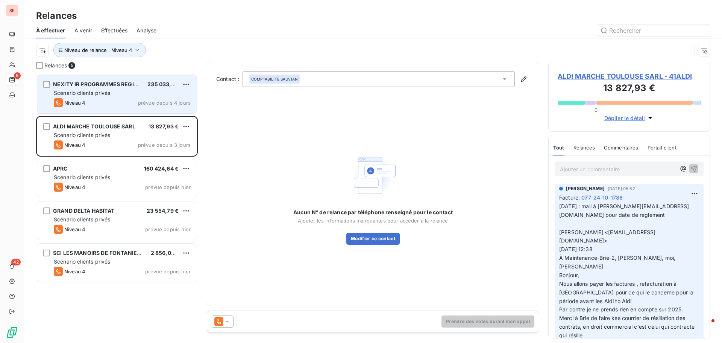
click at [98, 103] on div "Niveau 4 prévue depuis 4 jours" at bounding box center [122, 102] width 137 height 9
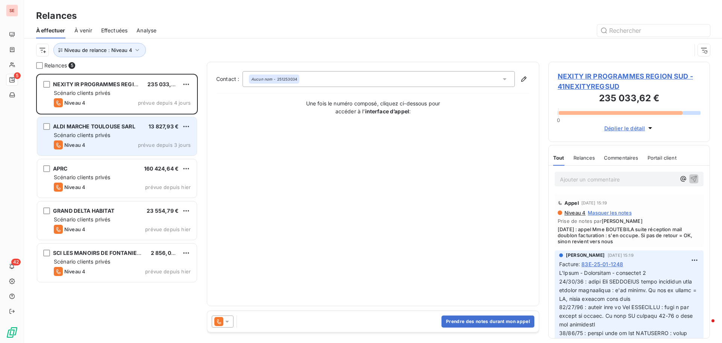
click at [93, 135] on span "Scénario clients privés" at bounding box center [82, 135] width 56 height 6
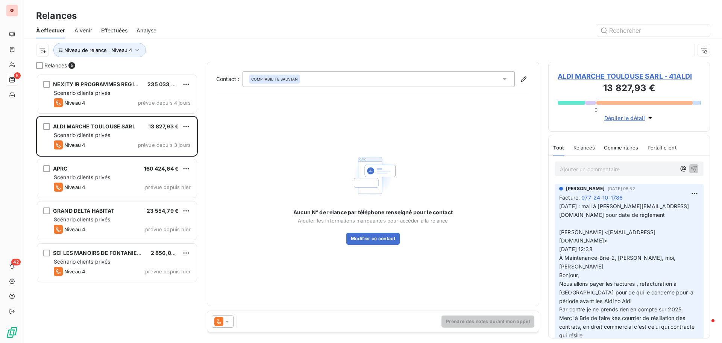
click at [615, 72] on span "ALDI MARCHE TOULOUSE SARL - 41ALDI" at bounding box center [629, 76] width 143 height 10
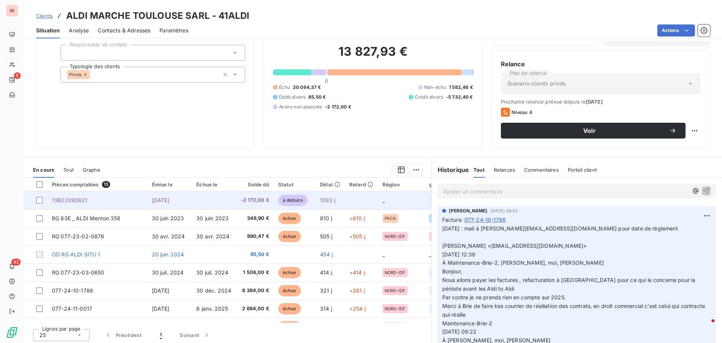
scroll to position [51, 0]
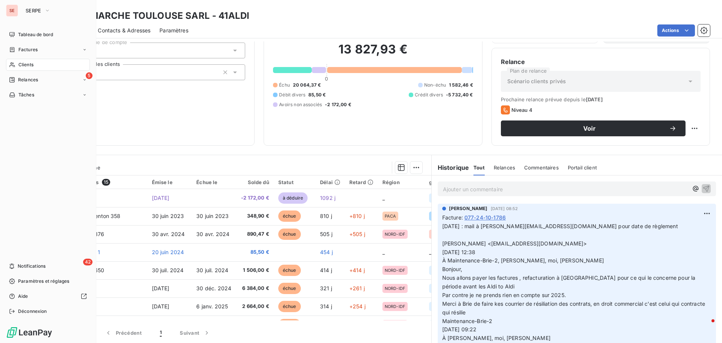
click at [37, 79] on span "Relances" at bounding box center [28, 79] width 20 height 7
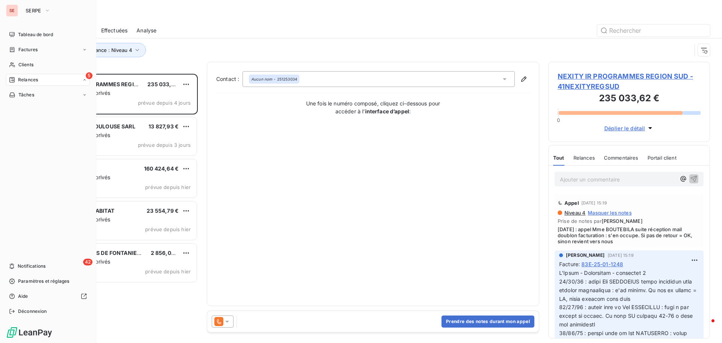
scroll to position [263, 156]
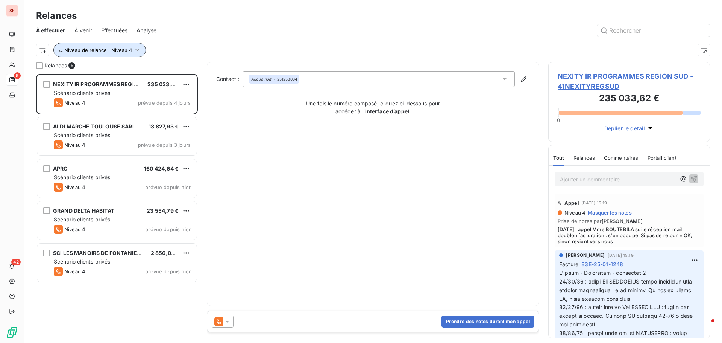
click at [139, 48] on icon "button" at bounding box center [138, 50] width 8 height 8
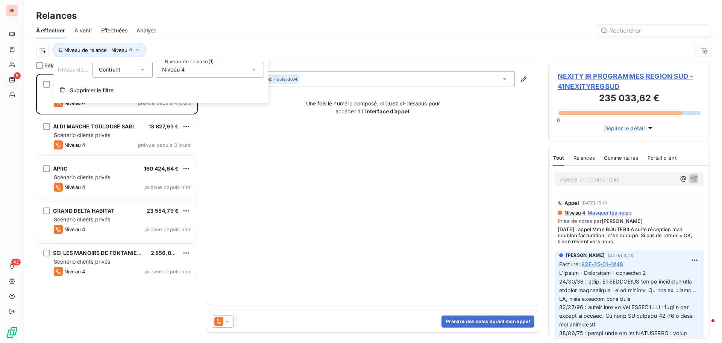
click at [185, 65] on div "Niveau 4" at bounding box center [210, 70] width 108 height 16
click at [166, 140] on div at bounding box center [163, 140] width 7 height 7
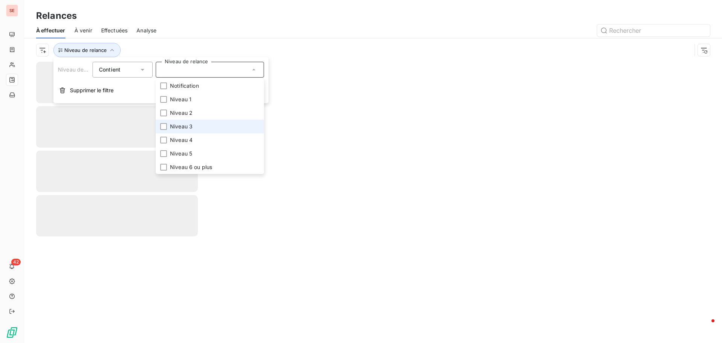
click at [184, 128] on span "Niveau 3" at bounding box center [181, 127] width 23 height 8
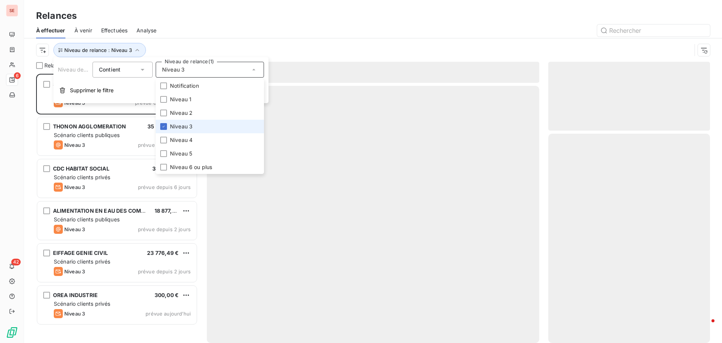
scroll to position [263, 156]
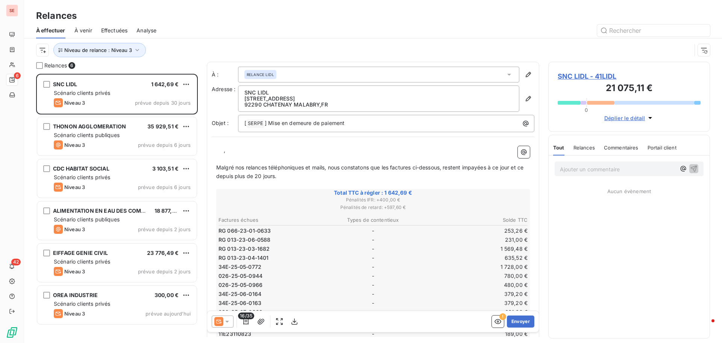
click at [237, 22] on div "Relances" at bounding box center [373, 16] width 698 height 14
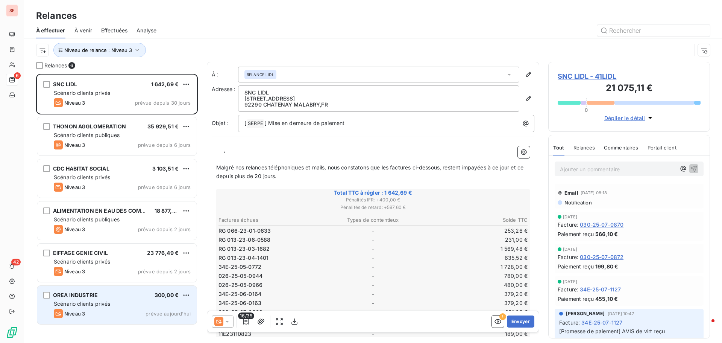
click at [100, 297] on div "OREA INDUSTRIE 300,00 €" at bounding box center [122, 295] width 137 height 7
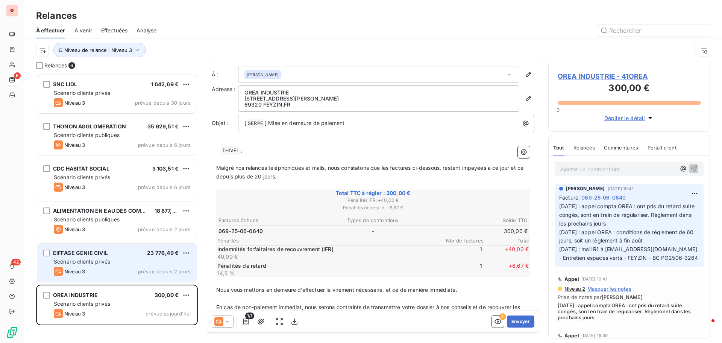
click at [108, 264] on span "Scénario clients privés" at bounding box center [82, 261] width 56 height 6
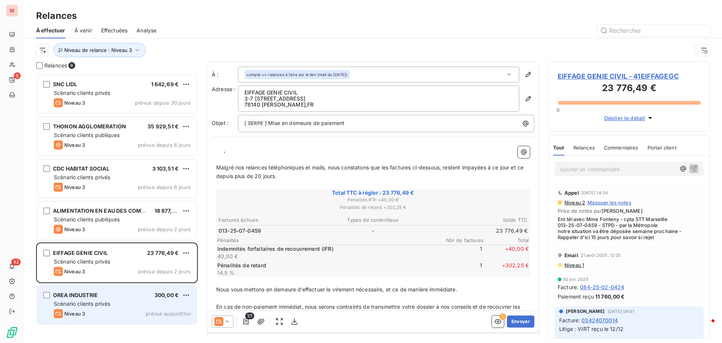
click at [92, 306] on span "Scénario clients privés" at bounding box center [82, 303] width 56 height 6
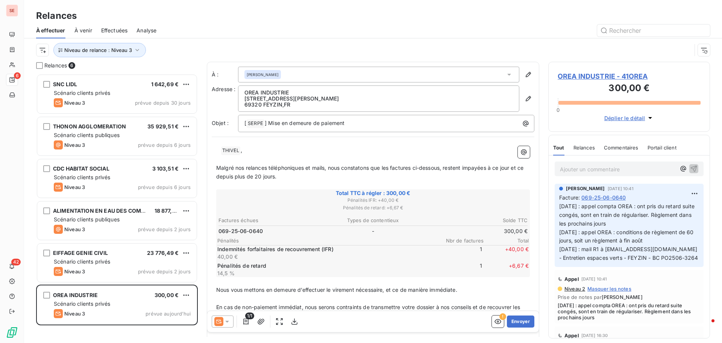
click at [602, 80] on span "OREA INDUSTRIE - 41OREA" at bounding box center [629, 76] width 143 height 10
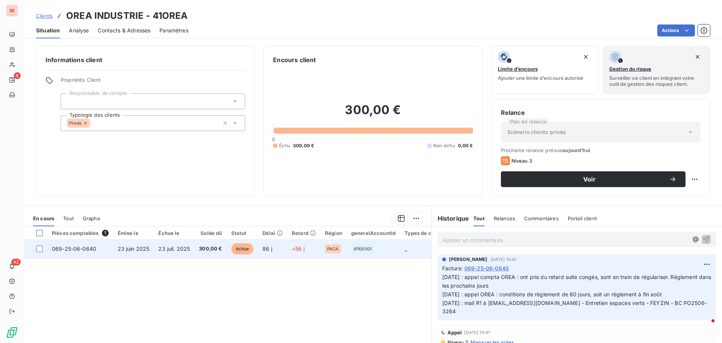
click at [183, 247] on span "23 juil. 2025" at bounding box center [174, 248] width 32 height 6
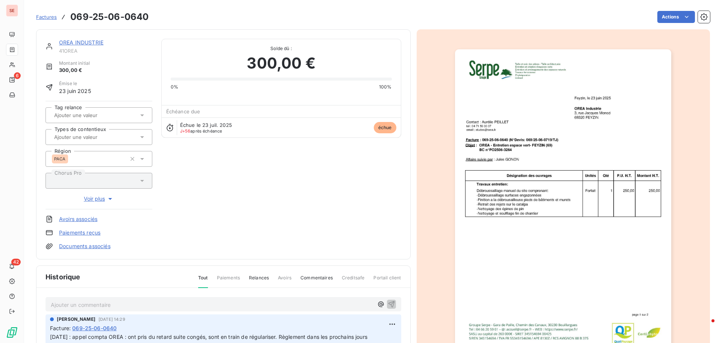
click at [81, 247] on link "Documents associés" at bounding box center [85, 246] width 52 height 8
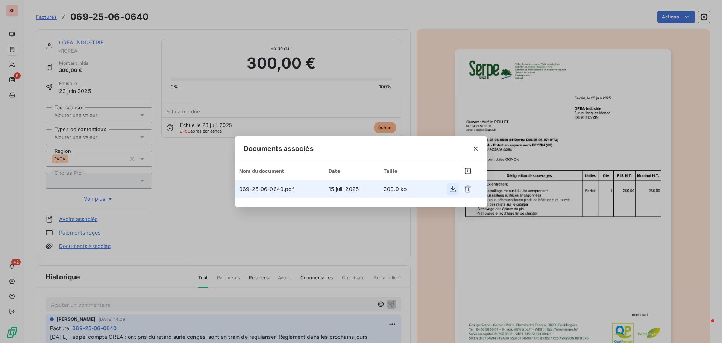
click at [455, 192] on icon "button" at bounding box center [453, 189] width 6 height 6
click at [537, 263] on div "Documents associés Nom du document Date Taille 069-25-06-0640.pdf 15 juil. 2025…" at bounding box center [361, 171] width 722 height 343
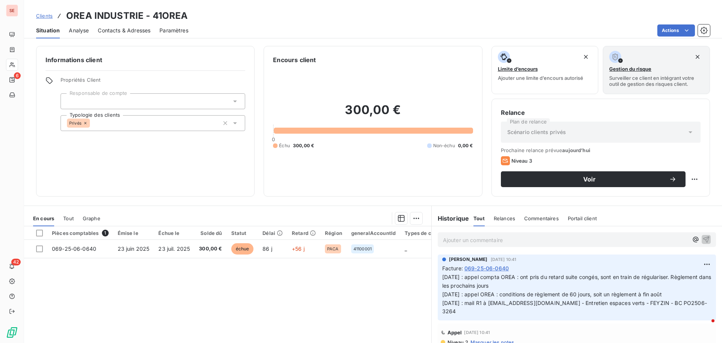
click at [128, 32] on span "Contacts & Adresses" at bounding box center [124, 31] width 53 height 8
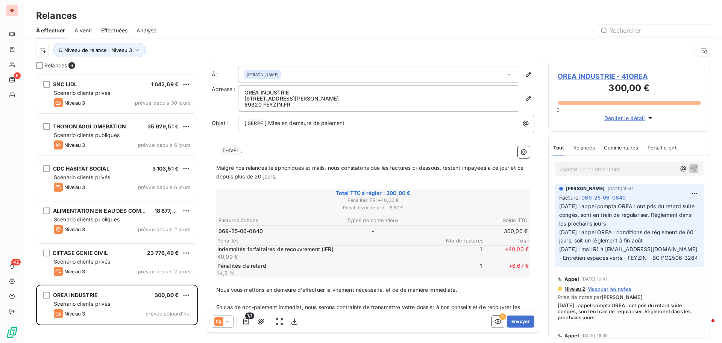
scroll to position [263, 156]
click at [357, 126] on p "[ SERPE ﻿ ] Mise en demeure de paiement" at bounding box center [388, 123] width 287 height 9
click at [272, 151] on p "﻿ ﻿ THIVEL ﻿ ," at bounding box center [373, 150] width 314 height 9
drag, startPoint x: 386, startPoint y: 167, endPoint x: 391, endPoint y: 167, distance: 5.3
click at [391, 167] on span "Malgré nos relances téléphoniques et mails, nous constatons que les factures ci…" at bounding box center [370, 171] width 309 height 15
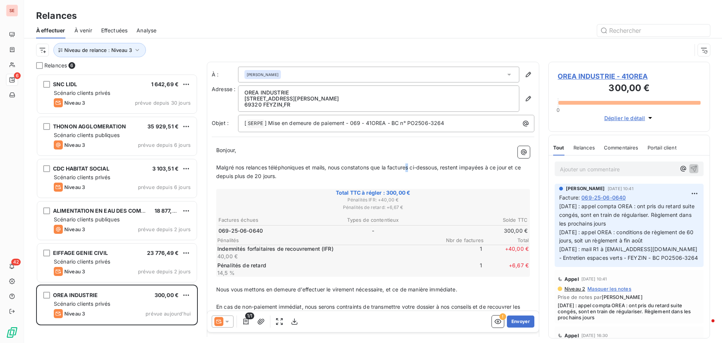
click at [411, 165] on span "Malgré nos relances téléphoniques et mails, nous constatons que la factures ci-…" at bounding box center [369, 171] width 306 height 15
drag, startPoint x: 454, startPoint y: 167, endPoint x: 459, endPoint y: 168, distance: 4.6
click at [459, 168] on span "Malgré nos relances téléphoniques et mails, nous constatons que la facture ci-d…" at bounding box center [368, 171] width 304 height 15
click at [479, 168] on span "Malgré nos relances téléphoniques et mails, nous constatons que la facture ci-d…" at bounding box center [365, 171] width 299 height 15
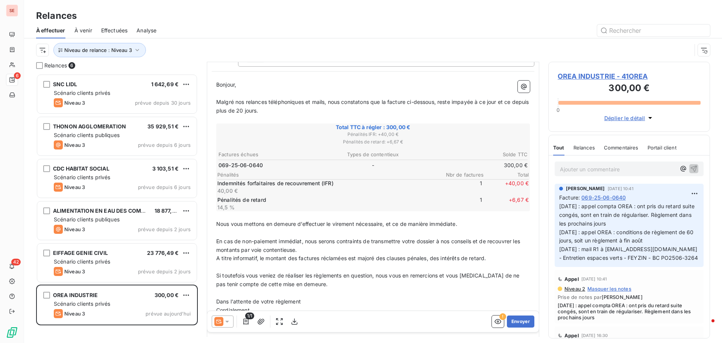
scroll to position [100, 0]
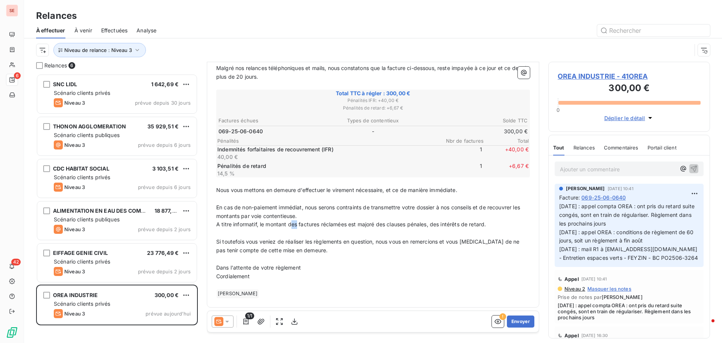
drag, startPoint x: 292, startPoint y: 224, endPoint x: 298, endPoint y: 224, distance: 5.3
click at [298, 224] on span "A titre informatif, le montant des factures réclamées est majoré des clauses pé…" at bounding box center [351, 224] width 270 height 6
click at [321, 224] on span "A titre informatif, le montant de la factures réclamées est majoré des clauses …" at bounding box center [352, 224] width 273 height 6
click at [347, 222] on span "A titre informatif, le montant de la facture réclamées est majoré des clauses p…" at bounding box center [351, 224] width 271 height 6
drag, startPoint x: 308, startPoint y: 242, endPoint x: 313, endPoint y: 242, distance: 5.7
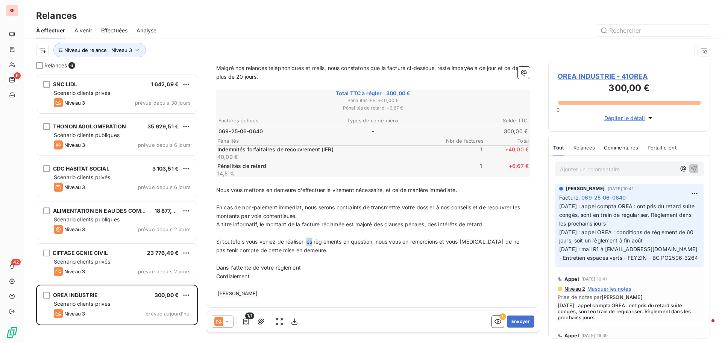
click at [313, 242] on span "Si toutefois vous veniez de réaliser les règlements en question, nous vous en r…" at bounding box center [368, 245] width 305 height 15
click at [341, 242] on span "Si toutefois vous veniez de réaliser le règlements en question, nous vous en re…" at bounding box center [372, 245] width 313 height 15
click at [303, 268] on p "Dans l'attente de votre règlement" at bounding box center [373, 267] width 314 height 9
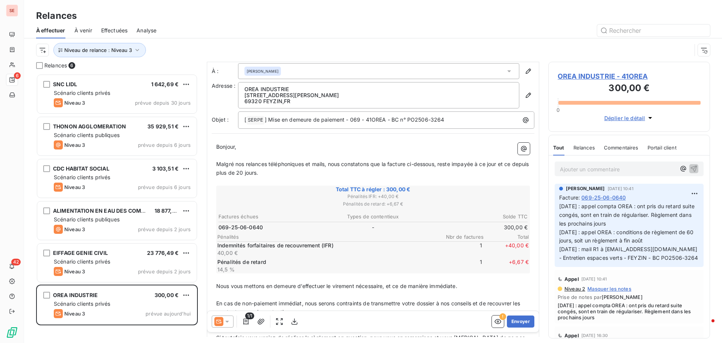
scroll to position [0, 0]
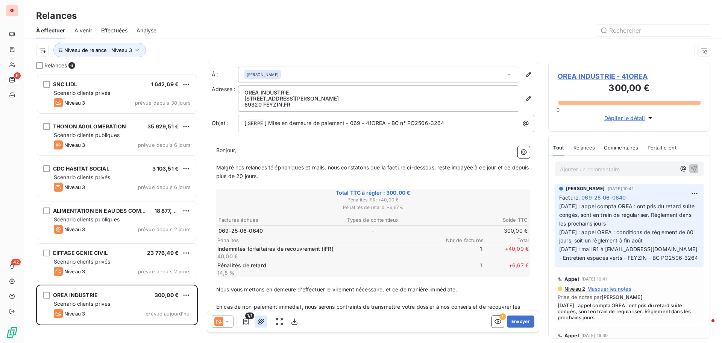
click at [262, 319] on icon "button" at bounding box center [261, 321] width 7 height 6
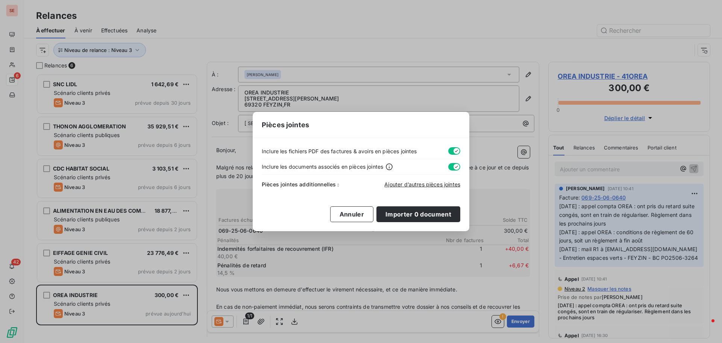
click at [496, 185] on div "Pièces jointes Inclure les fichiers PDF des factures & avoirs en pièces jointes…" at bounding box center [361, 171] width 722 height 343
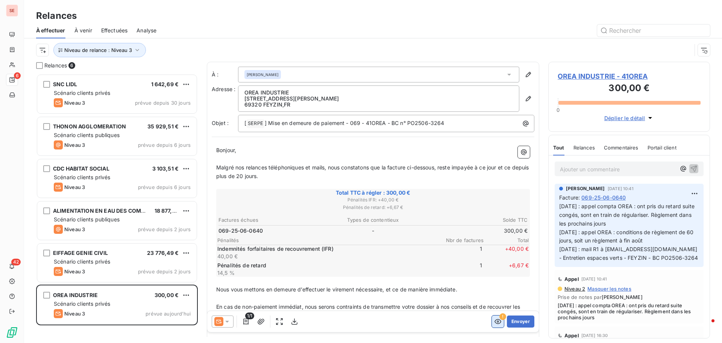
click at [494, 324] on icon "button" at bounding box center [498, 322] width 8 height 8
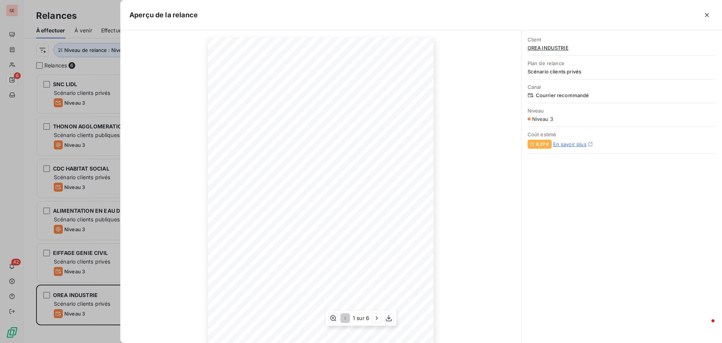
scroll to position [50, 0]
click at [375, 320] on icon "button" at bounding box center [377, 318] width 8 height 8
click at [375, 320] on icon "button" at bounding box center [378, 318] width 8 height 8
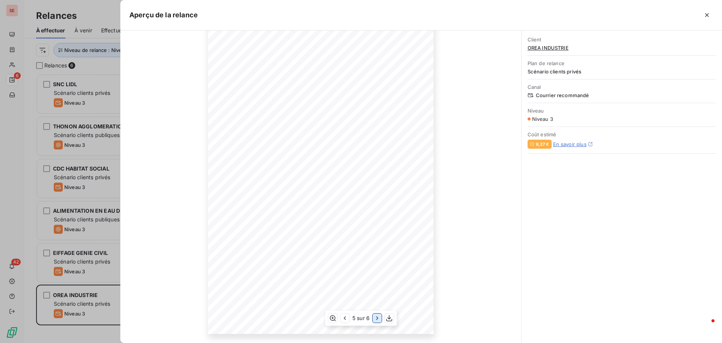
click at [375, 320] on icon "button" at bounding box center [378, 318] width 8 height 8
click at [704, 17] on icon "button" at bounding box center [708, 15] width 8 height 8
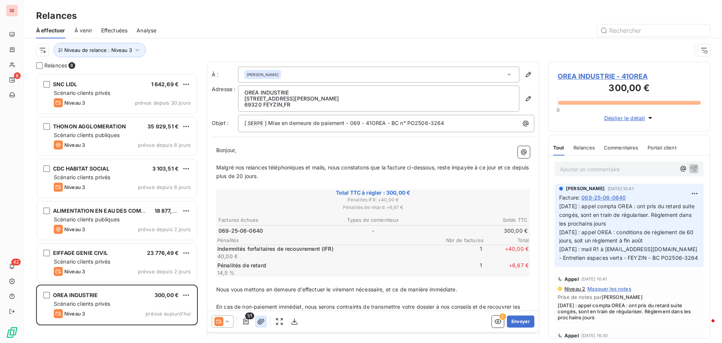
click at [260, 321] on icon "button" at bounding box center [261, 321] width 7 height 6
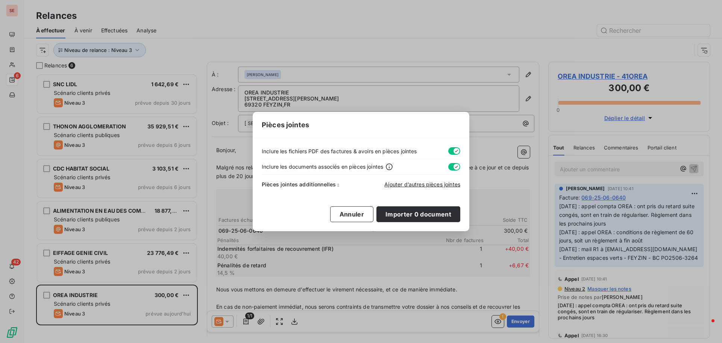
click at [450, 149] on button "button" at bounding box center [455, 151] width 12 height 8
click at [381, 252] on div "Pièces jointes Inclure les fichiers PDF des factures & avoirs en pièces jointes…" at bounding box center [361, 171] width 722 height 343
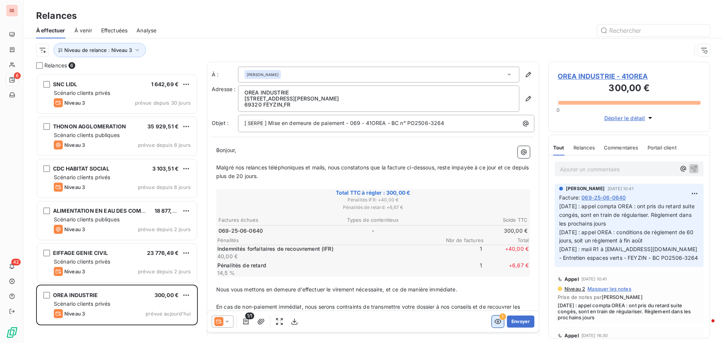
click at [495, 320] on icon "button" at bounding box center [498, 322] width 8 height 8
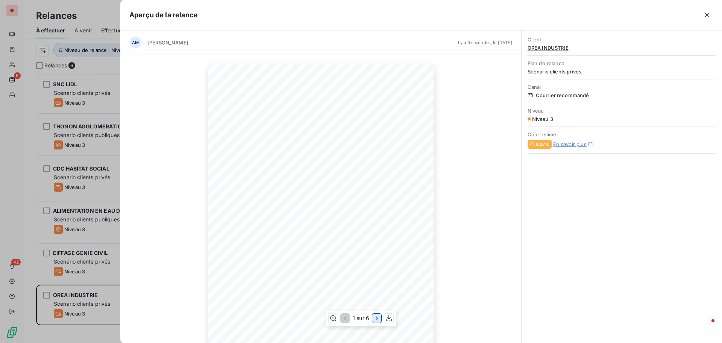
click at [378, 318] on icon "button" at bounding box center [377, 318] width 8 height 8
click at [378, 318] on icon "button" at bounding box center [378, 317] width 2 height 3
click at [378, 318] on icon "button" at bounding box center [377, 317] width 2 height 3
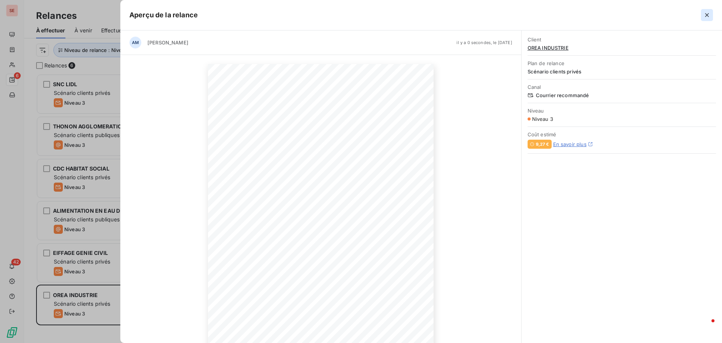
click at [705, 19] on button "button" at bounding box center [707, 15] width 12 height 12
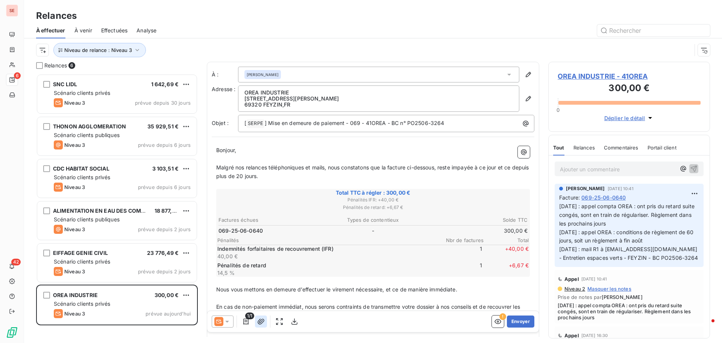
click at [262, 319] on icon "button" at bounding box center [261, 322] width 8 height 8
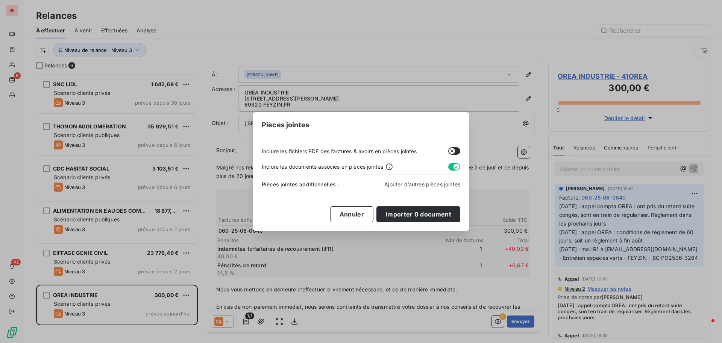
click at [450, 166] on button "button" at bounding box center [455, 167] width 12 height 8
click at [417, 183] on span "Ajouter d’autres pièces jointes" at bounding box center [423, 184] width 76 height 6
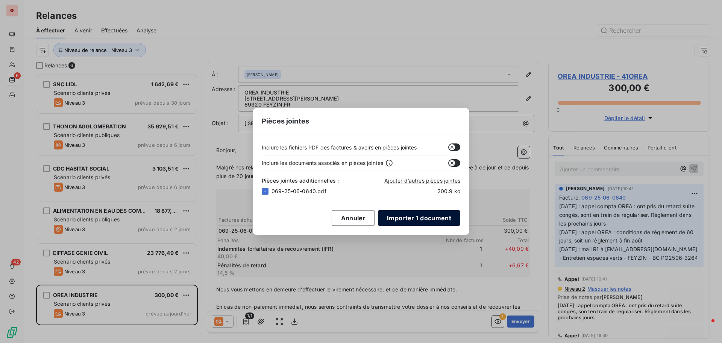
click at [399, 219] on button "Importer 1 document" at bounding box center [419, 218] width 82 height 16
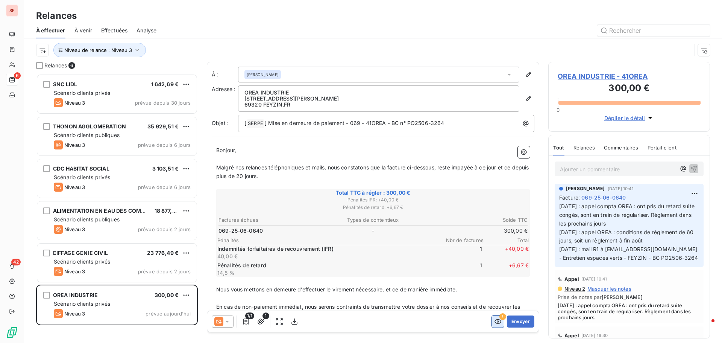
click at [494, 324] on icon "button" at bounding box center [498, 322] width 8 height 8
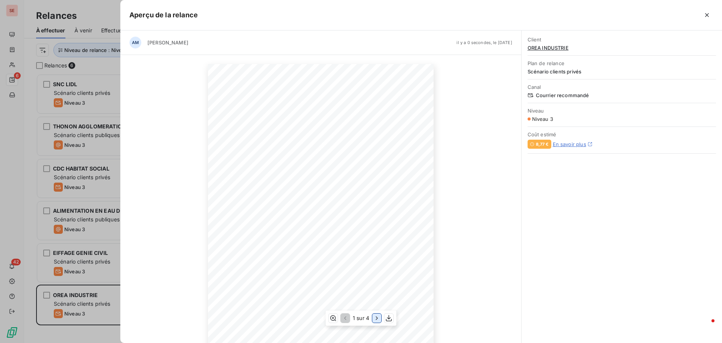
click at [378, 319] on icon "button" at bounding box center [377, 318] width 8 height 8
click at [378, 319] on icon "button" at bounding box center [378, 317] width 2 height 3
click at [707, 12] on icon "button" at bounding box center [708, 15] width 8 height 8
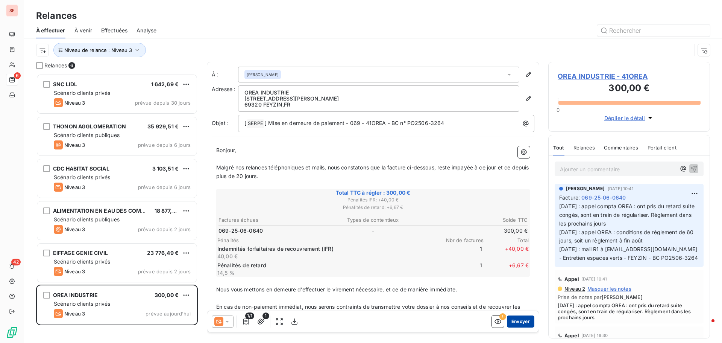
click at [521, 321] on button "Envoyer" at bounding box center [520, 321] width 27 height 12
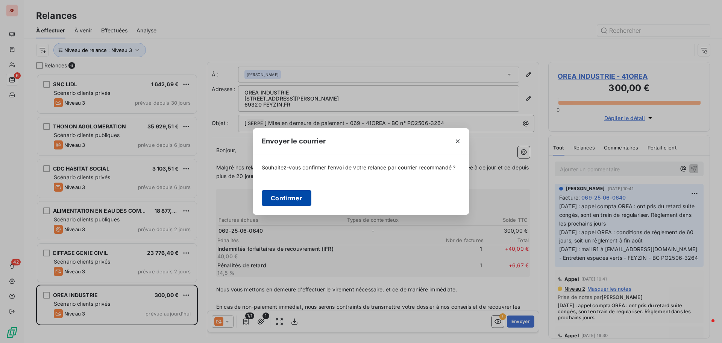
click at [306, 203] on button "Confirmer" at bounding box center [287, 198] width 50 height 16
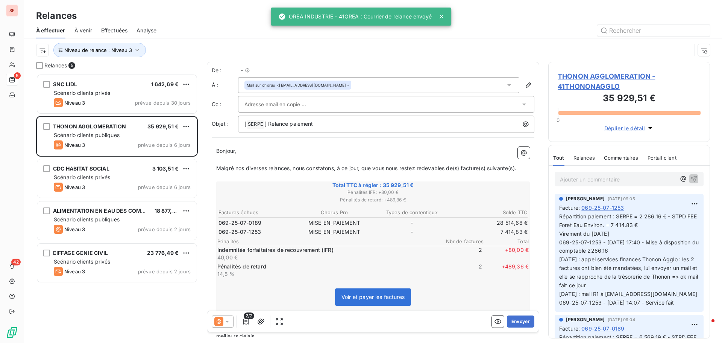
scroll to position [263, 156]
click at [112, 29] on span "Effectuées" at bounding box center [114, 31] width 27 height 8
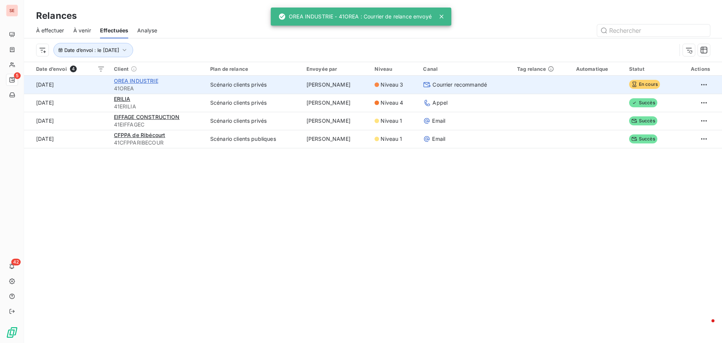
click at [140, 79] on span "OREA INDUSTRIE" at bounding box center [136, 81] width 44 height 6
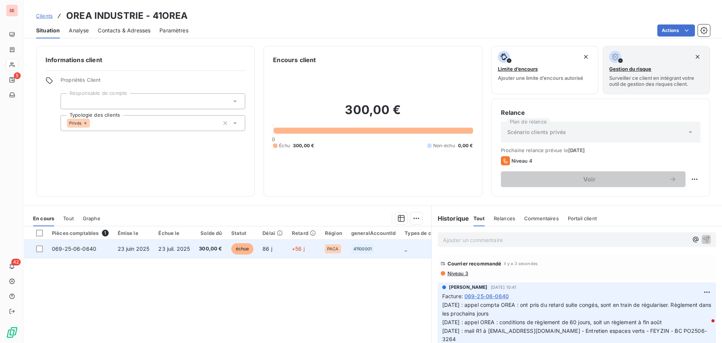
click at [180, 248] on span "23 juil. 2025" at bounding box center [174, 248] width 32 height 6
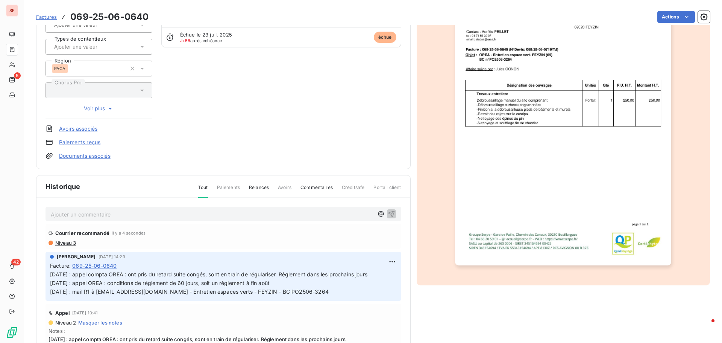
scroll to position [110, 0]
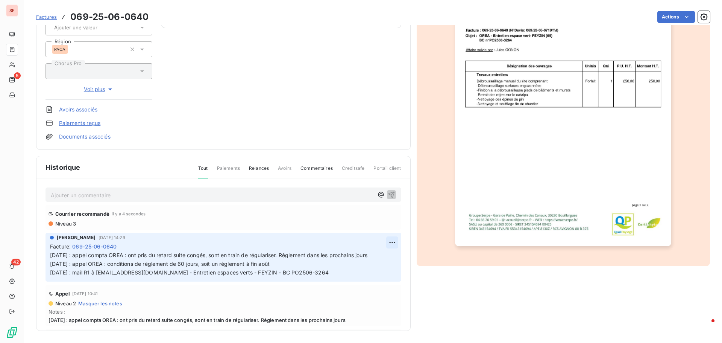
click at [382, 244] on html "SE 5 42 Factures 069-25-06-0640 Actions OREA INDUSTRIE 41OREA Montant initial 3…" at bounding box center [361, 171] width 722 height 343
click at [360, 257] on div "Editer" at bounding box center [366, 259] width 42 height 12
click at [52, 253] on span "03/09/25 : appel compta OREA : ont pris du retard suite congés, sont en train d…" at bounding box center [209, 264] width 318 height 24
click at [53, 251] on p "03/09/25 : appel compta OREA : ont pris du retard suite congés, sont en train d…" at bounding box center [218, 264] width 336 height 26
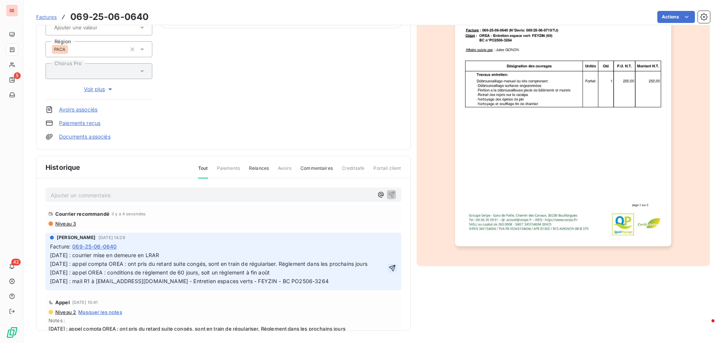
click at [389, 267] on icon "button" at bounding box center [392, 268] width 6 height 6
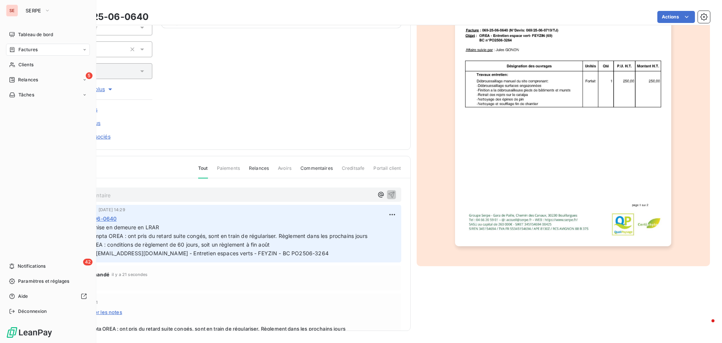
click at [33, 77] on span "Relances" at bounding box center [28, 79] width 20 height 7
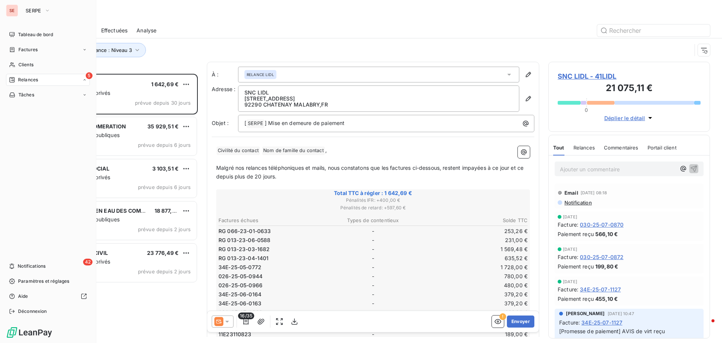
scroll to position [263, 156]
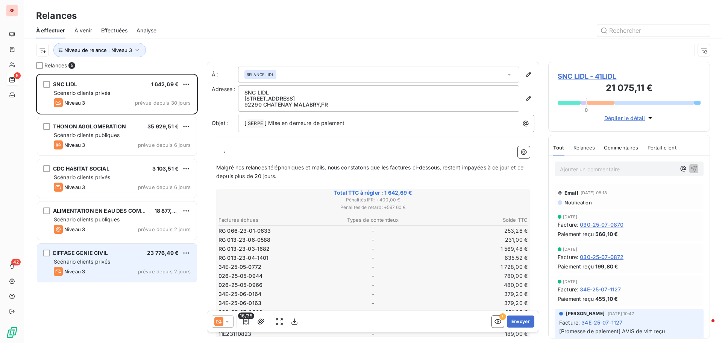
click at [125, 250] on div "EIFFAGE GENIE CIVIL 23 776,49 €" at bounding box center [122, 252] width 137 height 7
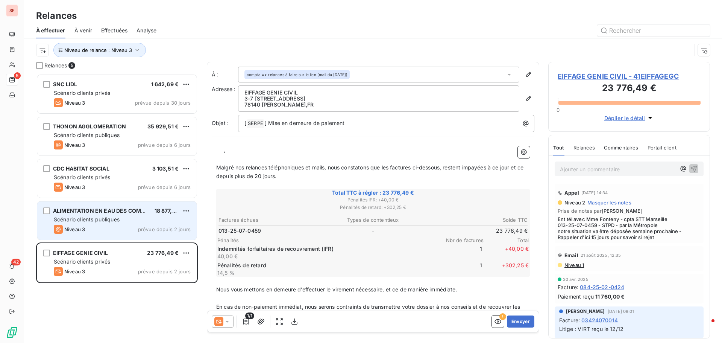
click at [108, 217] on span "Scénario clients publiques" at bounding box center [87, 219] width 66 height 6
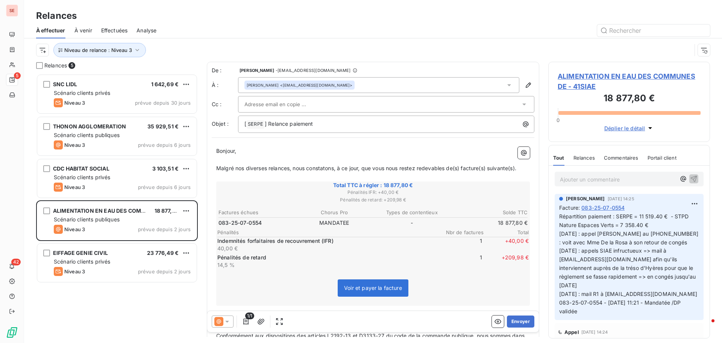
click at [603, 74] on span "ALIMENTATION EN EAU DES COMMUNES DE - 41SIAE" at bounding box center [629, 81] width 143 height 20
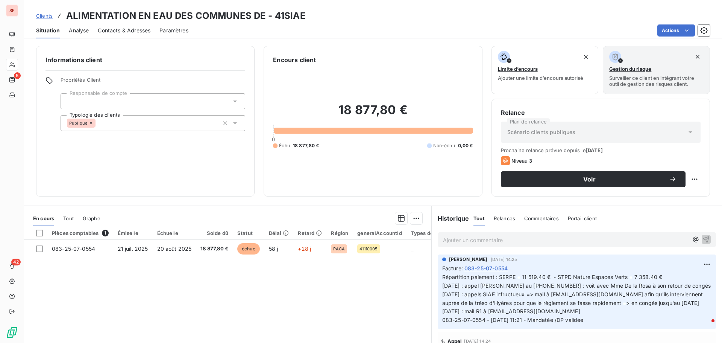
click at [133, 31] on span "Contacts & Adresses" at bounding box center [124, 31] width 53 height 8
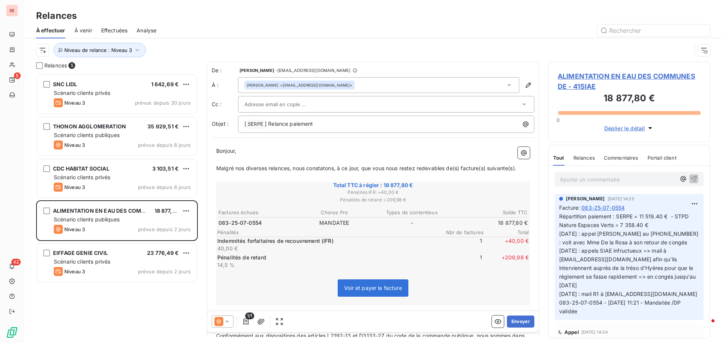
scroll to position [263, 156]
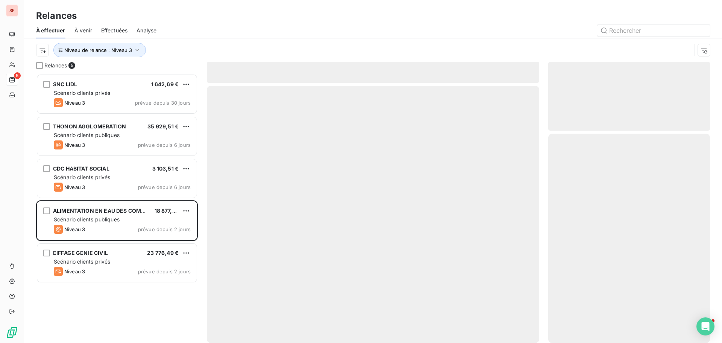
scroll to position [263, 156]
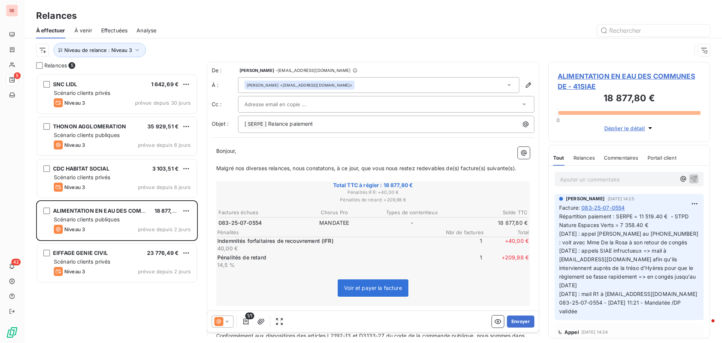
click at [231, 321] on icon at bounding box center [228, 322] width 8 height 8
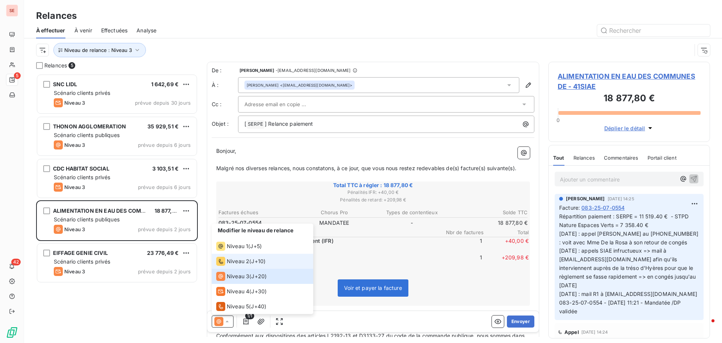
click at [254, 265] on span "J+10 )" at bounding box center [258, 261] width 14 height 8
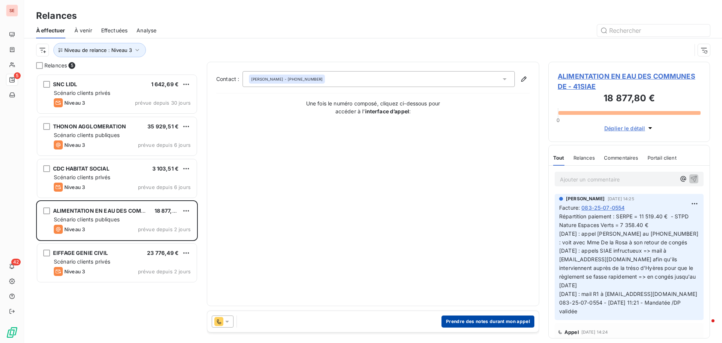
click at [468, 322] on button "Prendre des notes durant mon appel" at bounding box center [488, 321] width 93 height 12
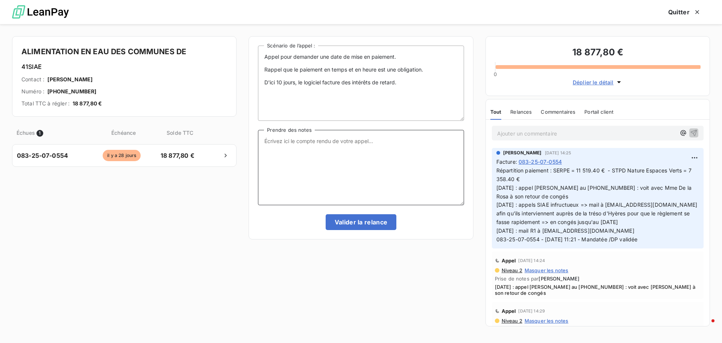
click at [309, 148] on textarea "Prendre des notes" at bounding box center [361, 167] width 206 height 75
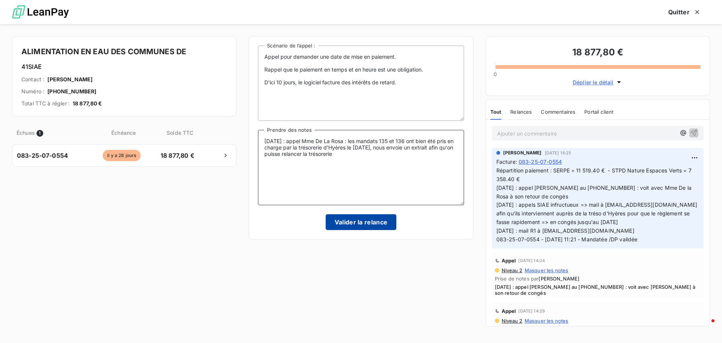
type textarea "[DATE] : appel Mme De La Rosa : les mandats 135 et 136 ont bien été pris en cha…"
click at [347, 224] on button "Valider la relance" at bounding box center [361, 222] width 71 height 16
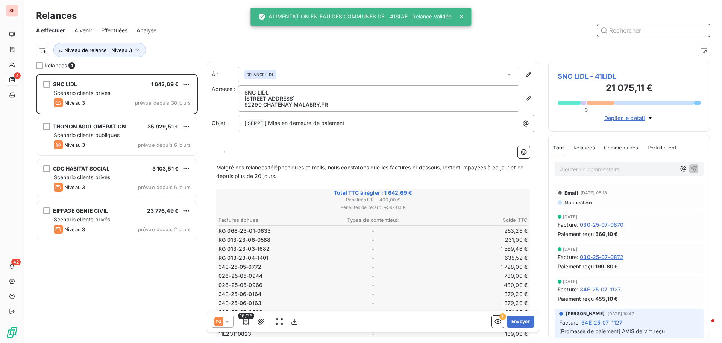
click at [124, 29] on span "Effectuées" at bounding box center [114, 31] width 27 height 8
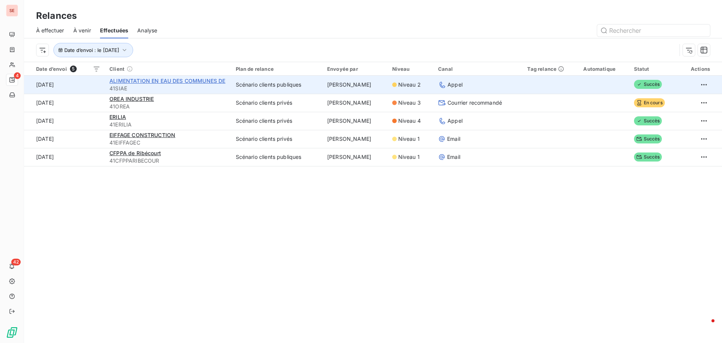
click at [160, 79] on span "ALIMENTATION EN EAU DES COMMUNES DE" at bounding box center [168, 81] width 116 height 6
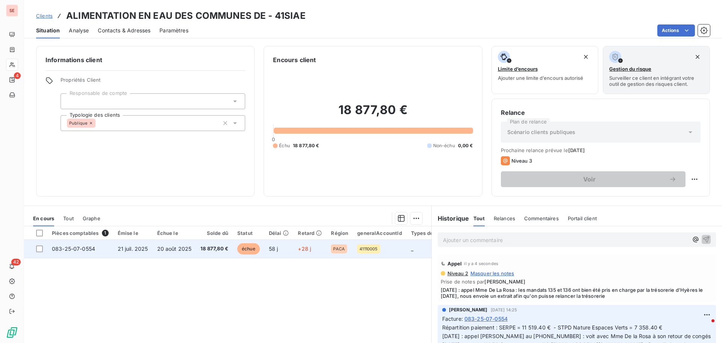
click at [113, 246] on td "21 juil. 2025" at bounding box center [133, 249] width 40 height 18
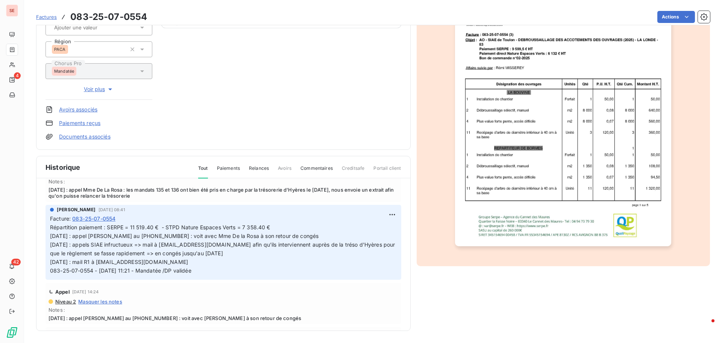
scroll to position [38, 0]
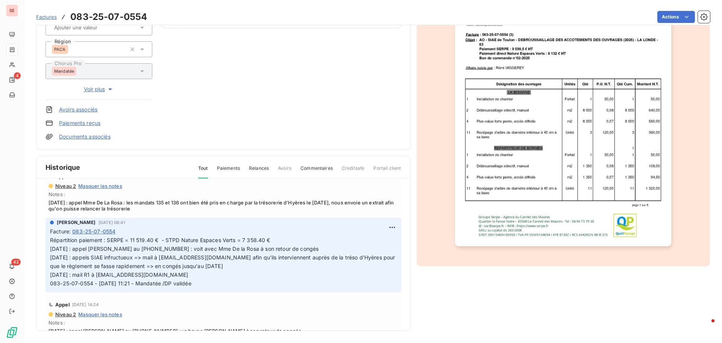
drag, startPoint x: 160, startPoint y: 210, endPoint x: 43, endPoint y: 203, distance: 116.5
click at [43, 203] on div "Ajouter un commentaire ﻿ Appel il y a 6 secondes Niveau 2 Masquer les notes Not…" at bounding box center [224, 265] width 374 height 174
copy span "17/09/25 : appel Mme De La Rosa : les mandats 135 et 136 ont bien été pris en c…"
click at [387, 228] on html "SE 4 42 Factures 083-25-07-0554 Actions ALIMENTATION EN EAU DES COMMUNES DE 41S…" at bounding box center [361, 171] width 722 height 343
click at [373, 239] on div "Editer" at bounding box center [366, 244] width 42 height 12
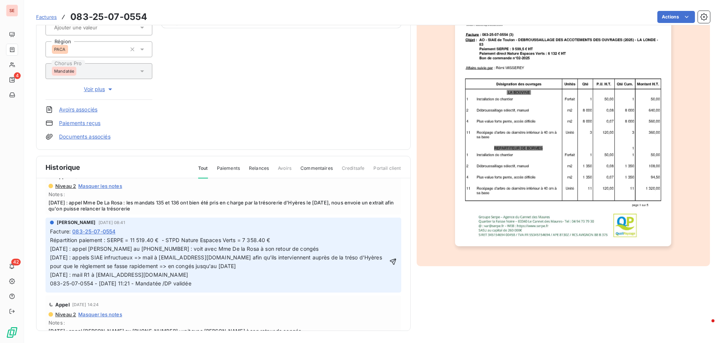
click at [296, 234] on div "Facture : 083-25-07-0554" at bounding box center [223, 231] width 347 height 8
click at [280, 238] on p "Répartition paiement : SERPE = 11 519.40 € - STPD Nature Espaces Verts = 7 358.…" at bounding box center [219, 262] width 338 height 52
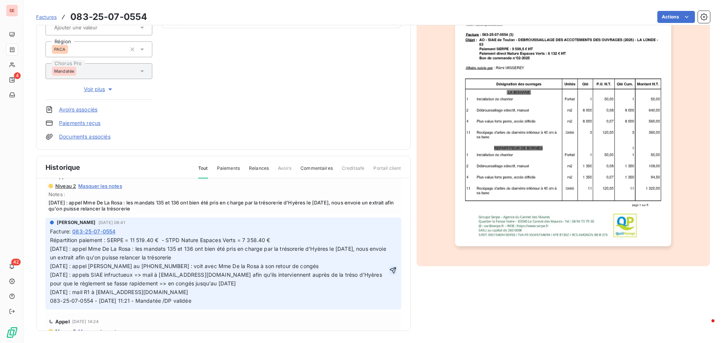
click at [389, 269] on icon "button" at bounding box center [393, 270] width 8 height 8
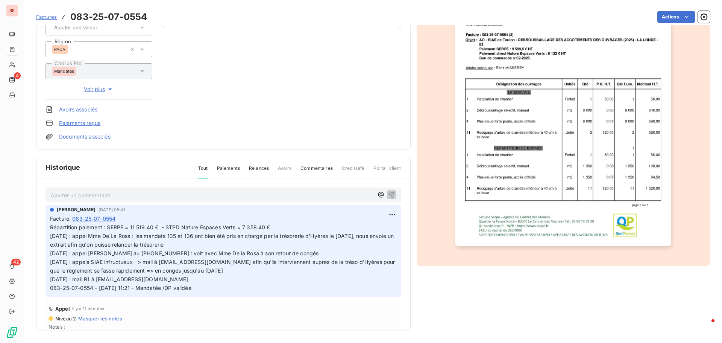
scroll to position [0, 0]
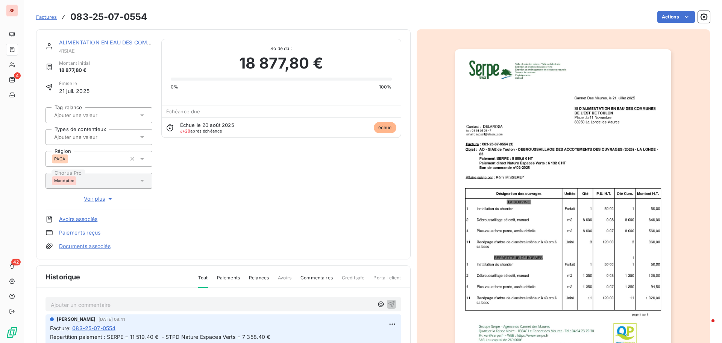
click at [122, 42] on link "ALIMENTATION EN EAU DES COMMUNES DE" at bounding box center [117, 42] width 116 height 6
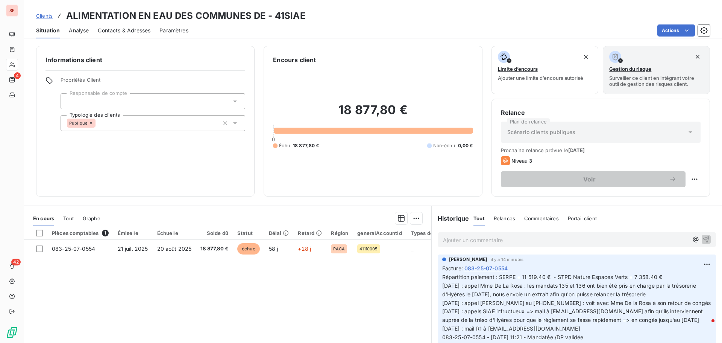
click at [125, 31] on span "Contacts & Adresses" at bounding box center [124, 31] width 53 height 8
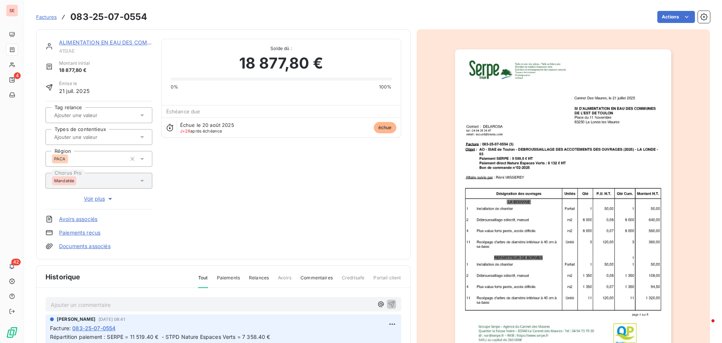
click at [128, 46] on div "ALIMENTATION EN EAU DES COMMUNES DE" at bounding box center [105, 43] width 93 height 8
click at [109, 40] on link "ALIMENTATION EN EAU DES COMMUNES DE" at bounding box center [117, 42] width 116 height 6
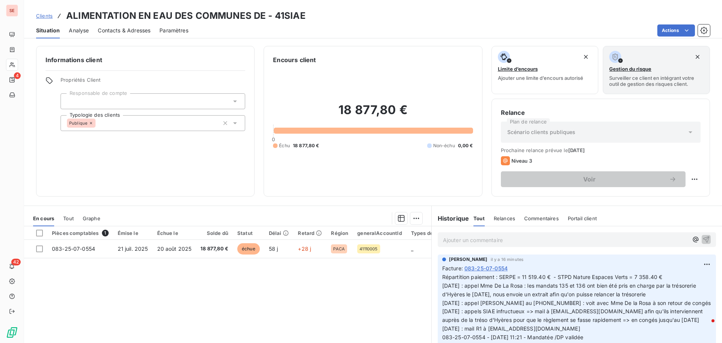
click at [125, 28] on span "Contacts & Adresses" at bounding box center [124, 31] width 53 height 8
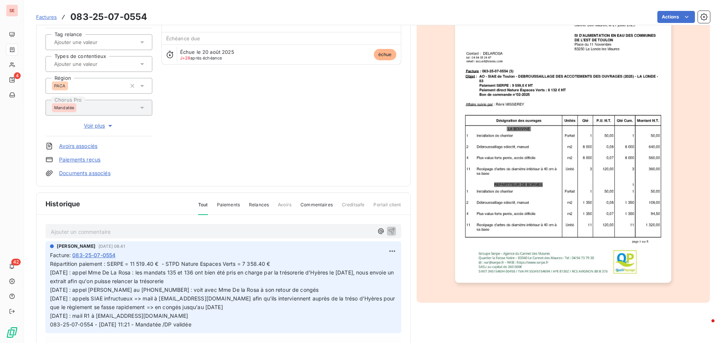
scroll to position [76, 0]
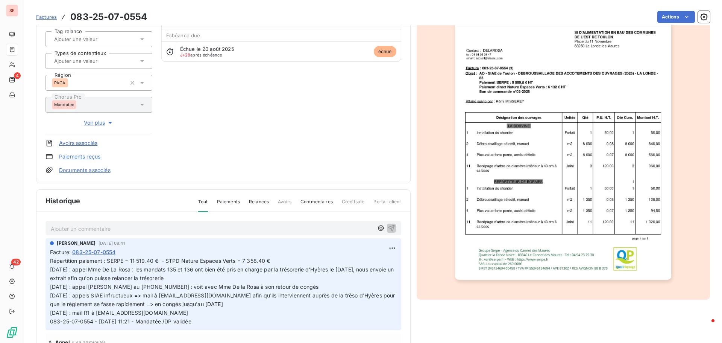
click at [106, 175] on div "ALIMENTATION EN EAU DES COMMUNES DE 41SIAE Montant initial 18 877,80 € Émise le…" at bounding box center [223, 68] width 375 height 230
click at [107, 169] on link "Documents associés" at bounding box center [85, 170] width 52 height 8
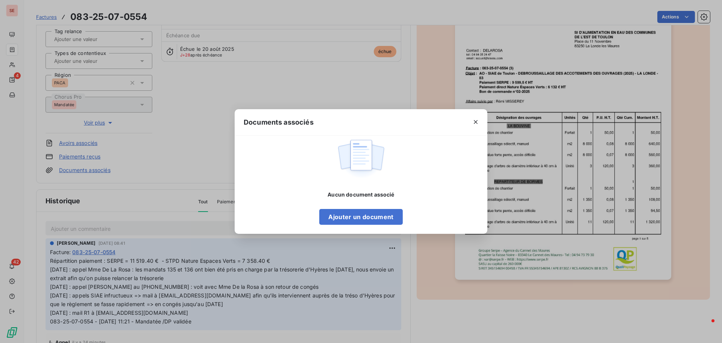
click at [78, 247] on div "Documents associés Aucun document associé Ajouter un document" at bounding box center [361, 171] width 722 height 343
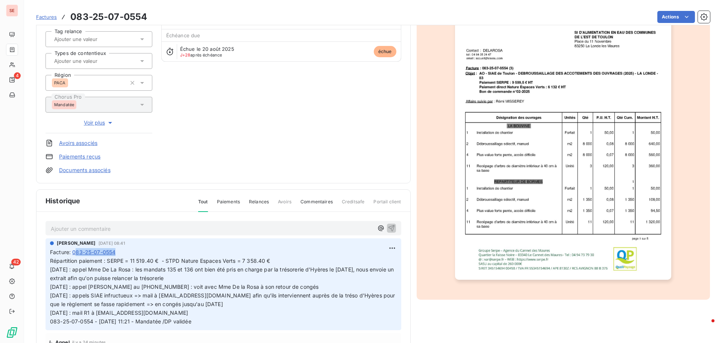
drag, startPoint x: 77, startPoint y: 251, endPoint x: 118, endPoint y: 250, distance: 41.0
click at [118, 250] on div "Facture : 083-25-07-0554" at bounding box center [223, 252] width 347 height 8
click at [86, 253] on span "083-25-07-0554" at bounding box center [93, 252] width 43 height 8
drag, startPoint x: 71, startPoint y: 18, endPoint x: 151, endPoint y: 19, distance: 80.2
click at [151, 19] on div "Factures 083-25-07-0554 Actions" at bounding box center [373, 17] width 674 height 16
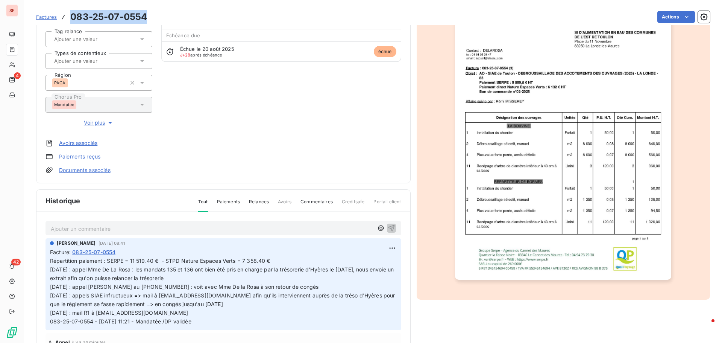
copy h3 "083-25-07-0554"
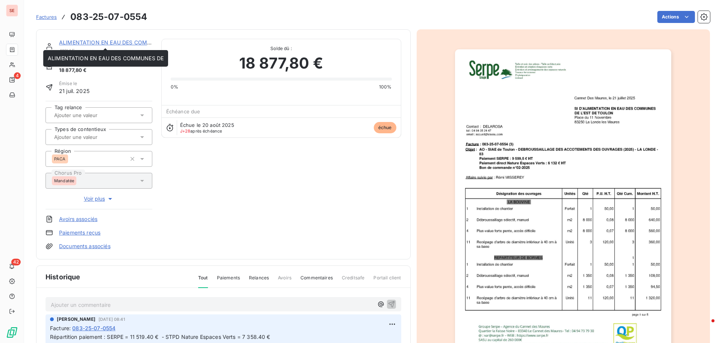
click at [74, 40] on link "ALIMENTATION EN EAU DES COMMUNES DE" at bounding box center [117, 42] width 116 height 6
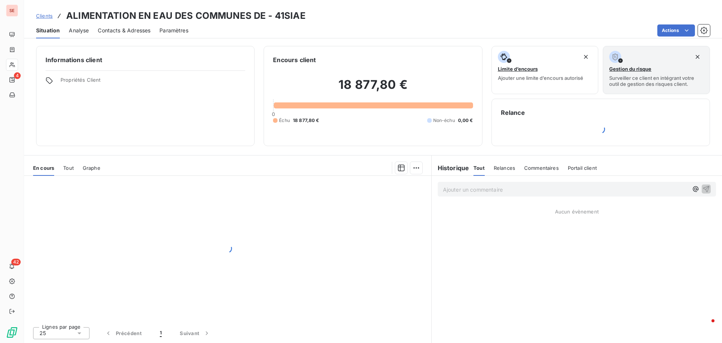
click at [137, 28] on span "Contacts & Adresses" at bounding box center [124, 31] width 53 height 8
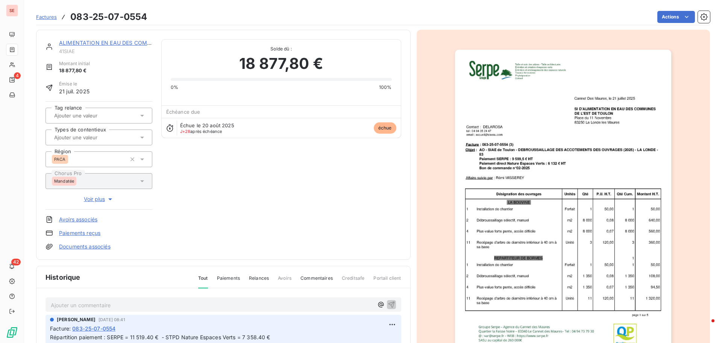
scroll to position [76, 0]
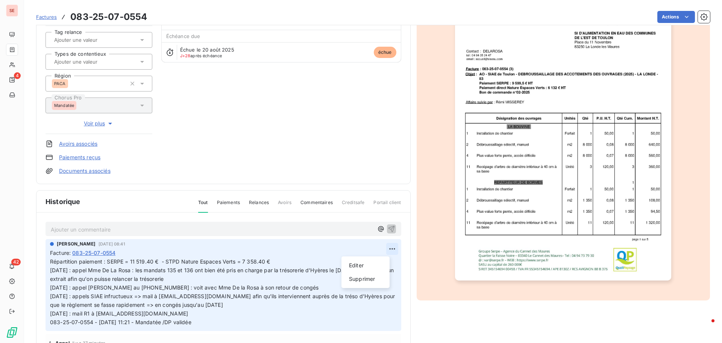
click at [384, 250] on html "SE 4 42 Factures 083-25-07-0554 Actions ALIMENTATION EN EAU DES COMMUNES DE 41S…" at bounding box center [361, 171] width 722 height 343
click at [373, 262] on div "Editer" at bounding box center [366, 265] width 42 height 12
click at [51, 270] on span "Répartition paiement : SERPE = 11 519.40 € - STPD Nature Espaces Verts = 7 358.…" at bounding box center [219, 291] width 338 height 67
click at [49, 269] on div "AMELIA RAIMUNDO 28 août 2025, 08:41 Facture : 083-25-07-0554 Répartition paieme…" at bounding box center [224, 285] width 356 height 92
click at [50, 270] on span "Répartition paiement : SERPE = 11 519.40 € - STPD Nature Espaces Verts = 7 358.…" at bounding box center [219, 291] width 338 height 67
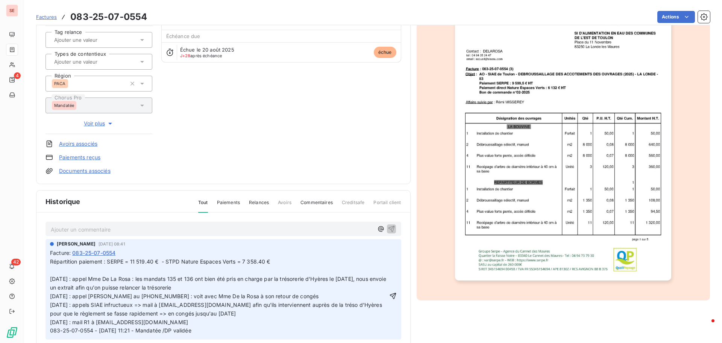
click at [50, 269] on p "Répartition paiement : SERPE = 11 519.40 € - STPD Nature Espaces Verts = 7 358.…" at bounding box center [219, 296] width 338 height 78
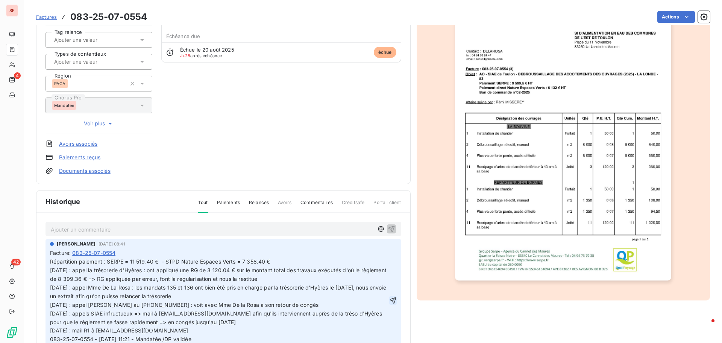
click at [390, 300] on icon "button" at bounding box center [393, 300] width 6 height 6
click at [673, 18] on html "SE 4 42 Factures 083-25-07-0554 Actions ALIMENTATION EN EAU DES COMMUNES DE 41S…" at bounding box center [361, 171] width 722 height 343
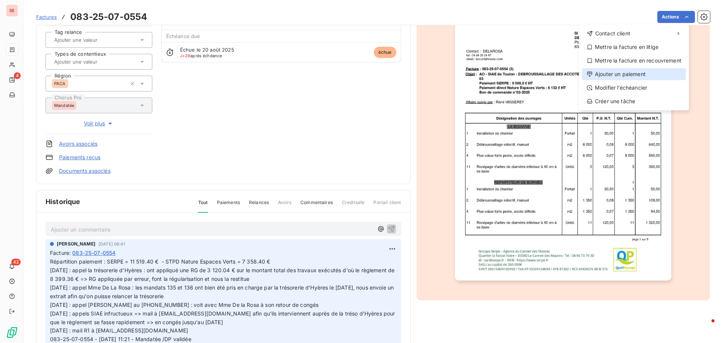
click at [632, 73] on div "Ajouter un paiement" at bounding box center [634, 74] width 104 height 12
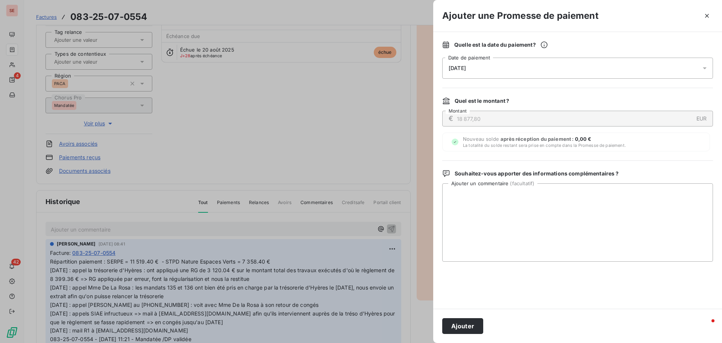
click at [466, 67] on span "[DATE]" at bounding box center [457, 68] width 17 height 6
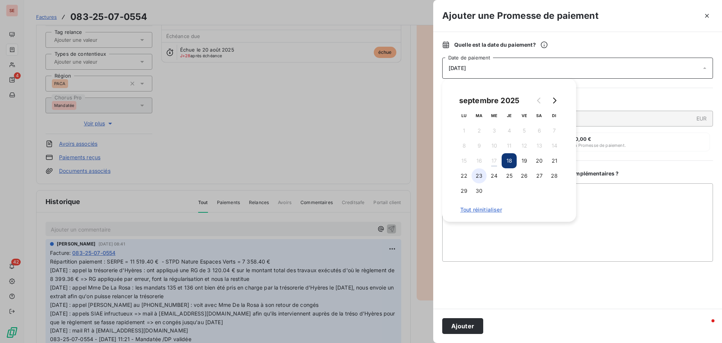
click at [479, 176] on button "23" at bounding box center [479, 175] width 15 height 15
drag, startPoint x: 463, startPoint y: 324, endPoint x: 467, endPoint y: 324, distance: 4.5
click at [463, 324] on button "Ajouter" at bounding box center [463, 326] width 41 height 16
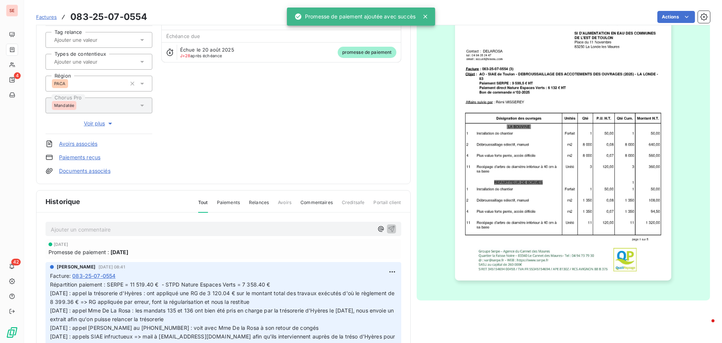
click at [272, 145] on div "ALIMENTATION EN EAU DES COMMUNES DE 41SIAE Montant initial 18 877,80 € Émise le…" at bounding box center [224, 68] width 356 height 211
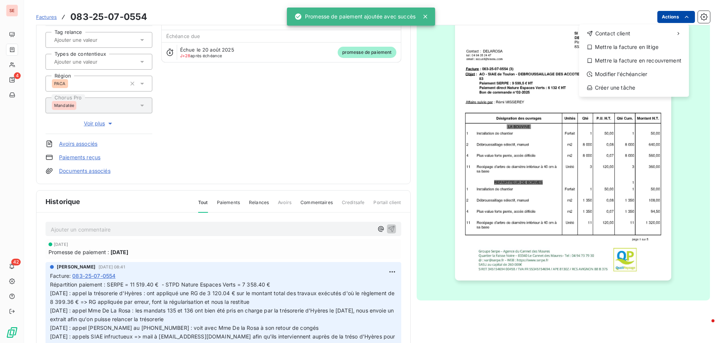
click at [663, 14] on html "SE 4 42 Factures 083-25-07-0554 Actions Contact client Mettre la facture en lit…" at bounding box center [361, 171] width 722 height 343
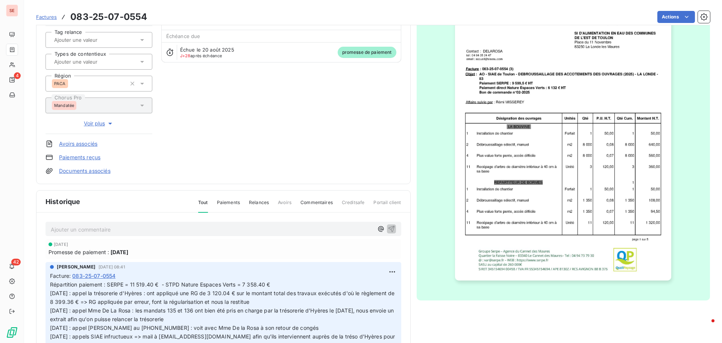
click at [84, 158] on html "SE 4 42 Factures 083-25-07-0554 Actions ALIMENTATION EN EAU DES COMMUNES DE 41S…" at bounding box center [361, 171] width 722 height 343
click at [81, 160] on link "Paiements reçus" at bounding box center [79, 158] width 41 height 8
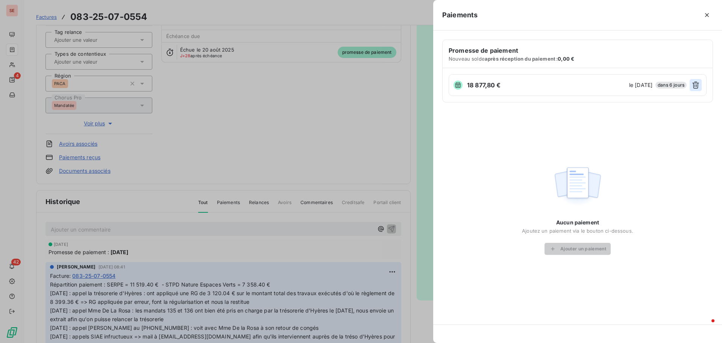
click at [696, 84] on icon "button" at bounding box center [696, 85] width 8 height 8
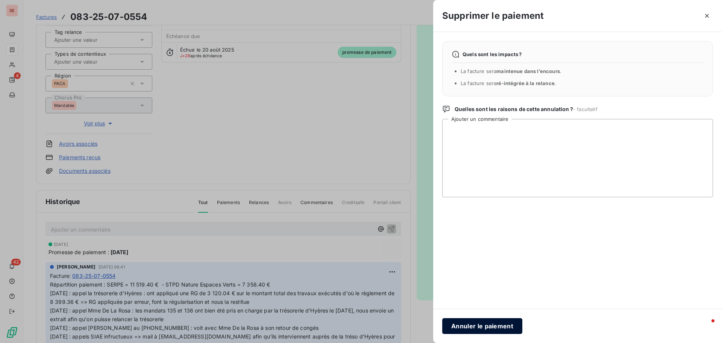
click at [496, 329] on button "Annuler le paiement" at bounding box center [483, 326] width 80 height 16
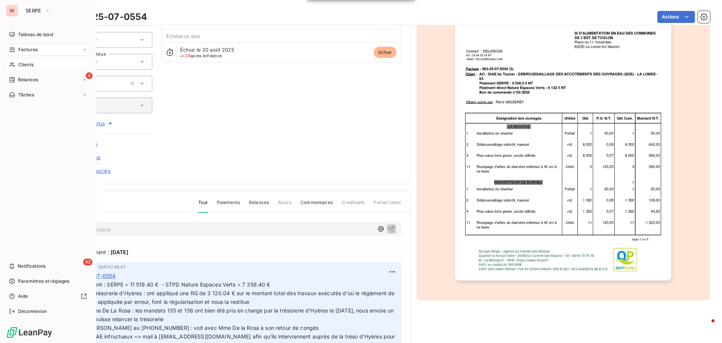
click at [32, 64] on span "Clients" at bounding box center [25, 64] width 15 height 7
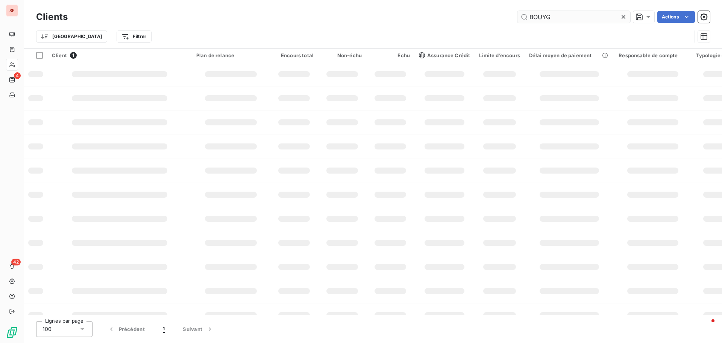
type input "BOUYG"
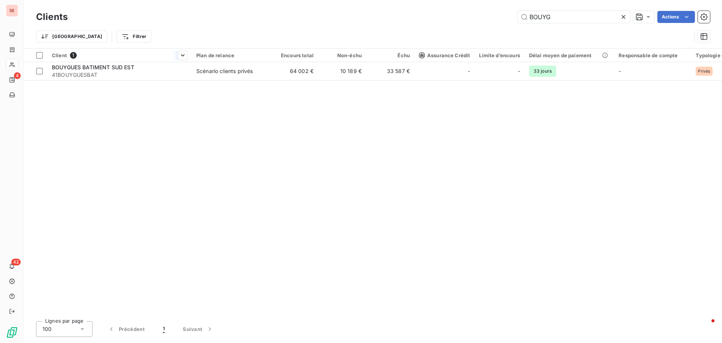
click at [123, 61] on th "Client 1" at bounding box center [119, 56] width 144 height 14
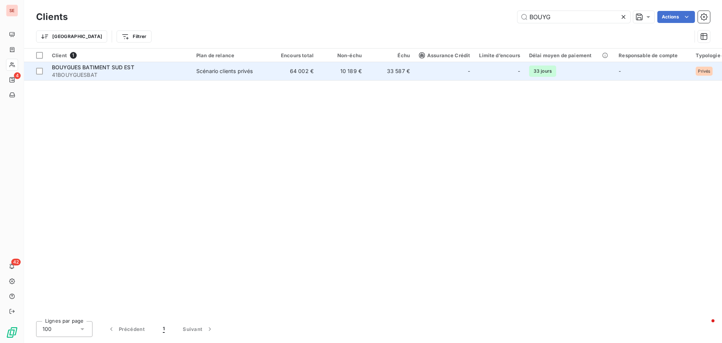
click at [119, 69] on span "BOUYGUES BATIMENT SUD EST" at bounding box center [93, 67] width 82 height 6
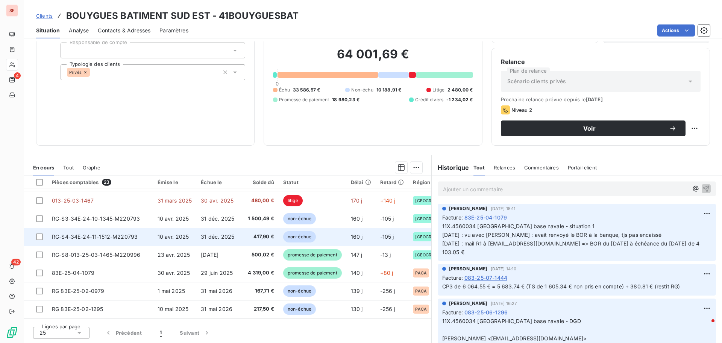
scroll to position [226, 0]
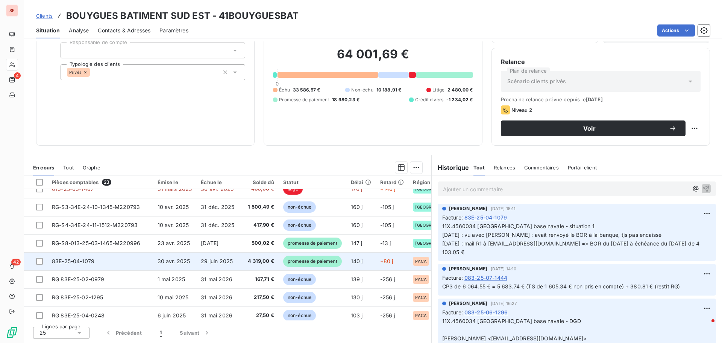
click at [88, 261] on span "83E-25-04-1079" at bounding box center [73, 261] width 43 height 6
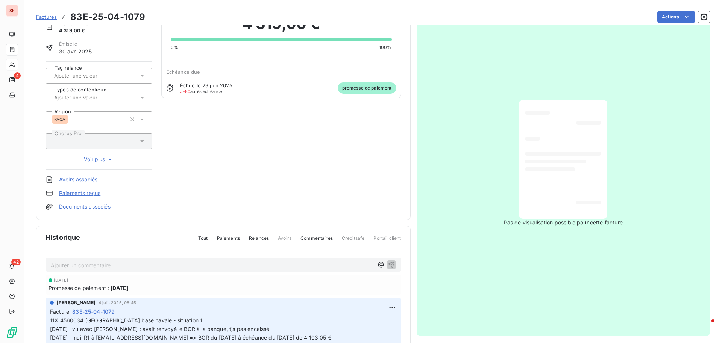
scroll to position [110, 0]
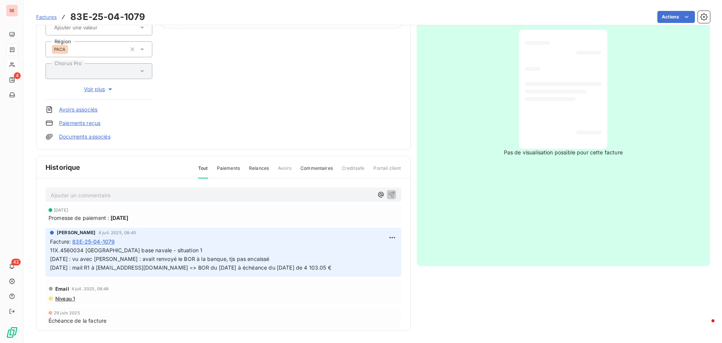
click at [94, 137] on link "Documents associés" at bounding box center [85, 137] width 52 height 8
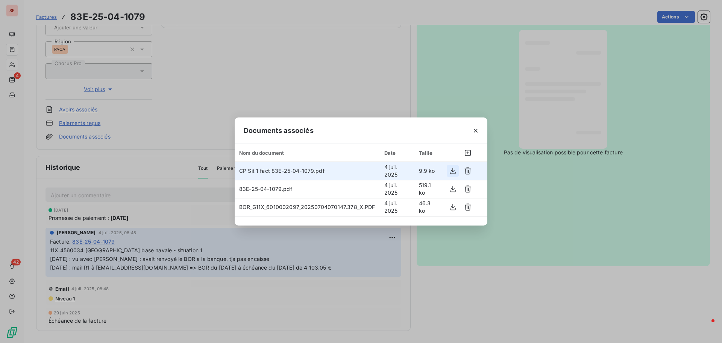
click at [453, 174] on icon "button" at bounding box center [453, 171] width 6 height 6
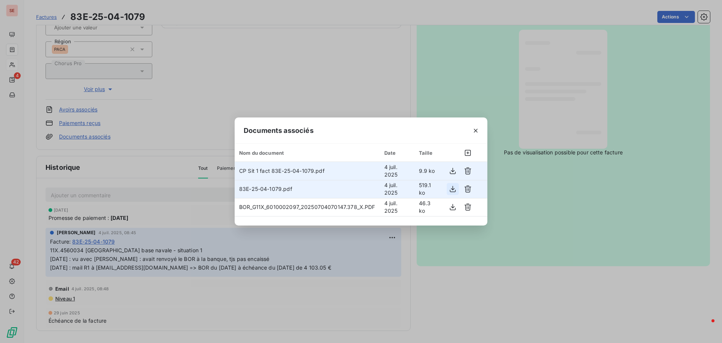
click at [453, 189] on icon "button" at bounding box center [453, 189] width 8 height 8
click at [277, 58] on div "Documents associés Nom du document Date Taille CP Sit 1 fact 83E-25-04-1079.pdf…" at bounding box center [361, 171] width 722 height 343
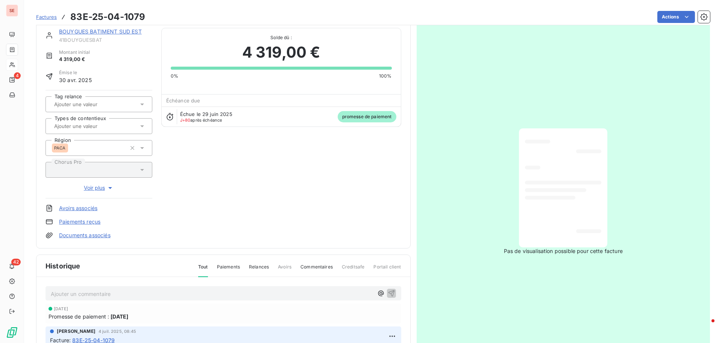
scroll to position [0, 0]
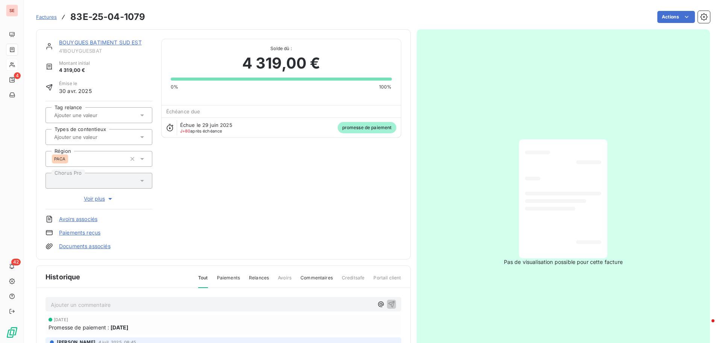
click at [88, 50] on span "41BOUYGUESBAT" at bounding box center [105, 51] width 93 height 6
copy div "41BOUYGUESBAT"
